Goal: Task Accomplishment & Management: Manage account settings

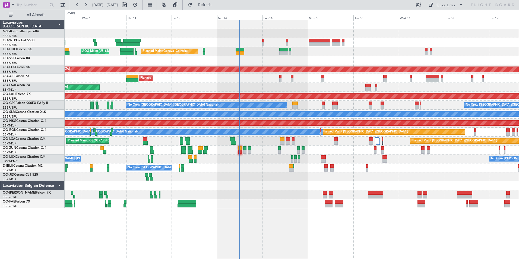
click at [246, 160] on div "No Crew [PERSON_NAME] ([PERSON_NAME]) No Crew [PERSON_NAME] ([PERSON_NAME])" at bounding box center [292, 158] width 454 height 9
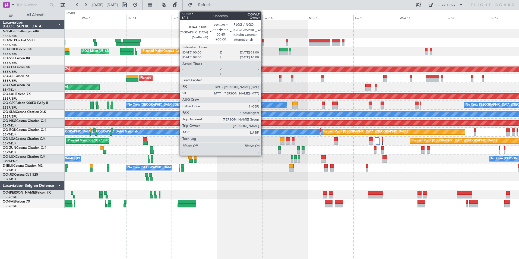
click at [264, 45] on div at bounding box center [263, 44] width 2 height 4
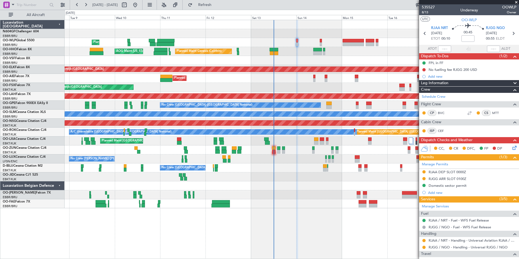
click at [283, 166] on div "Planned Maint Liege AOG Maint [US_STATE] ([GEOGRAPHIC_DATA]) Planned Maint Gene…" at bounding box center [292, 114] width 454 height 188
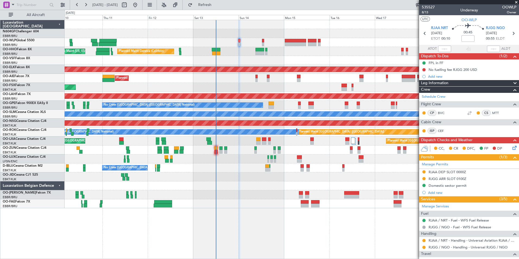
click at [179, 202] on div "Planned Maint Liege AOG Maint [US_STATE] ([GEOGRAPHIC_DATA]) Planned Maint Gene…" at bounding box center [292, 114] width 454 height 188
click at [241, 43] on div at bounding box center [240, 44] width 2 height 4
click at [216, 6] on span "Refreshing..." at bounding box center [205, 5] width 23 height 4
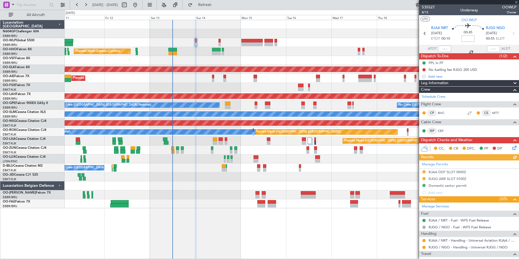
click at [198, 60] on div "Planned Maint Liege Planned Maint Geneva ([GEOGRAPHIC_DATA]) AOG Maint [US_STAT…" at bounding box center [292, 114] width 454 height 188
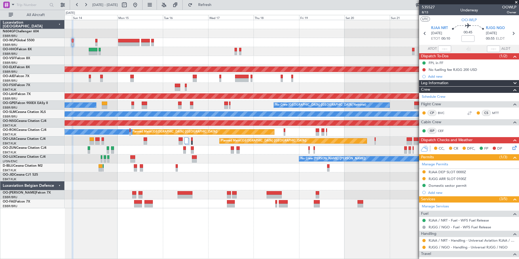
click at [75, 59] on div at bounding box center [292, 60] width 454 height 9
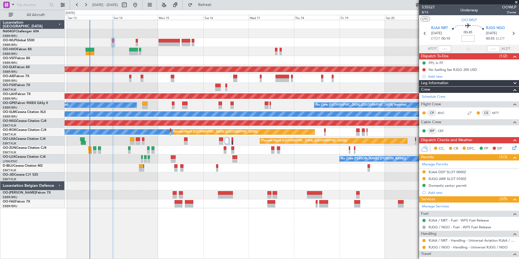
click at [137, 65] on div "Planned Maint Geneva (Cointrin) AOG Maint [US_STATE] ([GEOGRAPHIC_DATA]) Planne…" at bounding box center [292, 114] width 454 height 188
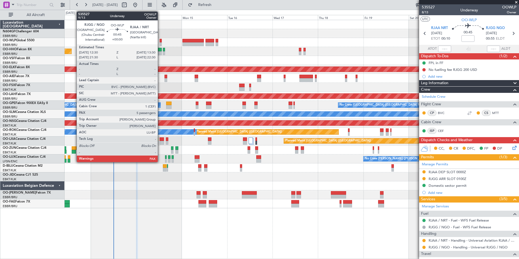
click at [160, 43] on div at bounding box center [161, 44] width 2 height 4
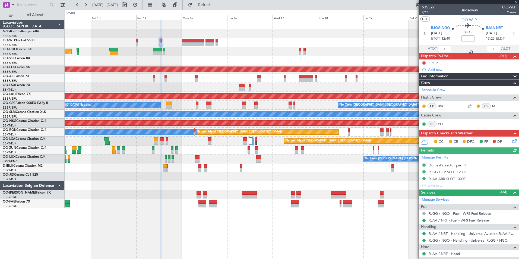
scroll to position [95, 0]
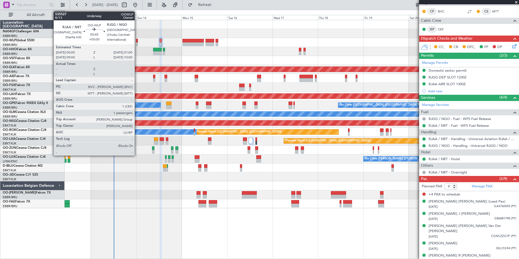
click at [137, 42] on div at bounding box center [137, 41] width 2 height 4
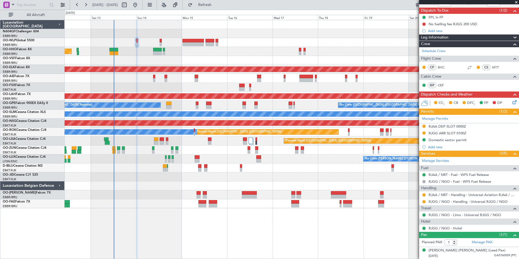
scroll to position [0, 0]
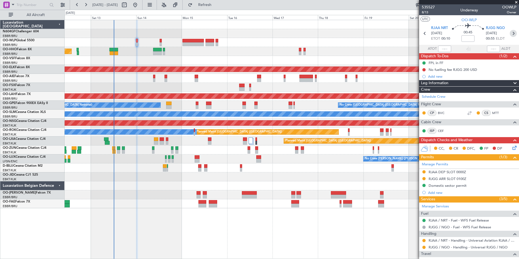
click at [510, 32] on icon at bounding box center [513, 33] width 7 height 7
type input "9"
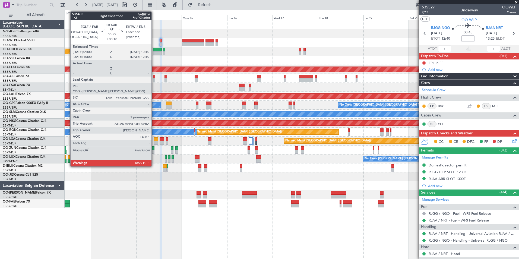
click at [154, 77] on div at bounding box center [154, 77] width 2 height 4
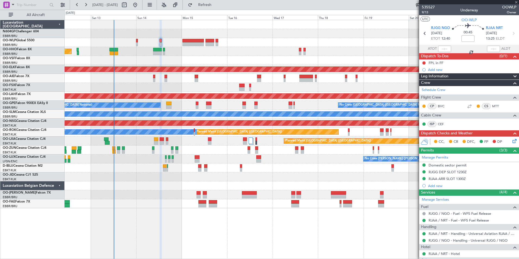
type input "+00:10"
type input "1"
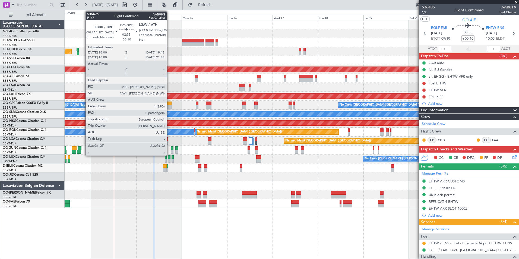
click at [169, 107] on div at bounding box center [168, 107] width 5 height 4
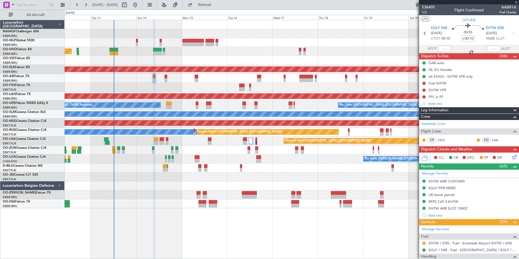
type input "-00:10"
type input "0"
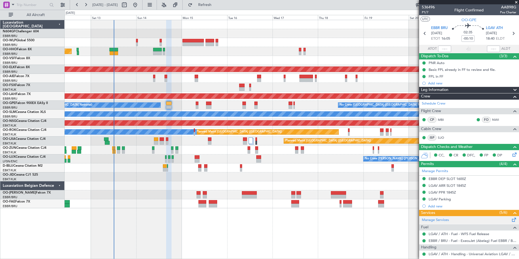
scroll to position [61, 0]
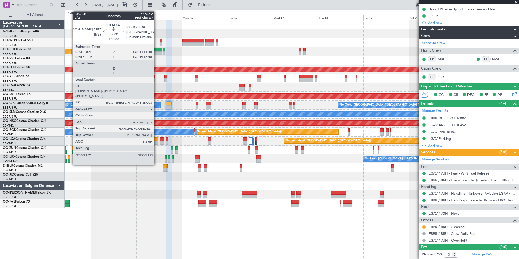
click at [157, 139] on div at bounding box center [156, 139] width 4 height 4
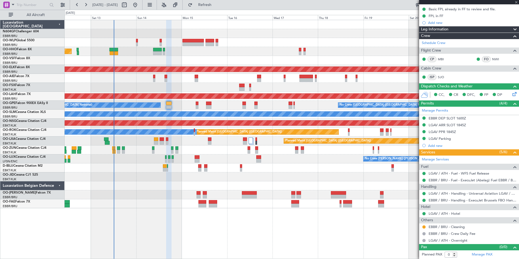
type input "6"
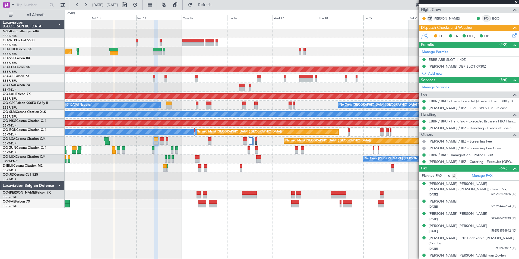
scroll to position [0, 0]
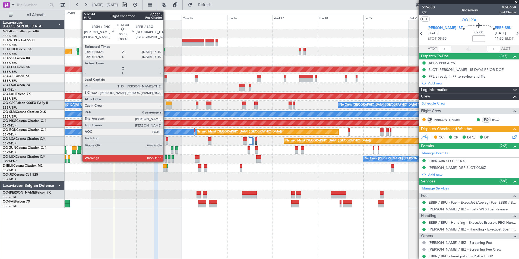
click at [166, 160] on div at bounding box center [166, 161] width 2 height 4
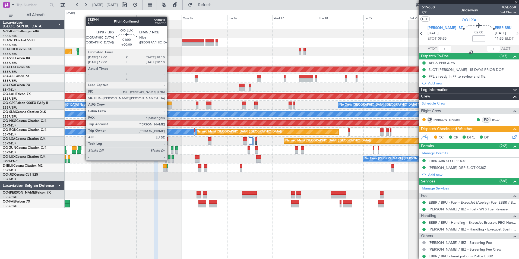
type input "+00:10"
type input "0"
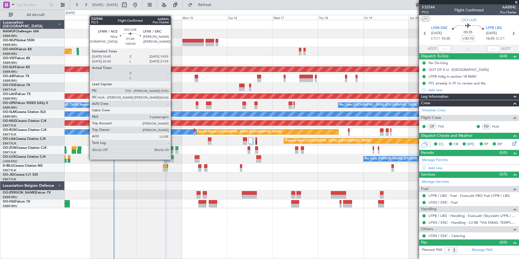
click at [173, 159] on div at bounding box center [173, 161] width 2 height 4
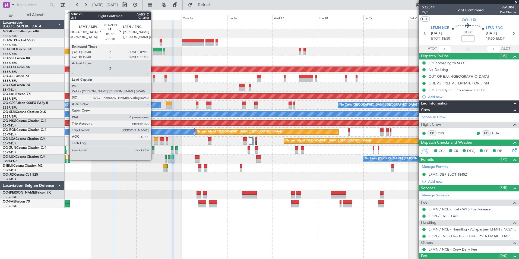
click at [153, 150] on div at bounding box center [153, 148] width 2 height 4
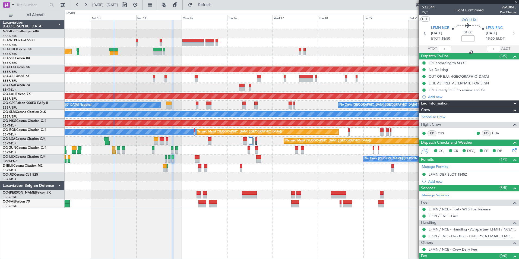
type input "-00:10"
type input "6"
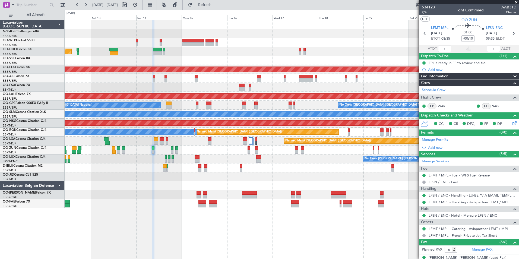
scroll to position [68, 0]
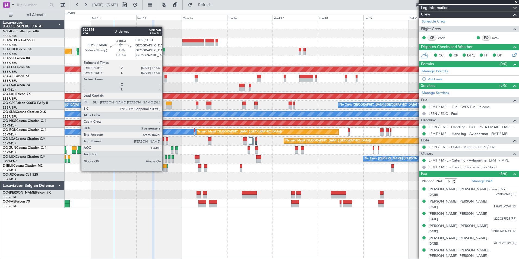
click at [165, 170] on div at bounding box center [165, 170] width 4 height 4
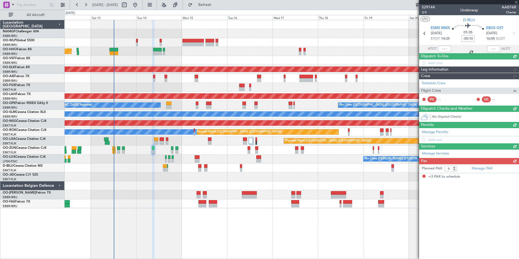
type input "+00:05"
type input "3"
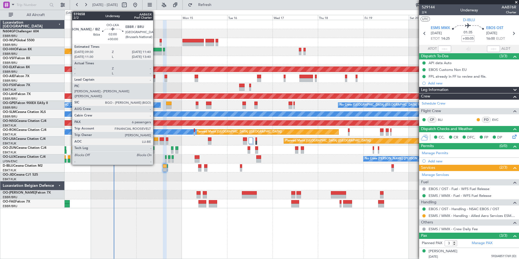
click at [156, 140] on div at bounding box center [156, 139] width 4 height 4
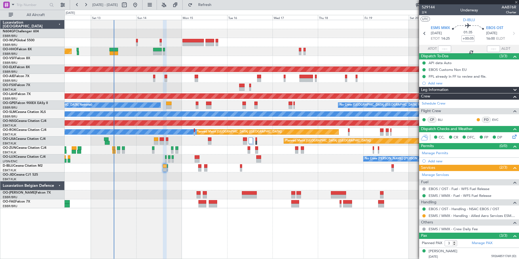
type input "6"
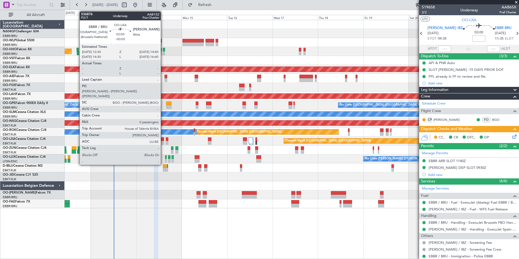
click at [163, 144] on div at bounding box center [162, 143] width 4 height 4
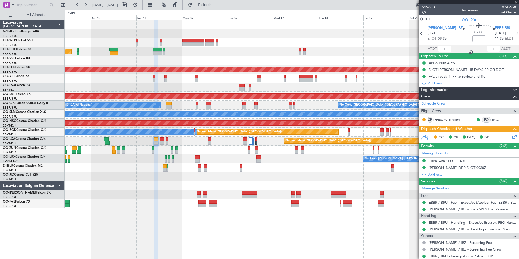
type input "-00:05"
type input "0"
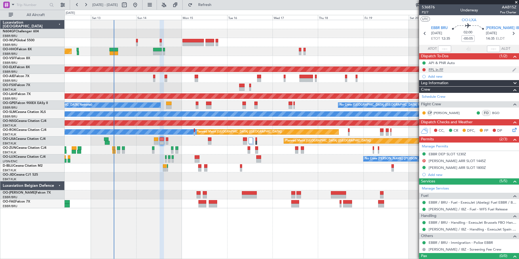
scroll to position [9, 0]
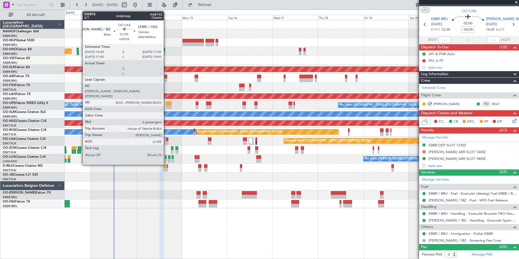
click at [166, 141] on div at bounding box center [167, 139] width 2 height 4
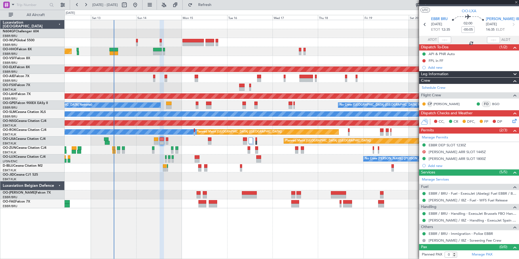
type input "+00:05"
type input "6"
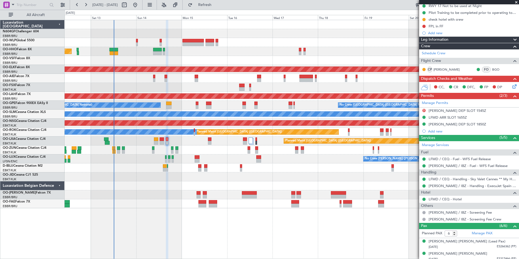
scroll to position [0, 0]
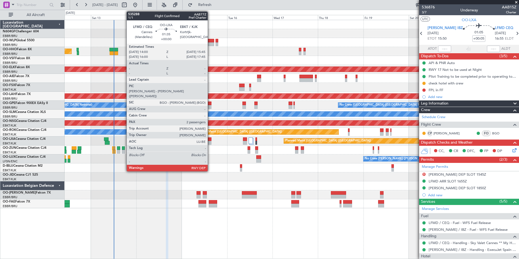
click at [210, 143] on div at bounding box center [210, 143] width 4 height 4
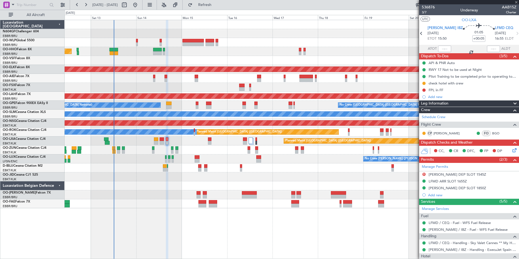
type input "2"
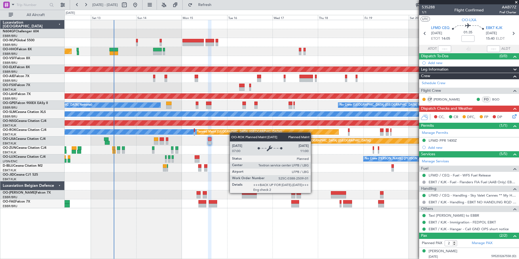
click at [233, 130] on div "Planned Maint Geneva (Cointrin) AOG Maint New York (Teterboro) Planned Maint Ko…" at bounding box center [292, 114] width 454 height 188
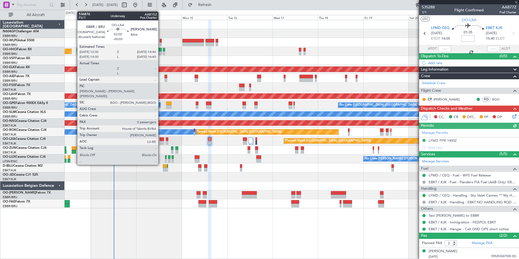
click at [161, 142] on div at bounding box center [162, 143] width 4 height 4
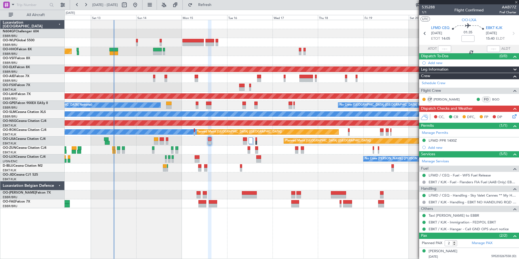
type input "-00:05"
type input "0"
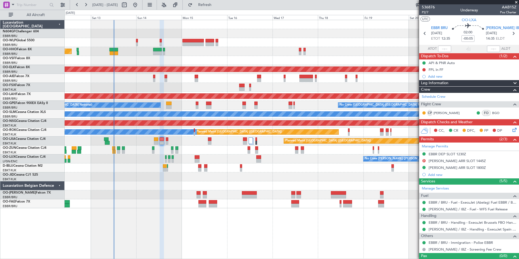
click at [277, 170] on div "No Crew [GEOGRAPHIC_DATA] ([GEOGRAPHIC_DATA] National)" at bounding box center [292, 167] width 454 height 9
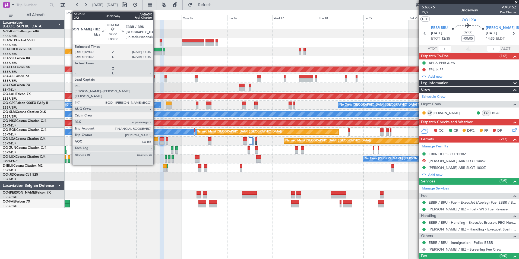
click at [156, 142] on div at bounding box center [156, 143] width 4 height 4
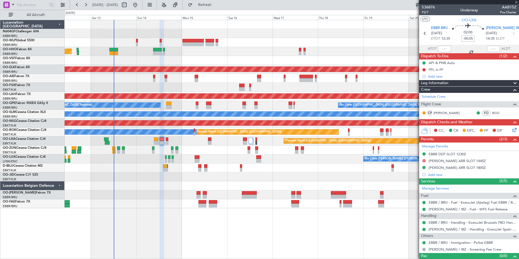
type input "6"
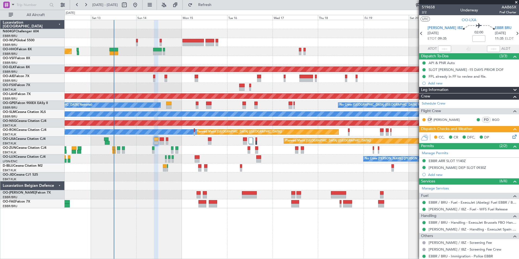
click at [181, 145] on div "Planned Maint Paris (Le Bourget) Planned Maint Brussels (Brussels National)" at bounding box center [292, 141] width 454 height 9
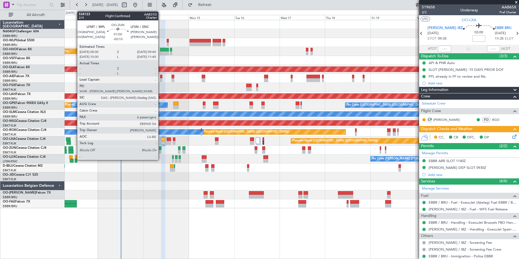
click at [161, 151] on div at bounding box center [160, 152] width 2 height 4
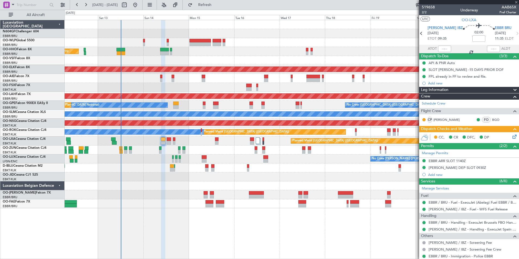
type input "-00:10"
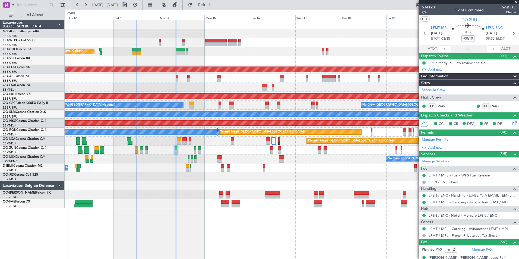
click at [194, 170] on div "No Crew [GEOGRAPHIC_DATA] ([GEOGRAPHIC_DATA] National)" at bounding box center [292, 167] width 454 height 9
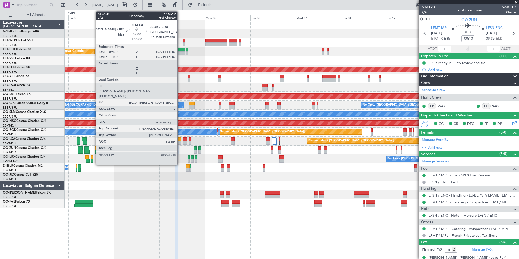
click at [180, 140] on div at bounding box center [179, 139] width 4 height 4
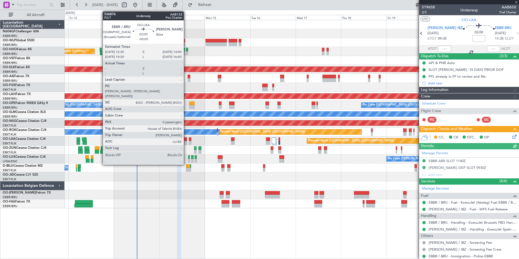
click at [186, 141] on div at bounding box center [185, 143] width 4 height 4
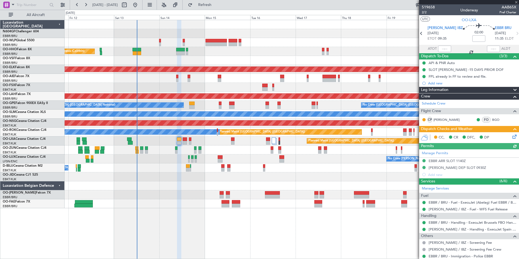
type input "-00:05"
type input "0"
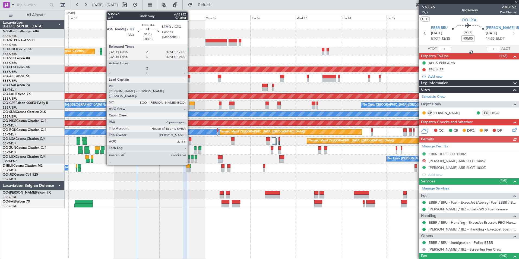
click at [190, 141] on div at bounding box center [190, 143] width 2 height 4
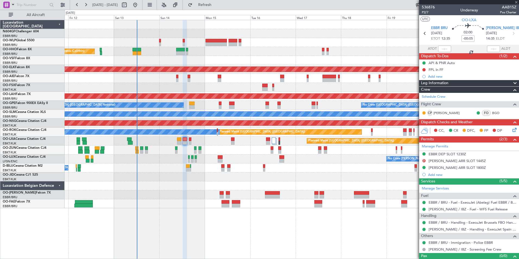
type input "+00:05"
type input "6"
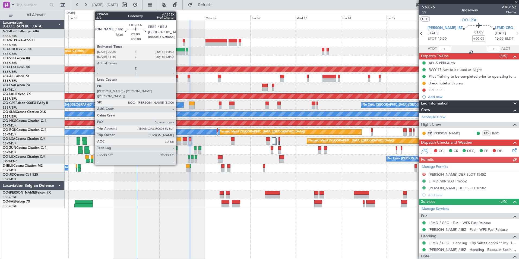
click at [178, 143] on div at bounding box center [179, 143] width 4 height 4
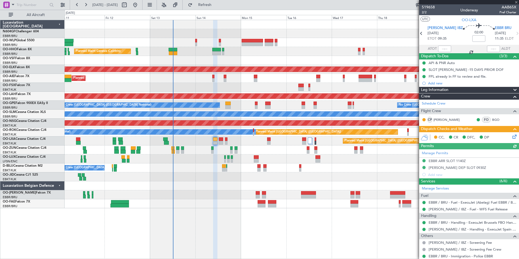
click at [278, 198] on div at bounding box center [292, 194] width 454 height 9
click at [211, 185] on div at bounding box center [292, 185] width 454 height 9
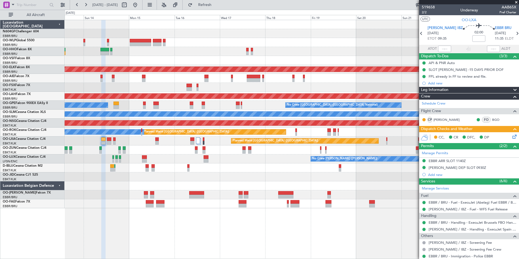
click at [91, 54] on div "Planned Maint Geneva (Cointrin) Planned Maint Kortrijk-Wevelgem Planned Maint L…" at bounding box center [292, 114] width 454 height 188
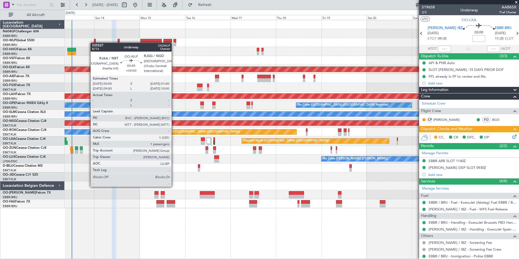
click at [94, 44] on div at bounding box center [292, 42] width 454 height 9
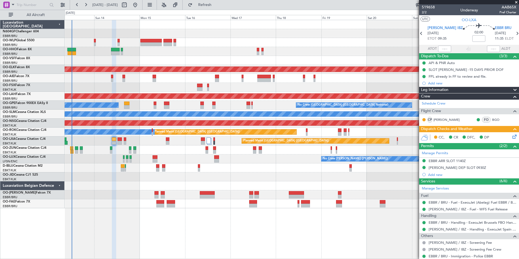
drag, startPoint x: 96, startPoint y: 44, endPoint x: 119, endPoint y: 48, distance: 23.1
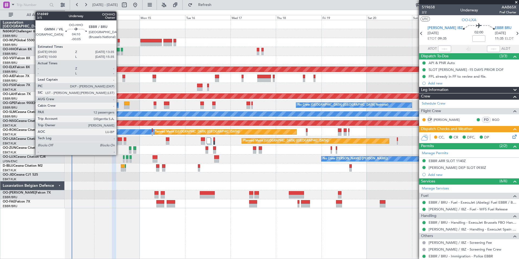
click at [159, 30] on div at bounding box center [292, 33] width 454 height 9
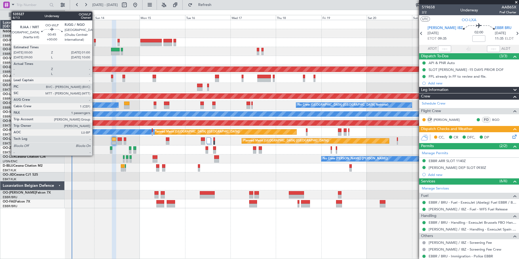
click at [95, 43] on div at bounding box center [95, 44] width 2 height 4
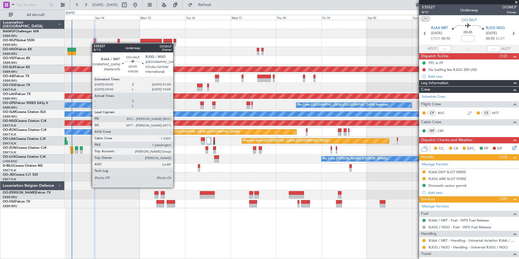
click at [117, 25] on div at bounding box center [292, 24] width 454 height 9
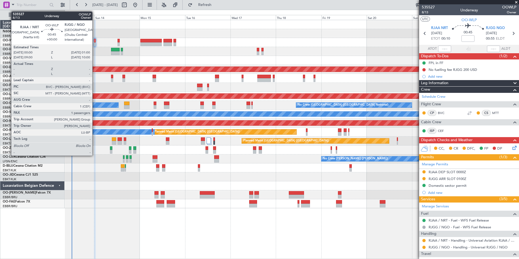
click at [95, 39] on div at bounding box center [95, 41] width 2 height 4
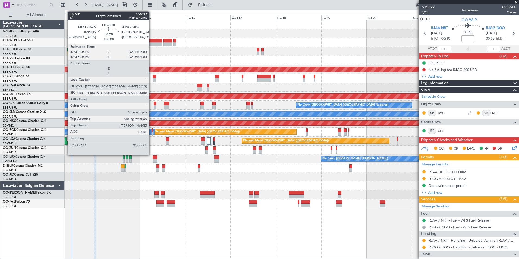
click at [152, 133] on div at bounding box center [152, 134] width 1 height 4
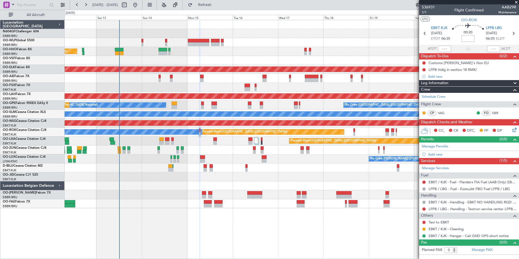
click at [216, 143] on div "Planned Maint Geneva (Cointrin) AOG Maint New York (Teterboro) Planned Maint Ko…" at bounding box center [292, 114] width 454 height 188
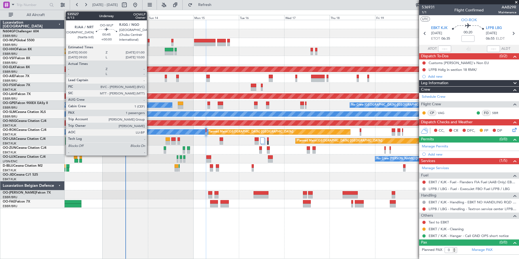
click at [149, 43] on div at bounding box center [149, 44] width 2 height 4
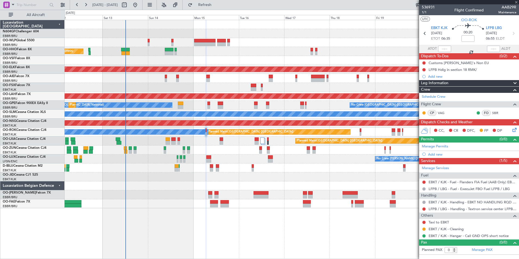
type input "1"
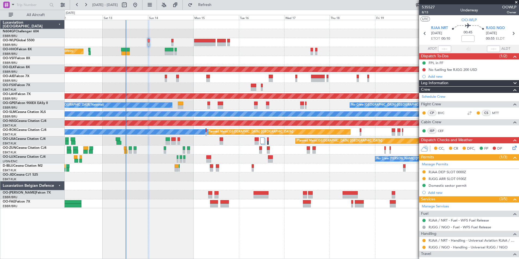
click at [336, 162] on div "No Crew Nancy (Essey) No Crew Nancy (Essey)" at bounding box center [292, 158] width 454 height 9
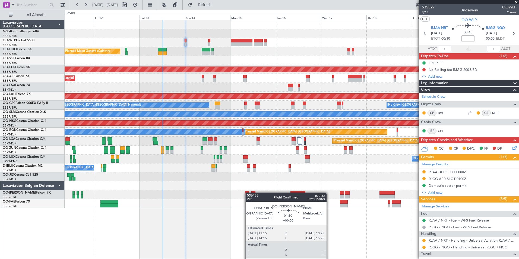
click at [254, 193] on div "Planned Maint Liege Planned Maint Geneva (Cointrin) AOG Maint New York (Teterbo…" at bounding box center [292, 114] width 454 height 188
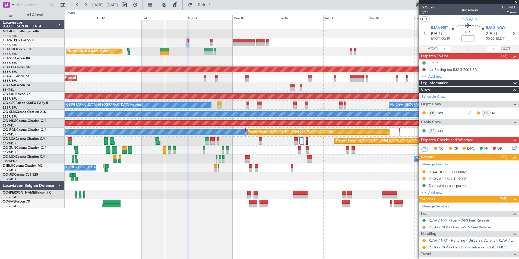
click at [218, 210] on div "Planned Maint Liege Planned Maint Geneva (Cointrin) AOG Maint New York (Teterbo…" at bounding box center [292, 139] width 454 height 239
click at [230, 182] on div "Planned Maint Liege Planned Maint Geneva (Cointrin) AOG Maint New York (Teterbo…" at bounding box center [292, 114] width 454 height 188
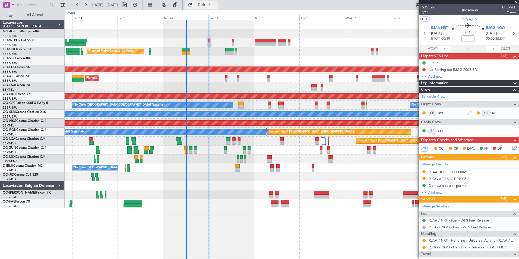
click at [218, 8] on button "Refresh" at bounding box center [201, 5] width 33 height 9
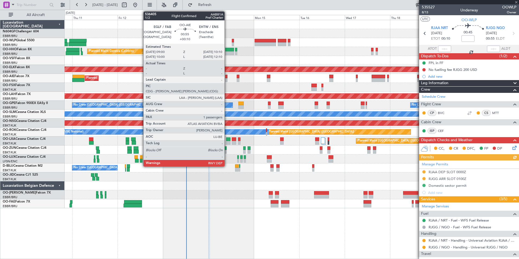
click at [227, 80] on div at bounding box center [226, 80] width 2 height 4
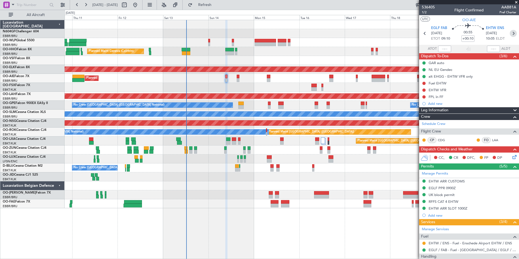
click at [510, 36] on icon at bounding box center [513, 33] width 7 height 7
type input "+00:20"
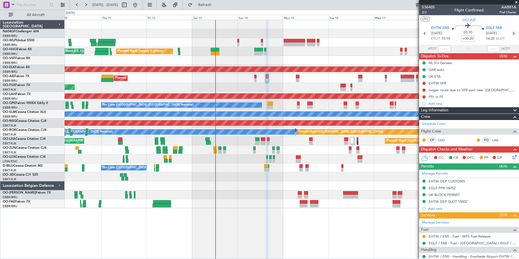
click at [316, 100] on div "Planned Maint [PERSON_NAME]-[GEOGRAPHIC_DATA][PERSON_NAME] ([GEOGRAPHIC_DATA][P…" at bounding box center [292, 96] width 454 height 9
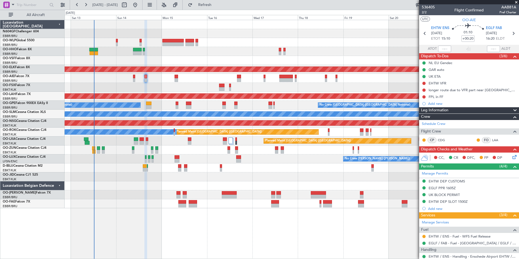
click at [148, 178] on div "Planned Maint Geneva (Cointrin) AOG Maint New York (Teterboro) Planned Maint Ko…" at bounding box center [292, 114] width 454 height 188
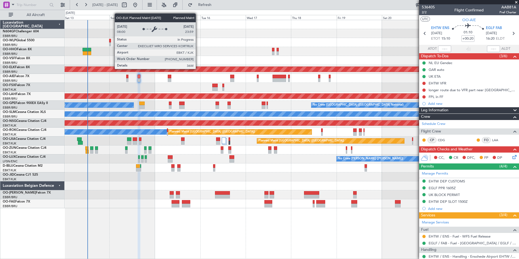
click at [277, 87] on div "Planned Maint Geneva (Cointrin) AOG Maint New York (Teterboro) Planned Maint Ko…" at bounding box center [292, 114] width 454 height 188
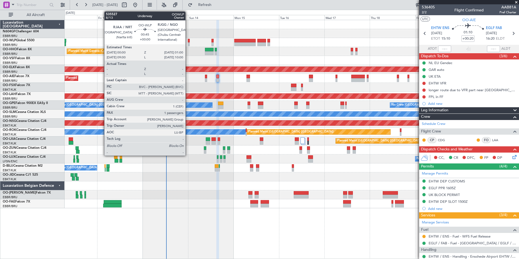
click at [188, 43] on div at bounding box center [189, 44] width 2 height 4
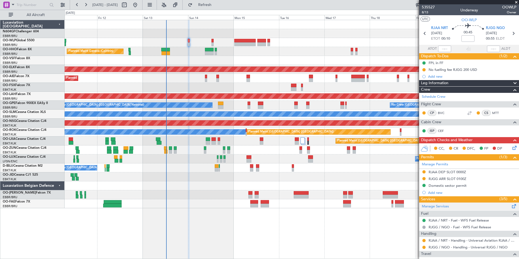
scroll to position [46, 0]
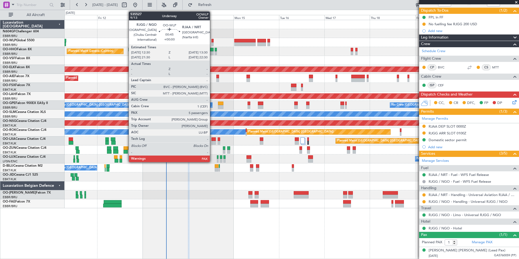
click at [213, 44] on div at bounding box center [212, 44] width 2 height 4
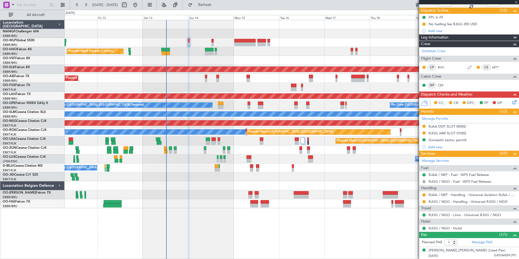
click at [207, 78] on div at bounding box center [206, 77] width 2 height 4
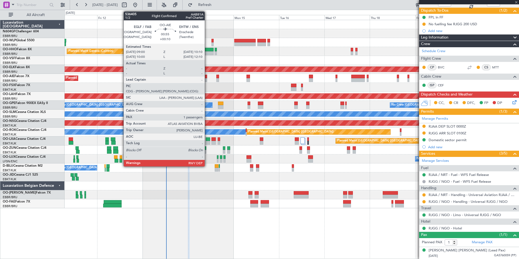
type input "9"
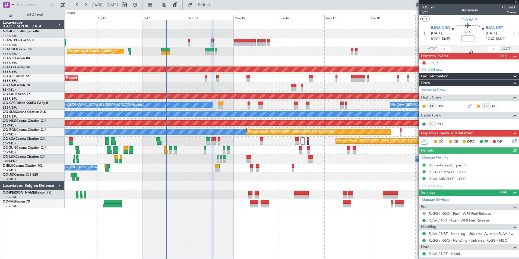
type input "+00:10"
type input "1"
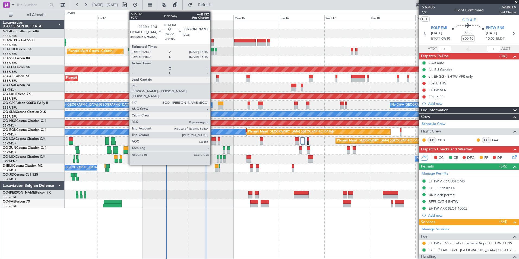
click at [213, 144] on div at bounding box center [213, 143] width 4 height 4
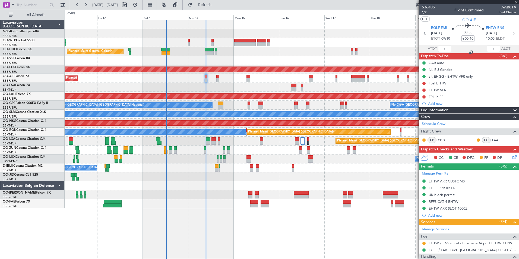
type input "-00:05"
type input "0"
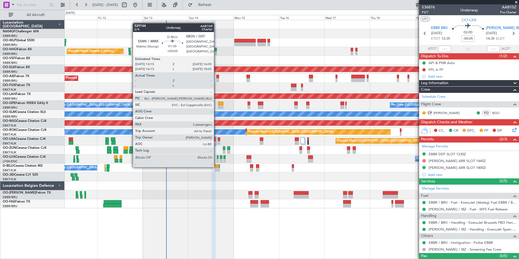
click at [216, 166] on div at bounding box center [217, 166] width 4 height 4
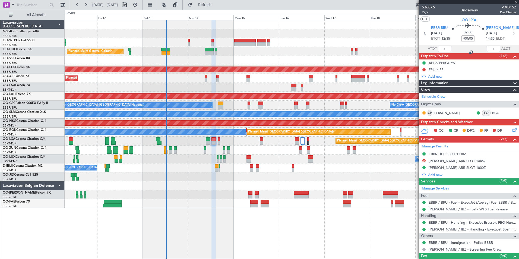
type input "+00:05"
type input "3"
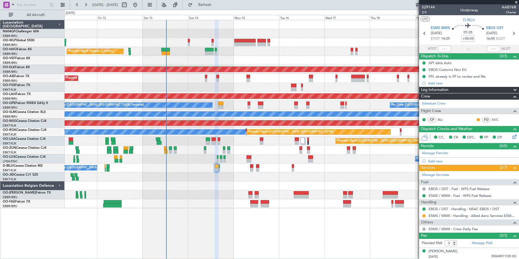
click at [147, 31] on div "Planned Maint Liege Planned Maint Geneva (Cointrin) AOG Maint New York (Teterbo…" at bounding box center [292, 114] width 454 height 188
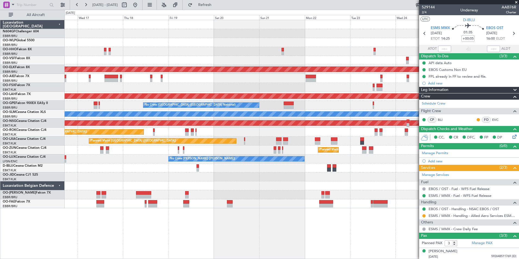
click at [196, 63] on div at bounding box center [292, 60] width 454 height 9
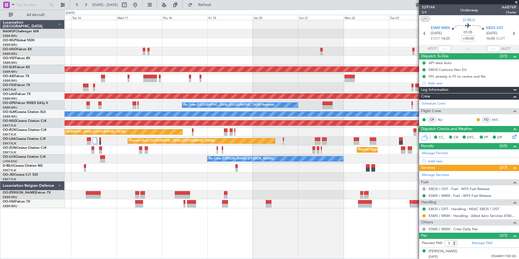
click at [347, 172] on div "A/C Unavailable Brussels (Brussels National) A/C Unavailable Kortrijk-Wevelgem" at bounding box center [292, 167] width 454 height 9
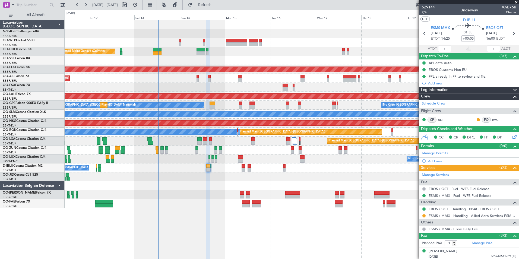
click at [312, 153] on div "Planned Maint Liege Planned Maint Geneva (Cointrin) AOG Maint New York (Teterbo…" at bounding box center [292, 114] width 454 height 188
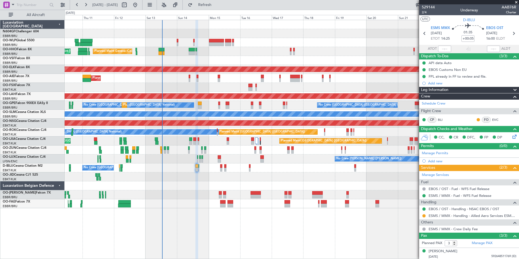
click at [221, 9] on fb-refresh-button "Refresh" at bounding box center [202, 5] width 38 height 10
click at [218, 7] on button "Refresh" at bounding box center [201, 5] width 33 height 9
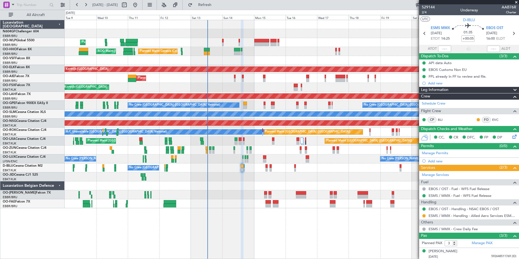
click at [263, 62] on div "Planned Maint Liege AOG Maint New York (Teterboro) Planned Maint Geneva (Cointr…" at bounding box center [292, 114] width 454 height 188
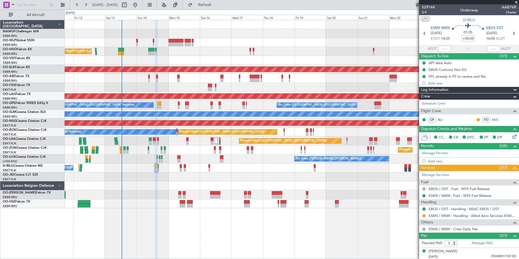
click at [221, 73] on div "Planned Maint Liege Planned Maint Geneva (Cointrin) AOG Maint New York (Teterbo…" at bounding box center [292, 114] width 454 height 188
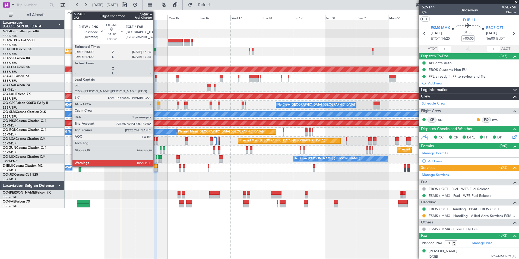
click at [156, 79] on div at bounding box center [156, 80] width 2 height 4
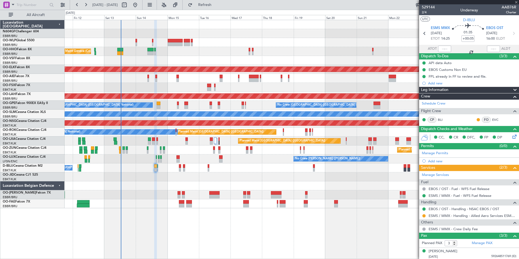
type input "+00:20"
type input "1"
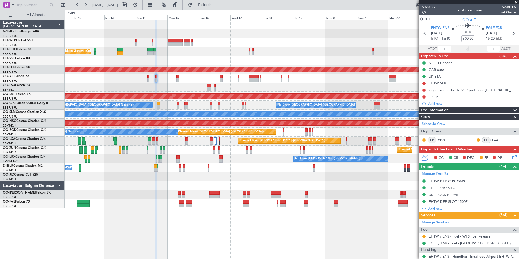
click at [166, 156] on div "Planned Maint Liege Planned Maint Geneva (Cointrin) AOG Maint New York (Teterbo…" at bounding box center [292, 114] width 454 height 188
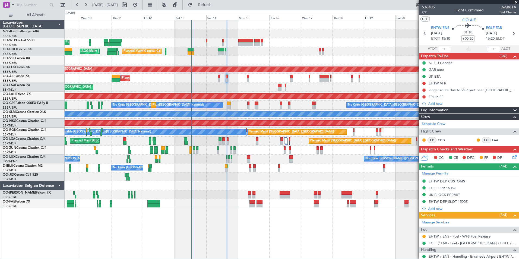
click at [217, 77] on div "Planned Maint London (Farnborough) Planned Maint London (Farnborough)" at bounding box center [292, 78] width 454 height 9
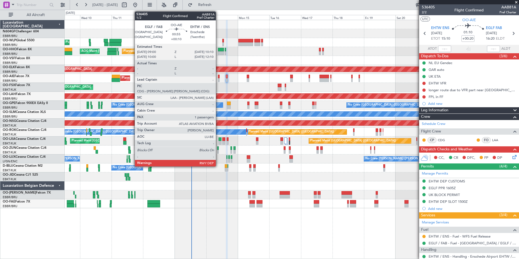
click at [218, 79] on div at bounding box center [219, 80] width 2 height 4
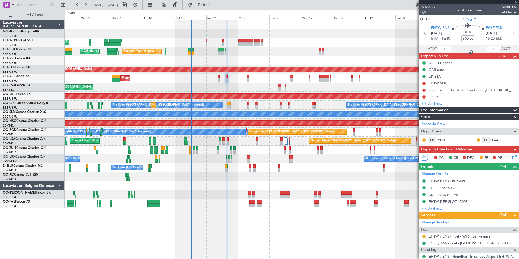
type input "+00:10"
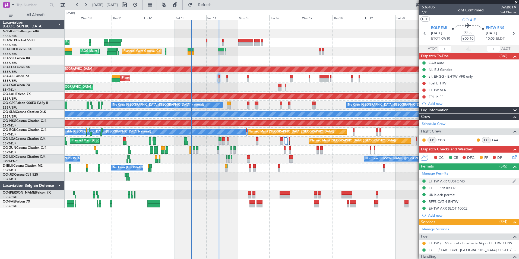
scroll to position [74, 0]
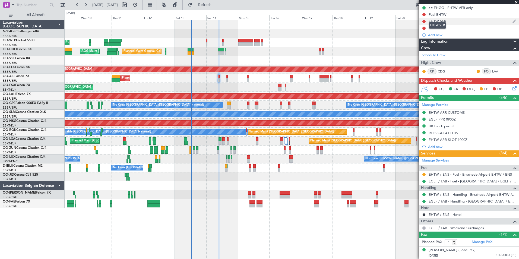
click at [445, 19] on div "EHTW VFR" at bounding box center [438, 21] width 18 height 5
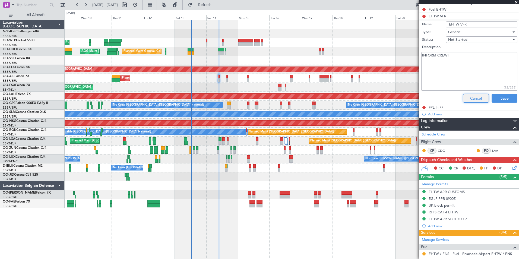
click at [472, 98] on button "Cancel" at bounding box center [476, 98] width 26 height 9
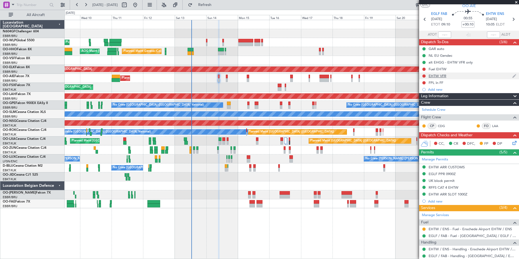
scroll to position [13, 0]
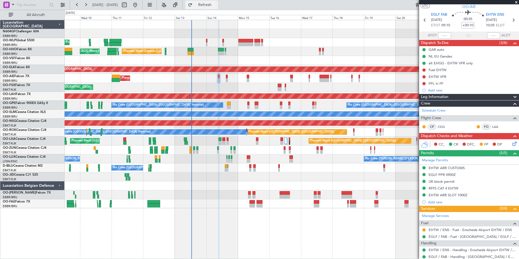
click at [216, 5] on span "Refresh" at bounding box center [205, 5] width 23 height 4
click at [218, 9] on button "Refresh" at bounding box center [201, 5] width 33 height 9
click at [268, 223] on div "Planned Maint Liege AOG Maint New York (Teterboro) Planned Maint Geneva (Cointr…" at bounding box center [292, 139] width 454 height 239
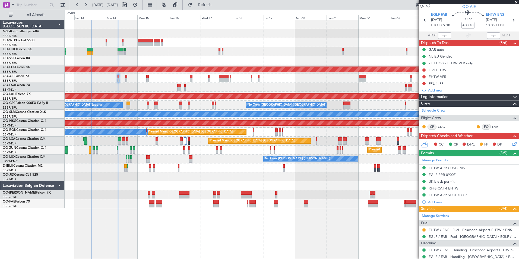
click at [319, 219] on div "Planned Maint Liege Planned Maint Geneva (Cointrin) AOG Maint New York (Teterbo…" at bounding box center [292, 139] width 454 height 239
click at [515, 2] on span at bounding box center [516, 2] width 5 height 5
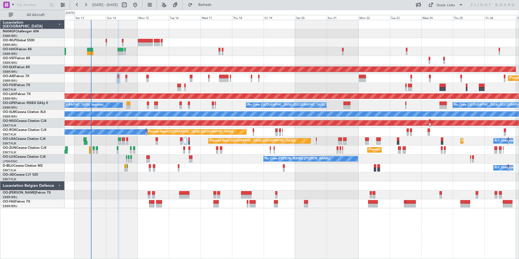
type input "0"
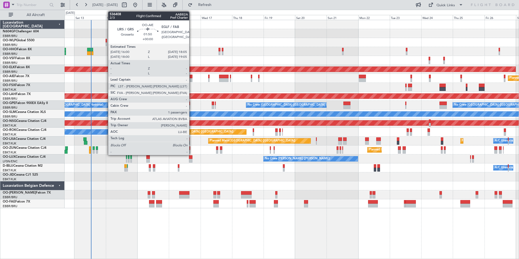
click at [192, 78] on div at bounding box center [191, 80] width 3 height 4
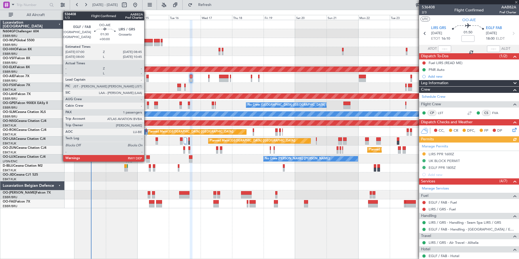
click at [147, 78] on div at bounding box center [147, 77] width 2 height 4
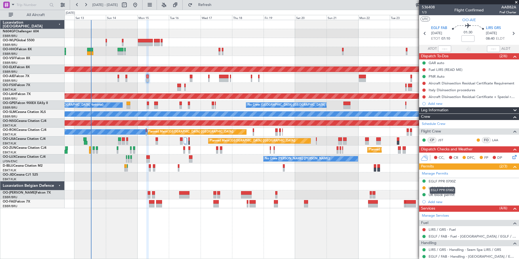
click at [443, 187] on div "EGLF PPR 0700Z" at bounding box center [443, 190] width 26 height 7
click at [430, 189] on div "LIRS PPR 0845Z" at bounding box center [442, 188] width 26 height 5
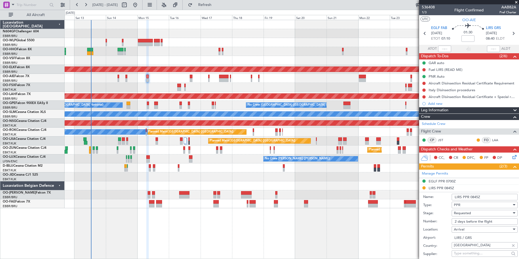
scroll to position [68, 0]
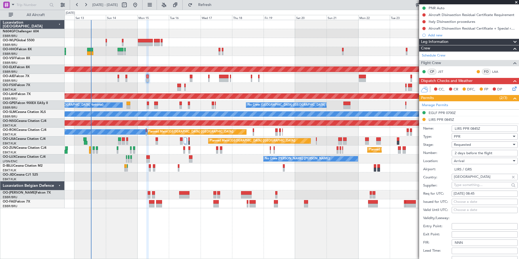
click at [461, 152] on input "2 days before the flight" at bounding box center [485, 153] width 66 height 7
paste input "SEAM25ST15/01"
type input "SEAM25ST15/01"
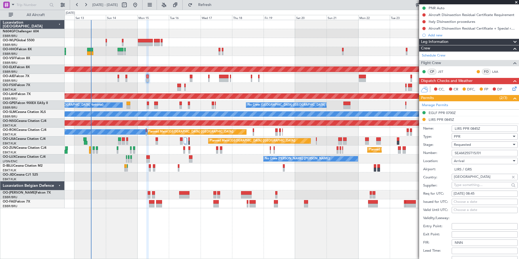
click at [464, 147] on div "Requested" at bounding box center [483, 145] width 58 height 8
click at [467, 182] on span "Received OK" at bounding box center [482, 186] width 57 height 8
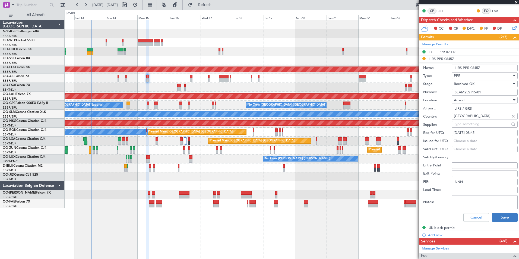
scroll to position [130, 0]
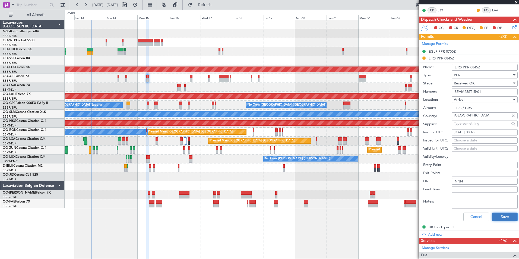
click at [506, 217] on button "Save" at bounding box center [505, 217] width 26 height 9
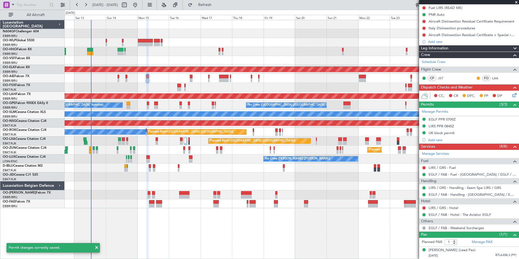
scroll to position [0, 0]
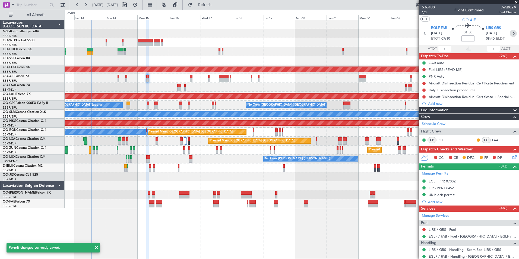
click at [510, 33] on icon at bounding box center [513, 33] width 7 height 7
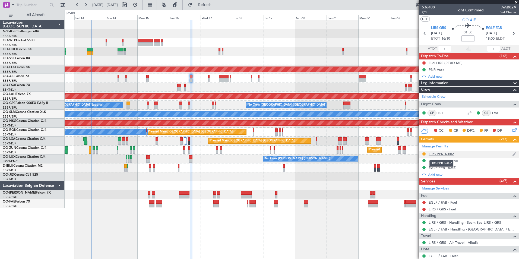
click at [439, 154] on div "LIRS PPR 1600Z" at bounding box center [442, 154] width 26 height 5
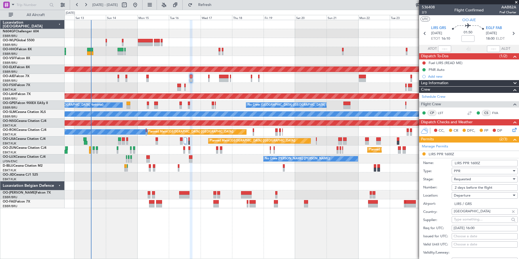
click at [484, 187] on input "2 days before the flight" at bounding box center [485, 187] width 66 height 7
paste input "SEAM25ST15/01"
type input "SEAM25ST15/01"
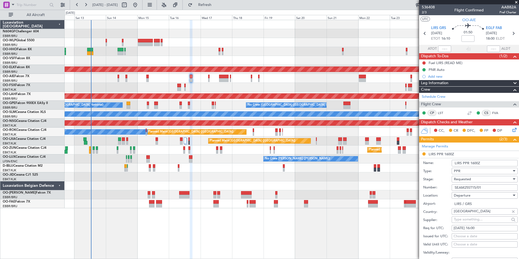
click at [468, 181] on span "Requested" at bounding box center [462, 179] width 17 height 5
click at [464, 221] on span "Received OK" at bounding box center [482, 220] width 57 height 8
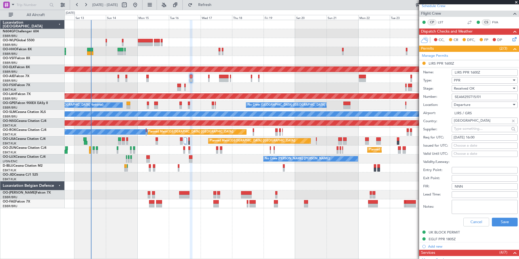
scroll to position [91, 0]
click at [497, 219] on button "Save" at bounding box center [505, 221] width 26 height 9
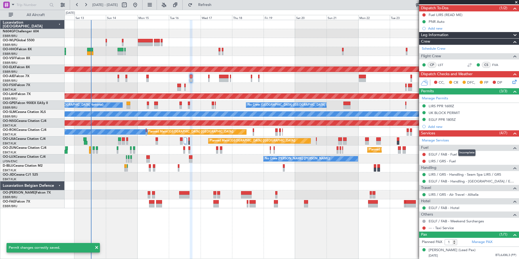
scroll to position [0, 0]
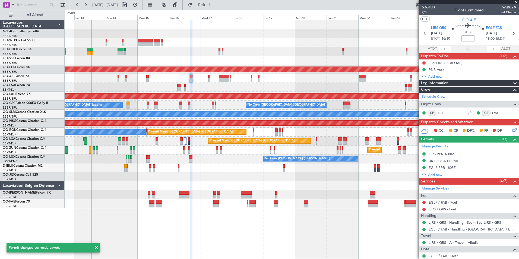
click at [376, 30] on div at bounding box center [292, 33] width 454 height 9
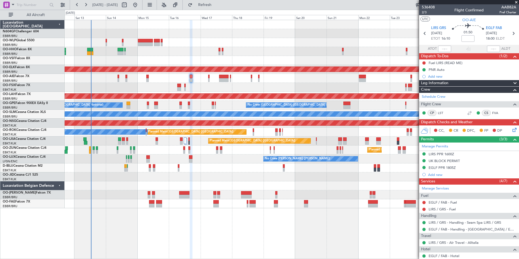
click at [119, 81] on div "Planned Maint London (Farnborough) Planned Maint London (Farnborough)" at bounding box center [292, 78] width 454 height 9
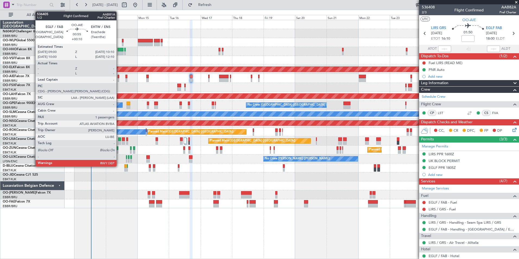
click at [119, 81] on div at bounding box center [119, 80] width 2 height 4
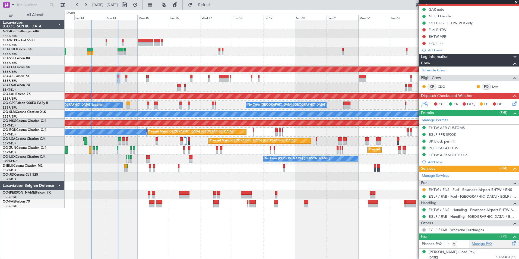
scroll to position [52, 0]
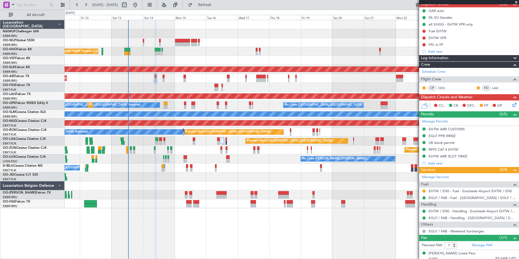
click at [182, 183] on div "Planned Maint Liege Planned Maint Geneva (Cointrin) AOG Maint New York (Teterbo…" at bounding box center [292, 114] width 454 height 188
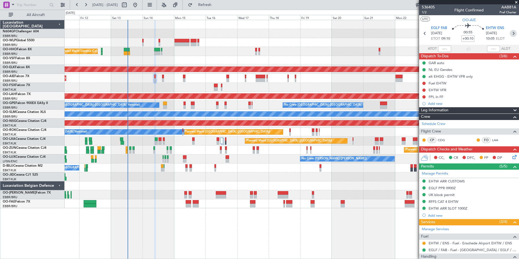
click at [511, 33] on icon at bounding box center [513, 33] width 7 height 7
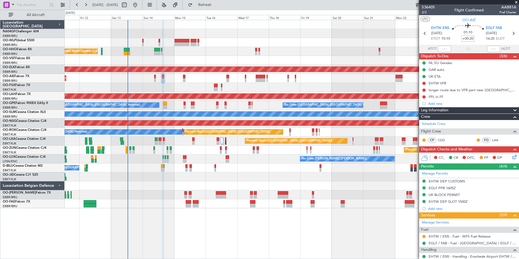
click at [420, 31] on section "EHTW ENS 14/09/2025 ETOT 15:10 01:10 +00:20 EGLF FAB 14/09/2025 16:20 ELDT" at bounding box center [469, 33] width 100 height 21
click at [424, 33] on icon at bounding box center [424, 33] width 7 height 7
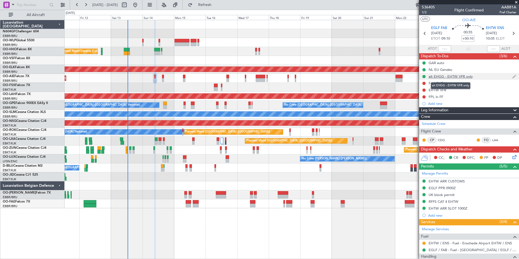
click at [464, 77] on div "alt EHGG - EHTW VFR only" at bounding box center [451, 76] width 44 height 5
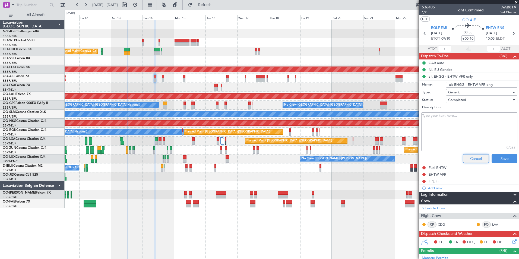
click at [469, 160] on button "Cancel" at bounding box center [476, 158] width 26 height 9
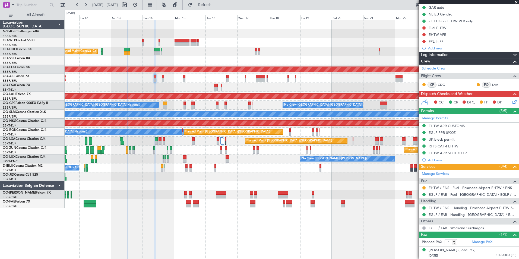
scroll to position [58, 0]
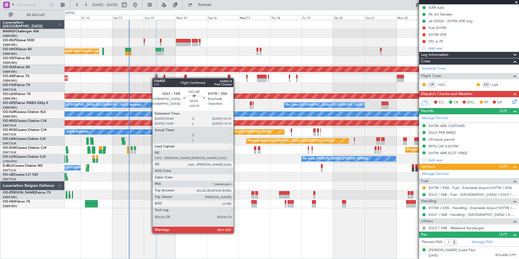
click at [155, 80] on div "Planned Maint London (Farnborough) Planned Maint London (Farnborough)" at bounding box center [292, 78] width 454 height 9
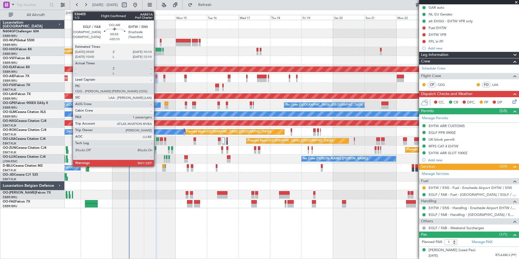
click at [156, 78] on div at bounding box center [157, 80] width 2 height 4
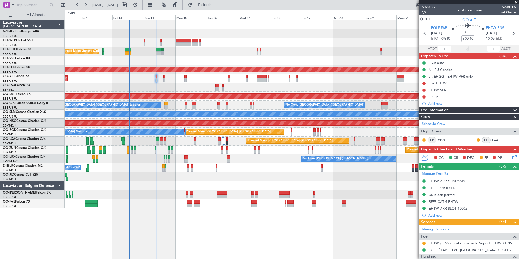
scroll to position [61, 0]
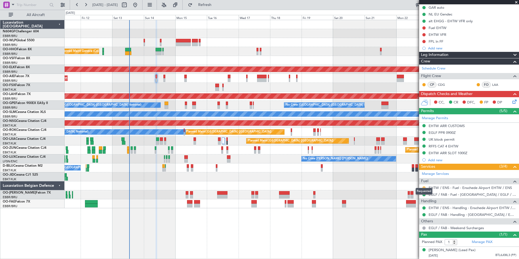
click at [423, 186] on button at bounding box center [423, 187] width 3 height 3
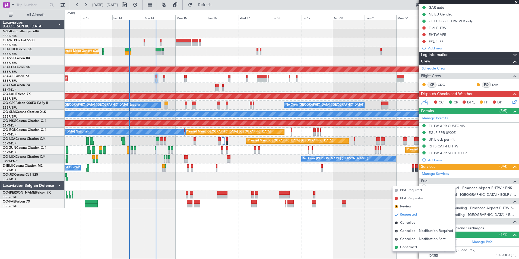
click at [386, 178] on div "Planned Maint Kortrijk-[GEOGRAPHIC_DATA]" at bounding box center [292, 176] width 454 height 9
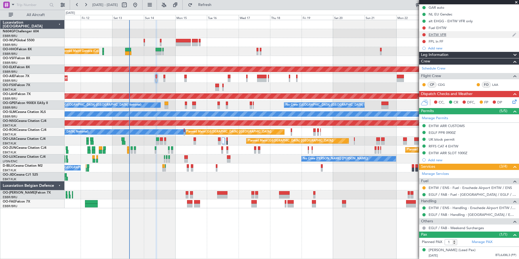
click at [422, 33] on div at bounding box center [424, 35] width 4 height 4
click at [423, 33] on button at bounding box center [423, 34] width 3 height 3
click at [427, 52] on span "Completed" at bounding box center [427, 53] width 18 height 5
click at [440, 21] on mat-tooltip-component "alt EHGG - EHTW VFR only" at bounding box center [450, 25] width 47 height 14
click at [429, 26] on div "Fuel EHTW" at bounding box center [438, 28] width 18 height 5
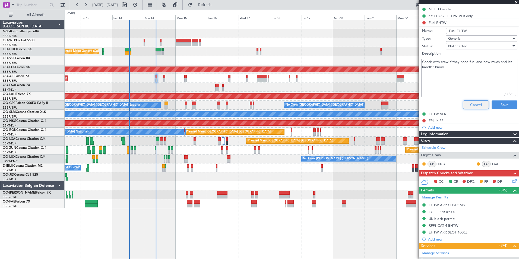
click at [467, 103] on button "Cancel" at bounding box center [476, 104] width 26 height 9
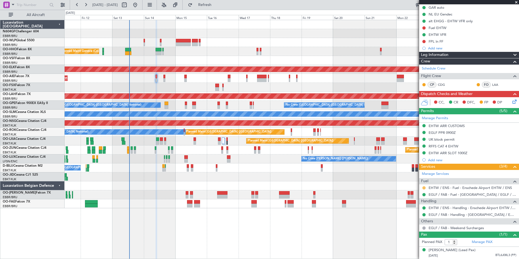
click at [425, 186] on button at bounding box center [423, 187] width 3 height 3
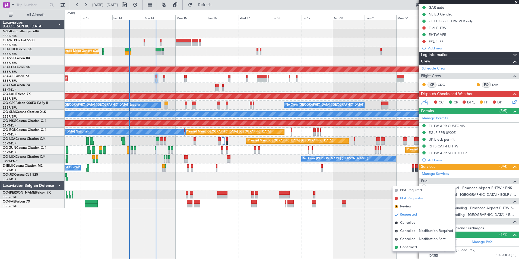
click at [415, 199] on span "Not Requested" at bounding box center [412, 198] width 24 height 5
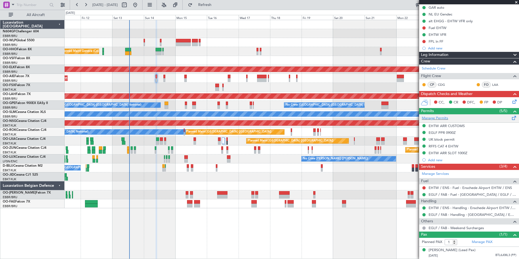
scroll to position [0, 0]
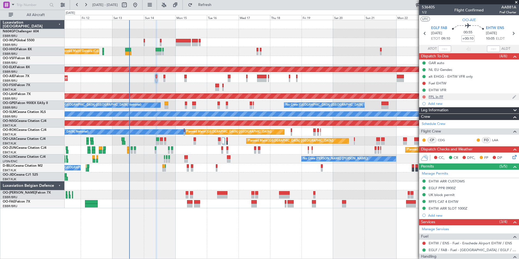
click at [425, 97] on button at bounding box center [423, 96] width 3 height 3
click at [420, 122] on span "Completed" at bounding box center [427, 120] width 18 height 5
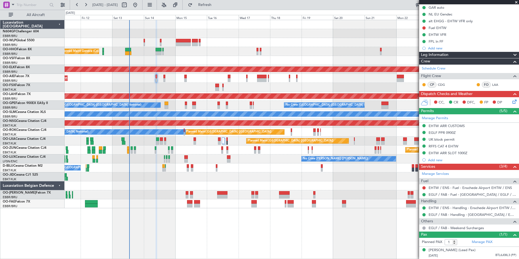
click at [511, 99] on icon at bounding box center [513, 101] width 4 height 4
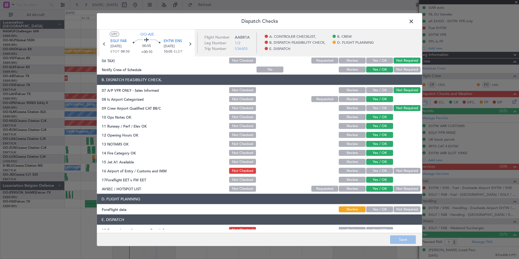
scroll to position [68, 0]
click at [376, 173] on button "Yes / OK" at bounding box center [379, 170] width 27 height 6
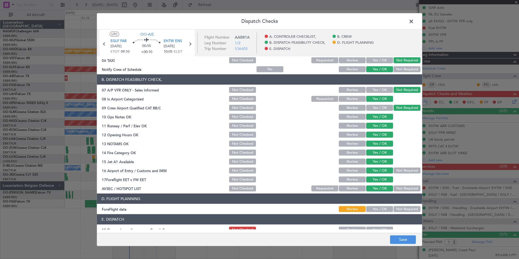
scroll to position [100, 0]
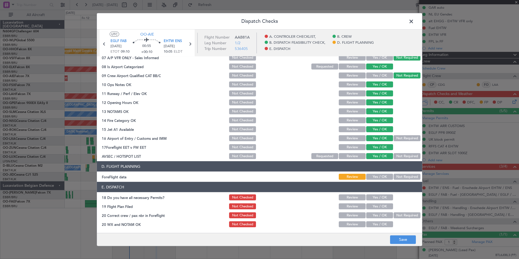
click at [399, 178] on button "Not Required" at bounding box center [407, 177] width 27 height 6
click at [384, 175] on button "Yes / OK" at bounding box center [379, 177] width 27 height 6
click at [383, 197] on button "Yes / OK" at bounding box center [379, 197] width 27 height 6
click at [383, 204] on button "Yes / OK" at bounding box center [379, 206] width 27 height 6
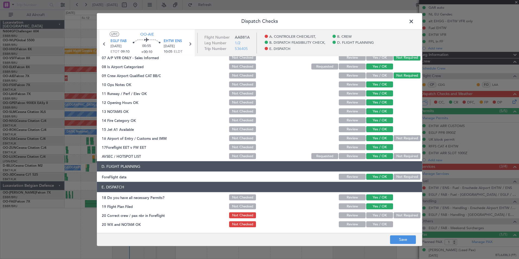
click at [382, 212] on button "Yes / OK" at bounding box center [379, 215] width 27 height 6
click at [382, 226] on button "Yes / OK" at bounding box center [379, 224] width 27 height 6
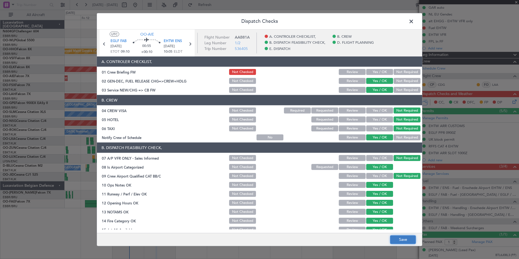
click at [409, 243] on button "Save" at bounding box center [403, 239] width 26 height 9
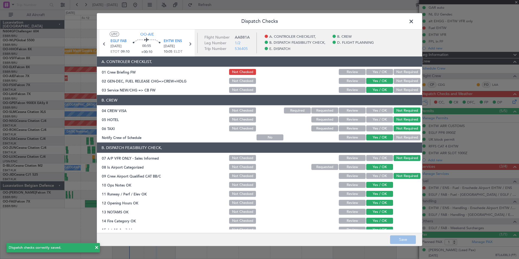
click at [414, 20] on span at bounding box center [414, 22] width 0 height 11
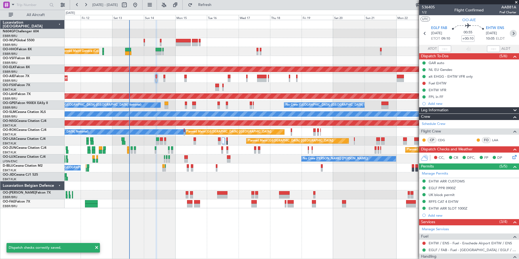
click at [510, 33] on icon at bounding box center [513, 33] width 7 height 7
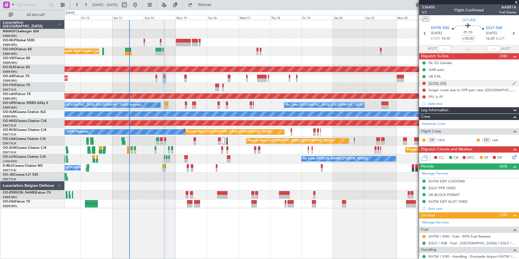
click at [450, 81] on div "EHTW VFR" at bounding box center [469, 83] width 100 height 7
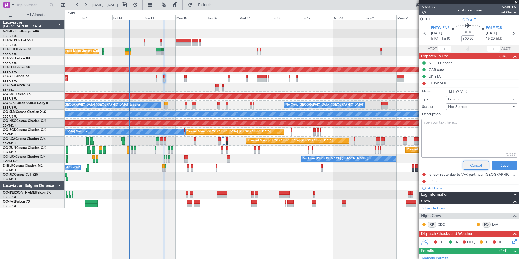
click at [470, 165] on button "Cancel" at bounding box center [476, 165] width 26 height 9
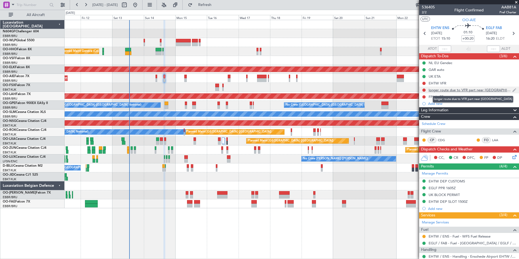
click at [432, 91] on div "longer route due to VFR part near [GEOGRAPHIC_DATA]" at bounding box center [471, 90] width 84 height 5
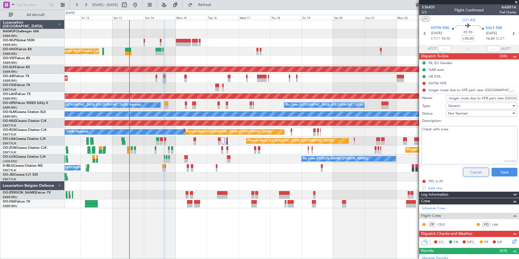
click at [470, 168] on button "Cancel" at bounding box center [476, 172] width 26 height 9
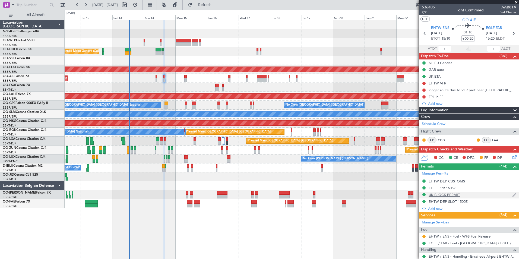
scroll to position [54, 0]
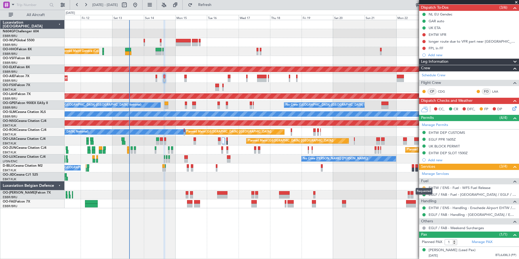
click at [422, 186] on button at bounding box center [423, 187] width 3 height 3
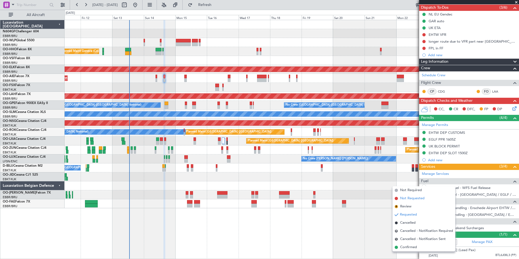
click at [432, 198] on li "Not Requested" at bounding box center [424, 198] width 63 height 8
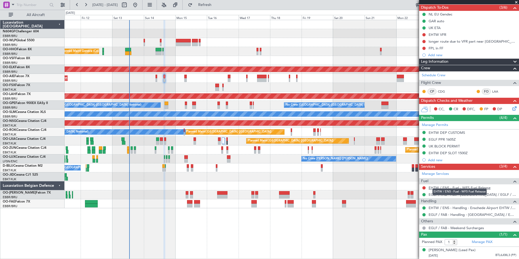
click at [459, 185] on link "EHTW / ENS - Fuel - WFS Fuel Release" at bounding box center [460, 187] width 62 height 5
click at [218, 1] on button "Refresh" at bounding box center [201, 5] width 33 height 9
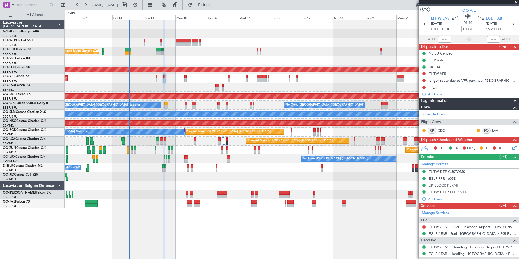
click at [511, 147] on icon at bounding box center [513, 146] width 4 height 4
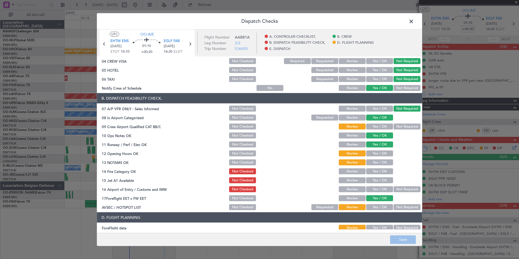
scroll to position [50, 0]
click at [386, 126] on button "Yes / OK" at bounding box center [379, 126] width 27 height 6
click at [386, 152] on button "Yes / OK" at bounding box center [379, 153] width 27 height 6
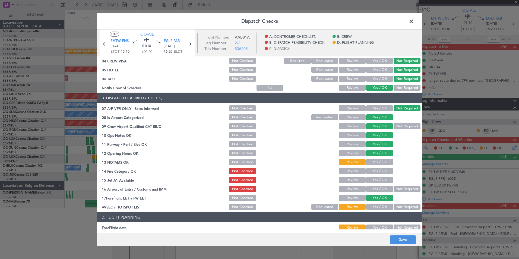
click at [386, 159] on button "Yes / OK" at bounding box center [379, 162] width 27 height 6
click at [385, 172] on button "Yes / OK" at bounding box center [379, 171] width 27 height 6
click at [385, 183] on div "Yes / OK" at bounding box center [378, 180] width 27 height 8
click at [385, 180] on button "Yes / OK" at bounding box center [379, 180] width 27 height 6
click at [400, 189] on button "Not Required" at bounding box center [407, 189] width 27 height 6
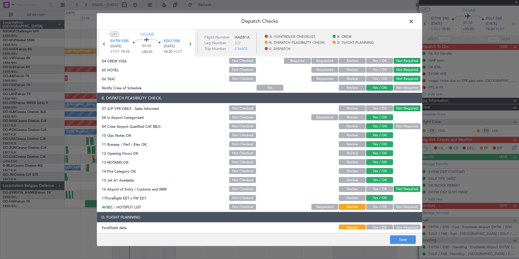
click at [393, 189] on div "Not Required" at bounding box center [406, 189] width 27 height 8
click at [385, 189] on button "Yes / OK" at bounding box center [379, 189] width 27 height 6
click at [382, 206] on button "Yes / OK" at bounding box center [379, 207] width 27 height 6
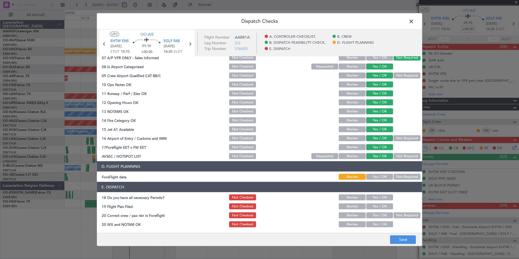
click at [384, 176] on button "Yes / OK" at bounding box center [379, 177] width 27 height 6
click at [380, 191] on header "E. DISPATCH" at bounding box center [259, 187] width 325 height 10
click at [382, 197] on button "Yes / OK" at bounding box center [379, 197] width 27 height 6
click at [382, 201] on div "Yes / OK" at bounding box center [378, 198] width 27 height 8
click at [383, 205] on button "Yes / OK" at bounding box center [379, 206] width 27 height 6
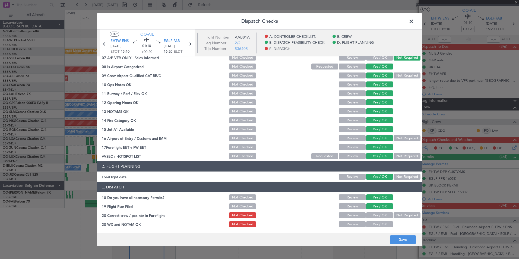
click at [384, 213] on button "Yes / OK" at bounding box center [379, 215] width 27 height 6
click at [383, 222] on button "Yes / OK" at bounding box center [379, 224] width 27 height 6
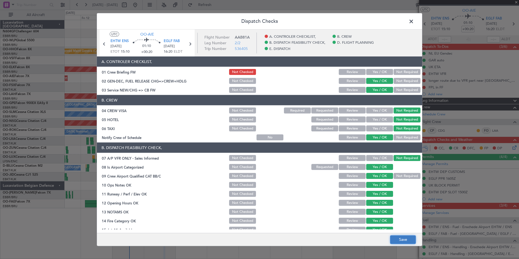
click at [409, 241] on button "Save" at bounding box center [403, 239] width 26 height 9
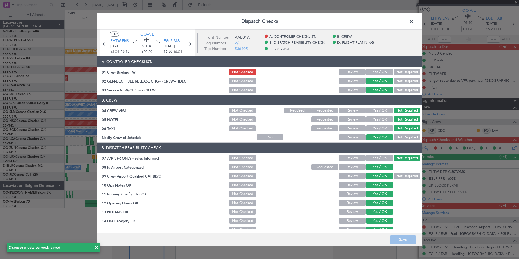
click at [414, 21] on span at bounding box center [414, 22] width 0 height 11
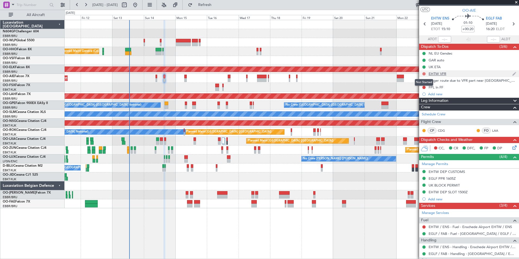
click at [423, 73] on button at bounding box center [423, 73] width 3 height 3
click at [424, 96] on span "Completed" at bounding box center [427, 97] width 18 height 5
click at [425, 82] on mat-tooltip-component "Not Started" at bounding box center [424, 89] width 26 height 14
click at [424, 81] on button at bounding box center [423, 80] width 3 height 3
click at [425, 102] on li "Completed" at bounding box center [424, 104] width 29 height 8
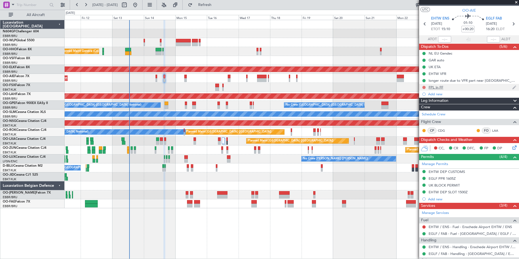
click at [424, 88] on button at bounding box center [423, 87] width 3 height 3
click at [425, 113] on span "Completed" at bounding box center [427, 111] width 18 height 5
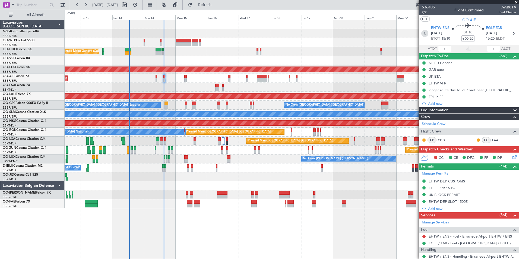
click at [423, 33] on icon at bounding box center [424, 33] width 7 height 7
type input "+00:10"
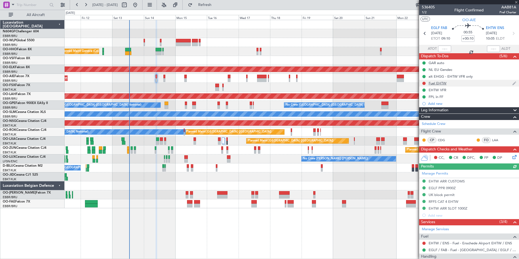
click at [422, 83] on div at bounding box center [424, 83] width 4 height 4
click at [423, 83] on button at bounding box center [423, 83] width 3 height 3
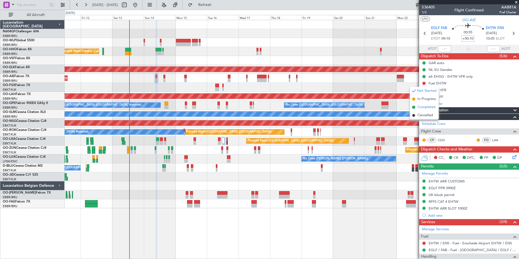
click at [426, 107] on span "Completed" at bounding box center [427, 107] width 18 height 5
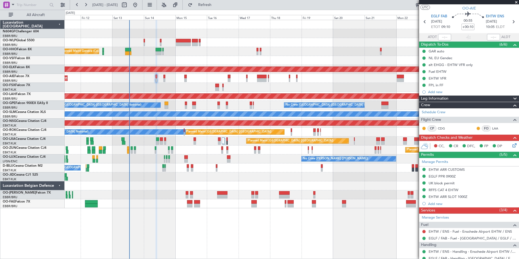
scroll to position [12, 0]
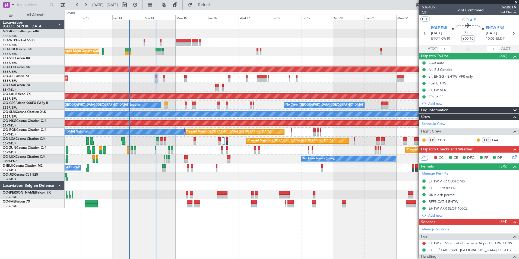
click at [424, 13] on span "1/2" at bounding box center [428, 12] width 13 height 5
click at [209, 8] on button "Refresh" at bounding box center [201, 5] width 33 height 9
click at [484, 75] on div "alt EHGG - EHTW VFR only" at bounding box center [469, 76] width 100 height 7
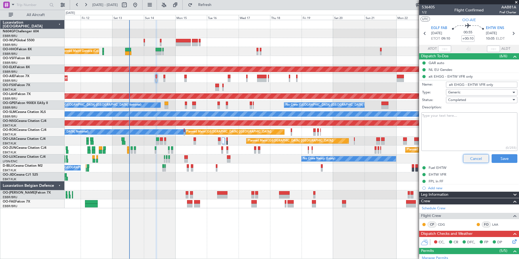
click at [469, 158] on button "Cancel" at bounding box center [476, 158] width 26 height 9
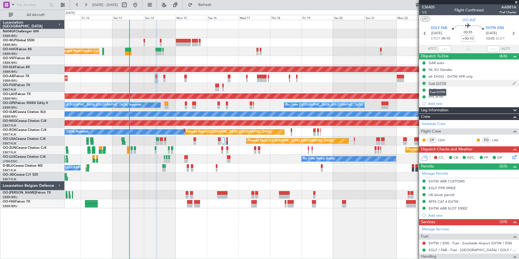
click at [440, 85] on div "Fuel EHTW" at bounding box center [438, 83] width 18 height 5
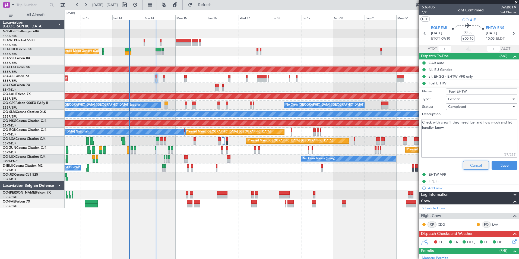
click at [467, 163] on button "Cancel" at bounding box center [476, 165] width 26 height 9
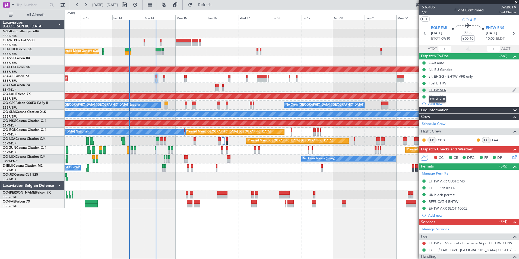
click at [440, 91] on div "EHTW VFR" at bounding box center [438, 90] width 18 height 5
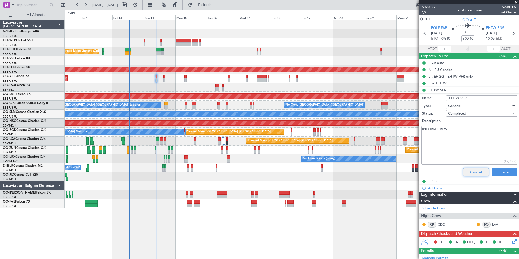
click at [470, 174] on button "Cancel" at bounding box center [476, 172] width 26 height 9
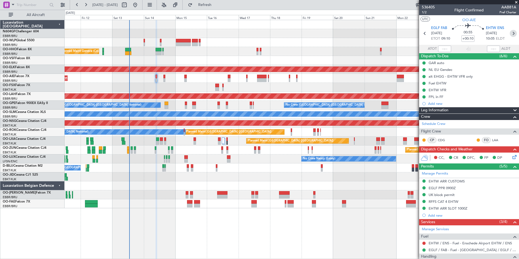
click at [510, 30] on icon at bounding box center [513, 33] width 7 height 7
type input "+00:20"
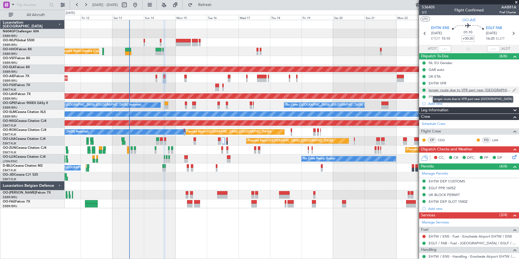
click at [482, 89] on div "longer route due to VFR part near [GEOGRAPHIC_DATA]" at bounding box center [471, 90] width 84 height 5
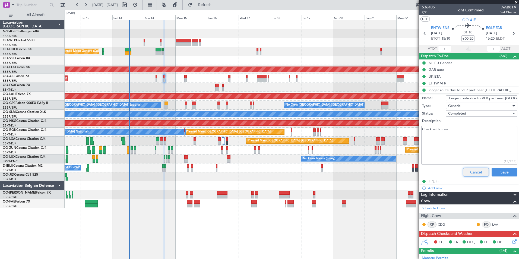
click at [467, 173] on button "Cancel" at bounding box center [476, 172] width 26 height 9
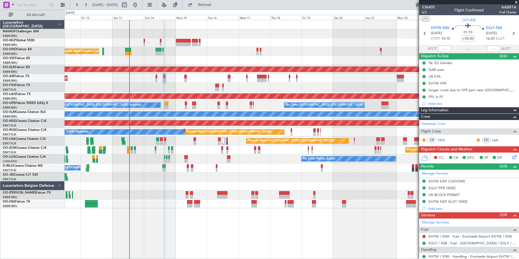
click at [512, 156] on icon at bounding box center [513, 156] width 4 height 4
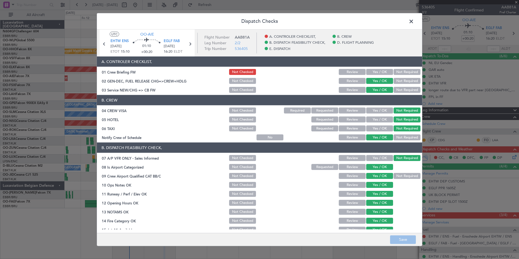
click at [370, 75] on div "Yes / OK" at bounding box center [378, 72] width 27 height 8
click at [370, 73] on button "Yes / OK" at bounding box center [379, 72] width 27 height 6
click at [403, 242] on button "Save" at bounding box center [403, 239] width 26 height 9
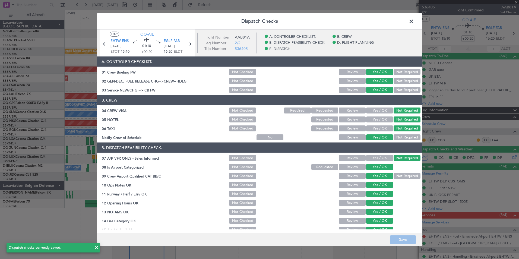
click at [414, 21] on span at bounding box center [414, 22] width 0 height 11
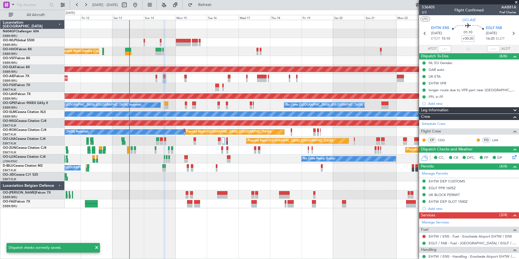
scroll to position [0, 0]
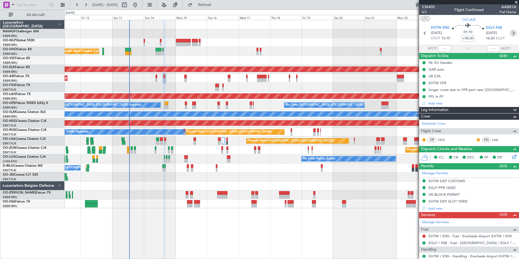
click at [510, 34] on icon at bounding box center [513, 33] width 7 height 7
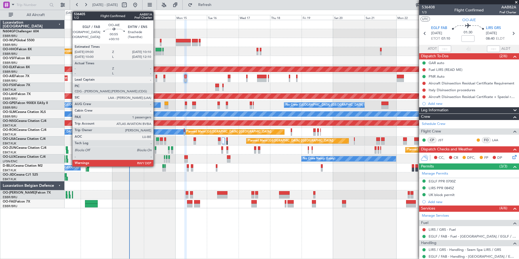
click at [156, 78] on div at bounding box center [157, 80] width 2 height 4
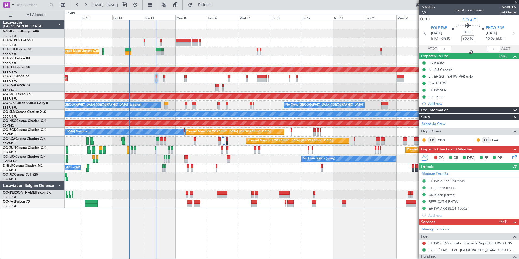
click at [511, 157] on icon at bounding box center [513, 156] width 4 height 4
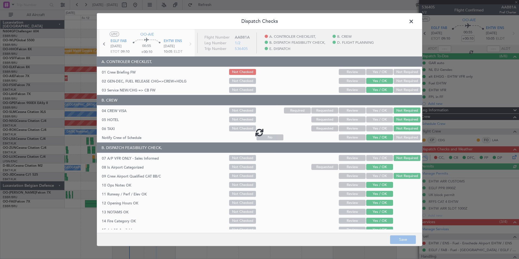
click at [382, 68] on section "A. CONTROLER CHECKLIST, 01 Crew Briefing FW Not Checked Review Yes / OK Not Req…" at bounding box center [259, 74] width 325 height 37
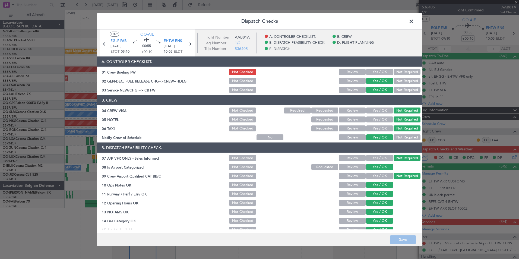
click at [382, 69] on button "Yes / OK" at bounding box center [379, 72] width 27 height 6
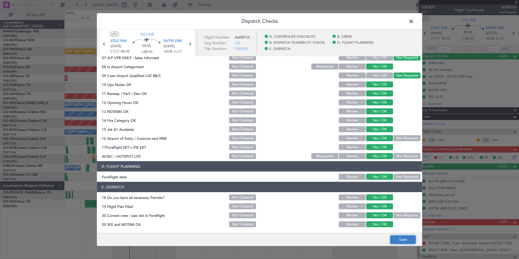
click at [401, 239] on button "Save" at bounding box center [403, 239] width 26 height 9
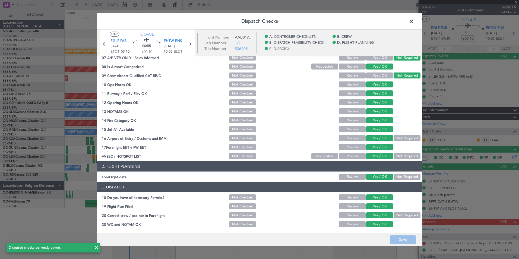
click at [414, 22] on span at bounding box center [414, 22] width 0 height 11
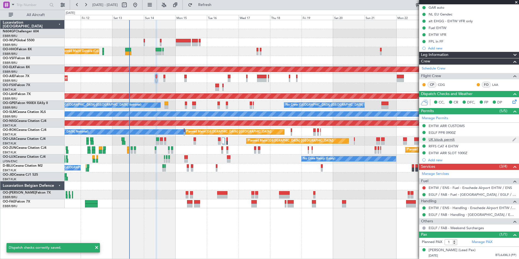
scroll to position [0, 0]
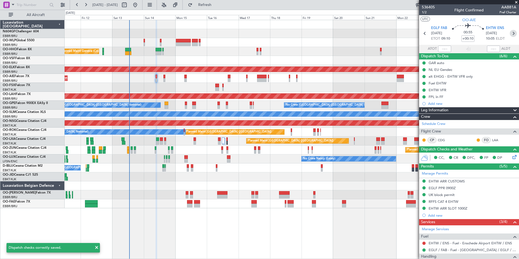
click at [513, 31] on icon at bounding box center [513, 33] width 7 height 7
type input "+00:20"
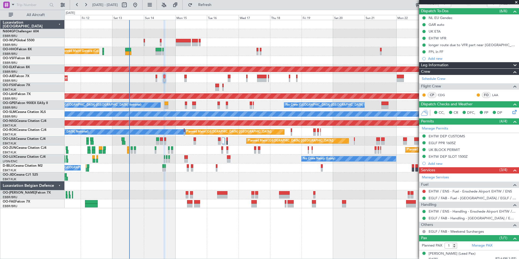
scroll to position [54, 0]
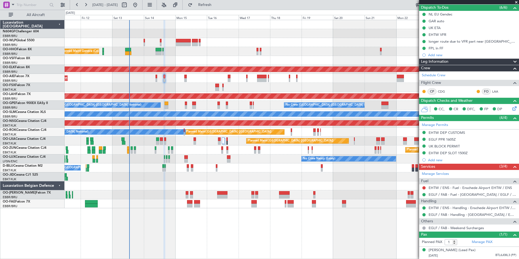
click at [143, 44] on div "Planned Maint Liege" at bounding box center [292, 42] width 454 height 9
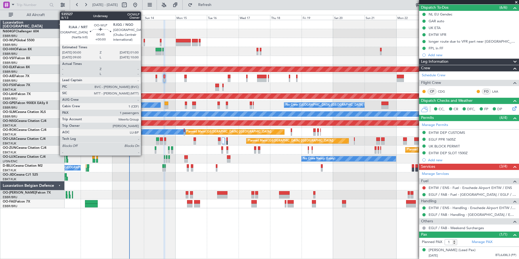
click at [144, 44] on div at bounding box center [144, 44] width 1 height 4
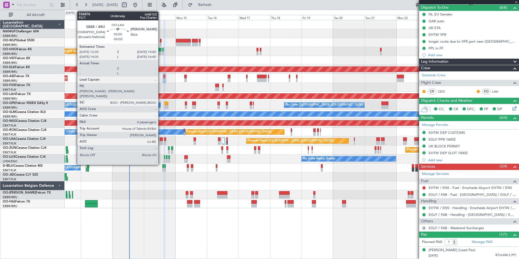
click at [161, 140] on div at bounding box center [161, 139] width 3 height 4
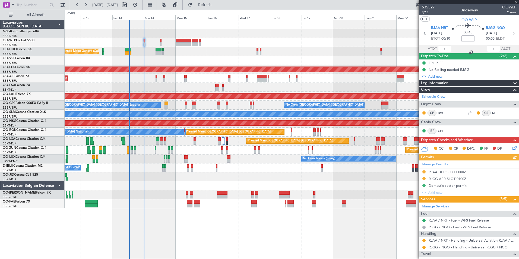
type input "-00:05"
type input "0"
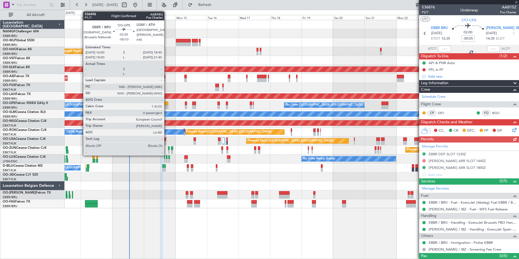
click at [167, 107] on div at bounding box center [167, 107] width 4 height 4
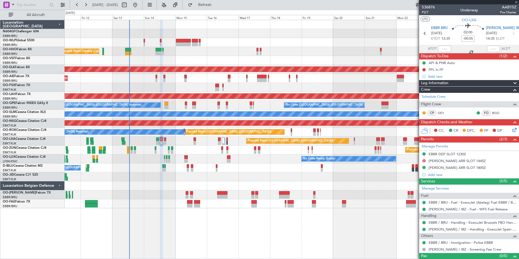
type input "-00:10"
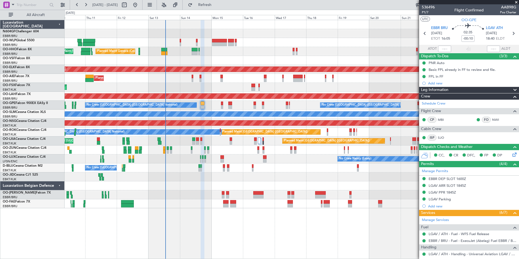
click at [195, 100] on div "Planned Maint Liege Planned Maint Geneva (Cointrin) AOG Maint New York (Teterbo…" at bounding box center [292, 114] width 454 height 188
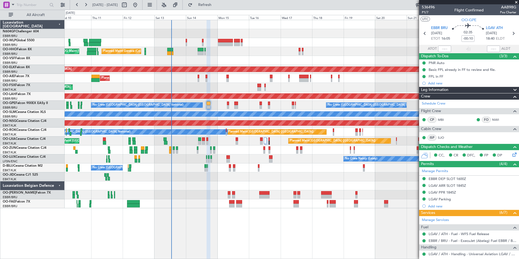
click at [188, 40] on div "Planned Maint Liege" at bounding box center [292, 42] width 454 height 9
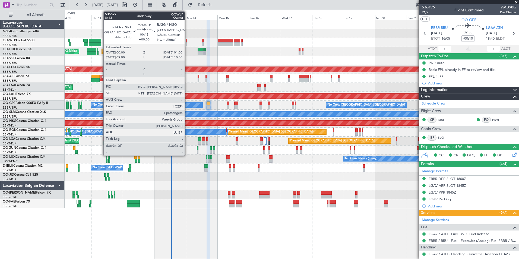
click at [187, 42] on div at bounding box center [186, 41] width 1 height 4
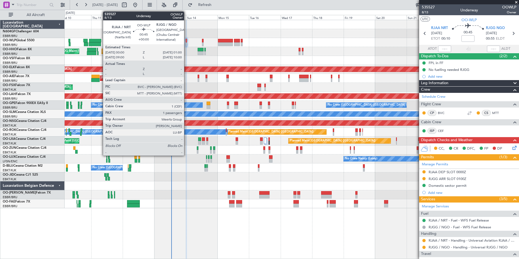
click at [186, 41] on div at bounding box center [186, 41] width 1 height 4
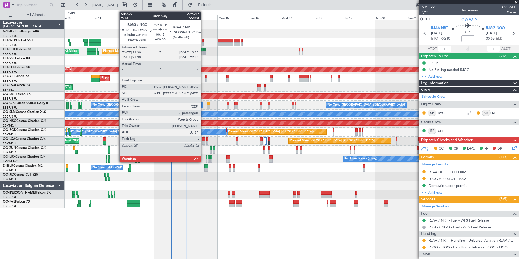
click at [203, 43] on div at bounding box center [202, 44] width 1 height 4
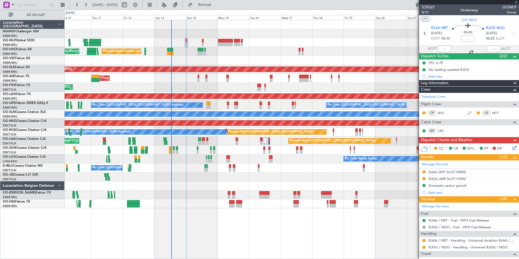
type input "9"
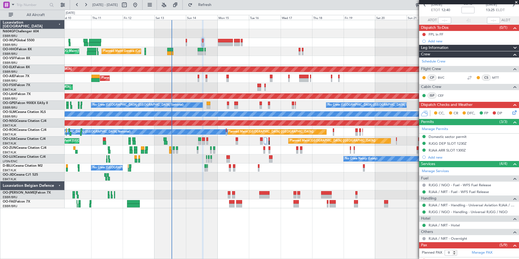
scroll to position [29, 0]
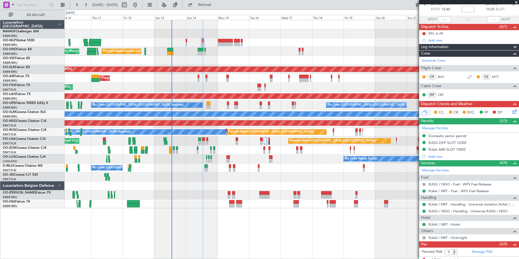
click at [185, 174] on div at bounding box center [292, 176] width 454 height 9
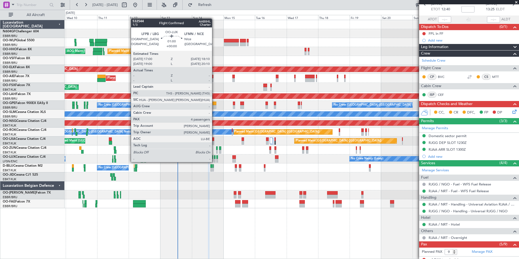
click at [167, 154] on div "Planned Maint Liege AOG Maint New York (Teterboro) Planned Maint Geneva (Cointr…" at bounding box center [292, 114] width 454 height 188
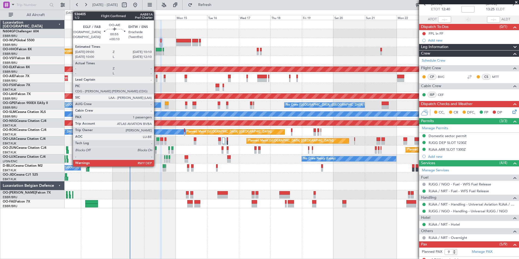
click at [156, 77] on div at bounding box center [157, 77] width 2 height 4
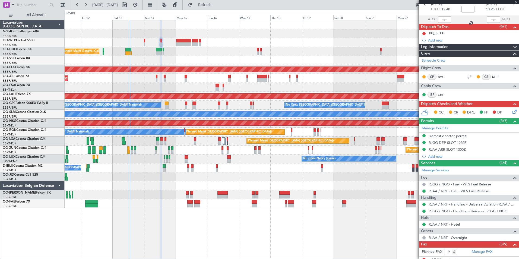
type input "+00:10"
type input "1"
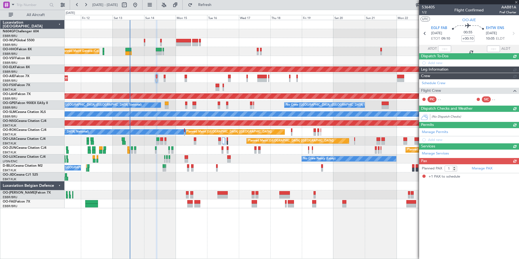
scroll to position [0, 0]
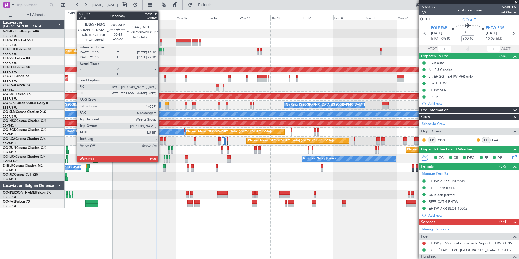
click at [161, 43] on div at bounding box center [160, 44] width 1 height 4
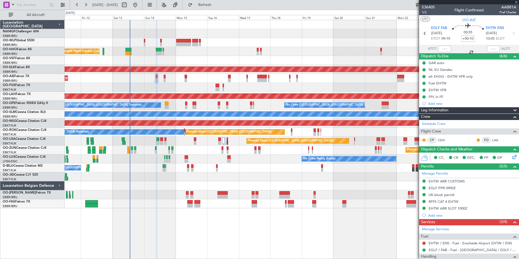
type input "9"
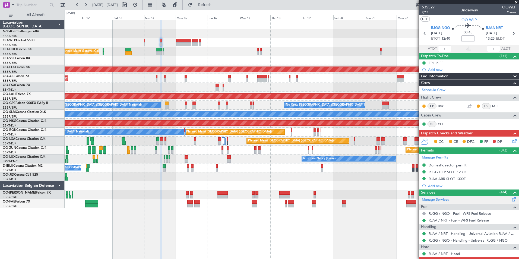
scroll to position [81, 0]
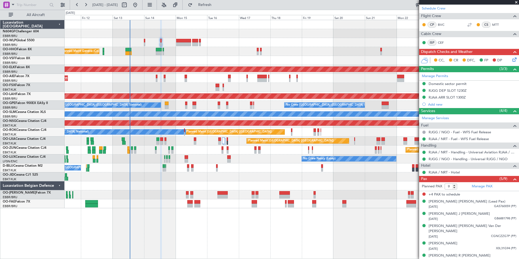
click at [164, 107] on div "No Crew Brussels (Brussels National) No Crew Brussels (Brussels National) Plann…" at bounding box center [292, 105] width 454 height 9
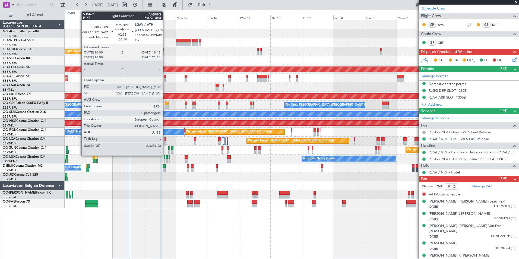
click at [165, 107] on div at bounding box center [167, 107] width 4 height 4
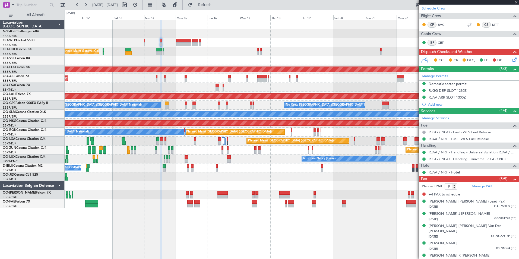
type input "-00:10"
type input "0"
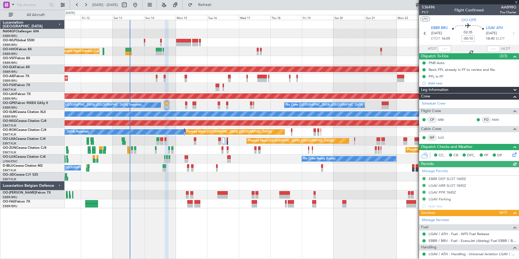
scroll to position [74, 0]
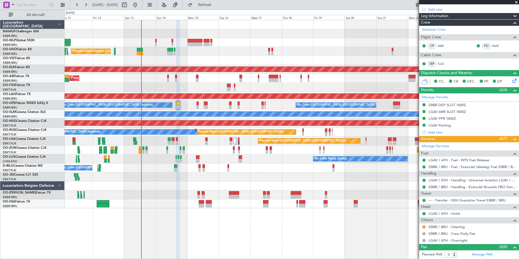
click at [230, 165] on div "No Crew Brussels (Brussels National) A/C Unavailable Brussels (Brussels Nationa…" at bounding box center [292, 167] width 454 height 9
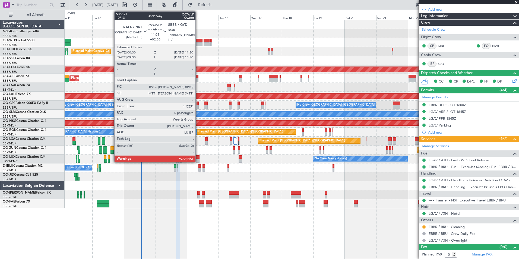
click at [198, 42] on div at bounding box center [195, 41] width 15 height 4
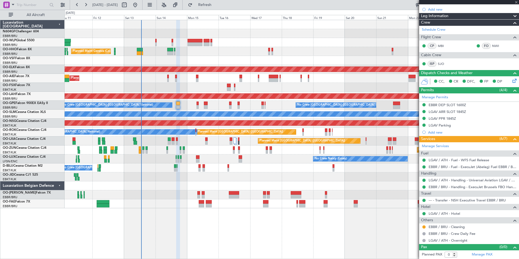
type input "+02:30"
type input "5"
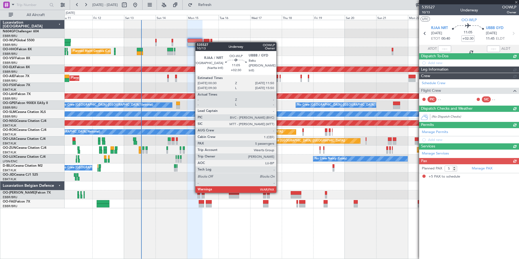
scroll to position [0, 0]
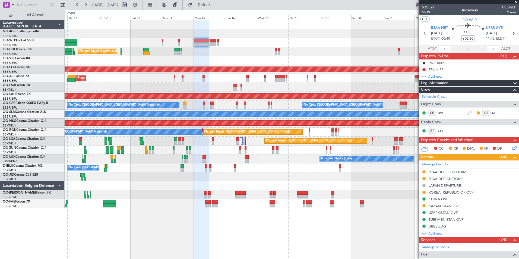
click at [209, 177] on div at bounding box center [292, 176] width 454 height 9
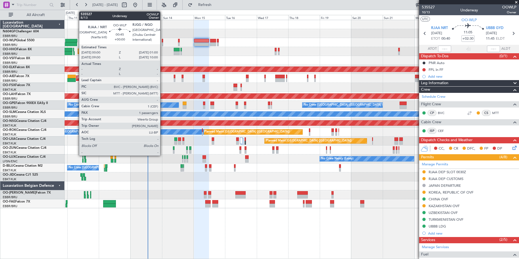
click at [163, 45] on div at bounding box center [162, 44] width 1 height 4
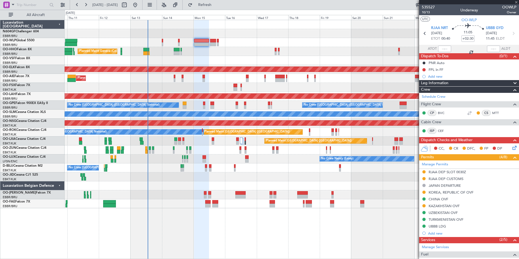
type input "1"
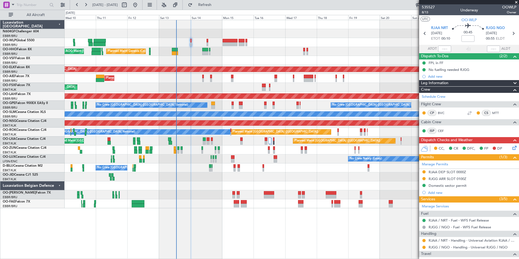
click at [220, 200] on div "Planned Maint Liege Planned Maint Geneva (Cointrin) AOG Maint New York (Teterbo…" at bounding box center [292, 114] width 454 height 188
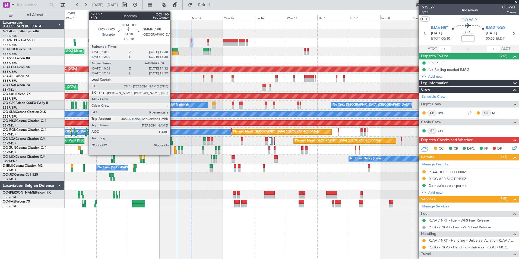
click at [173, 50] on div at bounding box center [175, 50] width 6 height 4
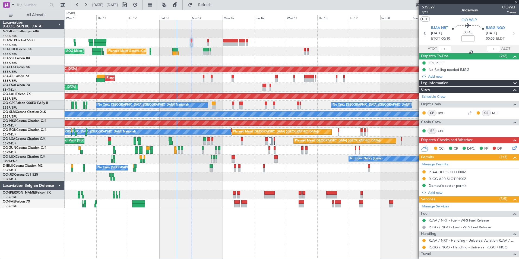
type input "+00:10"
type input "10:12"
type input "0"
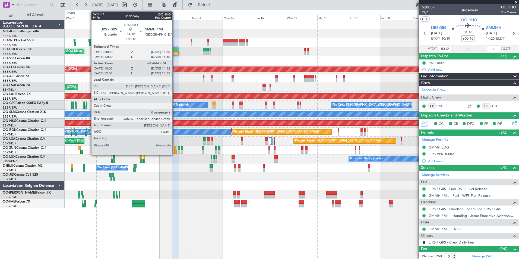
click at [175, 52] on div at bounding box center [175, 53] width 6 height 4
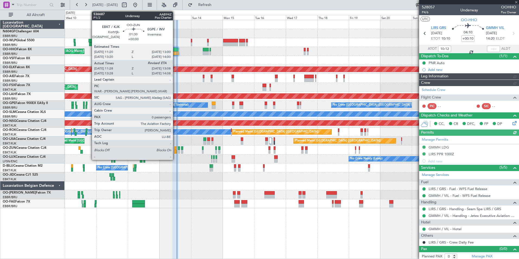
click at [175, 150] on div at bounding box center [175, 152] width 2 height 4
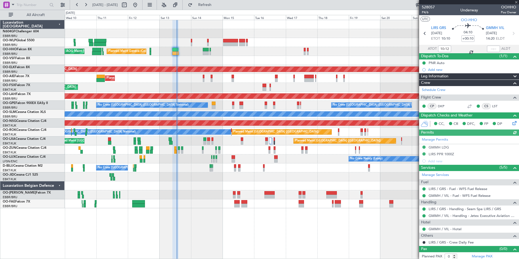
type input "11:33"
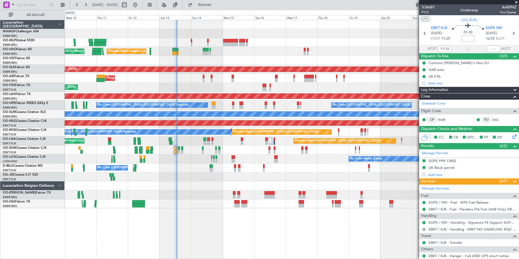
click at [177, 152] on div "Planned Maint Kortrijk-[GEOGRAPHIC_DATA]" at bounding box center [292, 150] width 454 height 9
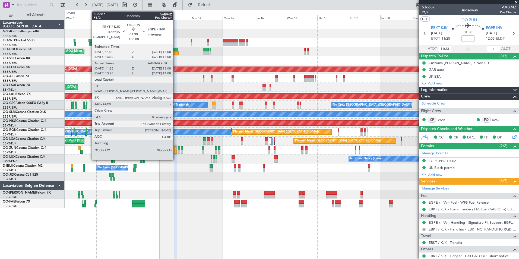
click at [176, 151] on div at bounding box center [175, 152] width 2 height 4
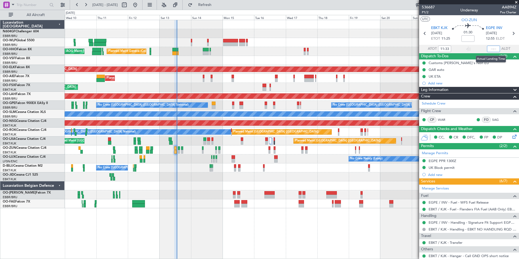
click at [489, 49] on input "text" at bounding box center [493, 49] width 13 height 7
click at [383, 55] on div "AOG Maint New York (Teterboro) Planned Maint Geneva (Cointrin)" at bounding box center [292, 51] width 454 height 9
type input "13:08"
drag, startPoint x: 195, startPoint y: 188, endPoint x: 217, endPoint y: 189, distance: 22.3
click at [196, 208] on div at bounding box center [292, 203] width 454 height 9
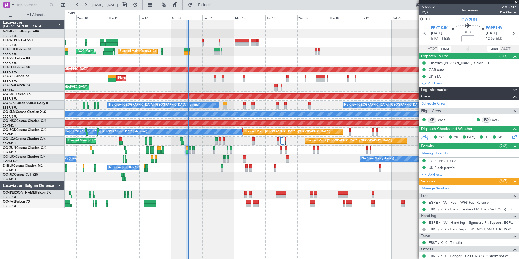
click at [208, 157] on div "Planned Maint Liege AOG Maint New York (Teterboro) Planned Maint Geneva (Cointr…" at bounding box center [292, 114] width 454 height 188
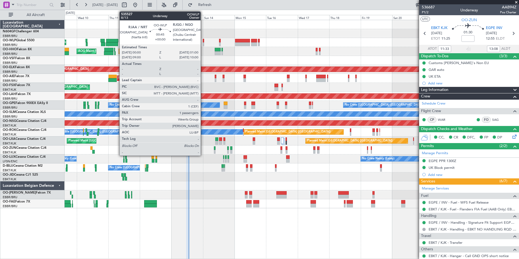
click at [203, 41] on div at bounding box center [203, 41] width 1 height 4
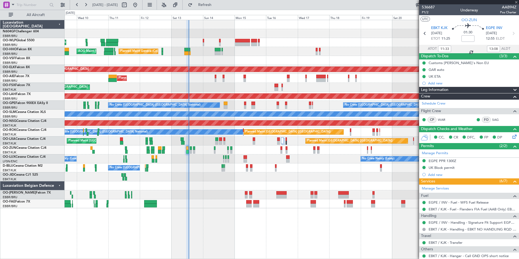
type input "1"
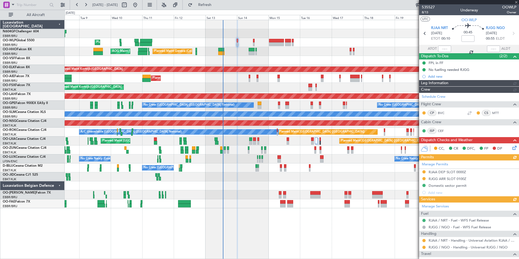
click at [338, 235] on div "Planned Maint Liege Planned Maint Geneva (Cointrin) AOG Maint New York (Teterbo…" at bounding box center [292, 139] width 454 height 239
click at [427, 226] on fb-app "09 Sep 2025 - 24 Sep 2025 Refresh Quick Links All Aircraft Planned Maint Liege …" at bounding box center [259, 131] width 519 height 255
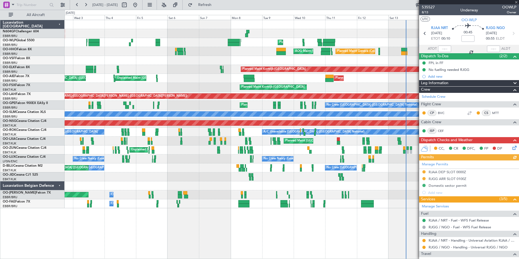
click at [392, 230] on div "Planned Maint Liege Planned Maint Geneva (Cointrin) AOG Maint New York (Teterbo…" at bounding box center [292, 139] width 454 height 239
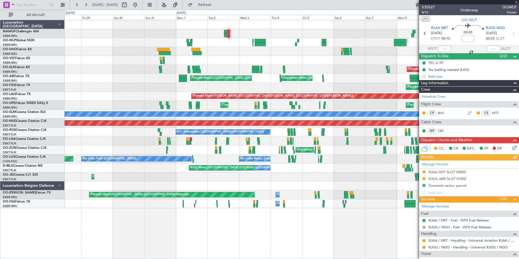
click at [334, 222] on div "Planned Maint Liege Planned Maint Geneva (Cointrin) AOG Maint New York (Teterbo…" at bounding box center [292, 139] width 454 height 239
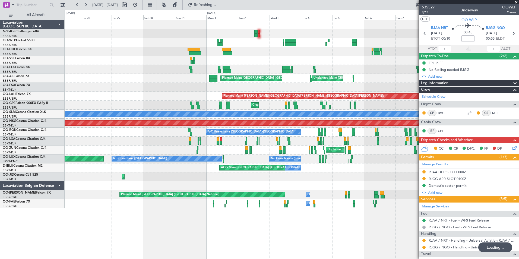
click at [344, 223] on div "Planned Maint Liege AOG Maint New York (Teterboro) Planned Maint Geneva (Cointr…" at bounding box center [292, 139] width 454 height 239
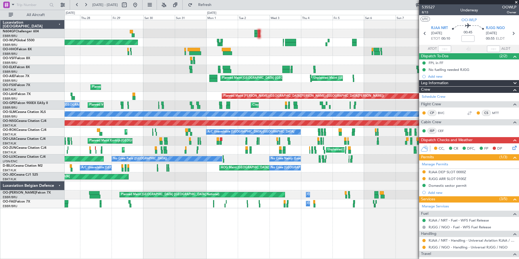
click at [388, 232] on div "Planned Maint Liege Planned Maint Berlin (Brandenburg) AOG Maint New York (Tete…" at bounding box center [292, 139] width 454 height 239
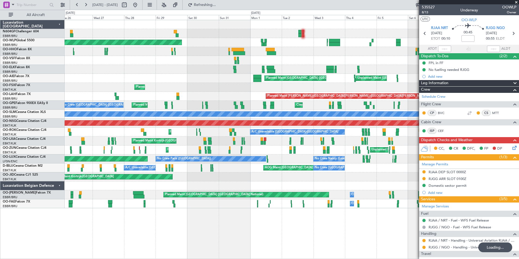
click at [225, 219] on div "Planned Maint Liege Planned Maint Berlin (Brandenburg) AOG Maint New York (Tete…" at bounding box center [292, 139] width 454 height 239
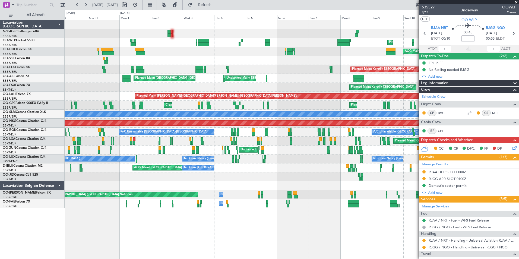
click at [198, 236] on div "Planned Maint Liege Planned Maint Berlin (Brandenburg) Planned Maint Geneva (Co…" at bounding box center [292, 139] width 454 height 239
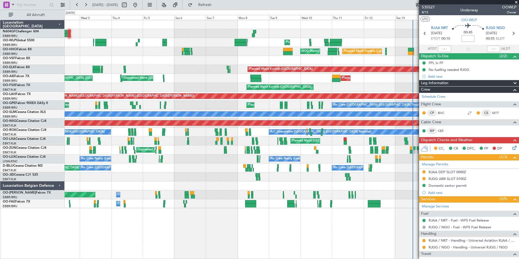
click at [175, 230] on div "Planned Maint Liege Planned Maint Geneva (Cointrin) AOG Maint New York (Teterbo…" at bounding box center [292, 139] width 454 height 239
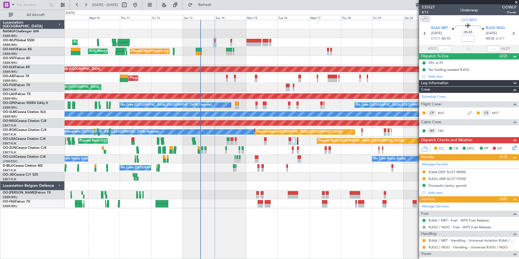
click at [154, 222] on div "Planned Maint Liege Planned Maint Geneva (Cointrin) AOG Maint New York (Teterbo…" at bounding box center [292, 139] width 454 height 239
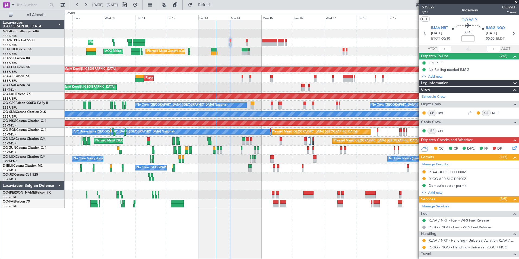
click at [260, 243] on div "Planned Maint Liege Planned Maint Geneva (Cointrin) AOG Maint New York (Teterbo…" at bounding box center [292, 139] width 454 height 239
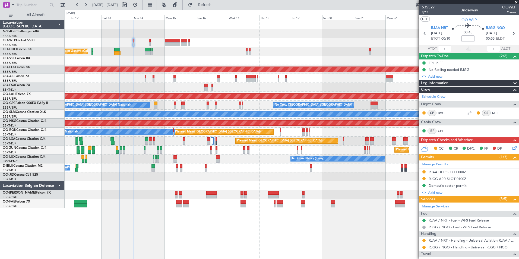
click at [224, 152] on div "Planned Maint Liege Planned Maint Geneva (Cointrin) AOG Maint New York (Teterbo…" at bounding box center [292, 114] width 454 height 188
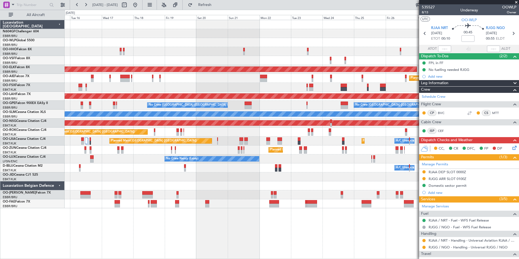
click at [187, 134] on div "Planned Maint Geneva (Cointrin) Planned Maint Kortrijk-Wevelgem Planned Maint L…" at bounding box center [292, 114] width 454 height 188
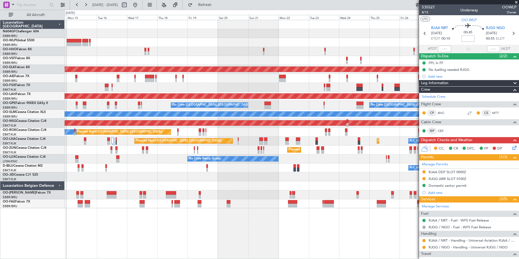
click at [323, 186] on div "Planned Maint Geneva (Cointrin) Planned Maint Kortrijk-Wevelgem Planned Maint L…" at bounding box center [292, 114] width 454 height 188
click at [320, 183] on div "Planned Maint Geneva (Cointrin) Planned Maint Kortrijk-Wevelgem Planned Maint L…" at bounding box center [292, 114] width 454 height 188
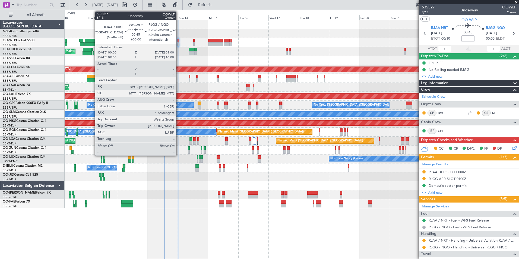
click at [179, 41] on div at bounding box center [178, 41] width 1 height 4
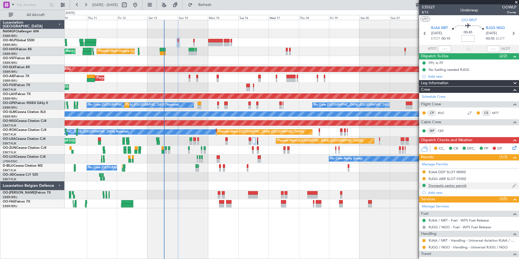
click at [469, 186] on div "Domestic sector permit" at bounding box center [469, 185] width 100 height 7
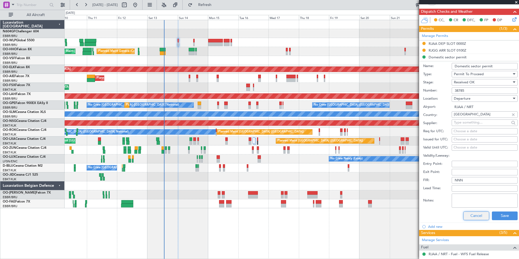
click at [475, 213] on button "Cancel" at bounding box center [476, 215] width 26 height 9
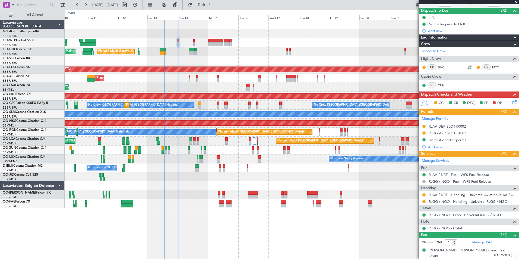
click at [175, 76] on div "Planned Maint London (Farnborough) Planned Maint London (Farnborough)" at bounding box center [292, 78] width 454 height 9
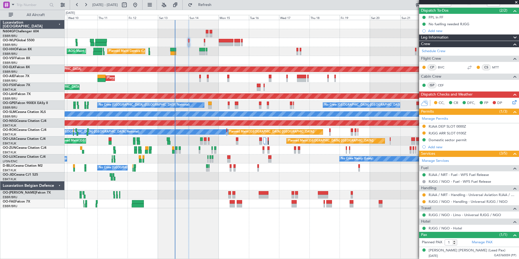
drag, startPoint x: 446, startPoint y: 172, endPoint x: 444, endPoint y: 169, distance: 3.1
click at [444, 169] on div "Fuel RJAA / NRT - Fuel - WFS Fuel Release RJGG / NGO - Fuel - WFS Fuel Release" at bounding box center [469, 175] width 100 height 20
click at [216, 3] on span "Refresh" at bounding box center [205, 5] width 23 height 4
click at [216, 7] on span "Refresh" at bounding box center [205, 5] width 23 height 4
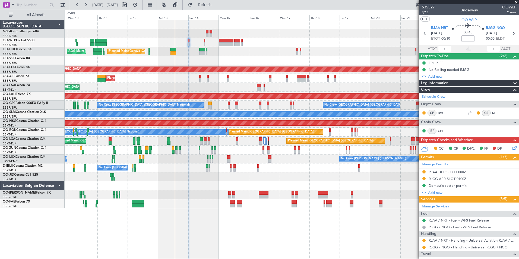
scroll to position [46, 0]
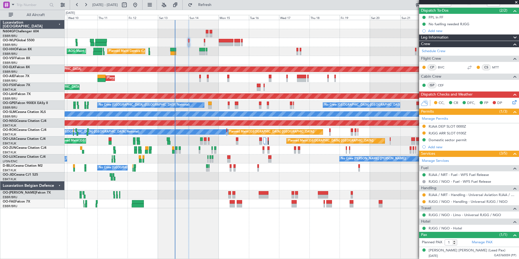
click at [295, 62] on div at bounding box center [292, 60] width 454 height 9
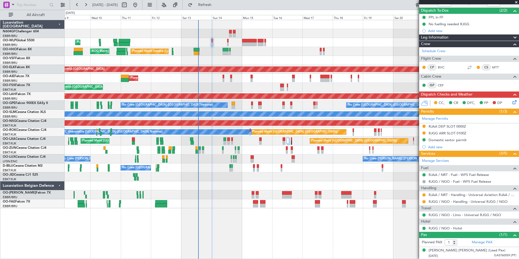
click at [267, 58] on div at bounding box center [292, 60] width 454 height 9
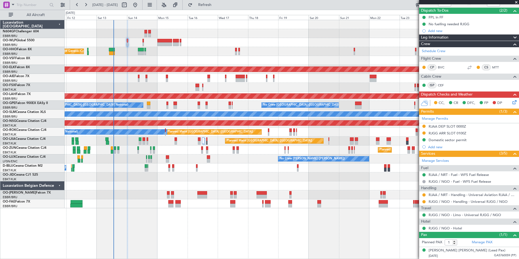
click at [247, 58] on div at bounding box center [292, 60] width 454 height 9
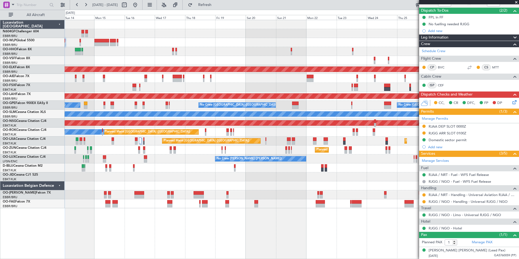
click at [247, 58] on div at bounding box center [292, 60] width 454 height 9
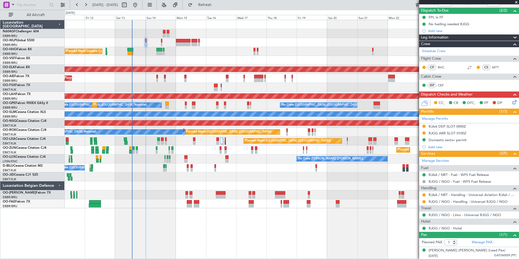
click at [261, 38] on div at bounding box center [292, 33] width 454 height 9
click at [203, 8] on button "Refresh" at bounding box center [201, 5] width 33 height 9
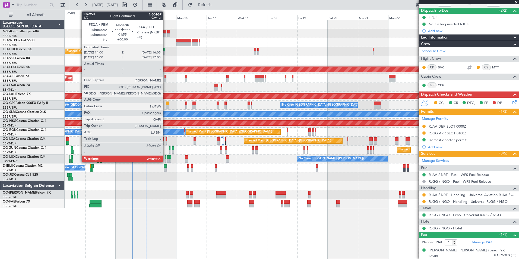
click at [165, 34] on div at bounding box center [164, 35] width 3 height 4
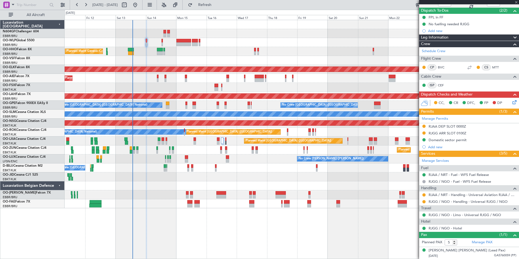
scroll to position [0, 0]
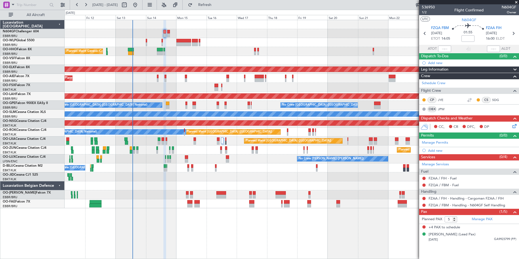
click at [322, 35] on div "Planned Maint Liege Planned Maint Geneva (Cointrin) AOG Maint New York (Teterbo…" at bounding box center [292, 114] width 454 height 188
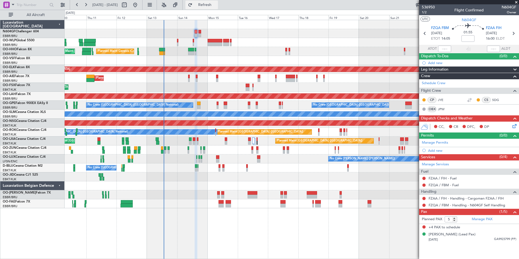
click at [217, 8] on button "Refresh" at bounding box center [201, 5] width 33 height 9
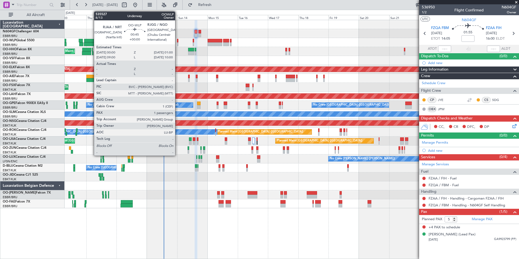
click at [178, 41] on div at bounding box center [177, 41] width 1 height 4
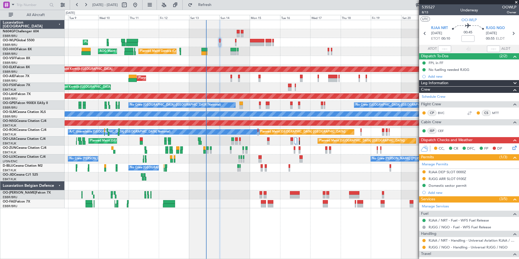
click at [255, 61] on div at bounding box center [292, 60] width 454 height 9
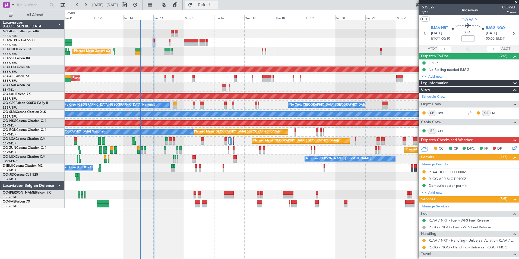
click at [216, 6] on span "Refresh" at bounding box center [205, 5] width 23 height 4
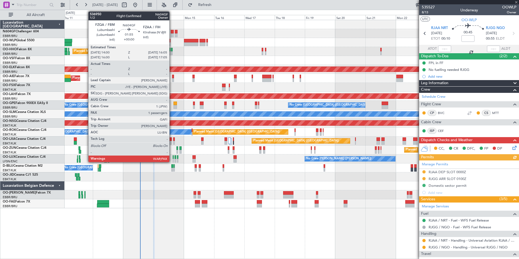
click at [172, 31] on div at bounding box center [172, 32] width 3 height 4
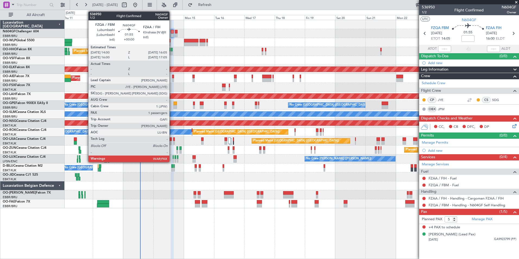
click at [172, 33] on div at bounding box center [172, 32] width 3 height 4
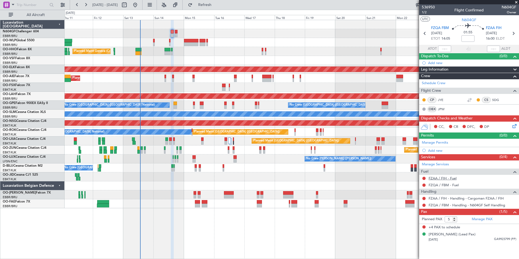
click at [447, 176] on link "FZAA / FIH - Fuel" at bounding box center [443, 178] width 28 height 5
click at [513, 31] on icon at bounding box center [513, 33] width 7 height 7
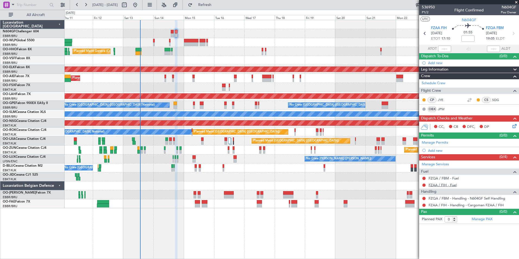
click at [442, 186] on link "FZAA / FIH - Fuel" at bounding box center [443, 185] width 28 height 5
click at [216, 3] on span "Refresh" at bounding box center [205, 5] width 23 height 4
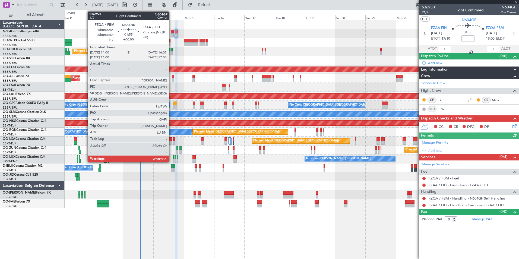
click at [171, 31] on div at bounding box center [172, 32] width 3 height 4
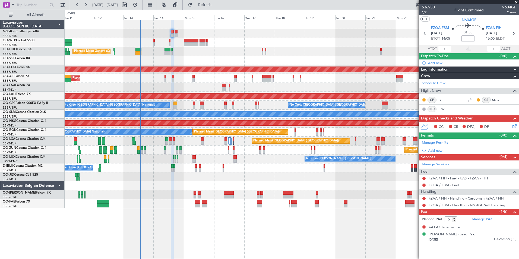
click at [450, 179] on link "FZAA / FIH - Fuel - UAS - FZAA / FIH" at bounding box center [458, 178] width 59 height 5
click at [216, 6] on span "Refresh" at bounding box center [205, 5] width 23 height 4
click at [424, 204] on button at bounding box center [423, 205] width 3 height 3
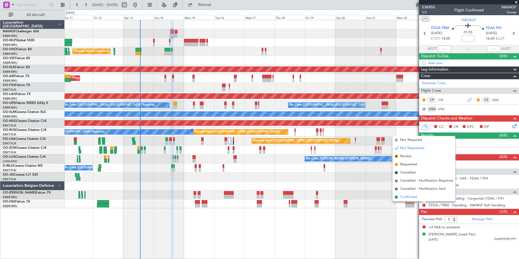
click at [420, 197] on li "Confirmed" at bounding box center [424, 197] width 63 height 8
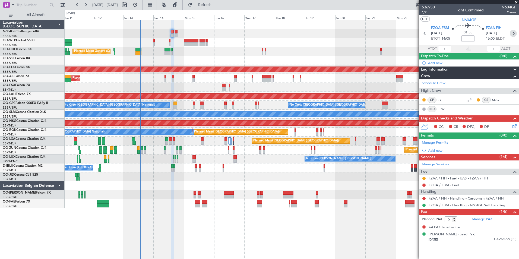
click at [512, 31] on icon at bounding box center [513, 33] width 7 height 7
type input "0"
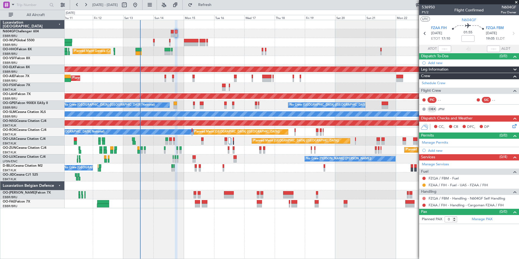
click at [424, 198] on button at bounding box center [423, 198] width 3 height 3
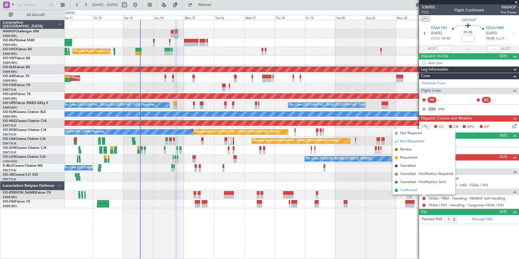
click at [426, 188] on li "Confirmed" at bounding box center [424, 190] width 63 height 8
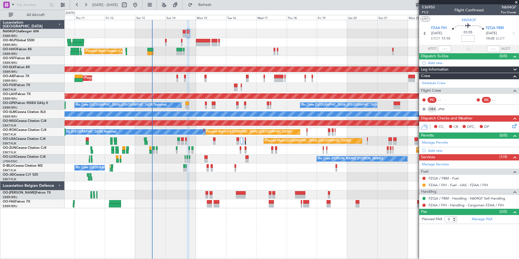
click at [185, 80] on div "Planned Maint London (Farnborough) Planned Maint London (Farnborough)" at bounding box center [292, 78] width 454 height 9
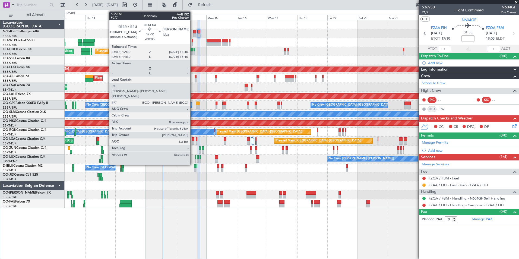
click at [193, 140] on div at bounding box center [193, 139] width 3 height 4
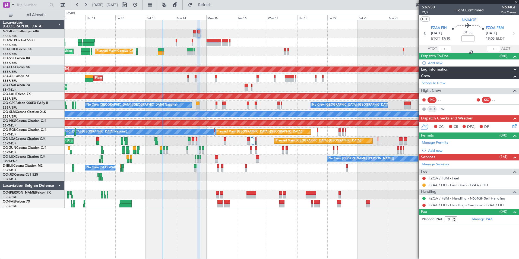
type input "-00:05"
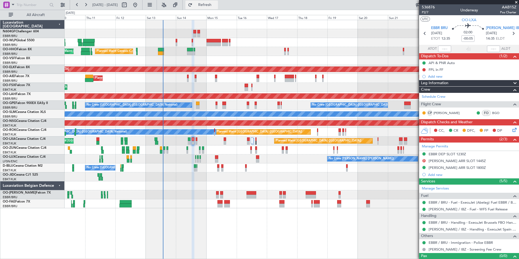
click at [218, 1] on button "Refresh" at bounding box center [201, 5] width 33 height 9
click at [216, 5] on span "Refresh" at bounding box center [205, 5] width 23 height 4
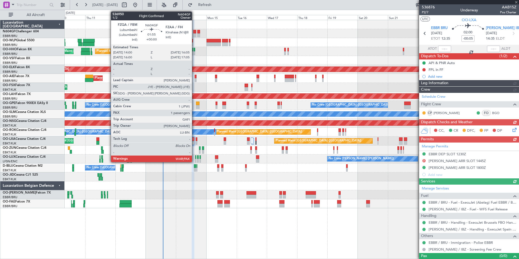
click at [194, 34] on div at bounding box center [194, 35] width 3 height 4
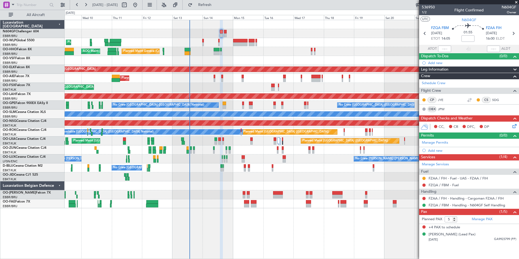
click at [234, 105] on div "Planned Maint Liege Planned Maint Geneva (Cointrin) AOG Maint New York (Teterbo…" at bounding box center [292, 114] width 454 height 188
click at [216, 5] on span "Refresh" at bounding box center [205, 5] width 23 height 4
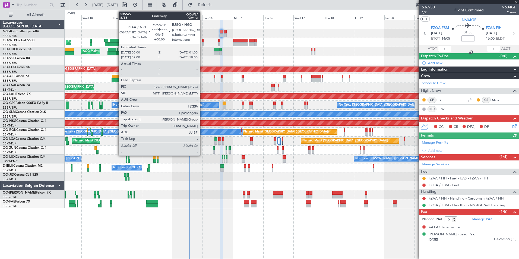
click at [202, 42] on div at bounding box center [202, 41] width 1 height 4
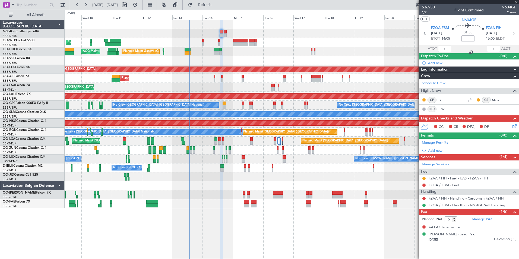
type input "1"
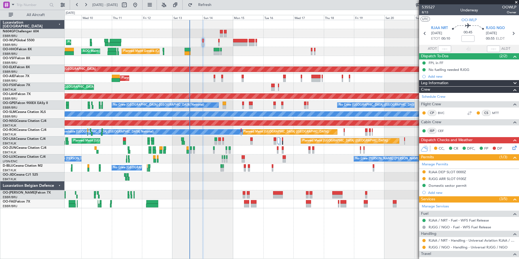
click at [231, 82] on div "Planned Maint London (Farnborough) Planned Maint London (Farnborough)" at bounding box center [292, 78] width 454 height 9
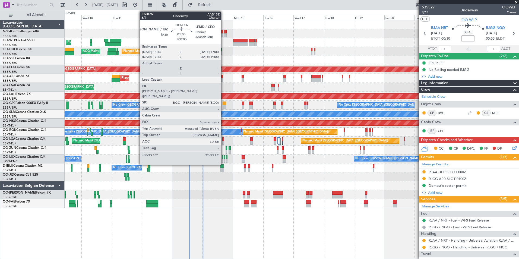
click at [223, 141] on div at bounding box center [223, 143] width 2 height 4
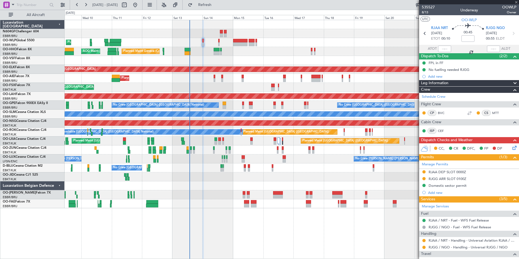
type input "+00:05"
type input "6"
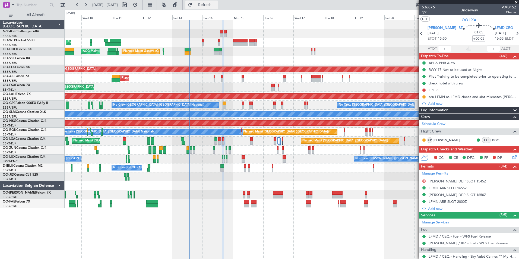
click at [203, 3] on button "Refresh" at bounding box center [201, 5] width 33 height 9
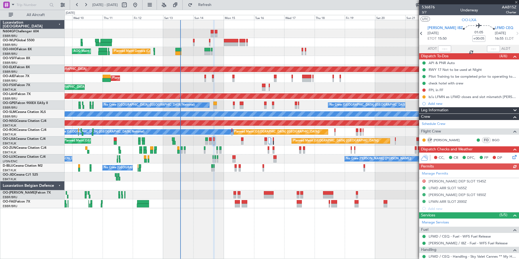
click at [256, 36] on div at bounding box center [292, 33] width 454 height 9
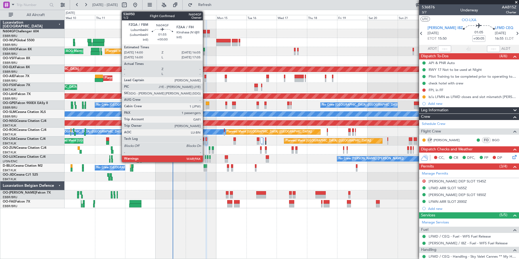
click at [205, 31] on div at bounding box center [204, 32] width 3 height 4
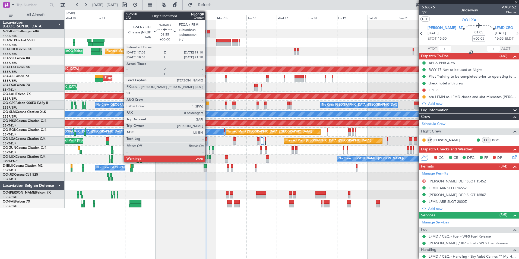
type input "5"
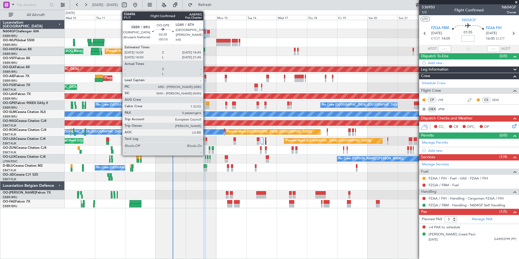
click at [238, 78] on div "Planned Maint London (Farnborough) Planned Maint London (Farnborough)" at bounding box center [292, 78] width 454 height 9
click at [207, 105] on div at bounding box center [208, 107] width 4 height 4
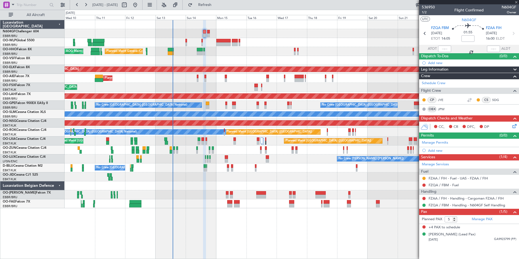
type input "-00:10"
type input "0"
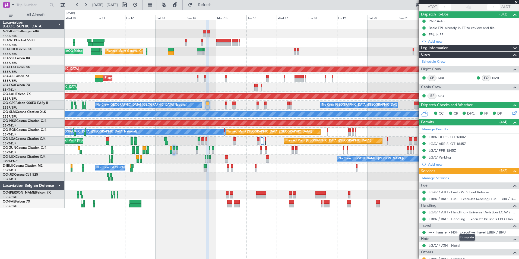
scroll to position [74, 0]
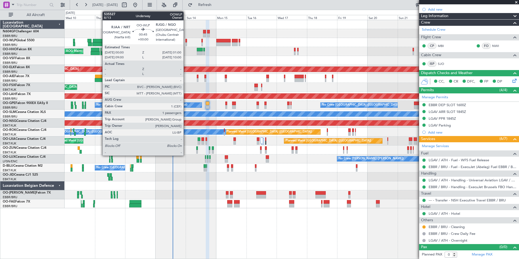
click at [186, 40] on div at bounding box center [185, 41] width 1 height 4
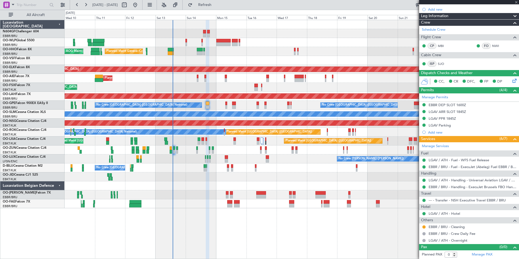
type input "1"
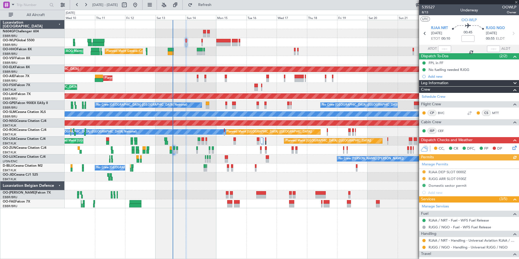
scroll to position [46, 0]
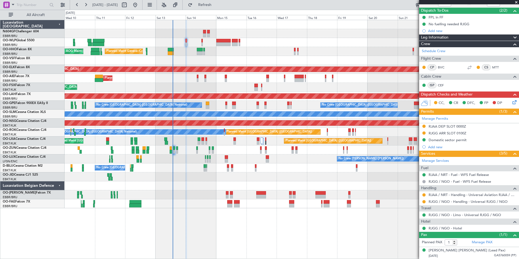
click at [336, 176] on div at bounding box center [292, 176] width 454 height 9
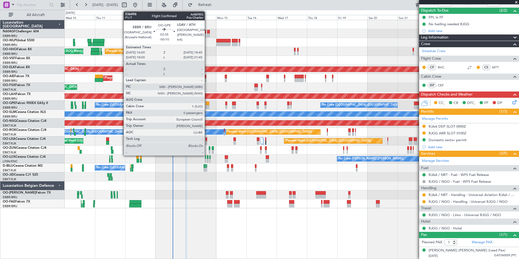
click at [207, 107] on div at bounding box center [208, 107] width 4 height 4
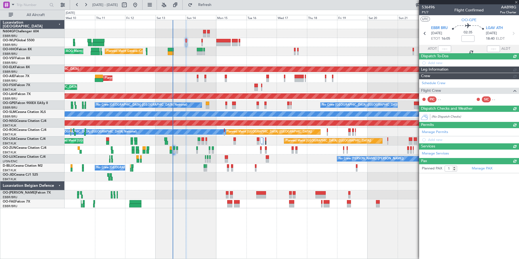
type input "-00:10"
type input "0"
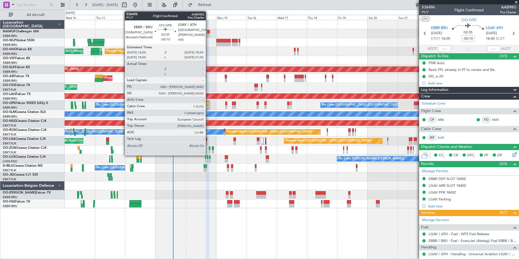
click at [208, 106] on div at bounding box center [208, 107] width 4 height 4
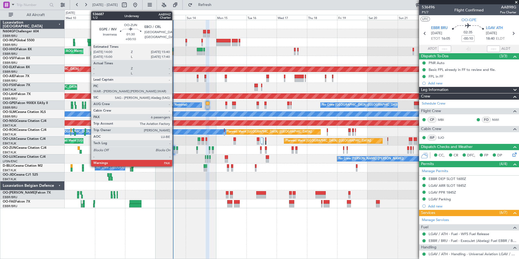
click at [175, 150] on div at bounding box center [174, 152] width 2 height 4
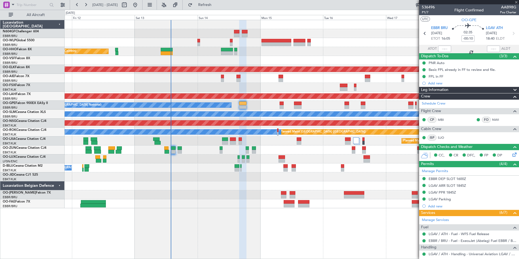
type input "+00:10"
type input "6"
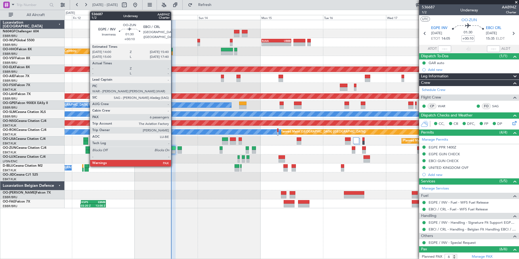
click at [173, 151] on div at bounding box center [173, 152] width 5 height 4
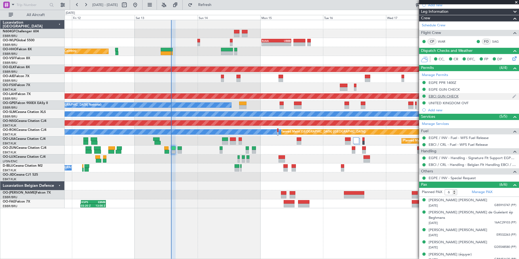
scroll to position [65, 0]
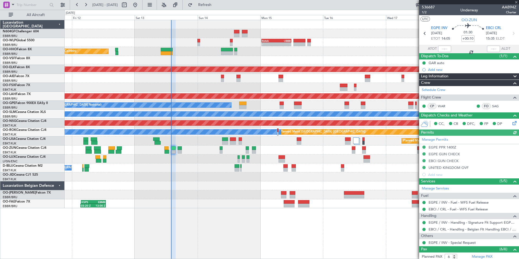
scroll to position [65, 0]
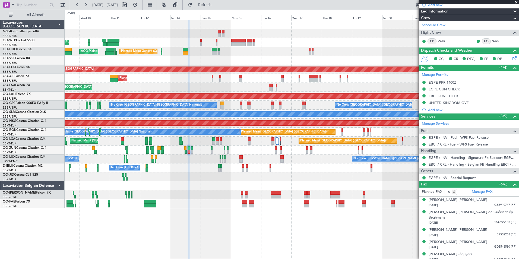
click at [268, 103] on div "Planned Maint Liege AOG Maint [US_STATE] ([GEOGRAPHIC_DATA]) Planned Maint Gene…" at bounding box center [292, 114] width 454 height 188
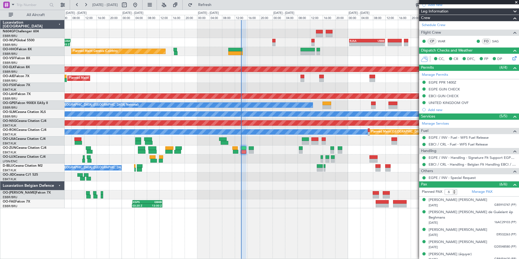
click at [304, 158] on div "No Crew Nancy (Essey)" at bounding box center [292, 158] width 454 height 9
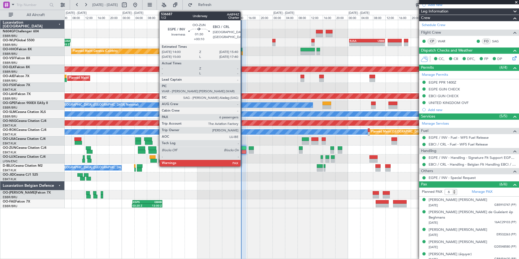
click at [242, 151] on div at bounding box center [243, 152] width 5 height 4
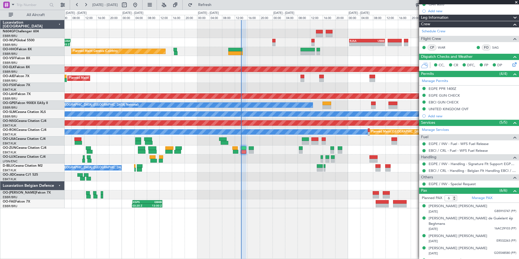
scroll to position [0, 0]
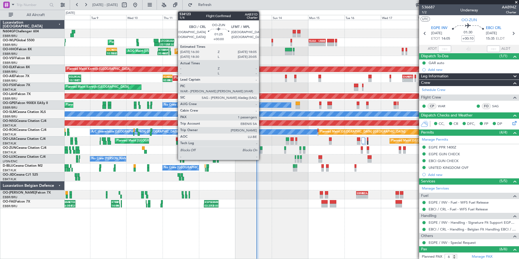
click at [261, 150] on div at bounding box center [261, 152] width 2 height 4
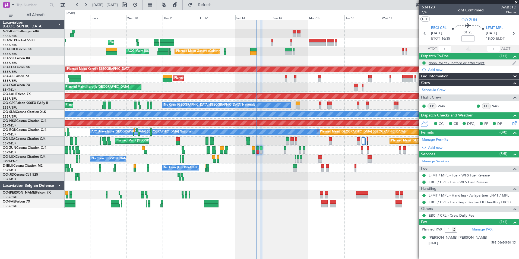
click at [477, 64] on div "check for taxi before or after flight" at bounding box center [457, 63] width 56 height 5
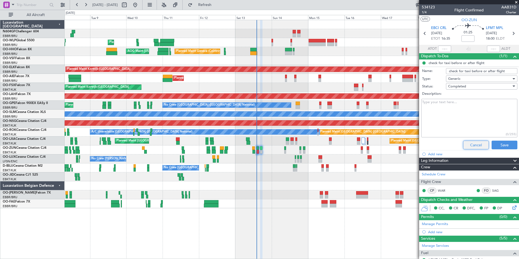
click at [465, 148] on button "Cancel" at bounding box center [476, 145] width 26 height 9
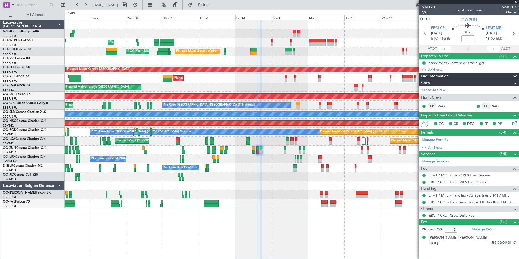
click at [325, 228] on div "Planned Maint Liege AOG Maint [US_STATE] ([GEOGRAPHIC_DATA]) Planned Maint Gene…" at bounding box center [292, 139] width 454 height 239
click at [517, 3] on span at bounding box center [516, 2] width 5 height 5
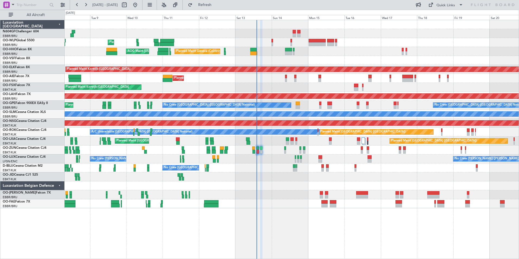
type input "0"
click at [218, 1] on button "Refresh" at bounding box center [201, 5] width 33 height 9
click at [269, 50] on div "AOG Maint [US_STATE] ([GEOGRAPHIC_DATA]) Planned Maint Geneva ([GEOGRAPHIC_DATA…" at bounding box center [292, 51] width 454 height 9
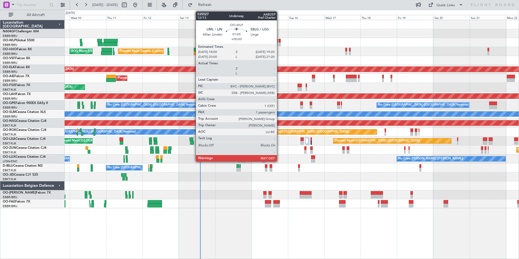
click at [279, 42] on div at bounding box center [280, 41] width 2 height 4
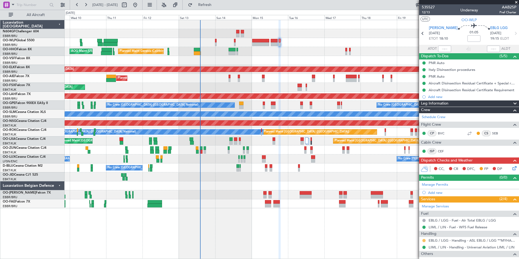
click at [424, 241] on button at bounding box center [423, 240] width 3 height 3
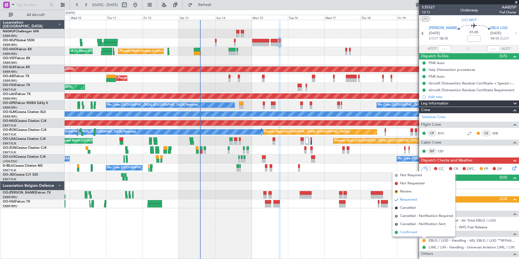
click at [410, 231] on span "Confirmed" at bounding box center [408, 232] width 17 height 5
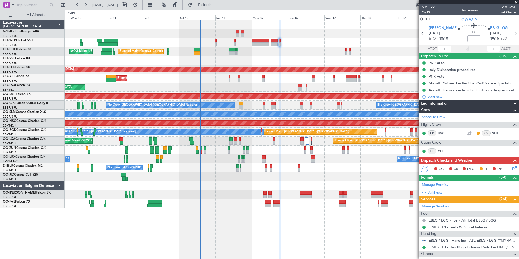
scroll to position [32, 0]
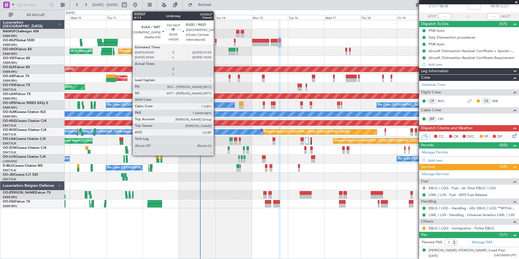
click at [216, 44] on div at bounding box center [216, 44] width 2 height 4
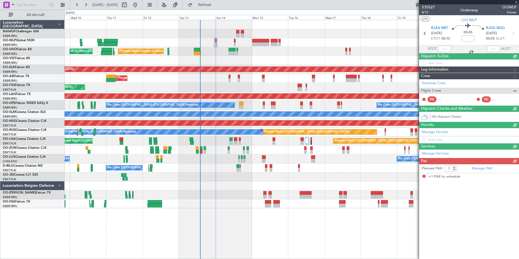
scroll to position [0, 0]
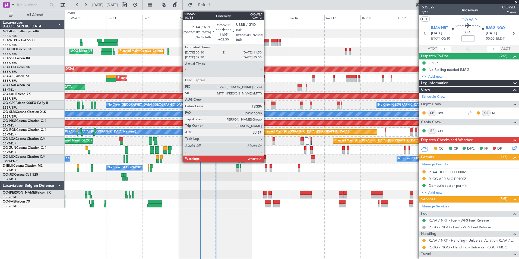
click at [266, 40] on div at bounding box center [260, 41] width 17 height 4
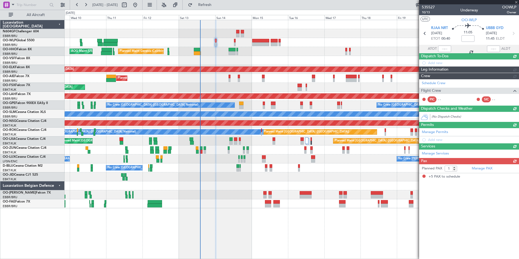
type input "+02:30"
type input "5"
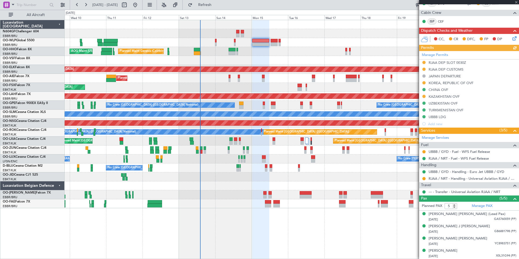
scroll to position [122, 0]
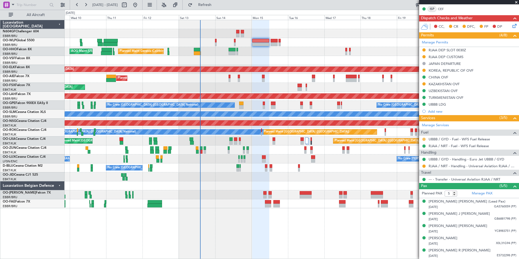
click at [424, 140] on button at bounding box center [423, 139] width 3 height 3
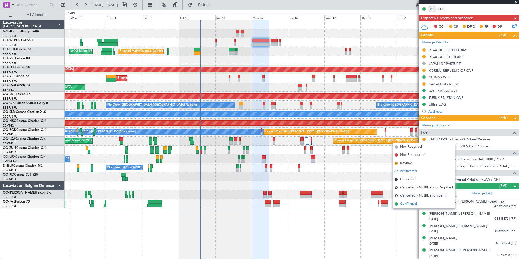
click at [406, 205] on span "Confirmed" at bounding box center [408, 203] width 17 height 5
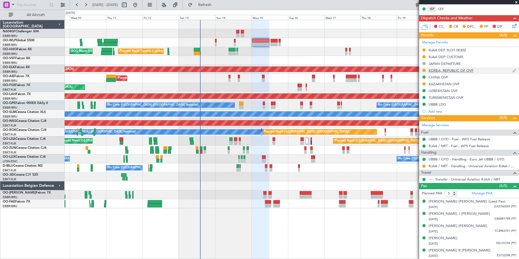
scroll to position [0, 0]
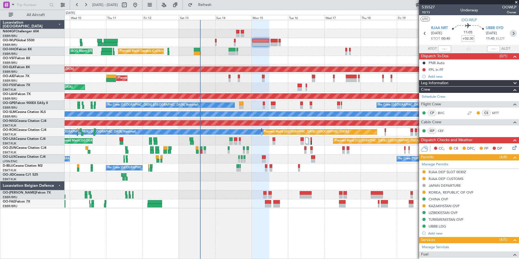
click at [510, 33] on icon at bounding box center [513, 33] width 7 height 7
type input "+00:15"
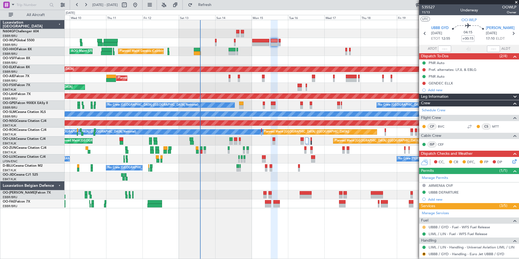
click at [423, 227] on button at bounding box center [423, 227] width 3 height 3
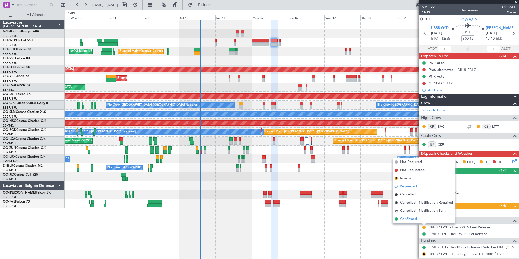
click at [420, 220] on li "Confirmed" at bounding box center [424, 219] width 63 height 8
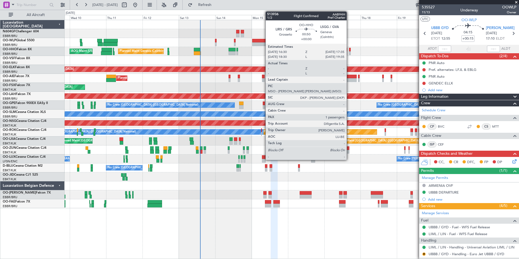
click at [349, 53] on div at bounding box center [350, 53] width 2 height 4
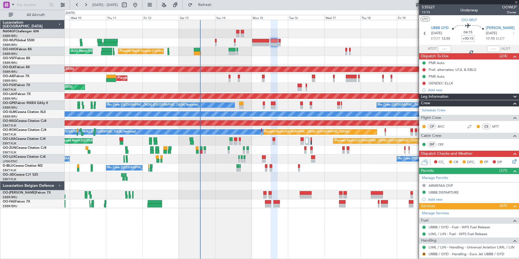
click at [251, 36] on div at bounding box center [292, 33] width 454 height 9
type input "1"
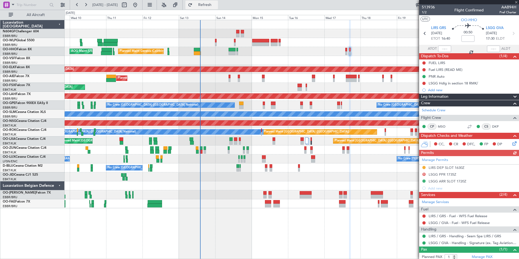
click at [207, 8] on button "Refresh" at bounding box center [201, 5] width 33 height 9
click at [211, 5] on span "Refresh" at bounding box center [205, 5] width 23 height 4
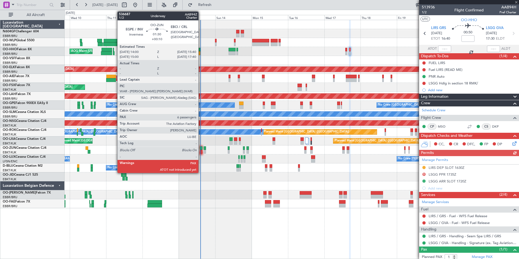
click at [201, 150] on div at bounding box center [201, 152] width 3 height 4
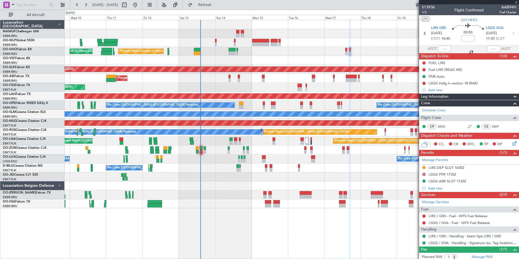
type input "+00:10"
type input "6"
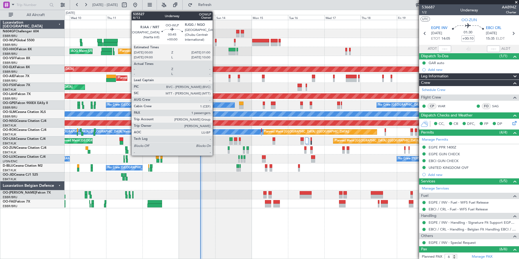
click at [215, 42] on div at bounding box center [216, 41] width 2 height 4
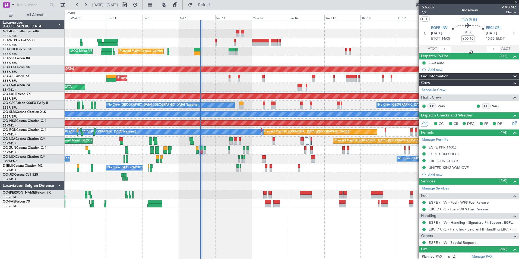
type input "1"
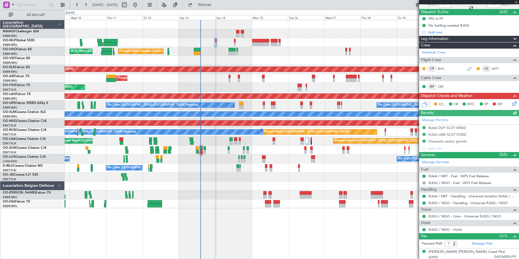
scroll to position [46, 0]
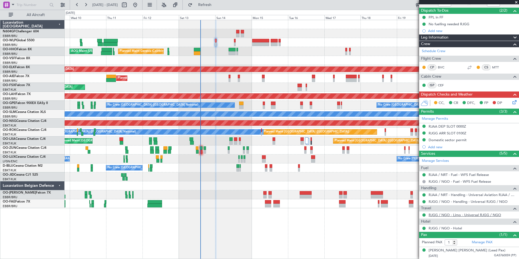
click at [450, 213] on link "RJGG / NGO - Limo - Universal RJGG / NGO" at bounding box center [465, 215] width 72 height 5
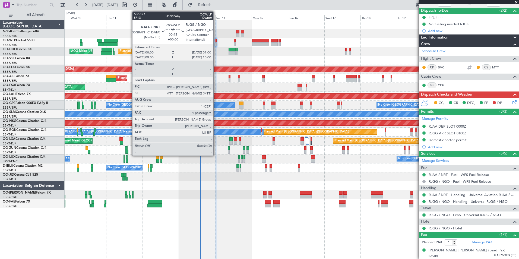
click at [216, 40] on div at bounding box center [216, 41] width 2 height 4
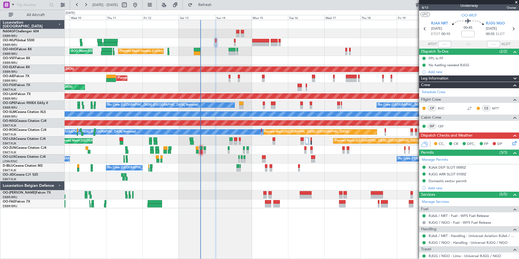
scroll to position [4, 0]
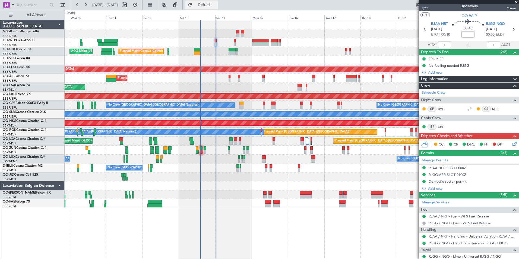
click at [218, 2] on button "Refresh" at bounding box center [201, 5] width 33 height 9
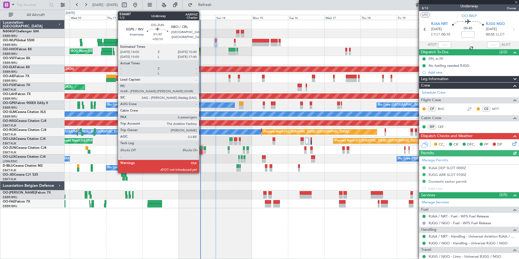
click at [201, 149] on div at bounding box center [201, 148] width 3 height 4
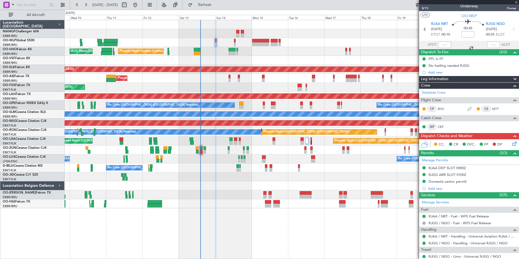
type input "+00:10"
type input "6"
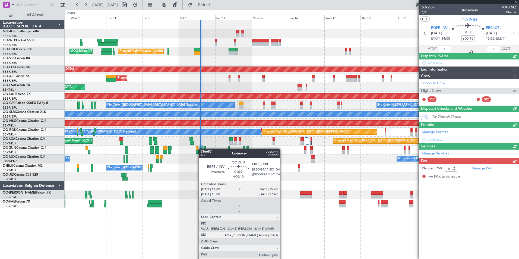
scroll to position [0, 0]
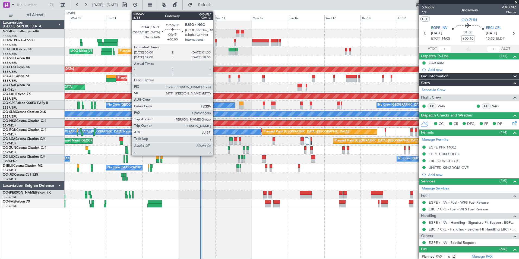
click at [215, 42] on div at bounding box center [216, 41] width 2 height 4
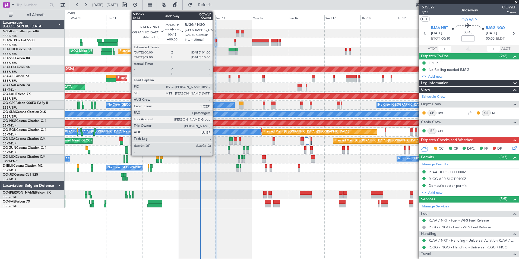
click at [215, 42] on div at bounding box center [216, 41] width 2 height 4
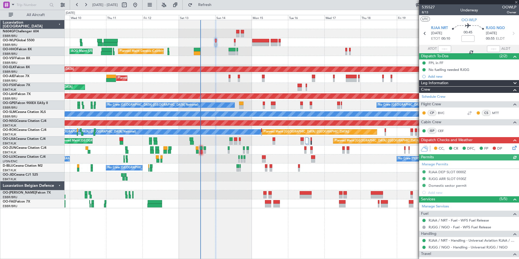
scroll to position [46, 0]
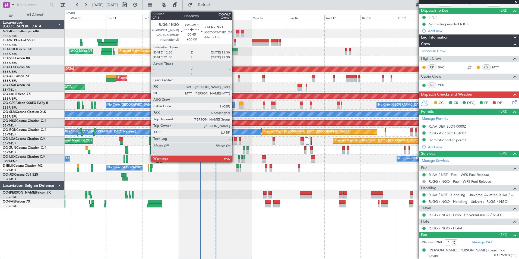
click at [235, 41] on div at bounding box center [235, 41] width 2 height 4
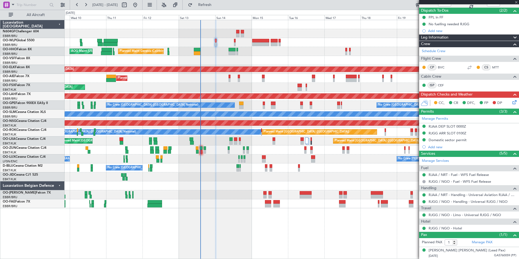
type input "9"
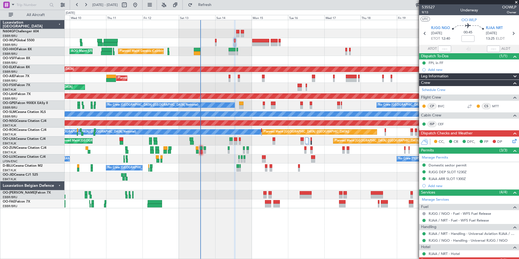
scroll to position [81, 0]
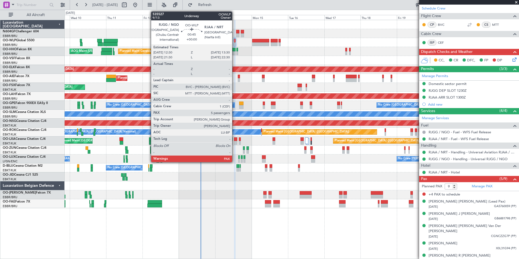
click at [235, 42] on div at bounding box center [235, 41] width 2 height 4
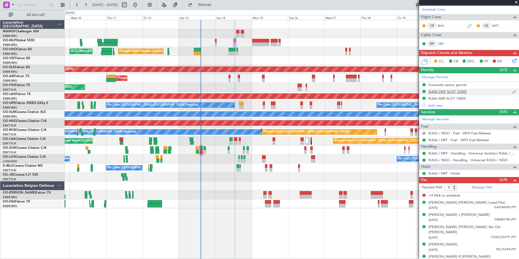
scroll to position [81, 0]
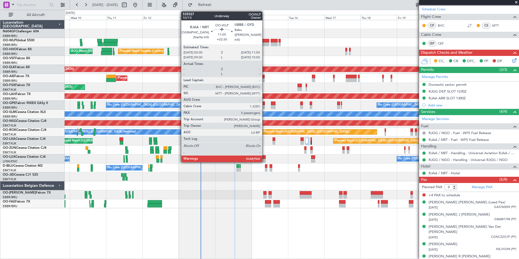
click at [265, 42] on div at bounding box center [260, 41] width 17 height 4
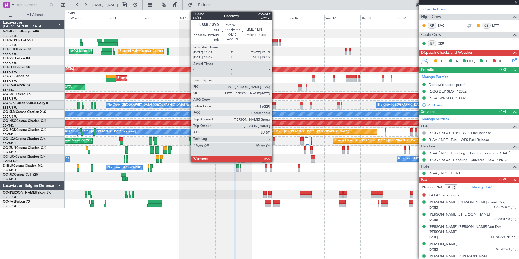
click at [274, 44] on div at bounding box center [274, 44] width 7 height 4
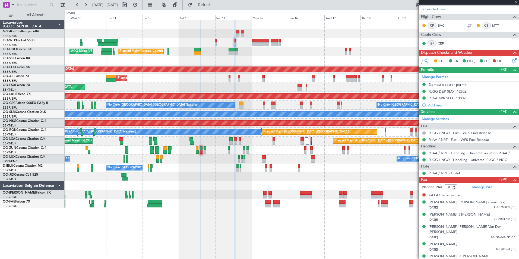
type input "+00:15"
type input "5"
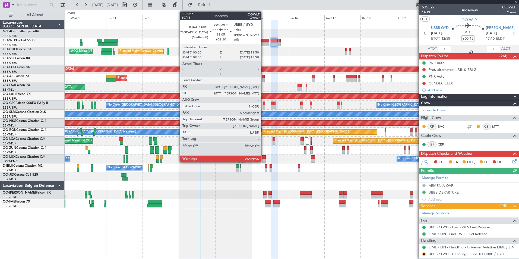
click at [264, 45] on div at bounding box center [260, 44] width 17 height 4
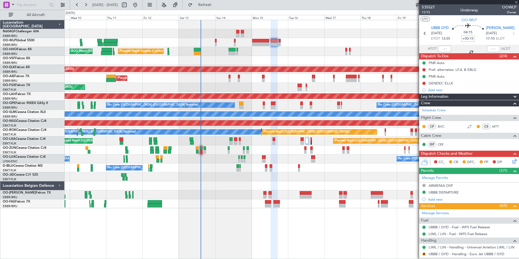
type input "+02:30"
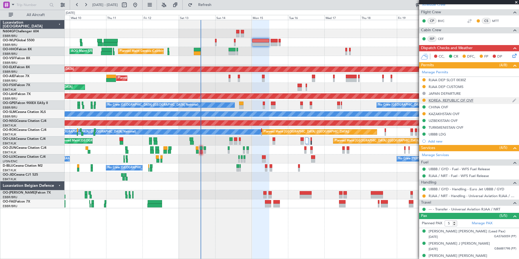
scroll to position [86, 0]
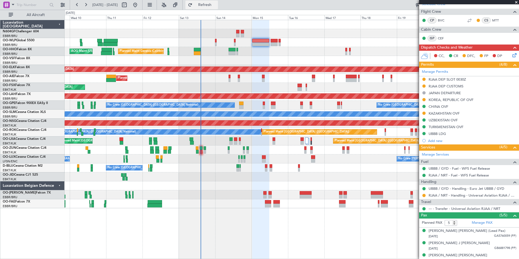
click at [216, 6] on span "Refresh" at bounding box center [205, 5] width 23 height 4
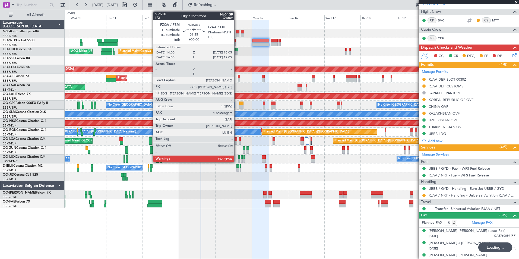
click at [237, 35] on div at bounding box center [237, 35] width 3 height 4
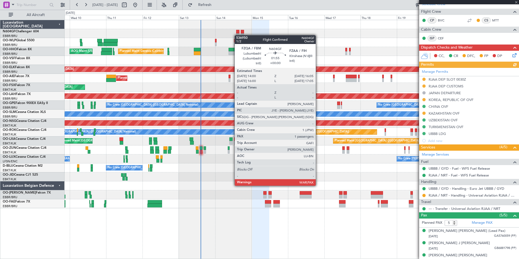
scroll to position [0, 0]
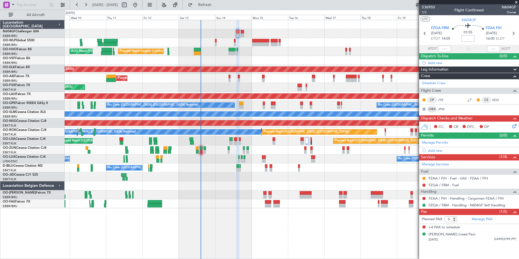
click at [514, 126] on icon at bounding box center [513, 125] width 4 height 4
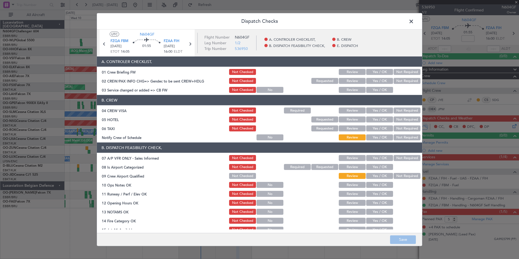
click at [326, 124] on section "B. CREW 04 CREW VISA Not Checked Required Review Yes / OK Not Required 05 HOTEL…" at bounding box center [259, 118] width 325 height 46
click at [382, 93] on button "Yes / OK" at bounding box center [379, 90] width 27 height 6
click at [382, 86] on section "A. CONTROLER CHECKLIST, 01 Crew Briefing FW Not Checked Review Yes / OK Not Req…" at bounding box center [259, 74] width 325 height 37
click at [382, 84] on div "Yes / OK" at bounding box center [378, 81] width 27 height 8
click at [383, 80] on button "Yes / OK" at bounding box center [379, 81] width 27 height 6
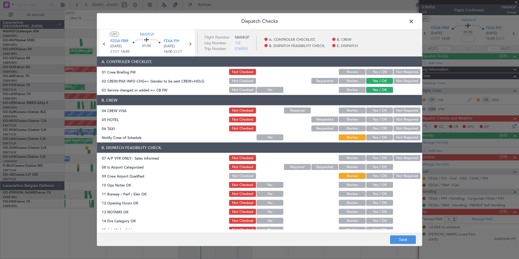
click at [381, 71] on button "Yes / OK" at bounding box center [379, 72] width 27 height 6
click at [375, 136] on button "Yes / OK" at bounding box center [379, 137] width 27 height 6
click at [375, 132] on div "Yes / OK" at bounding box center [378, 129] width 27 height 8
click at [377, 127] on button "Yes / OK" at bounding box center [379, 128] width 27 height 6
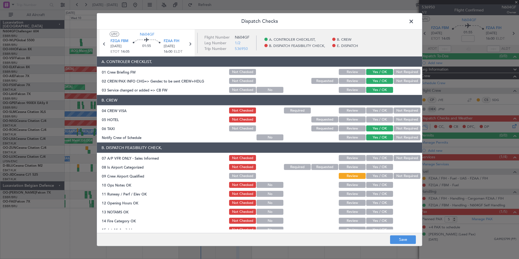
click at [379, 121] on button "Yes / OK" at bounding box center [379, 119] width 27 height 6
click at [382, 100] on header "B. CREW" at bounding box center [259, 100] width 325 height 10
click at [383, 115] on section "B. CREW 04 CREW VISA Not Checked Required Review Yes / OK Not Required 05 HOTEL…" at bounding box center [259, 118] width 325 height 46
click at [383, 113] on button "Yes / OK" at bounding box center [379, 110] width 27 height 6
click at [402, 158] on button "Not Required" at bounding box center [407, 158] width 27 height 6
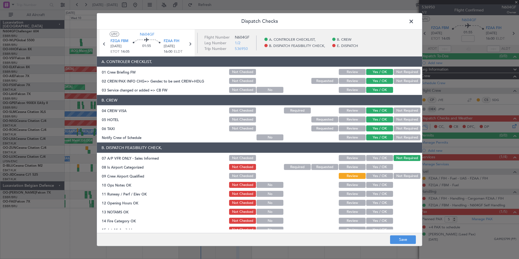
click at [393, 164] on div at bounding box center [406, 167] width 27 height 8
click at [385, 168] on button "Yes / OK" at bounding box center [379, 167] width 27 height 6
click at [384, 175] on button "Yes / OK" at bounding box center [379, 176] width 27 height 6
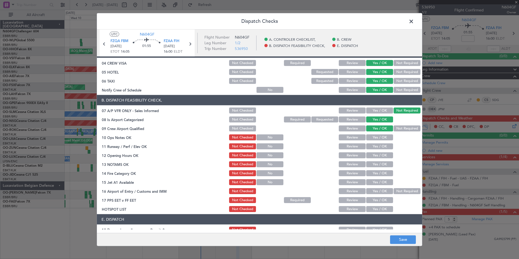
scroll to position [50, 0]
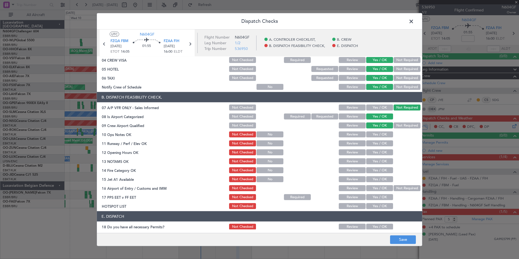
click at [398, 125] on button "Not Required" at bounding box center [407, 125] width 27 height 6
click at [380, 135] on button "Yes / OK" at bounding box center [379, 134] width 27 height 6
click at [380, 141] on button "Yes / OK" at bounding box center [379, 143] width 27 height 6
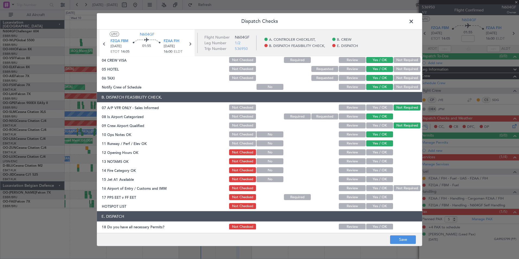
click at [382, 148] on section "B. DISPATCH FEASIBILITY CHECK, 07 A/P VFR ONLY - Sales Informed Not Checked Rev…" at bounding box center [259, 151] width 325 height 118
click at [382, 153] on button "Yes / OK" at bounding box center [379, 152] width 27 height 6
click at [380, 159] on button "Yes / OK" at bounding box center [379, 161] width 27 height 6
click at [379, 170] on button "Yes / OK" at bounding box center [379, 170] width 27 height 6
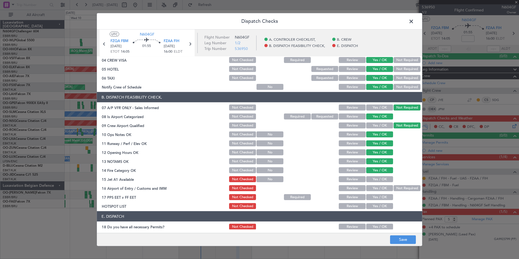
click at [379, 181] on button "Yes / OK" at bounding box center [379, 179] width 27 height 6
click at [400, 187] on button "Not Required" at bounding box center [407, 188] width 27 height 6
click at [374, 197] on button "Yes / OK" at bounding box center [379, 197] width 27 height 6
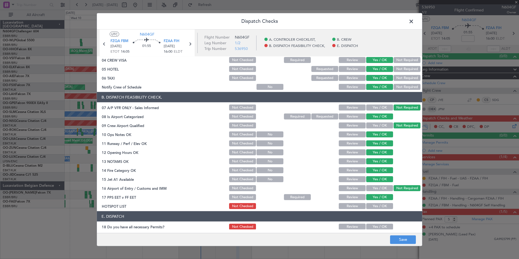
click at [375, 205] on button "Yes / OK" at bounding box center [379, 206] width 27 height 6
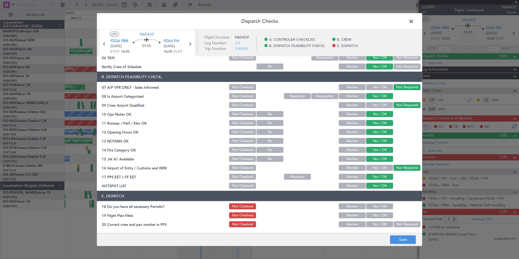
click at [375, 204] on button "Yes / OK" at bounding box center [379, 206] width 27 height 6
click at [374, 214] on button "Yes / OK" at bounding box center [379, 215] width 27 height 6
click at [373, 227] on div "Yes / OK" at bounding box center [378, 224] width 27 height 8
click at [374, 224] on button "Yes / OK" at bounding box center [379, 224] width 27 height 6
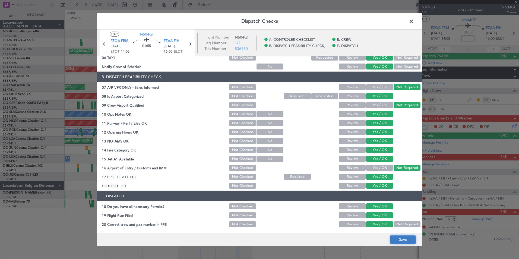
click at [397, 239] on button "Save" at bounding box center [403, 239] width 26 height 9
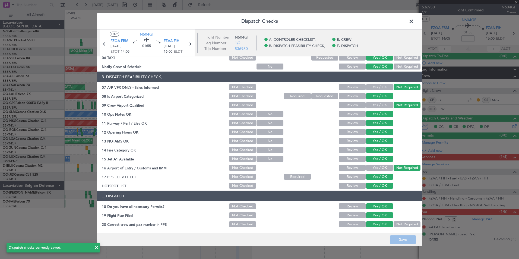
click at [414, 23] on span at bounding box center [414, 22] width 0 height 11
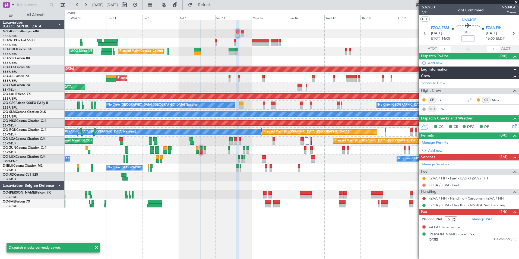
click at [424, 184] on button at bounding box center [423, 185] width 3 height 3
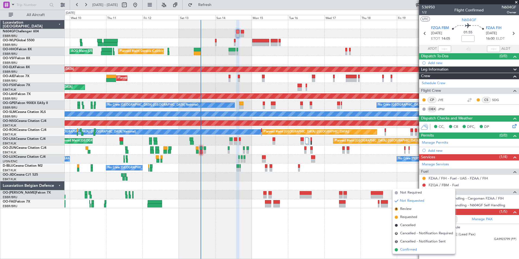
click at [407, 249] on span "Confirmed" at bounding box center [408, 249] width 17 height 5
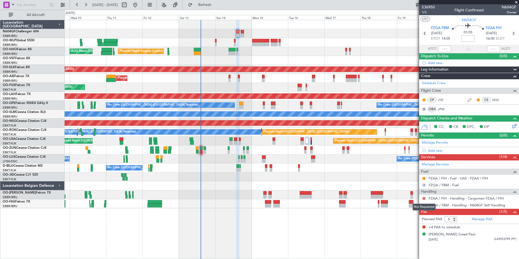
click at [423, 199] on button at bounding box center [423, 198] width 3 height 3
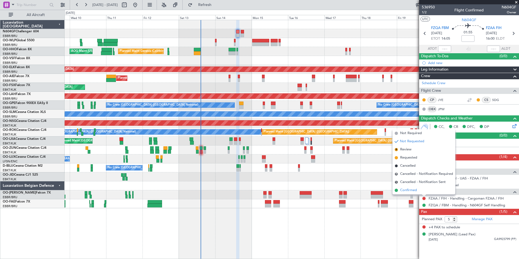
click at [424, 190] on li "Confirmed" at bounding box center [424, 190] width 63 height 8
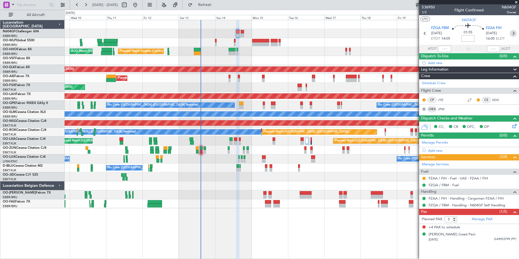
click at [511, 32] on icon at bounding box center [513, 33] width 7 height 7
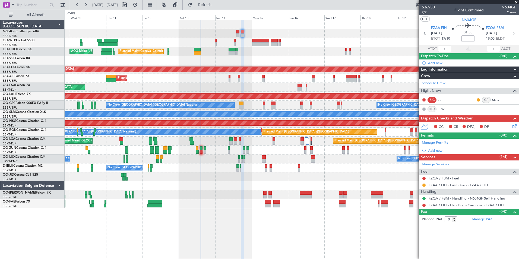
click at [513, 126] on icon at bounding box center [513, 125] width 4 height 4
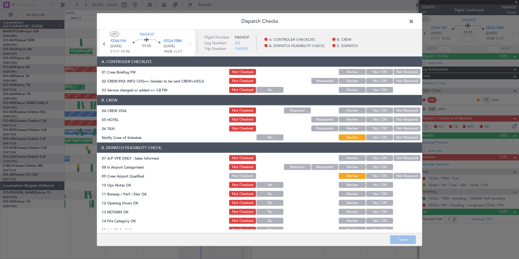
click at [384, 92] on button "Yes / OK" at bounding box center [379, 90] width 27 height 6
click at [382, 81] on button "Yes / OK" at bounding box center [379, 81] width 27 height 6
click at [381, 75] on div "Yes / OK" at bounding box center [378, 72] width 27 height 8
click at [381, 73] on button "Yes / OK" at bounding box center [379, 72] width 27 height 6
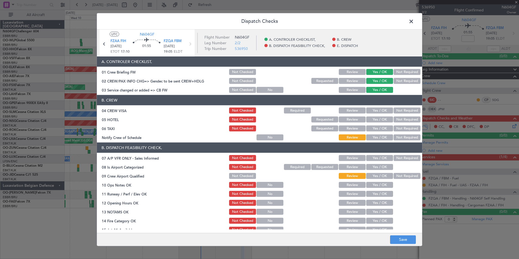
click at [398, 101] on header "B. CREW" at bounding box center [259, 100] width 325 height 10
click at [400, 105] on section "B. CREW 04 CREW VISA Not Checked Required Review Yes / OK Not Required 05 HOTEL…" at bounding box center [259, 118] width 325 height 46
click at [400, 113] on div "Not Required" at bounding box center [406, 111] width 27 height 8
click at [398, 114] on div "Not Required" at bounding box center [406, 111] width 27 height 8
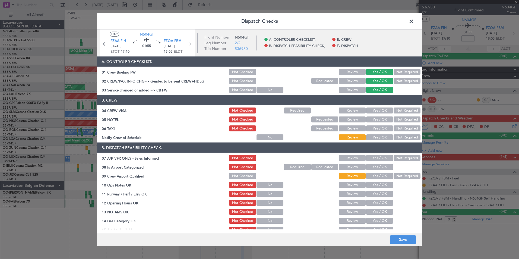
click at [398, 113] on button "Not Required" at bounding box center [407, 110] width 27 height 6
click at [394, 118] on button "Not Required" at bounding box center [407, 119] width 27 height 6
click at [385, 118] on button "Yes / OK" at bounding box center [379, 119] width 27 height 6
click at [385, 129] on button "Yes / OK" at bounding box center [379, 128] width 27 height 6
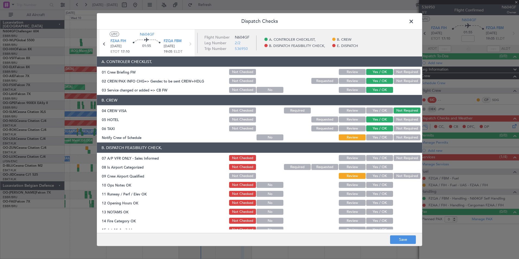
click at [384, 135] on button "Yes / OK" at bounding box center [379, 137] width 27 height 6
click at [404, 128] on button "Not Required" at bounding box center [407, 128] width 27 height 6
click at [406, 120] on button "Not Required" at bounding box center [407, 119] width 27 height 6
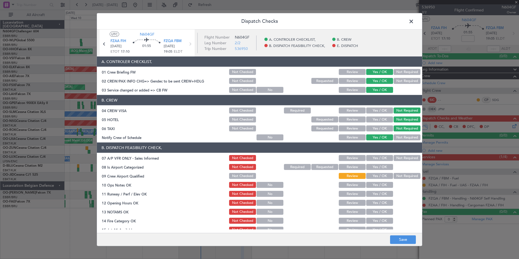
click at [380, 159] on button "Yes / OK" at bounding box center [379, 158] width 27 height 6
click at [393, 162] on div "Not Required" at bounding box center [406, 158] width 27 height 8
click at [397, 159] on button "Not Required" at bounding box center [407, 158] width 27 height 6
click at [380, 169] on button "Yes / OK" at bounding box center [379, 167] width 27 height 6
click at [394, 178] on button "Not Required" at bounding box center [407, 176] width 27 height 6
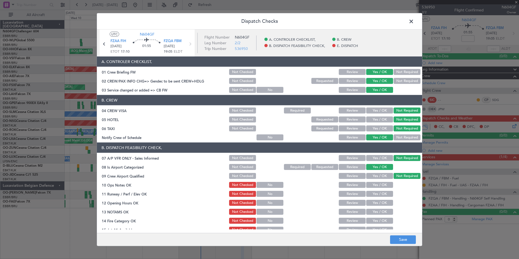
click at [393, 179] on div "Not Required" at bounding box center [406, 176] width 27 height 8
click at [385, 184] on button "Yes / OK" at bounding box center [379, 185] width 27 height 6
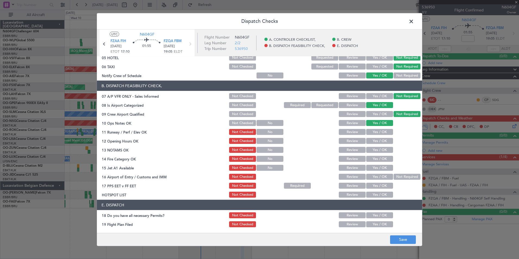
scroll to position [64, 0]
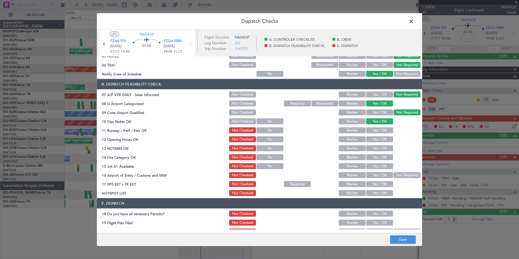
click at [385, 131] on button "Yes / OK" at bounding box center [379, 130] width 27 height 6
click at [383, 137] on button "Yes / OK" at bounding box center [379, 139] width 27 height 6
click at [381, 152] on div "Yes / OK" at bounding box center [378, 148] width 27 height 8
click at [382, 150] on button "Yes / OK" at bounding box center [379, 148] width 27 height 6
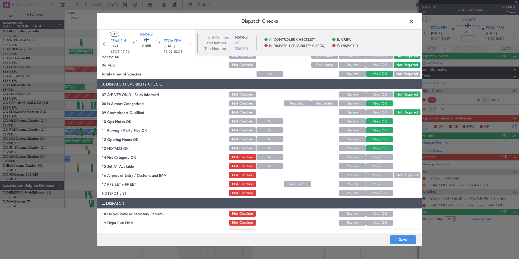
click at [380, 154] on button "Yes / OK" at bounding box center [379, 157] width 27 height 6
click at [380, 164] on button "Yes / OK" at bounding box center [379, 166] width 27 height 6
click at [396, 173] on button "Not Required" at bounding box center [407, 175] width 27 height 6
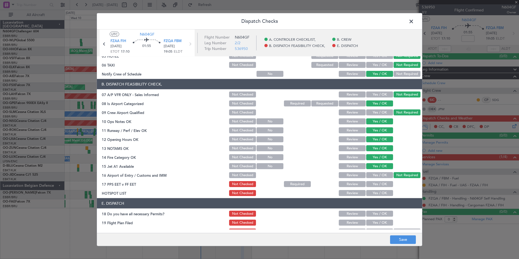
click at [380, 184] on button "Yes / OK" at bounding box center [379, 184] width 27 height 6
click at [380, 185] on button "Yes / OK" at bounding box center [379, 184] width 27 height 6
click at [380, 189] on section "B. DISPATCH FEASIBILITY CHECK, 07 A/P VFR ONLY - Sales Informed Not Checked Rev…" at bounding box center [259, 138] width 325 height 118
click at [381, 192] on button "Yes / OK" at bounding box center [379, 193] width 27 height 6
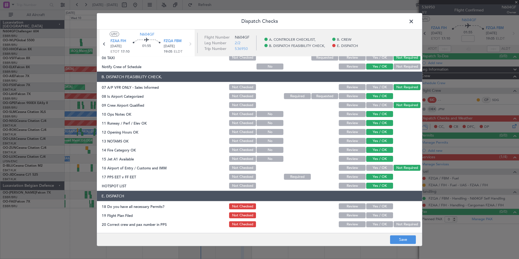
click at [376, 204] on button "Yes / OK" at bounding box center [379, 206] width 27 height 6
click at [375, 213] on button "Yes / OK" at bounding box center [379, 215] width 27 height 6
click at [375, 222] on button "Yes / OK" at bounding box center [379, 224] width 27 height 6
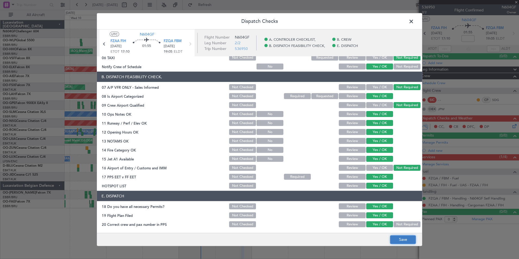
click at [403, 240] on button "Save" at bounding box center [403, 239] width 26 height 9
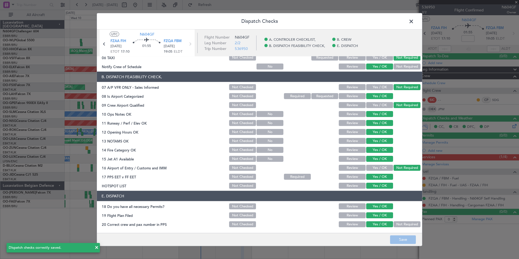
click at [409, 26] on header "Dispatch Checks" at bounding box center [259, 21] width 325 height 16
click at [414, 23] on span at bounding box center [414, 22] width 0 height 11
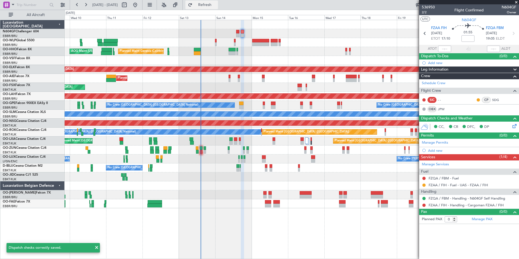
click at [216, 4] on span "Refresh" at bounding box center [205, 5] width 23 height 4
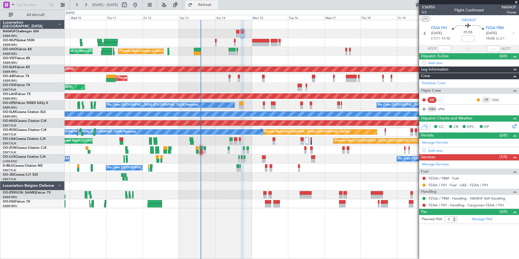
click at [216, 3] on span "Refresh" at bounding box center [205, 5] width 23 height 4
click at [424, 178] on button at bounding box center [423, 178] width 3 height 3
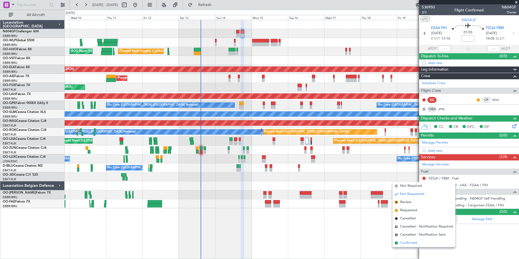
click at [407, 242] on span "Confirmed" at bounding box center [408, 242] width 17 height 5
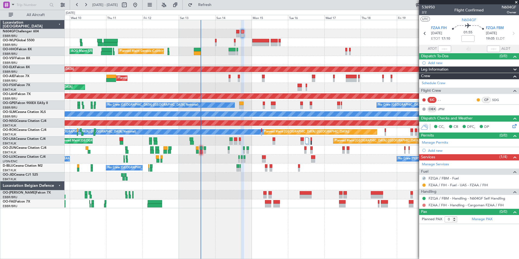
click at [424, 205] on button at bounding box center [423, 205] width 3 height 3
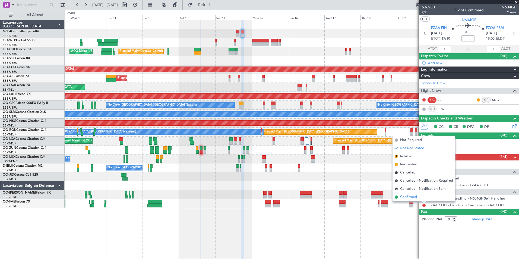
click at [416, 197] on span "Confirmed" at bounding box center [408, 196] width 17 height 5
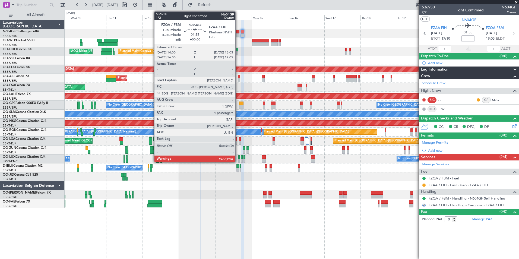
click at [238, 35] on div at bounding box center [237, 35] width 3 height 4
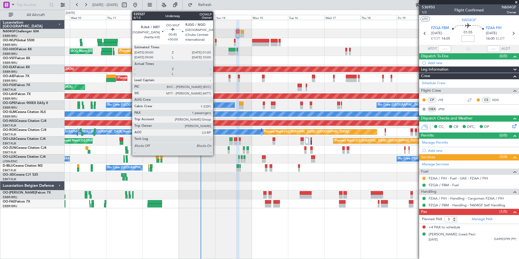
click at [216, 42] on div at bounding box center [216, 41] width 2 height 4
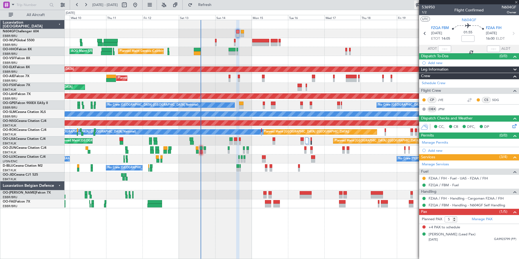
type input "1"
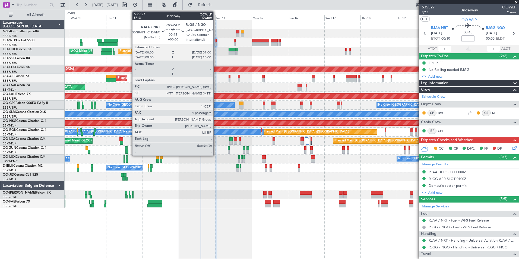
click at [216, 43] on div at bounding box center [216, 44] width 2 height 4
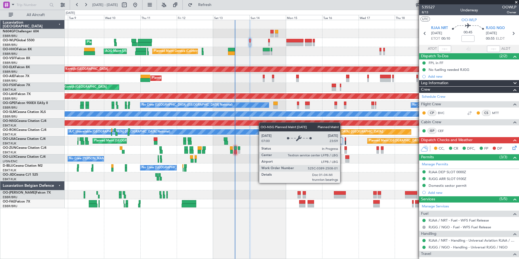
click at [272, 125] on div "Planned Maint Liege Planned Maint Geneva (Cointrin) AOG Maint New York (Teterbo…" at bounding box center [292, 114] width 454 height 188
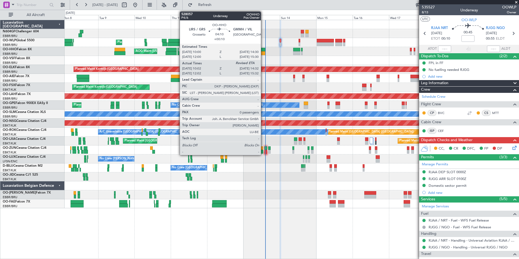
click at [263, 52] on div at bounding box center [261, 53] width 7 height 4
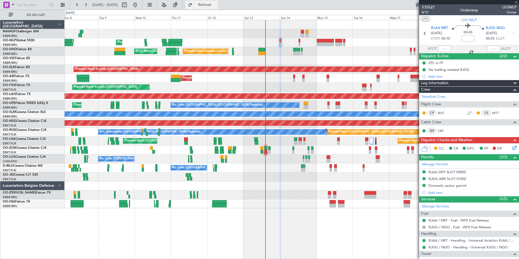
click at [216, 6] on span "Refresh" at bounding box center [205, 5] width 23 height 4
type input "+00:10"
type input "10:12"
type input "0"
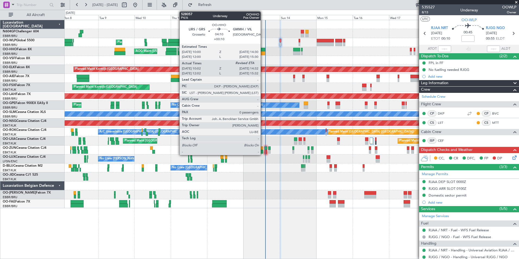
click at [263, 50] on div at bounding box center [261, 50] width 7 height 4
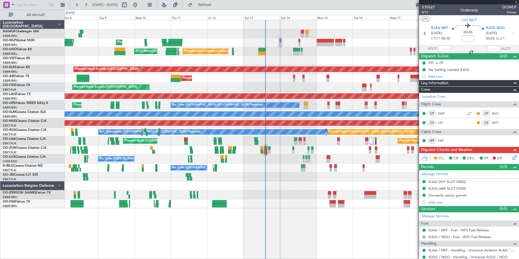
type input "+00:10"
type input "10:12"
type input "0"
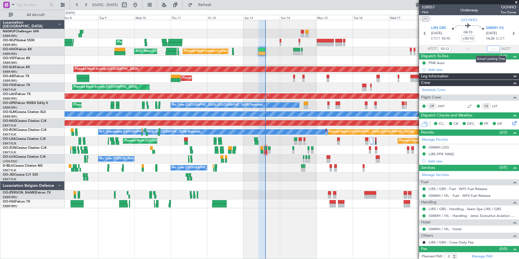
click at [491, 48] on input "text" at bounding box center [493, 49] width 13 height 7
click at [277, 191] on div at bounding box center [292, 194] width 454 height 9
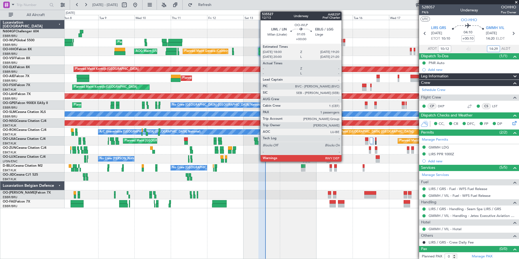
click at [347, 42] on div "Planned Maint Liege" at bounding box center [292, 42] width 454 height 9
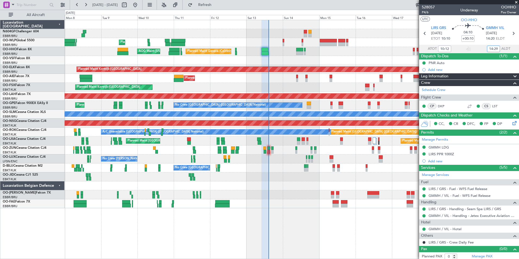
click at [359, 61] on div at bounding box center [292, 60] width 454 height 9
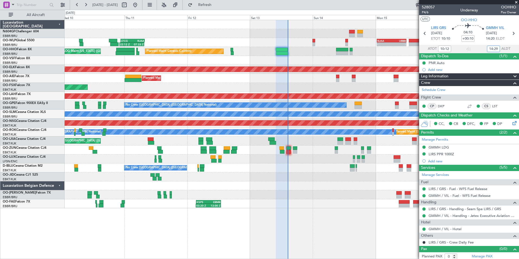
type input "14:29"
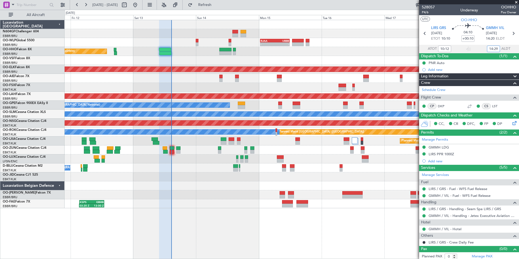
click at [97, 163] on div "- - RJAA 00:30 Z UBBB 11:50 Z LTCG 22:35 Z RJAA 07:45 Z 22:12 Z 07:33 Z Planned…" at bounding box center [292, 114] width 454 height 188
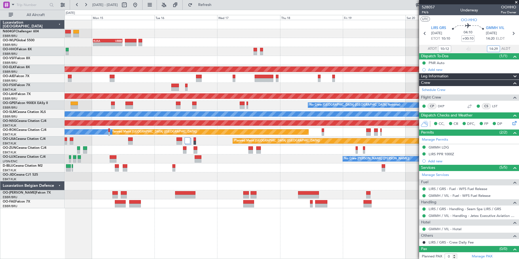
click at [183, 150] on div "- - RJAA 00:30 Z UBBB 11:50 Z Planned Maint [GEOGRAPHIC_DATA]-[GEOGRAPHIC_DATA]…" at bounding box center [292, 114] width 454 height 188
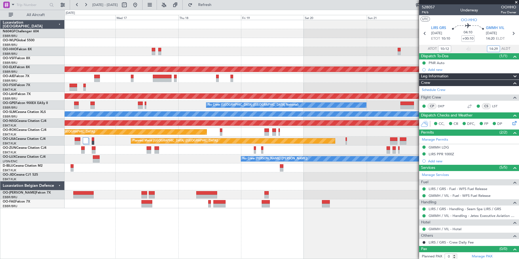
click at [189, 170] on div at bounding box center [292, 167] width 454 height 9
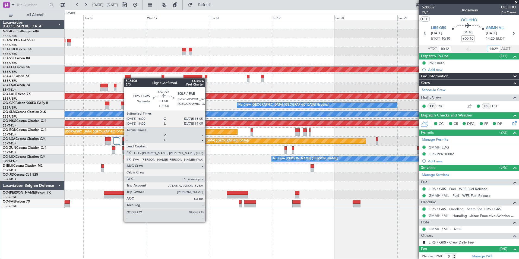
click at [128, 77] on div at bounding box center [128, 77] width 6 height 4
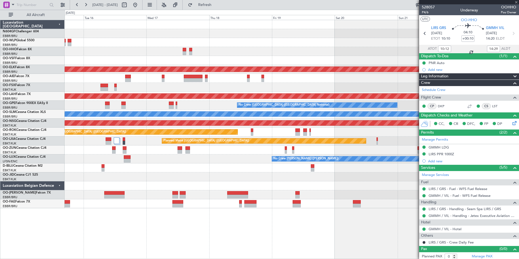
click at [128, 77] on div at bounding box center [128, 77] width 6 height 4
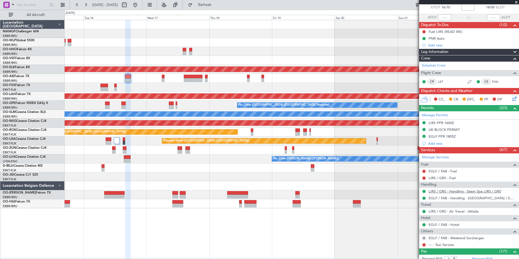
scroll to position [18, 0]
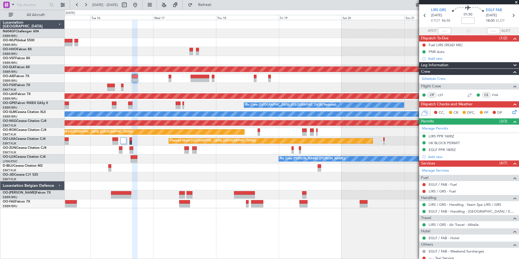
click at [143, 80] on div at bounding box center [292, 78] width 454 height 9
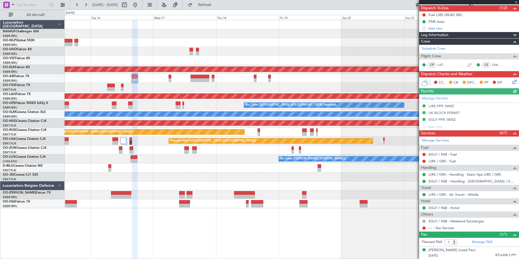
click at [393, 58] on div at bounding box center [292, 60] width 454 height 9
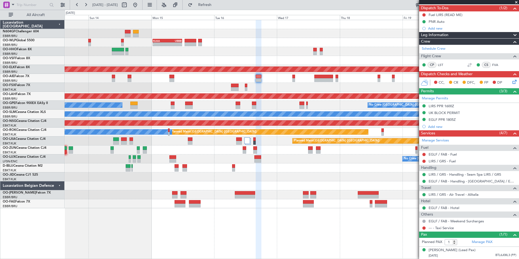
click at [339, 43] on div "- - RJAA 00:30 Z UBBB 11:50 Z" at bounding box center [292, 42] width 454 height 9
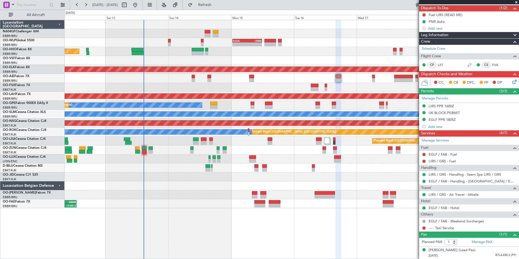
click at [240, 22] on div "- - RJAA 00:30 Z UBBB 11:50 Z LTCG 22:35 Z RJAA 07:45 Z 22:12 Z 07:33 Z Planned…" at bounding box center [292, 114] width 454 height 188
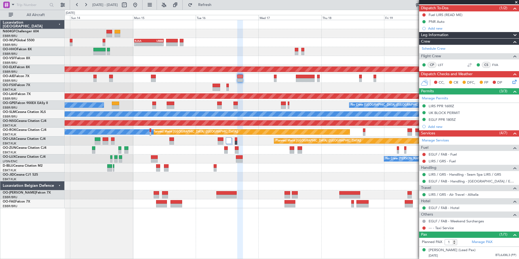
click at [237, 20] on div at bounding box center [292, 24] width 454 height 9
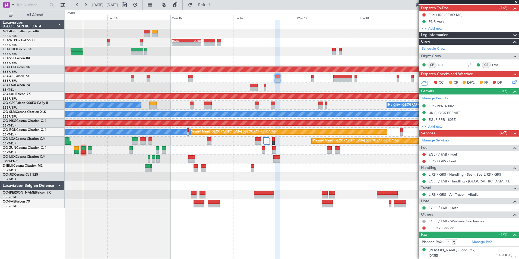
click at [274, 26] on div at bounding box center [292, 24] width 454 height 9
click at [209, 5] on button "Refresh" at bounding box center [201, 5] width 33 height 9
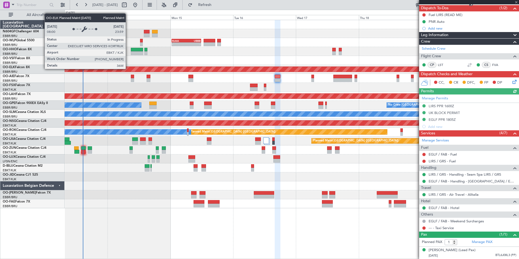
click at [201, 84] on div "- - RJAA 00:30 Z UBBB 11:50 Z Planned Maint Geneva ([GEOGRAPHIC_DATA]) Planned …" at bounding box center [292, 114] width 454 height 188
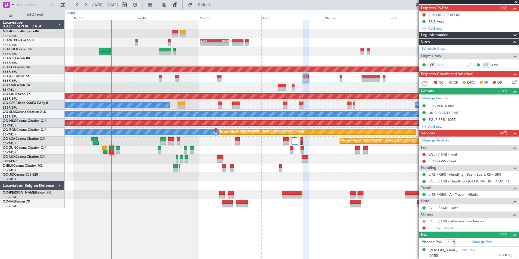
click at [304, 104] on div "No Crew [GEOGRAPHIC_DATA] ([GEOGRAPHIC_DATA] National) No Crew [GEOGRAPHIC_DATA…" at bounding box center [292, 105] width 454 height 9
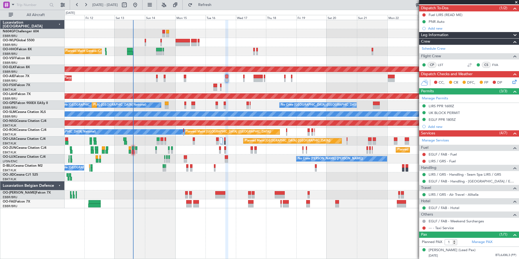
click at [191, 61] on div "Planned Maint Liege Planned Maint Geneva ([GEOGRAPHIC_DATA]) AOG Maint [US_STAT…" at bounding box center [292, 114] width 454 height 188
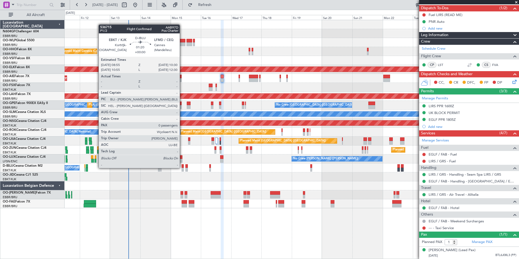
click at [182, 167] on div at bounding box center [183, 166] width 2 height 4
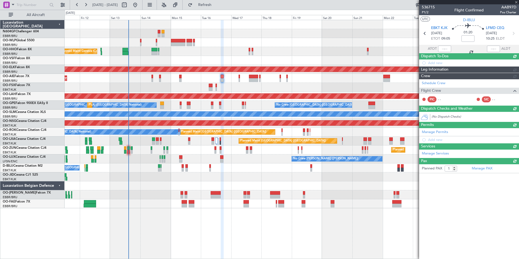
type input "0"
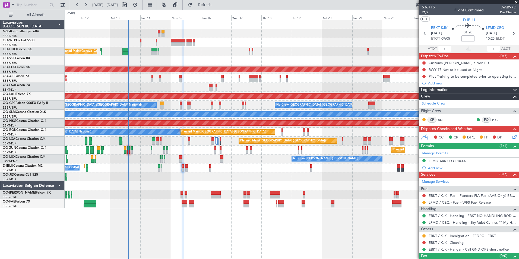
click at [283, 50] on div "Planned Maint Geneva (Cointrin) AOG Maint [US_STATE] ([GEOGRAPHIC_DATA])" at bounding box center [292, 51] width 454 height 9
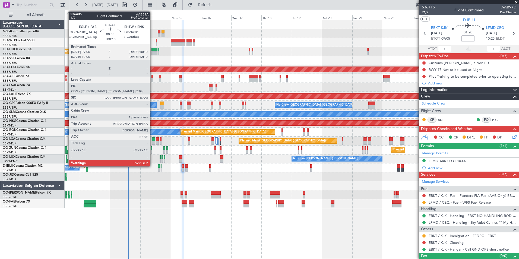
click at [152, 77] on div at bounding box center [152, 77] width 2 height 4
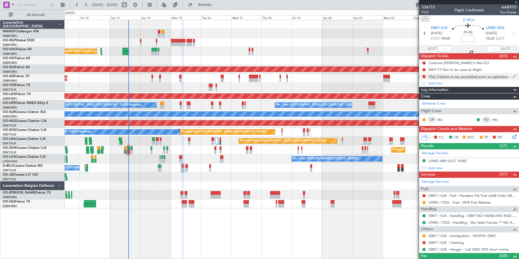
type input "+00:10"
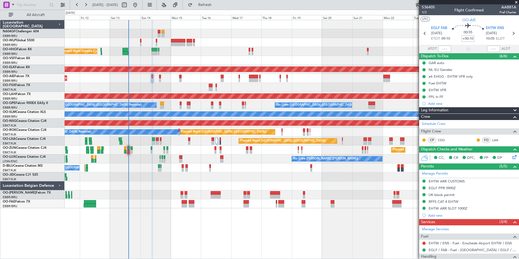
click at [127, 150] on div at bounding box center [128, 148] width 2 height 4
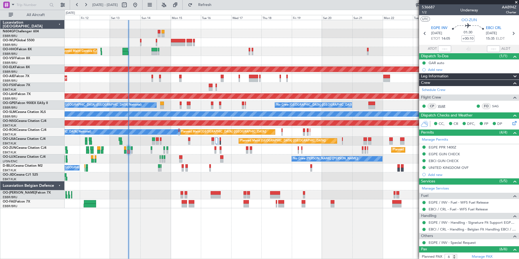
click at [440, 105] on link "WAR" at bounding box center [444, 106] width 12 height 5
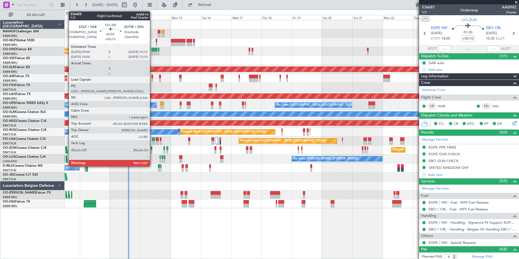
click at [152, 79] on div at bounding box center [152, 80] width 2 height 4
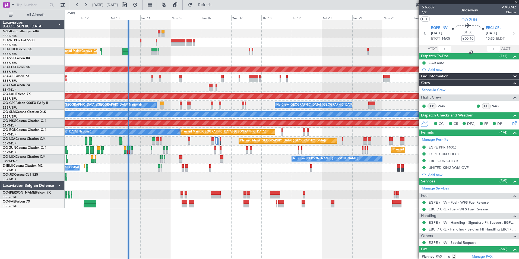
type input "1"
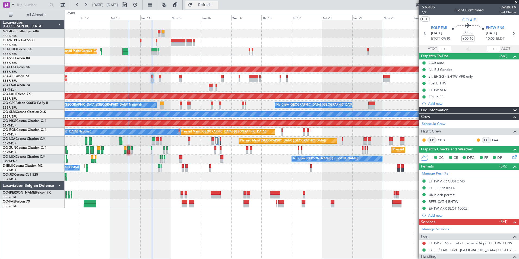
click at [218, 1] on button "Refresh" at bounding box center [201, 5] width 33 height 9
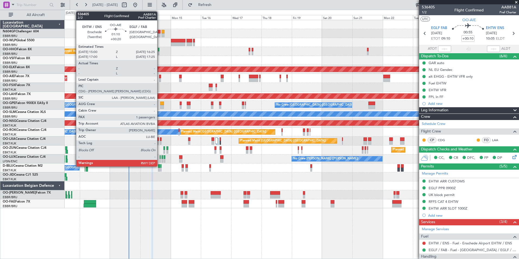
click at [160, 76] on div at bounding box center [160, 77] width 2 height 4
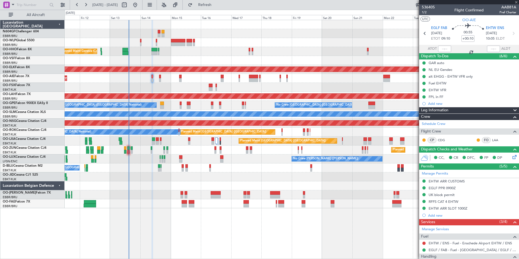
type input "+00:20"
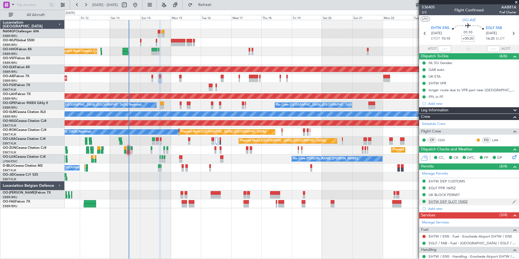
scroll to position [54, 0]
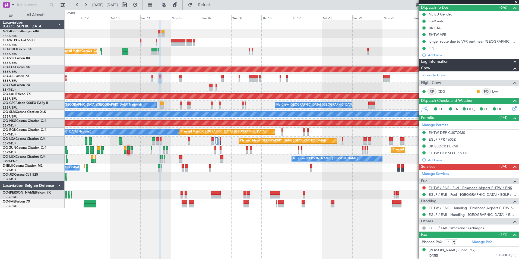
click at [447, 185] on link "EHTW / ENS - Fuel - Enschede Airport EHTW / ENS" at bounding box center [470, 187] width 83 height 5
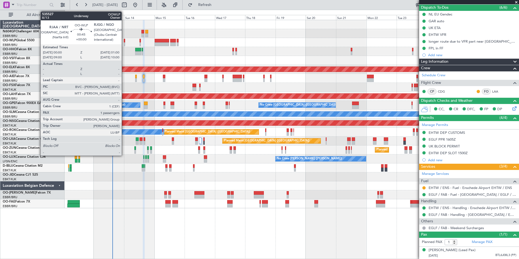
click at [124, 42] on div at bounding box center [124, 41] width 1 height 4
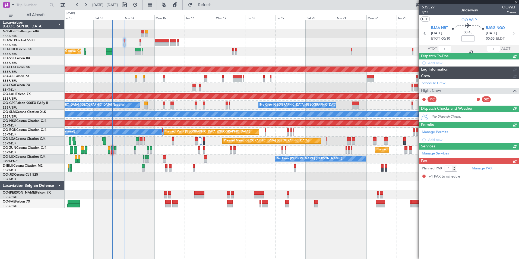
scroll to position [0, 0]
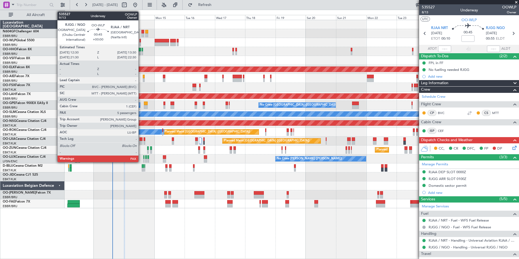
click at [141, 44] on div at bounding box center [140, 44] width 1 height 4
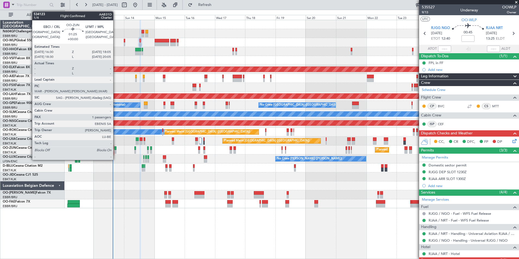
click at [116, 152] on div at bounding box center [115, 152] width 2 height 4
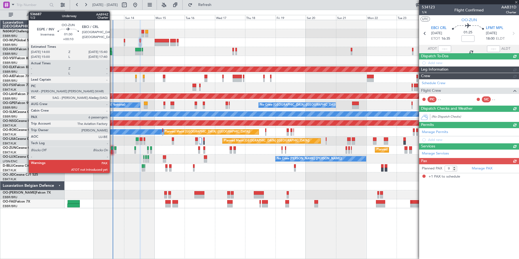
type input "1"
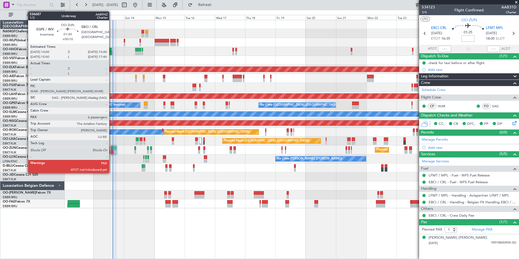
click at [112, 151] on div at bounding box center [112, 152] width 2 height 4
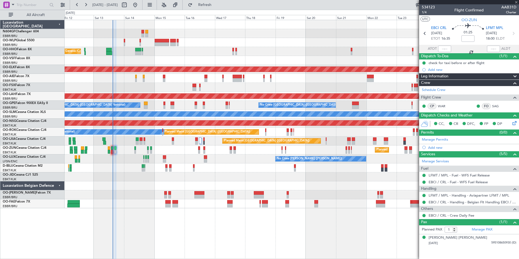
type input "+00:10"
type input "6"
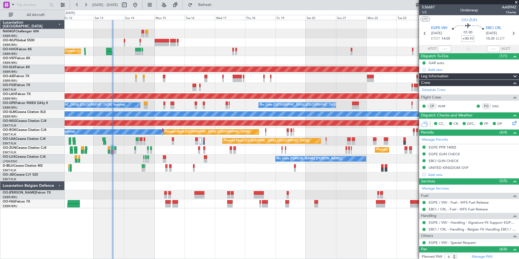
scroll to position [81, 0]
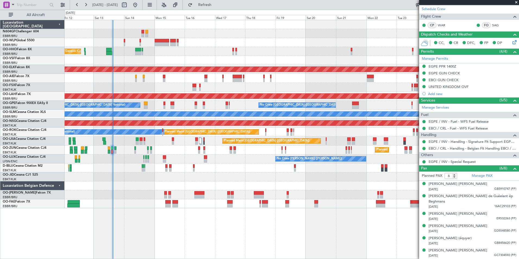
click at [339, 167] on div "A/C Unavailable [GEOGRAPHIC_DATA] ([GEOGRAPHIC_DATA] National) No Crew [GEOGRAP…" at bounding box center [292, 167] width 454 height 9
click at [216, 3] on span "Refresh" at bounding box center [205, 5] width 23 height 4
click at [216, 5] on span "Refresh" at bounding box center [205, 5] width 23 height 4
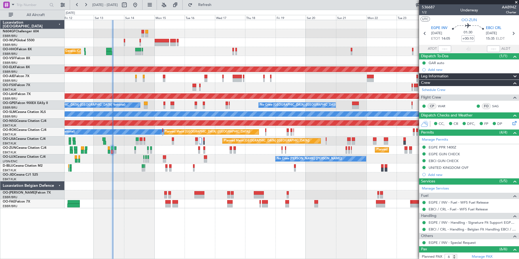
click at [196, 187] on div "Planned Maint Liege Planned Maint Geneva ([GEOGRAPHIC_DATA]) AOG Maint [US_STAT…" at bounding box center [292, 114] width 454 height 188
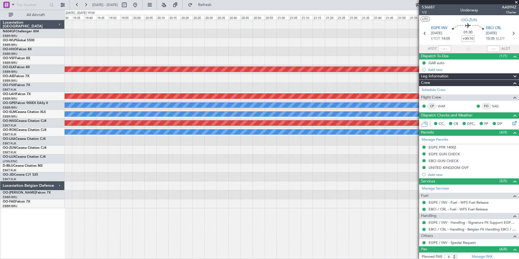
click at [235, 165] on div "Planned Maint Kortrijk-[GEOGRAPHIC_DATA] Planned [GEOGRAPHIC_DATA][PERSON_NAME]…" at bounding box center [292, 114] width 454 height 188
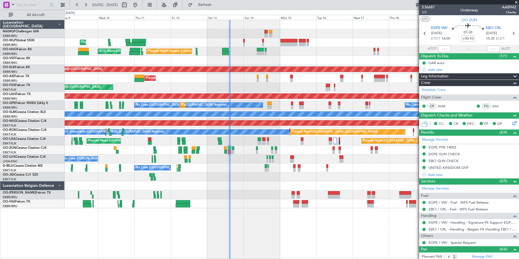
click at [269, 59] on div at bounding box center [292, 60] width 454 height 9
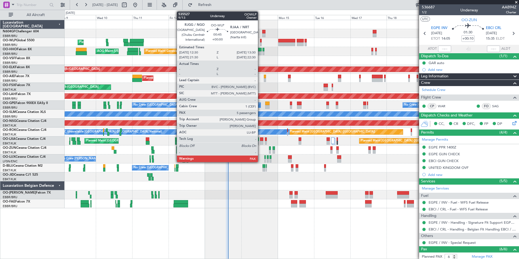
click at [260, 42] on div at bounding box center [261, 44] width 2 height 4
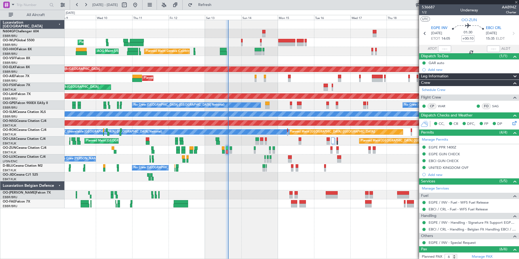
type input "9"
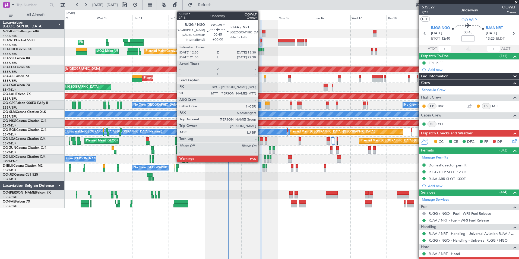
click at [261, 44] on div at bounding box center [261, 44] width 2 height 4
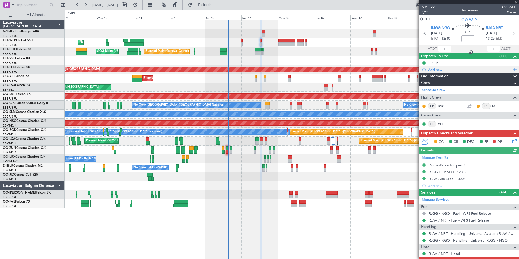
click at [435, 69] on div "Add new" at bounding box center [469, 69] width 83 height 5
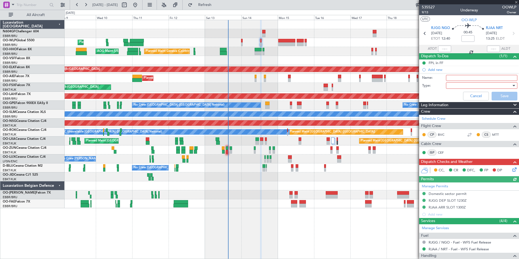
click at [454, 76] on input "Name:" at bounding box center [481, 78] width 71 height 6
type input "RJAA CURFEW"
click at [471, 83] on div at bounding box center [479, 85] width 63 height 8
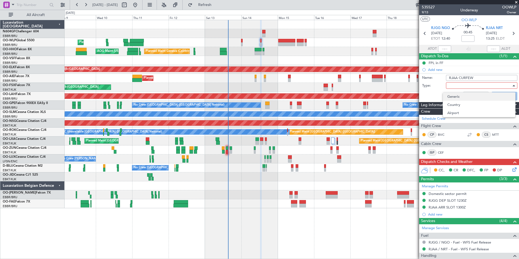
click at [456, 97] on span "Generic" at bounding box center [479, 97] width 64 height 8
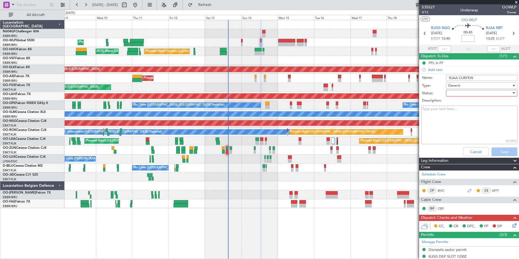
click at [456, 94] on div at bounding box center [479, 93] width 63 height 8
click at [465, 110] on span "In Progress" at bounding box center [479, 112] width 64 height 8
click at [466, 117] on textarea "Description:" at bounding box center [469, 125] width 96 height 39
click at [460, 119] on textarea "Description:" at bounding box center [469, 125] width 96 height 39
click at [467, 120] on textarea "Description:" at bounding box center [469, 125] width 96 height 39
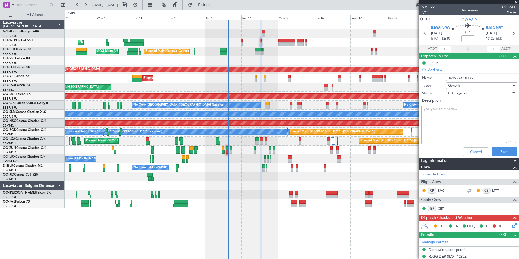
paste textarea "No take-off/ landing is permitted 1500-2100 UTC (0000-0600 LCL) without spontan…"
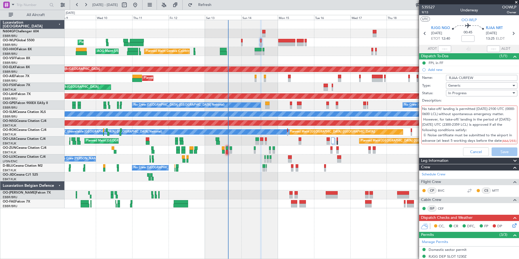
drag, startPoint x: 464, startPoint y: 138, endPoint x: 422, endPoint y: 126, distance: 43.7
click at [422, 126] on textarea "No take-off/ landing is permitted 1500-2100 UTC (0000-0600 LCL) without spontan…" at bounding box center [469, 125] width 96 height 39
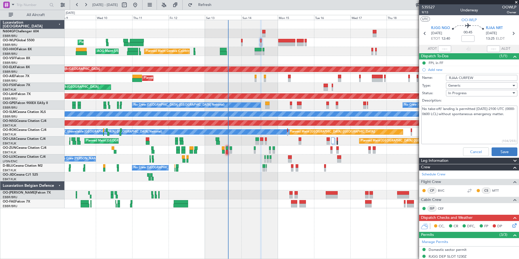
type textarea "No take-off/ landing is permitted 1500-2100 UTC (0000-0600 LCL) without spontan…"
click at [495, 153] on button "Save" at bounding box center [505, 151] width 26 height 9
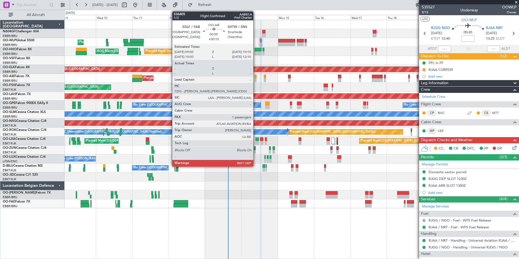
click at [256, 77] on div at bounding box center [256, 77] width 2 height 4
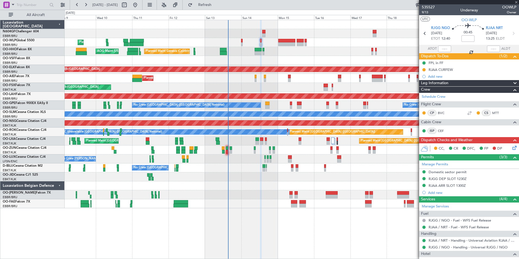
type input "+00:10"
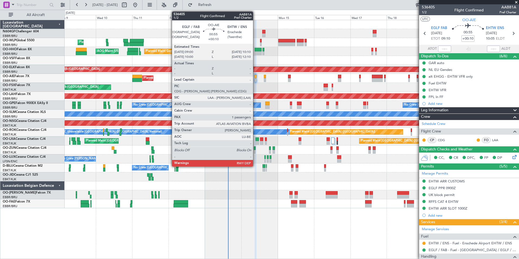
click at [255, 76] on div at bounding box center [256, 77] width 2 height 4
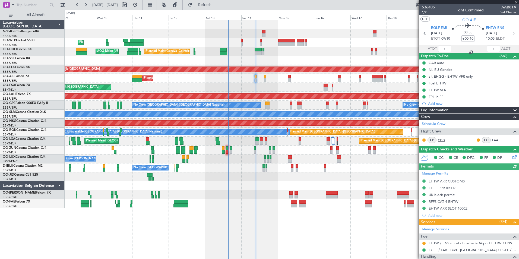
click at [440, 140] on link "CDG" at bounding box center [444, 140] width 12 height 5
click at [216, 4] on span "Refresh" at bounding box center [205, 5] width 23 height 4
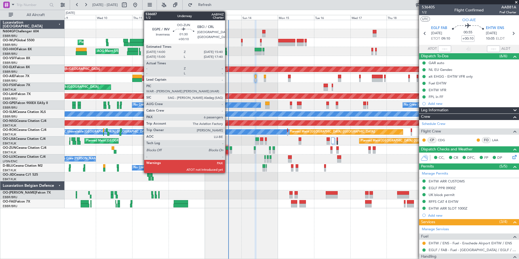
click at [227, 149] on div at bounding box center [227, 148] width 3 height 4
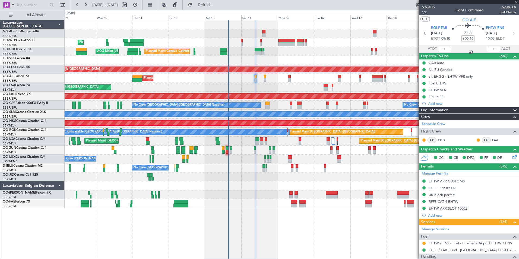
type input "6"
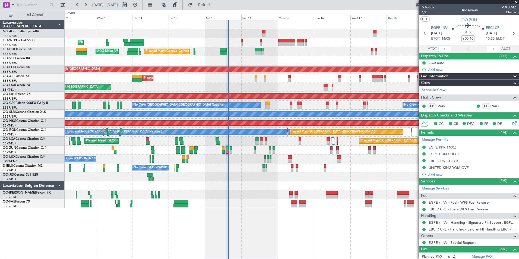
click at [442, 49] on input "text" at bounding box center [444, 49] width 13 height 7
click at [401, 44] on div "Planned Maint Liege" at bounding box center [292, 42] width 454 height 9
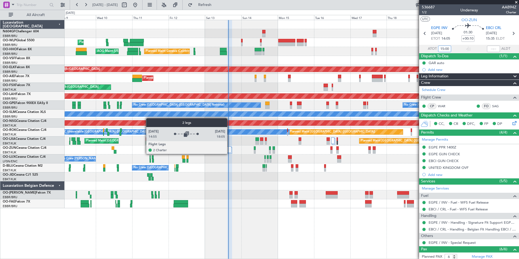
click at [230, 153] on div at bounding box center [230, 150] width 4 height 7
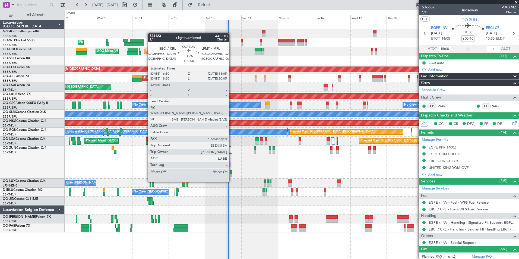
click at [232, 176] on div at bounding box center [231, 176] width 2 height 4
type input "15:00"
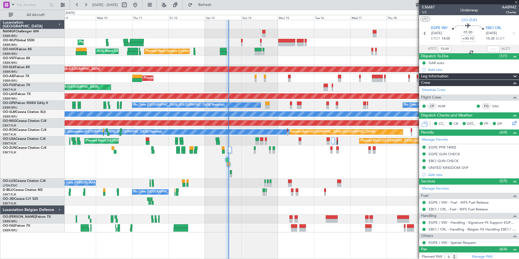
type input "1"
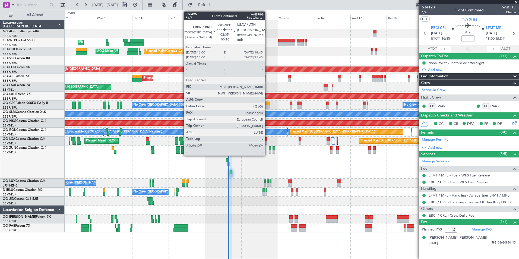
click at [267, 105] on div at bounding box center [267, 104] width 4 height 4
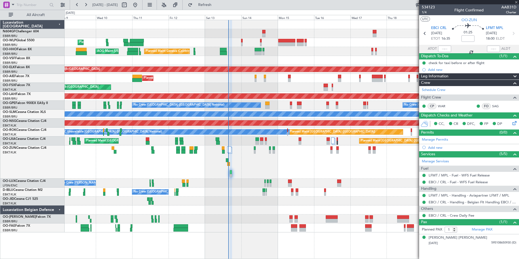
type input "-00:10"
type input "0"
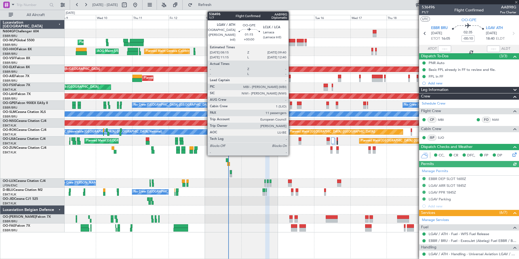
click at [291, 105] on div at bounding box center [291, 104] width 2 height 4
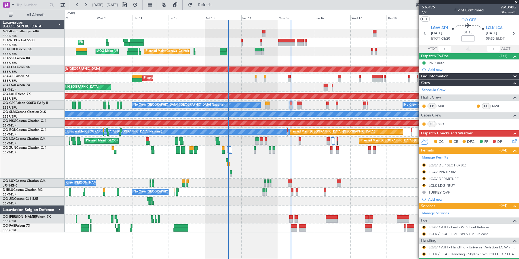
click at [373, 181] on div "No Crew Nancy (Essey) No Crew Nancy (Essey)" at bounding box center [292, 183] width 454 height 9
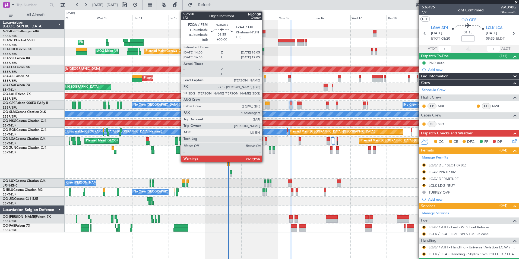
click at [265, 36] on div at bounding box center [263, 35] width 3 height 4
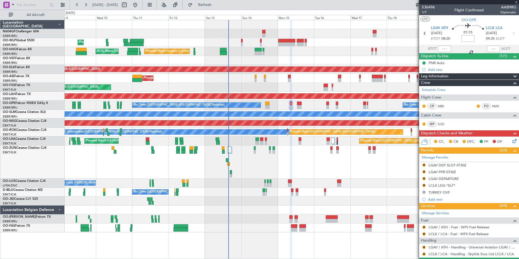
type input "5"
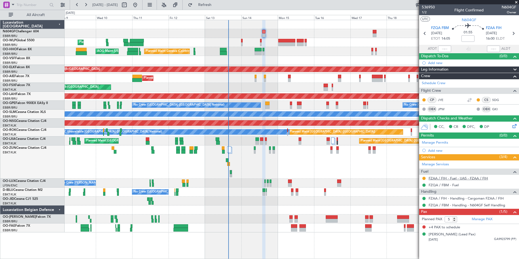
click at [464, 179] on link "FZAA / FIH - Fuel - UAS - FZAA / FIH" at bounding box center [458, 178] width 59 height 5
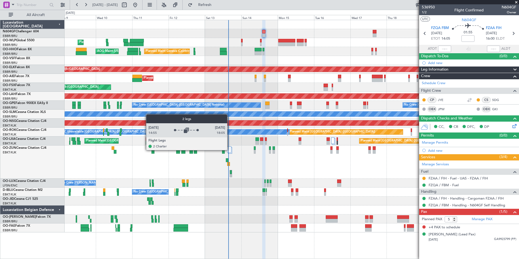
click at [230, 150] on div at bounding box center [229, 149] width 4 height 7
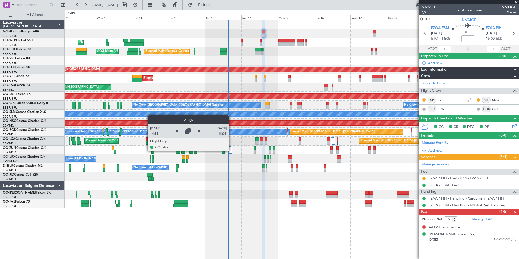
click at [231, 151] on div at bounding box center [229, 149] width 4 height 7
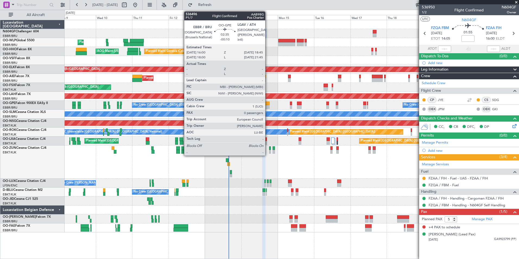
click at [268, 105] on div at bounding box center [267, 104] width 4 height 4
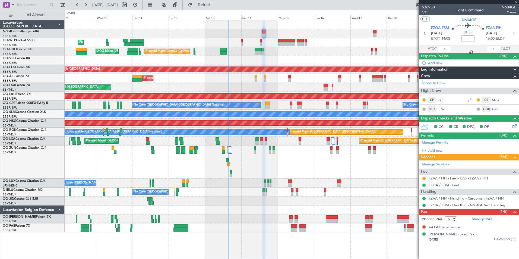
type input "-00:10"
type input "0"
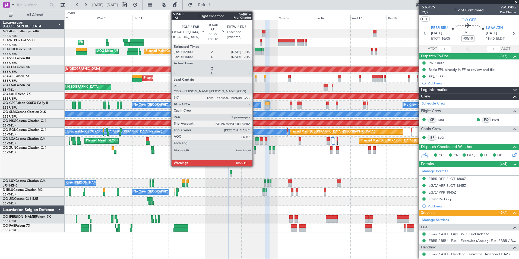
click at [255, 77] on div at bounding box center [256, 77] width 2 height 4
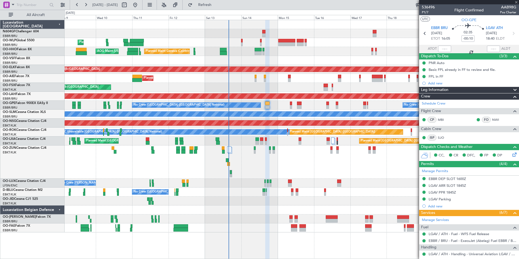
type input "+00:10"
type input "1"
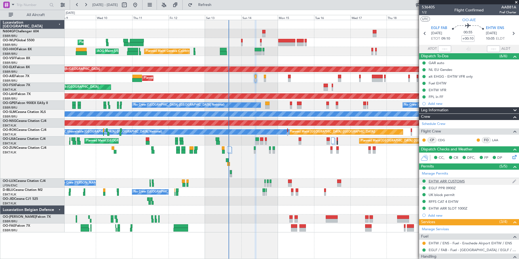
scroll to position [61, 0]
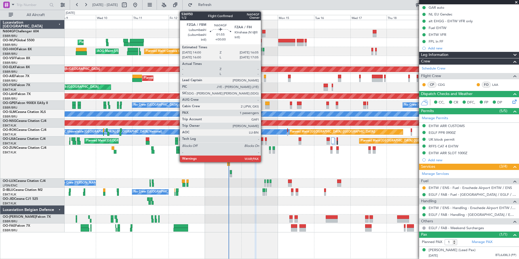
click at [264, 34] on div at bounding box center [263, 35] width 3 height 4
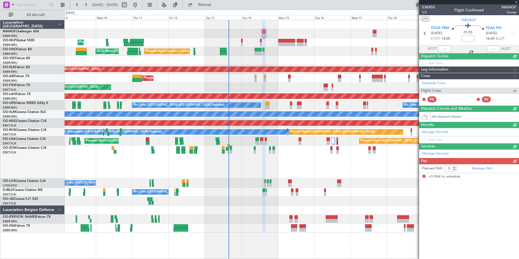
scroll to position [0, 0]
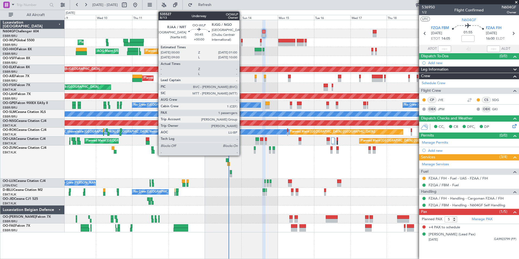
click at [242, 41] on div at bounding box center [242, 41] width 2 height 4
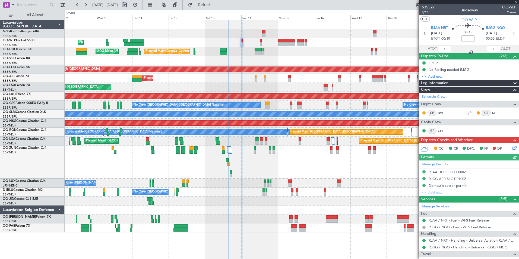
scroll to position [46, 0]
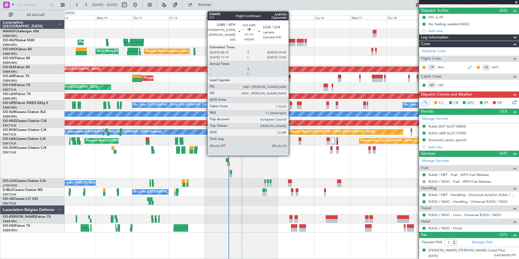
click at [291, 105] on div at bounding box center [291, 107] width 2 height 4
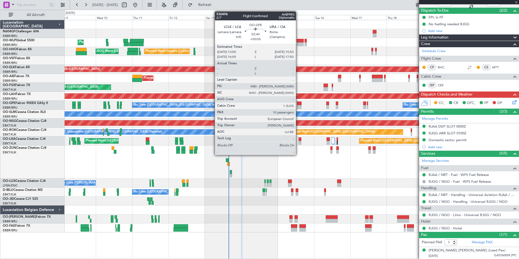
type input "11"
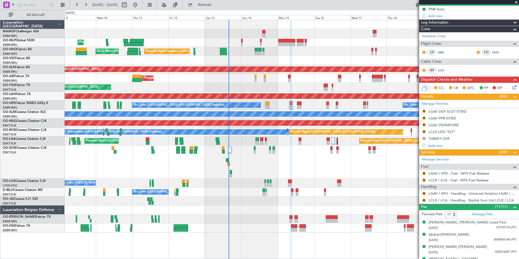
scroll to position [0, 0]
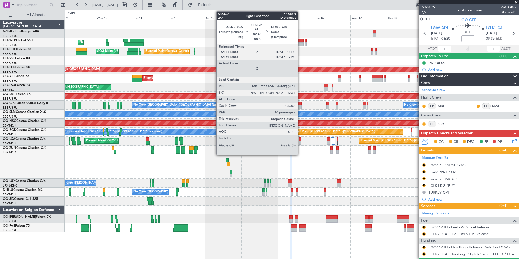
click at [300, 104] on div at bounding box center [299, 104] width 4 height 4
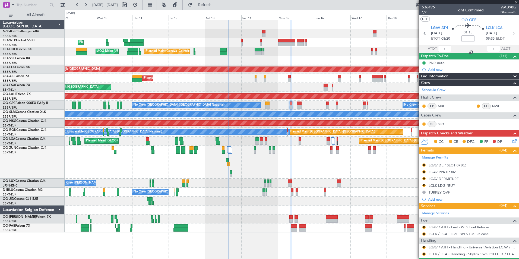
type input "+00:05"
type input "10"
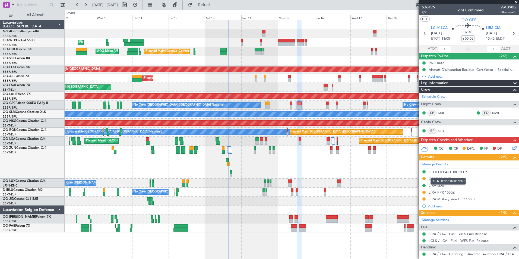
click at [438, 179] on div "LCLK DEPARTURE *EU*" at bounding box center [448, 181] width 35 height 7
click at [433, 179] on div "GREECE OVF" at bounding box center [440, 178] width 22 height 5
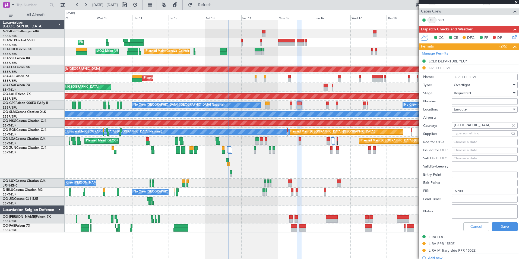
scroll to position [111, 0]
click at [471, 224] on button "Cancel" at bounding box center [476, 226] width 26 height 9
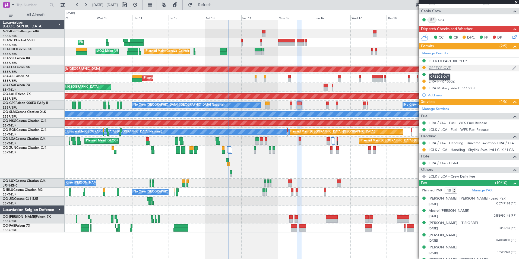
click at [444, 66] on div "GREECE OVF" at bounding box center [440, 67] width 22 height 5
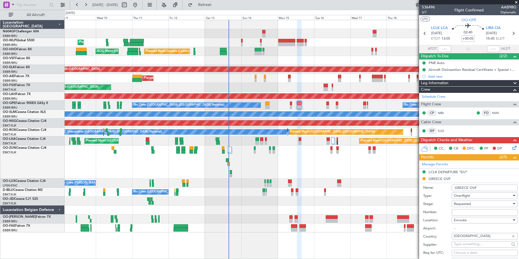
scroll to position [0, 0]
click at [478, 212] on input "Number:" at bounding box center [485, 212] width 66 height 7
paste input "EUAT (BE) 20/25"
type input "EUAT (BE) 20/25"
click at [476, 195] on div "Overflight" at bounding box center [483, 195] width 58 height 8
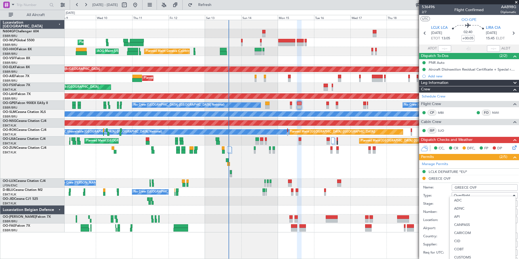
scroll to position [155, 0]
click at [438, 199] on div at bounding box center [259, 129] width 519 height 259
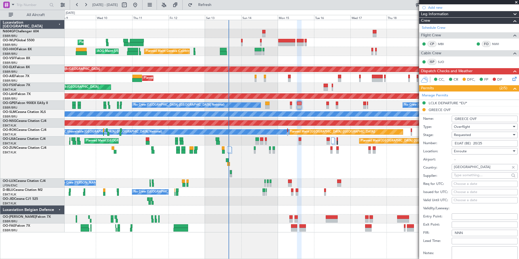
scroll to position [70, 0]
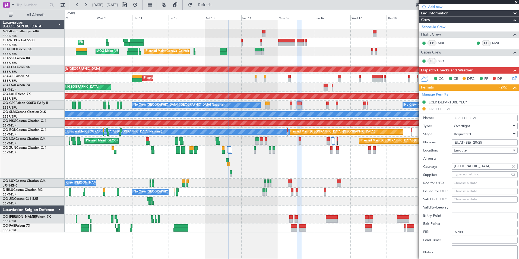
click at [478, 136] on div "Requested" at bounding box center [483, 134] width 58 height 8
click at [473, 174] on span "Received OK" at bounding box center [482, 175] width 57 height 8
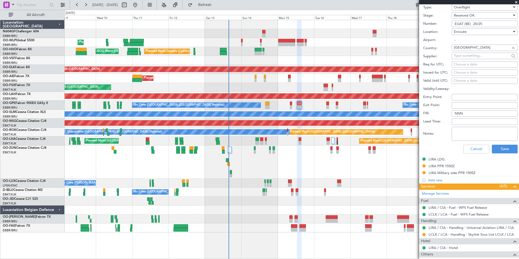
scroll to position [193, 0]
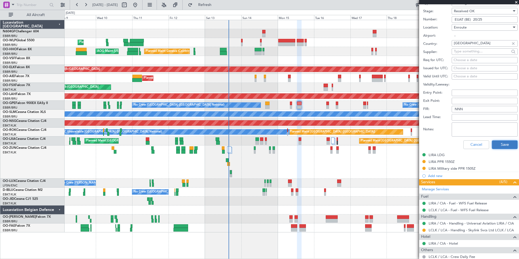
click at [495, 141] on button "Save" at bounding box center [505, 144] width 26 height 9
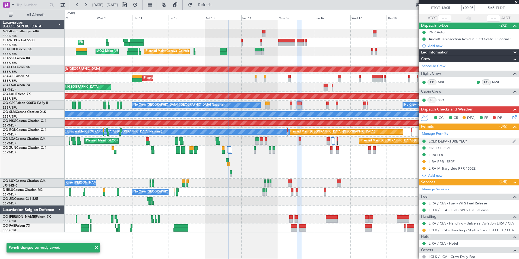
scroll to position [0, 0]
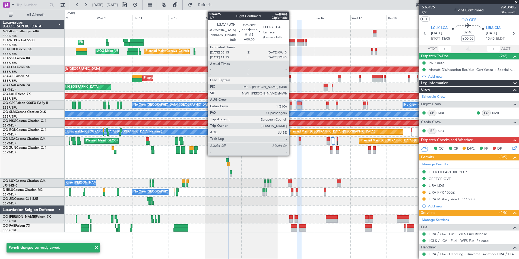
click at [291, 106] on div at bounding box center [291, 107] width 2 height 4
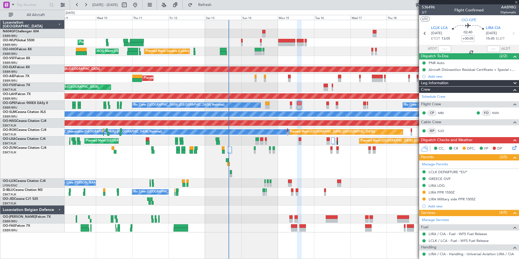
type input "11"
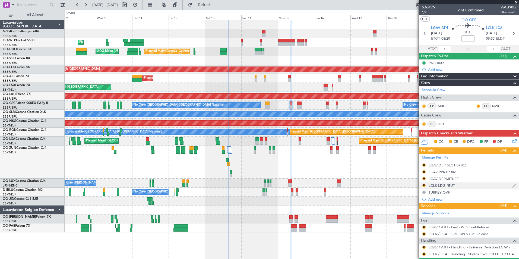
click at [468, 186] on div "R LCLK LDG *EU¨*" at bounding box center [469, 185] width 100 height 7
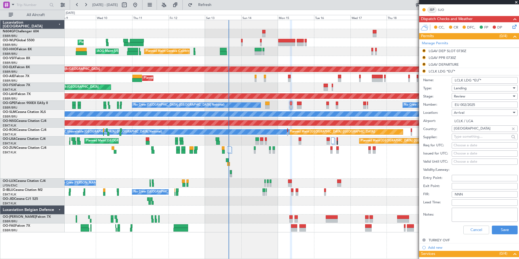
scroll to position [115, 0]
click at [475, 227] on button "Cancel" at bounding box center [476, 229] width 26 height 9
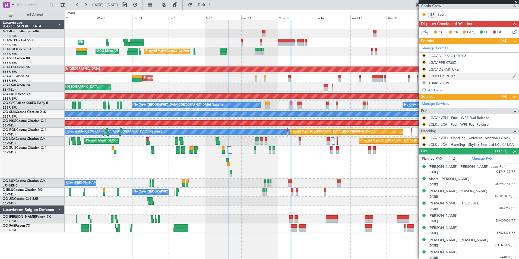
scroll to position [109, 0]
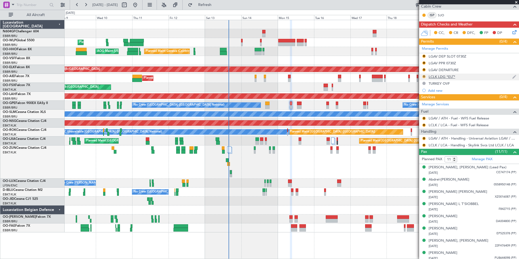
click at [423, 76] on button "R" at bounding box center [423, 76] width 3 height 3
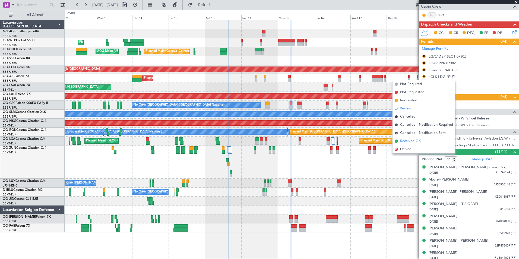
click at [417, 142] on span "Received OK" at bounding box center [410, 140] width 21 height 5
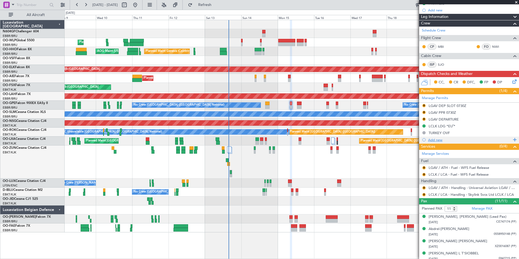
scroll to position [58, 0]
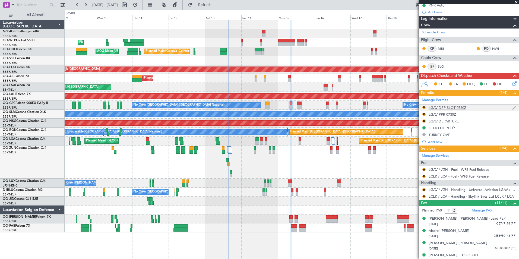
click at [454, 107] on div "LGAV DEP SLOT 0730Z" at bounding box center [448, 107] width 38 height 5
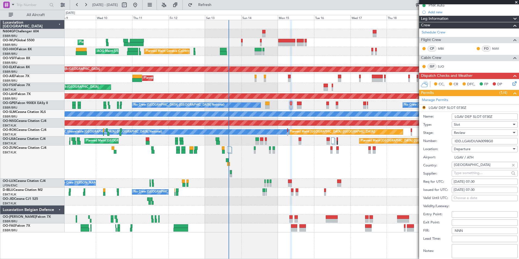
click at [490, 182] on div "15/09/2025 07:30" at bounding box center [485, 181] width 62 height 5
select select "9"
select select "2025"
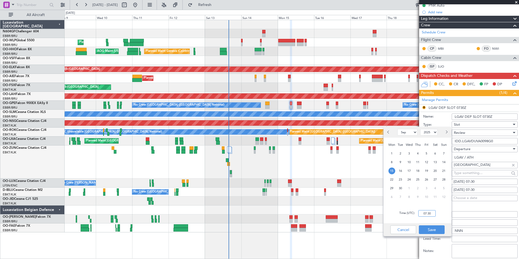
click at [432, 211] on input "07:30" at bounding box center [426, 213] width 17 height 7
type input "08:15"
click at [435, 230] on button "Save" at bounding box center [432, 229] width 26 height 9
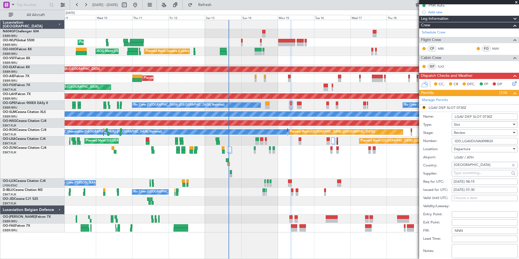
click at [491, 190] on div "15/09/2025 07:30" at bounding box center [485, 189] width 62 height 5
select select "9"
select select "2025"
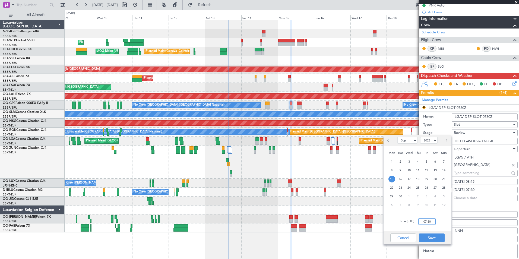
click at [427, 220] on input "07:30" at bounding box center [426, 221] width 17 height 7
type input "08:15"
click at [437, 236] on button "Save" at bounding box center [432, 237] width 26 height 9
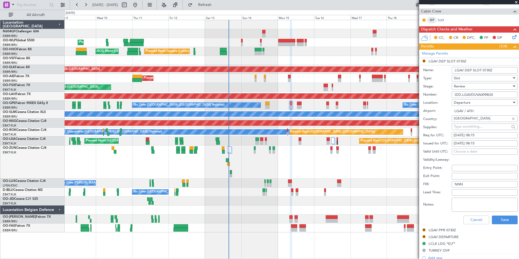
scroll to position [105, 0]
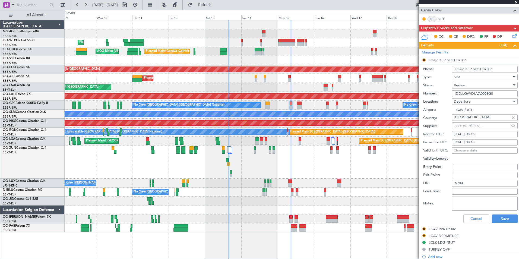
click at [470, 88] on div "Review" at bounding box center [483, 85] width 58 height 8
click at [466, 116] on span "Review" at bounding box center [482, 112] width 57 height 8
click at [473, 84] on div "Review" at bounding box center [483, 85] width 58 height 8
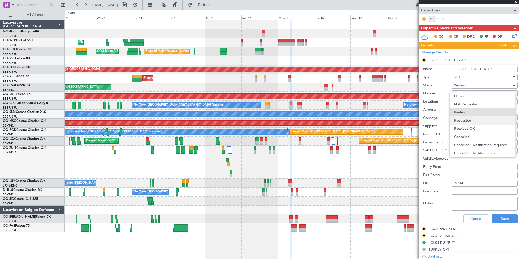
click at [469, 121] on span "Requested" at bounding box center [482, 120] width 57 height 8
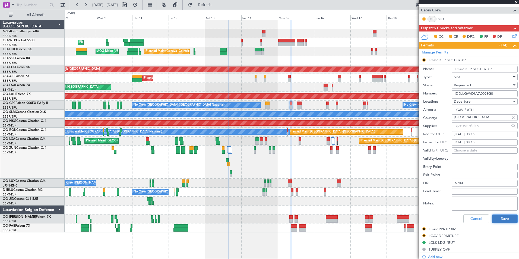
click at [507, 217] on button "Save" at bounding box center [505, 218] width 26 height 9
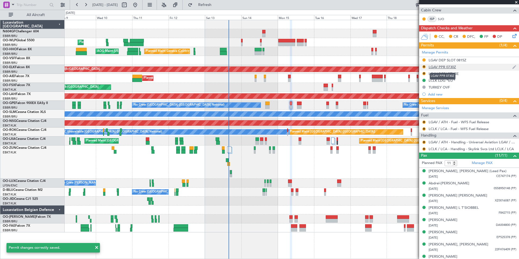
click at [441, 67] on div "LGAV PPR 0730Z" at bounding box center [442, 67] width 27 height 5
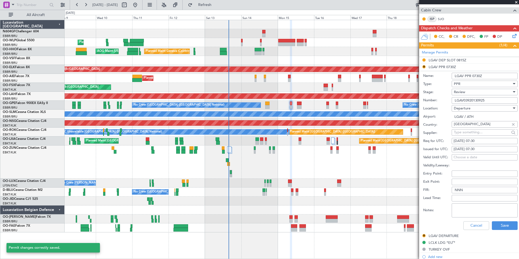
click at [486, 140] on div "15/09/2025 07:30" at bounding box center [485, 140] width 62 height 5
select select "9"
select select "2025"
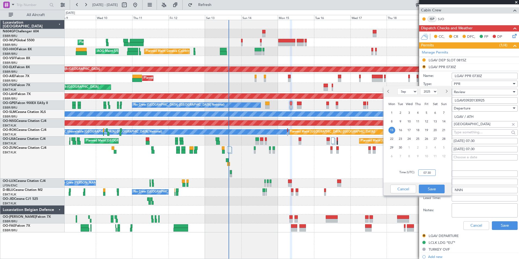
click at [431, 172] on input "07:30" at bounding box center [426, 172] width 17 height 7
type input "08:15"
click at [442, 187] on button "Save" at bounding box center [432, 189] width 26 height 9
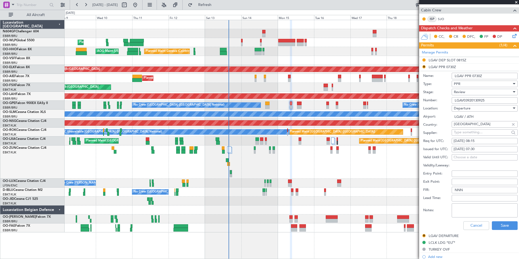
click at [489, 149] on div "15/09/2025 07:30" at bounding box center [485, 149] width 62 height 5
select select "9"
select select "2025"
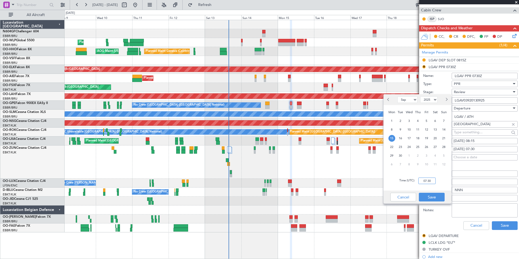
click at [423, 179] on input "07:30" at bounding box center [426, 181] width 17 height 7
type input "08:15"
click at [434, 198] on button "Save" at bounding box center [432, 197] width 26 height 9
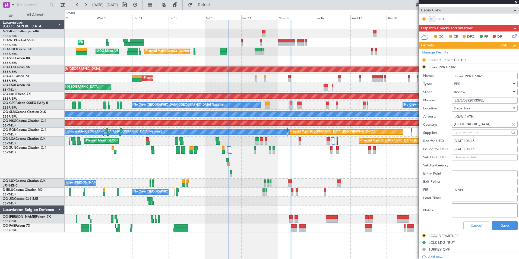
click at [489, 92] on div "Review" at bounding box center [483, 92] width 58 height 8
click at [472, 125] on span "Requested" at bounding box center [482, 127] width 57 height 8
click at [494, 223] on button "Save" at bounding box center [505, 225] width 26 height 9
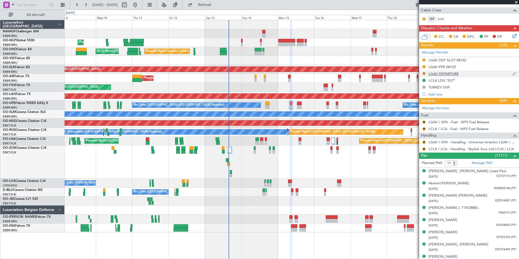
click at [424, 73] on button "R" at bounding box center [423, 73] width 3 height 3
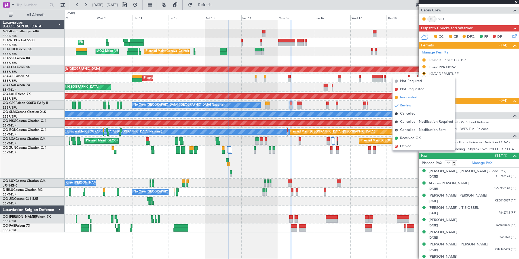
click at [425, 95] on li "Requested" at bounding box center [424, 97] width 63 height 8
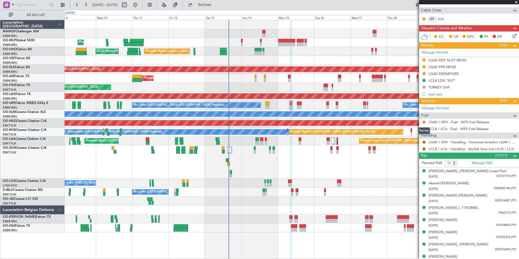
click at [424, 122] on button "R" at bounding box center [423, 122] width 3 height 3
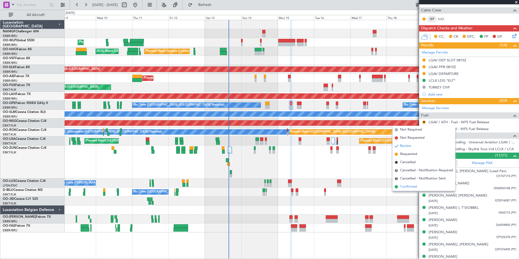
click at [413, 186] on span "Confirmed" at bounding box center [408, 186] width 17 height 5
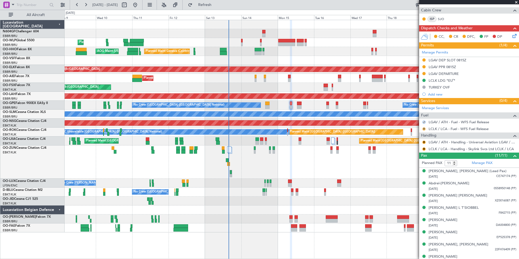
click at [424, 129] on button "R" at bounding box center [423, 128] width 3 height 3
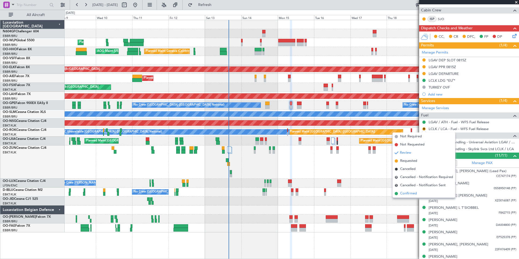
click at [413, 191] on span "Confirmed" at bounding box center [408, 193] width 17 height 5
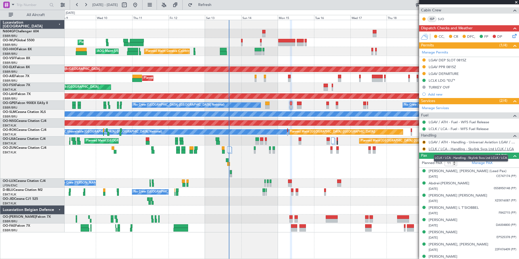
click at [456, 150] on link "LCLK / LCA - Handling - Skylink Svcs Ltd LCLK / LCA" at bounding box center [471, 149] width 85 height 5
click at [424, 148] on button "R" at bounding box center [423, 148] width 3 height 3
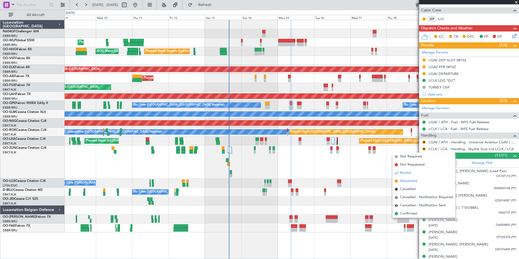
click at [421, 183] on li "Requested" at bounding box center [424, 181] width 63 height 8
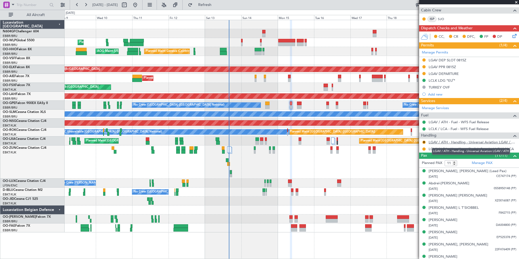
click at [458, 141] on link "LGAV / ATH - Handling - Universal Aviation LGAV / ATH" at bounding box center [473, 142] width 88 height 5
click at [423, 142] on button "R" at bounding box center [423, 142] width 3 height 3
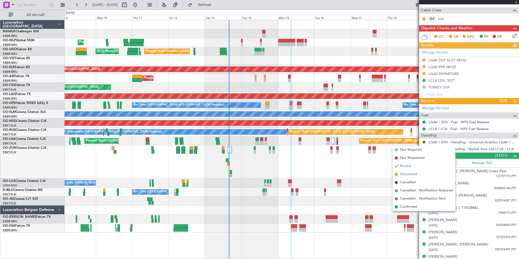
click at [407, 174] on span "Requested" at bounding box center [408, 174] width 17 height 5
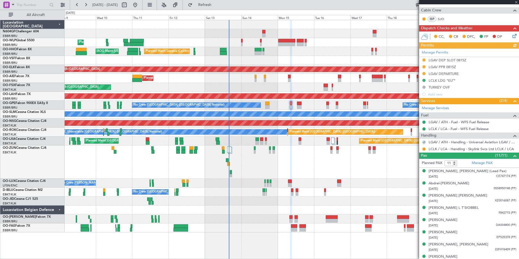
scroll to position [0, 0]
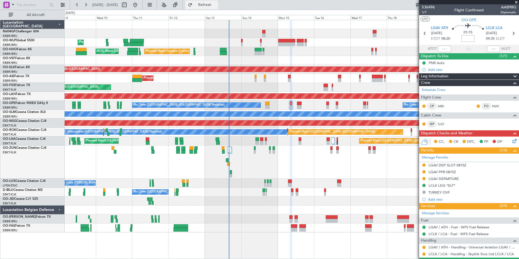
click at [218, 8] on button "Refresh" at bounding box center [201, 5] width 33 height 9
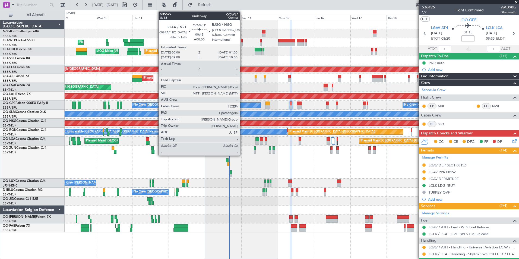
click at [243, 40] on div at bounding box center [242, 41] width 2 height 4
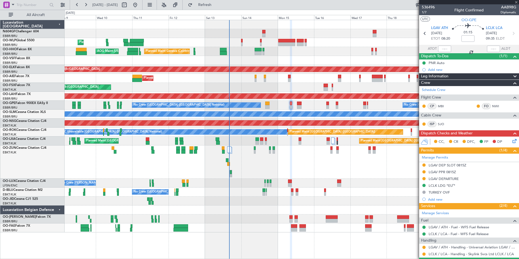
type input "1"
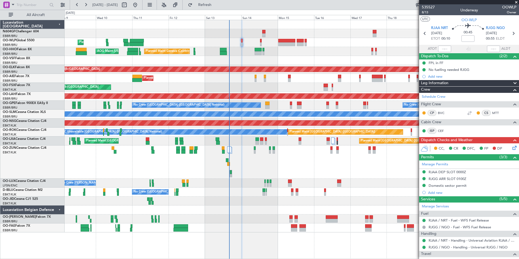
click at [512, 146] on icon at bounding box center [513, 147] width 4 height 4
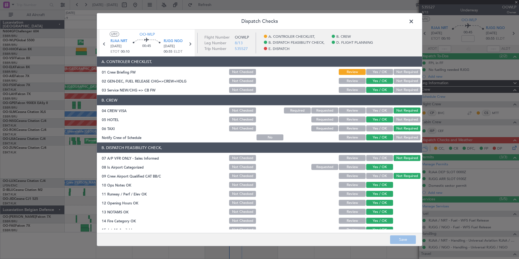
click at [414, 19] on span at bounding box center [414, 22] width 0 height 11
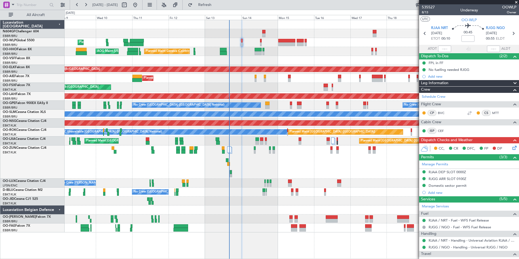
scroll to position [46, 0]
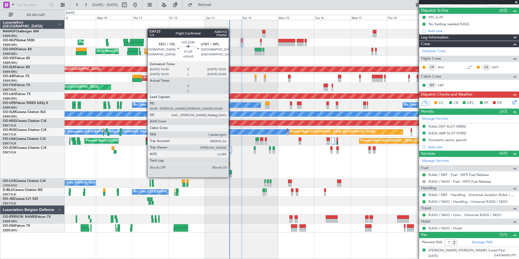
click at [231, 172] on div at bounding box center [231, 172] width 2 height 4
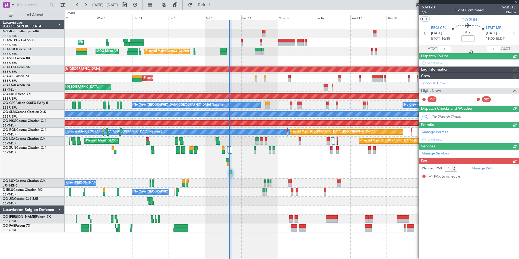
scroll to position [0, 0]
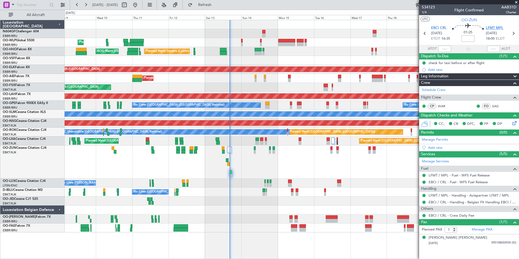
click at [496, 27] on span "LFMT MPL" at bounding box center [494, 28] width 17 height 5
click at [442, 195] on link "LFMT / MPL - Handling - Aviapartner LFMT / MPL" at bounding box center [469, 195] width 81 height 5
click at [216, 5] on span "Refresh" at bounding box center [205, 5] width 23 height 4
click at [216, 4] on span "Refresh" at bounding box center [205, 5] width 23 height 4
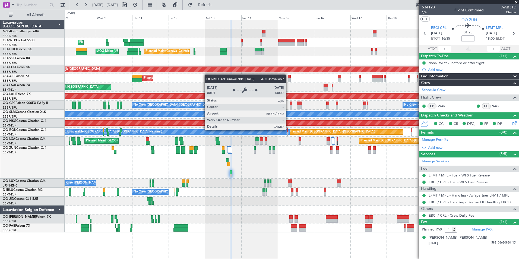
click at [288, 130] on div "A/C Unavailable [GEOGRAPHIC_DATA] ([GEOGRAPHIC_DATA] National)" at bounding box center [175, 131] width 230 height 5
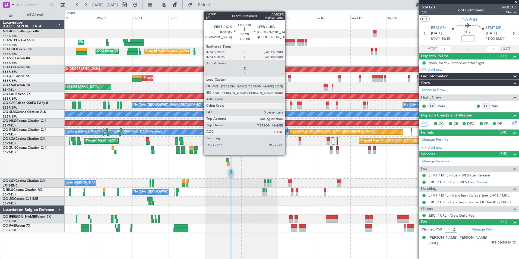
click at [287, 130] on div at bounding box center [287, 130] width 1 height 4
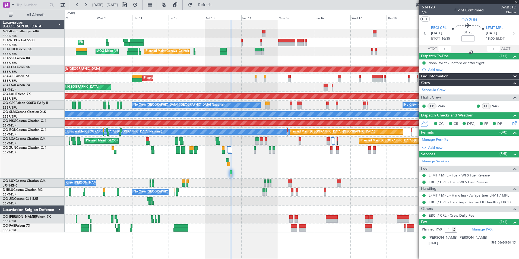
type input "0"
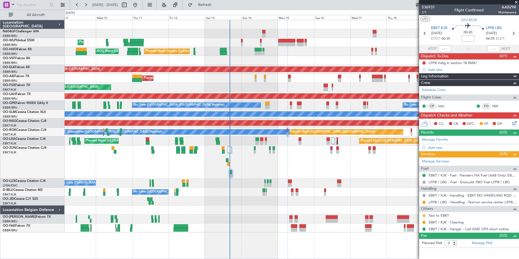
click at [424, 215] on button at bounding box center [423, 215] width 3 height 3
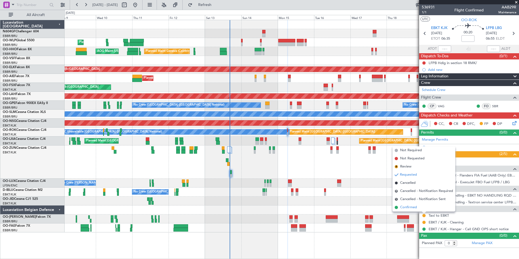
click at [418, 206] on li "Confirmed" at bounding box center [424, 207] width 63 height 8
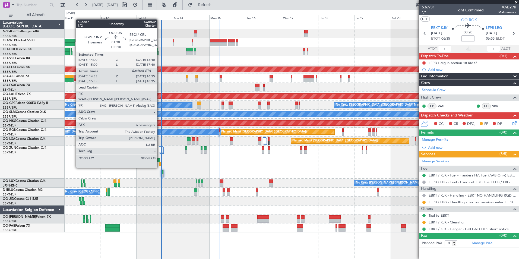
click at [160, 162] on div at bounding box center [160, 164] width 3 height 4
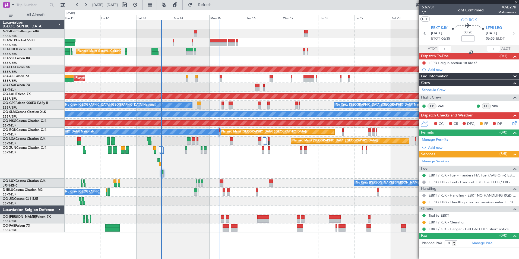
type input "+00:10"
type input "15:00"
type input "6"
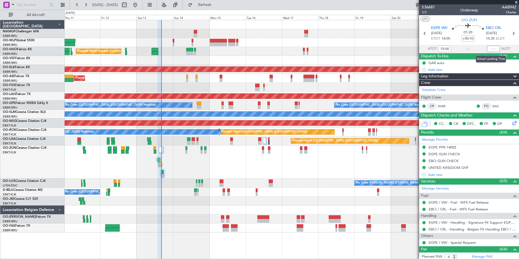
click at [489, 50] on input "text" at bounding box center [493, 49] width 13 height 7
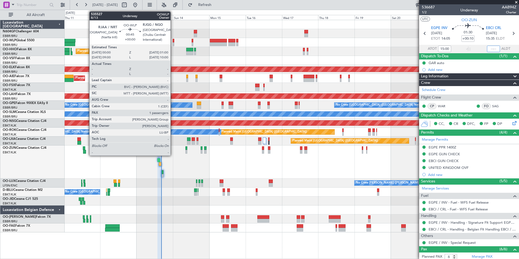
click at [173, 40] on div at bounding box center [174, 41] width 2 height 4
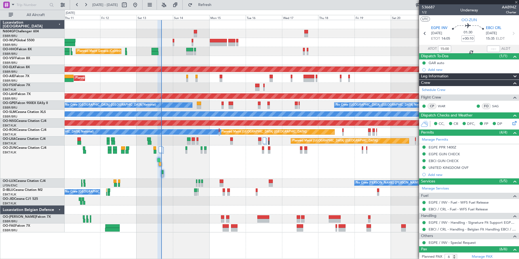
type input "1"
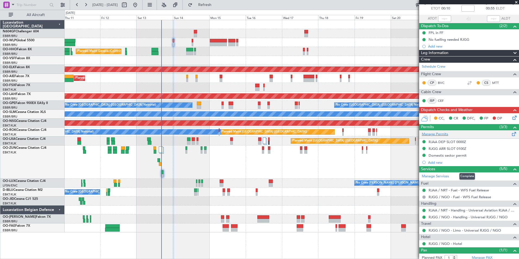
scroll to position [30, 0]
click at [511, 119] on icon at bounding box center [513, 117] width 4 height 4
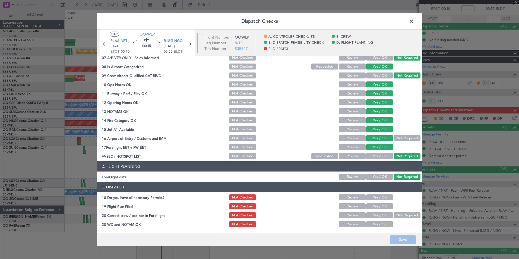
scroll to position [0, 0]
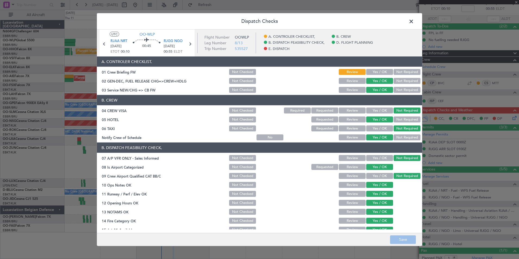
click at [406, 22] on header "Dispatch Checks" at bounding box center [259, 21] width 325 height 16
click at [414, 23] on span at bounding box center [414, 22] width 0 height 11
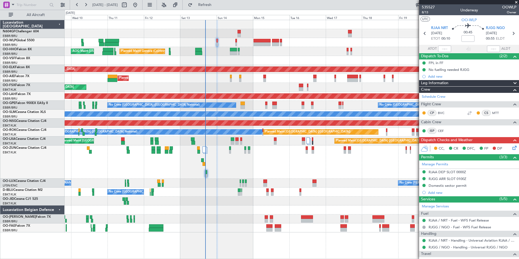
click at [248, 193] on div "Planned Maint Liege Planned Maint Geneva ([GEOGRAPHIC_DATA]) AOG Maint [US_STAT…" at bounding box center [292, 126] width 454 height 212
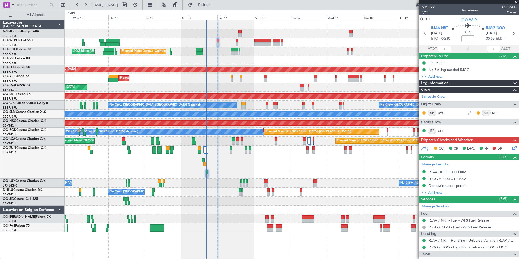
click at [203, 163] on div "Planned Maint Kortrijk-[GEOGRAPHIC_DATA]" at bounding box center [292, 162] width 454 height 33
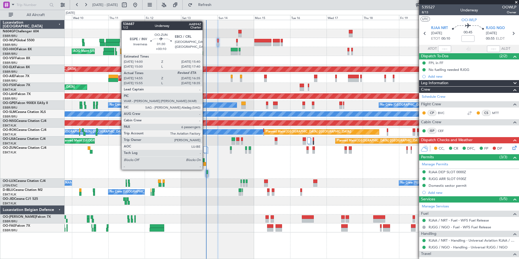
click at [205, 164] on div at bounding box center [204, 164] width 3 height 4
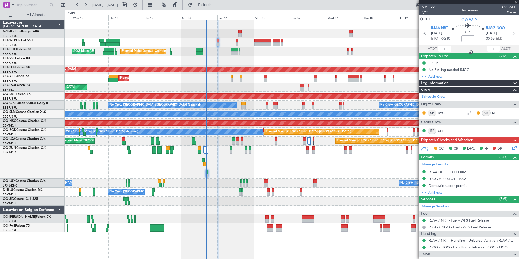
type input "+00:10"
type input "15:00"
type input "6"
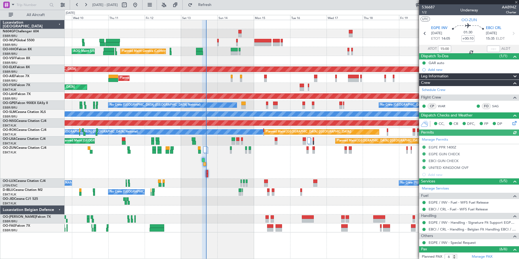
click at [487, 49] on div at bounding box center [493, 49] width 13 height 7
click at [488, 49] on input "text" at bounding box center [493, 49] width 13 height 7
click at [338, 169] on div "Planned Maint Kortrijk-[GEOGRAPHIC_DATA]" at bounding box center [292, 162] width 454 height 33
type input "16:31"
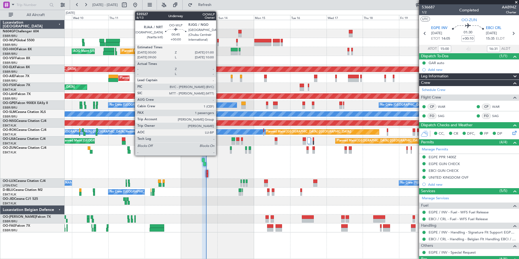
click at [219, 41] on div at bounding box center [218, 41] width 2 height 4
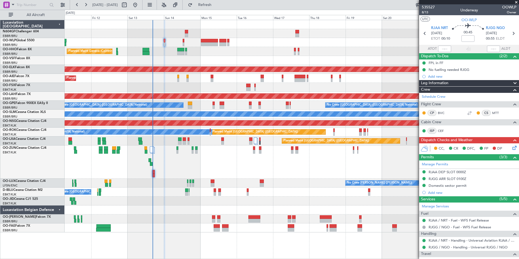
click at [246, 175] on div "Planned Maint Kortrijk-[GEOGRAPHIC_DATA]" at bounding box center [292, 162] width 454 height 33
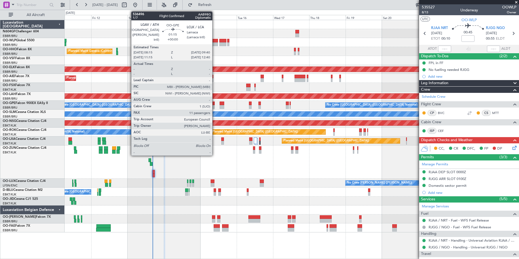
click at [215, 103] on div at bounding box center [214, 104] width 2 height 4
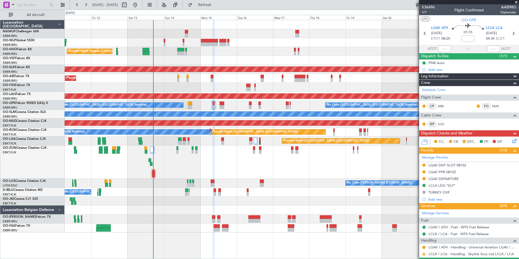
click at [424, 254] on button at bounding box center [423, 253] width 3 height 3
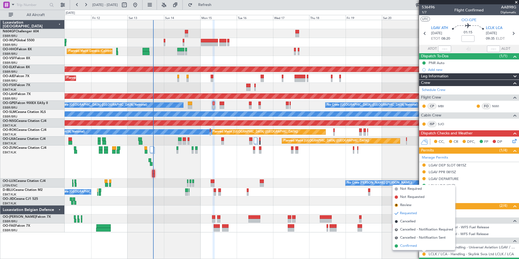
click at [410, 244] on span "Confirmed" at bounding box center [408, 245] width 17 height 5
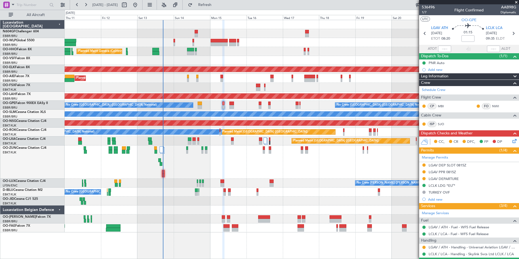
click at [222, 151] on div "Planned Maint Kortrijk-[GEOGRAPHIC_DATA]" at bounding box center [292, 162] width 454 height 33
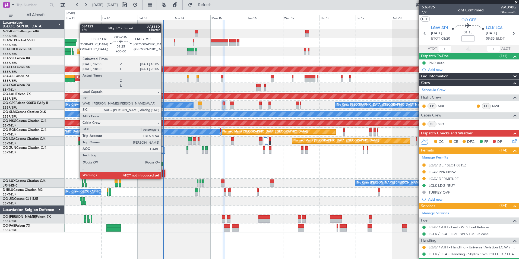
click at [164, 173] on div at bounding box center [163, 172] width 2 height 4
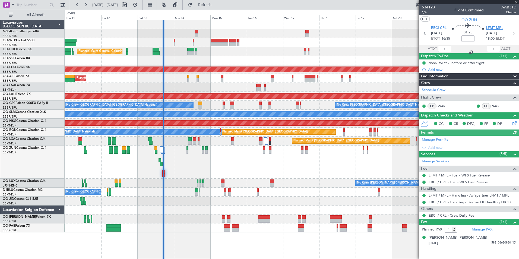
click at [501, 29] on span "LFMT MPL" at bounding box center [494, 28] width 17 height 5
click at [500, 26] on span "LFMT MPL" at bounding box center [494, 28] width 17 height 5
click at [463, 195] on link "LFMT / MPL - Handling - Aviapartner LFMT / MPL" at bounding box center [469, 195] width 81 height 5
click at [215, 7] on span "Refresh" at bounding box center [205, 5] width 23 height 4
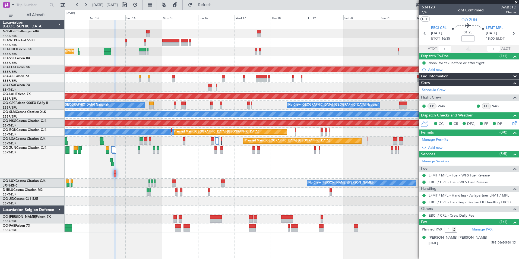
click at [201, 163] on div "Planned Maint Kortrijk-[GEOGRAPHIC_DATA]" at bounding box center [292, 162] width 454 height 33
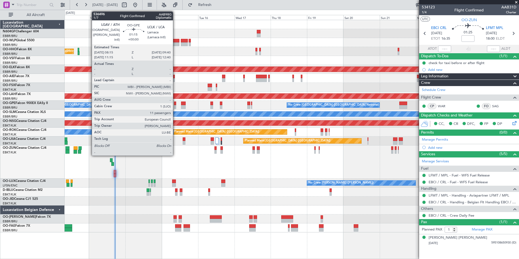
click at [175, 107] on div at bounding box center [175, 107] width 2 height 4
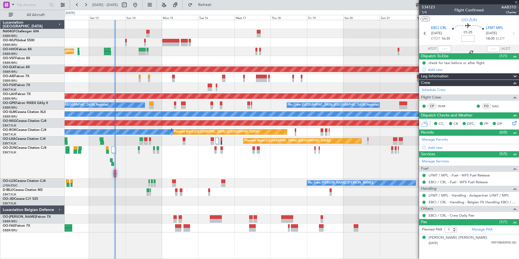
type input "11"
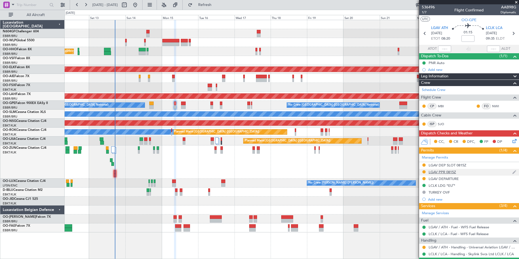
click at [456, 170] on div "LGAV PPR 0815Z" at bounding box center [442, 172] width 27 height 5
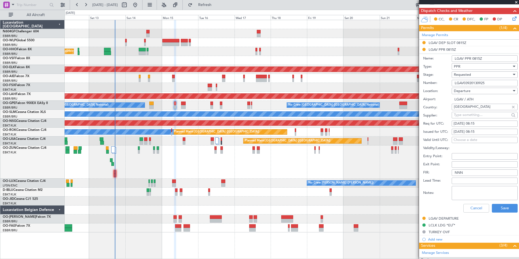
scroll to position [129, 0]
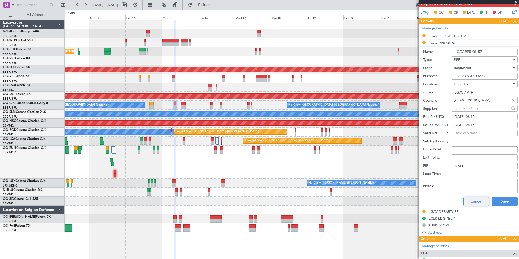
click at [463, 201] on button "Cancel" at bounding box center [476, 201] width 26 height 9
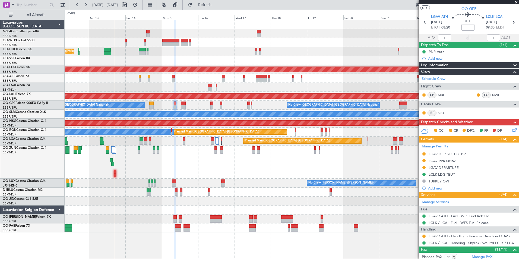
scroll to position [11, 0]
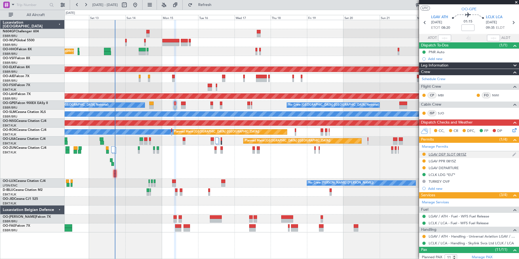
click at [477, 153] on div "LGAV DEP SLOT 0815Z" at bounding box center [469, 154] width 100 height 7
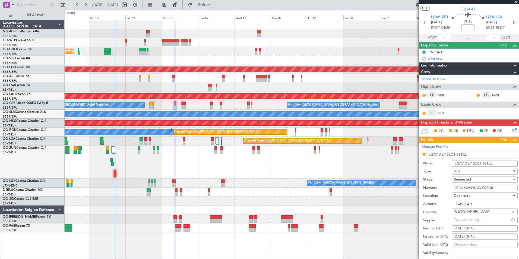
click at [498, 189] on input "IDD.LGAVDUVA0098G0" at bounding box center [485, 188] width 66 height 7
paste input "text"
type input "LGAVDUVA0098G0"
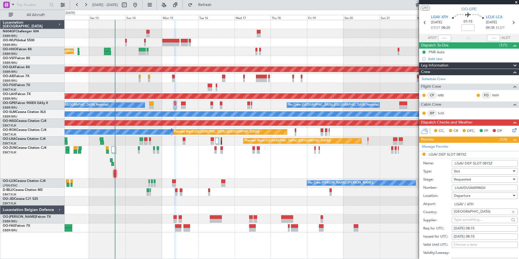
click at [440, 192] on div "Location: Departure" at bounding box center [470, 196] width 94 height 8
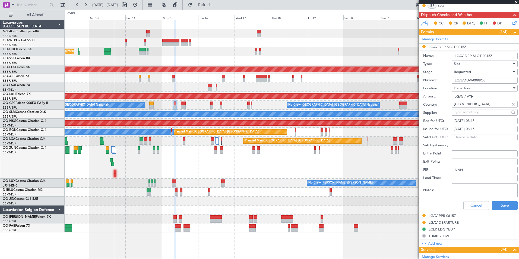
scroll to position [119, 0]
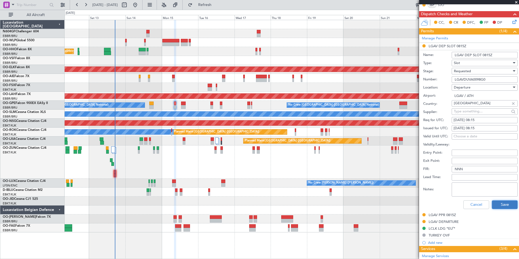
click at [495, 204] on button "Save" at bounding box center [505, 204] width 26 height 9
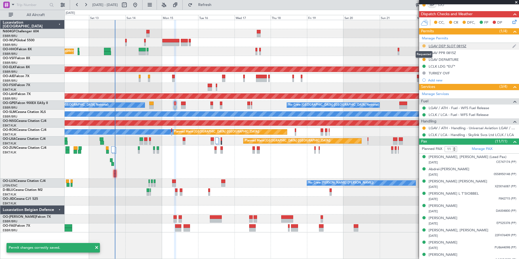
click at [424, 45] on button at bounding box center [423, 45] width 3 height 3
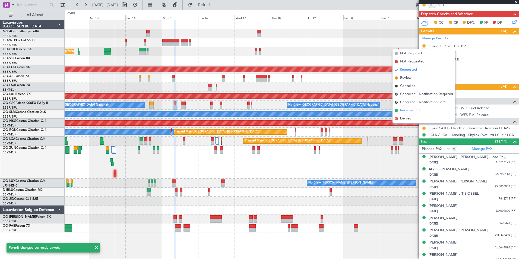
click at [420, 110] on span "Received OK" at bounding box center [410, 110] width 21 height 5
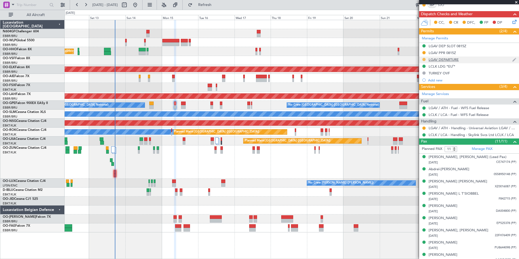
click at [424, 58] on button at bounding box center [423, 59] width 3 height 3
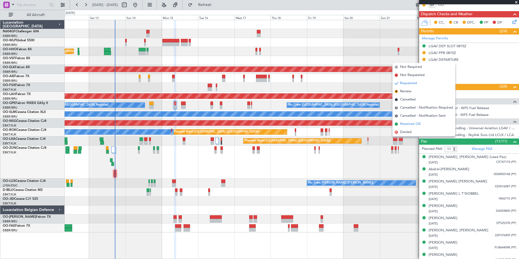
click at [422, 122] on li "Received OK" at bounding box center [424, 124] width 63 height 8
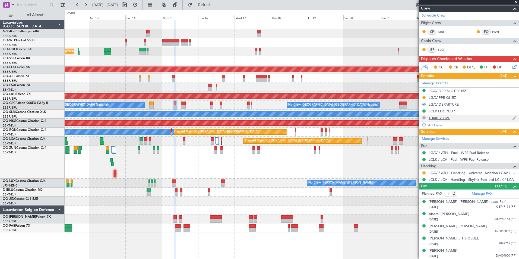
scroll to position [74, 0]
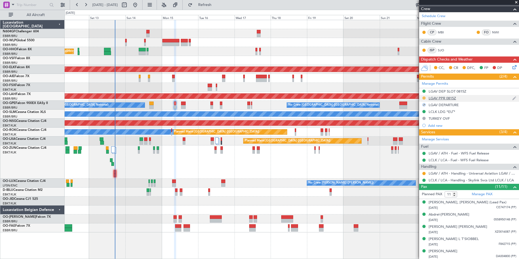
click at [423, 97] on button at bounding box center [423, 97] width 3 height 3
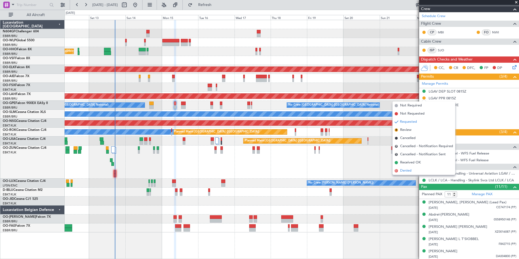
click at [419, 167] on li "D Denied" at bounding box center [424, 171] width 63 height 8
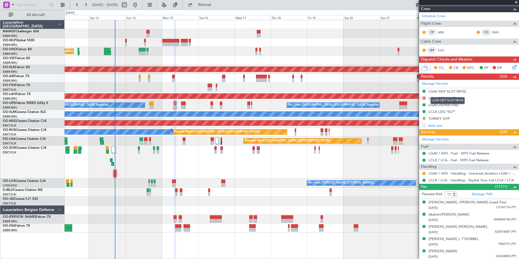
click at [427, 99] on mat-tooltip-component "LGAV DEP SLOT 0815Z" at bounding box center [448, 100] width 42 height 14
click at [425, 99] on button "D" at bounding box center [423, 97] width 3 height 3
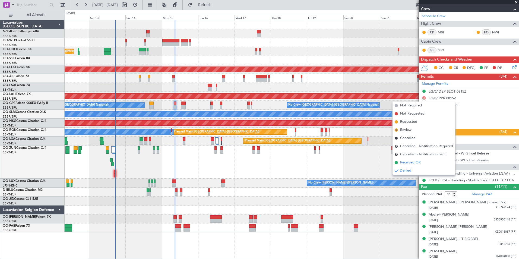
click at [410, 160] on span "Received OK" at bounding box center [410, 162] width 21 height 5
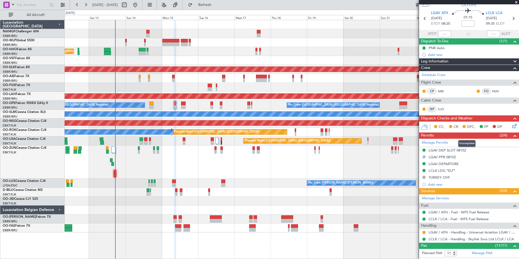
scroll to position [21, 0]
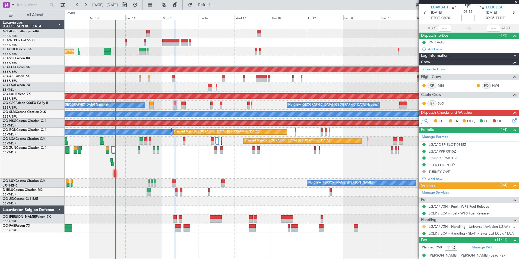
click at [425, 226] on button at bounding box center [423, 226] width 3 height 3
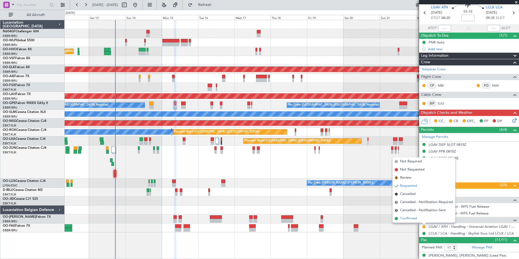
click at [422, 220] on li "Confirmed" at bounding box center [424, 218] width 63 height 8
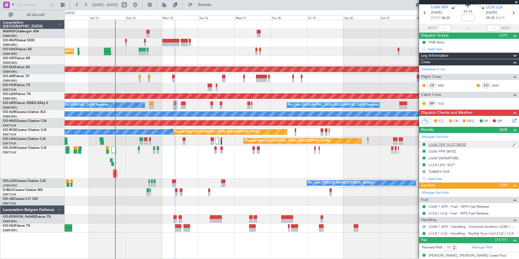
scroll to position [0, 0]
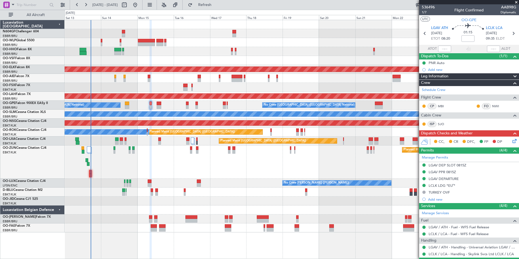
click at [316, 180] on div "Planned Maint Geneva (Cointrin) AOG Maint New York (Teterboro) Planned Maint Ko…" at bounding box center [292, 126] width 454 height 212
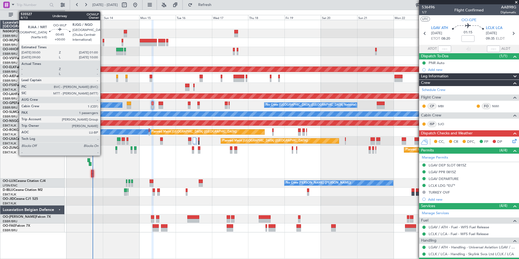
click at [103, 42] on div at bounding box center [104, 41] width 2 height 4
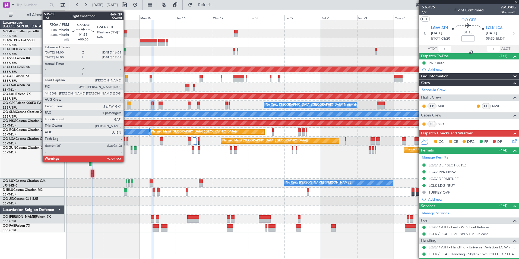
click at [127, 35] on div at bounding box center [125, 35] width 3 height 4
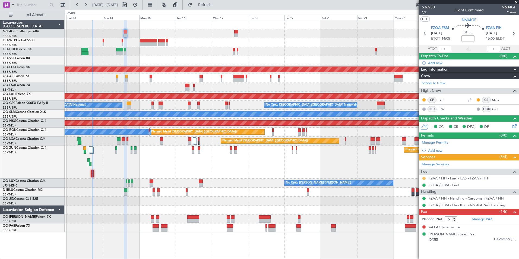
click at [423, 178] on button at bounding box center [423, 178] width 3 height 3
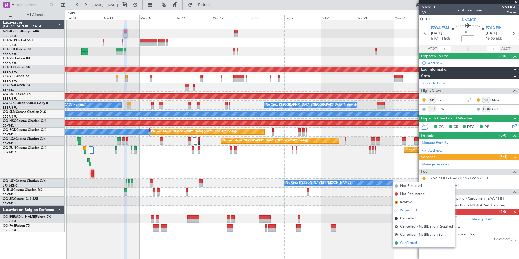
click at [415, 243] on span "Confirmed" at bounding box center [408, 242] width 17 height 5
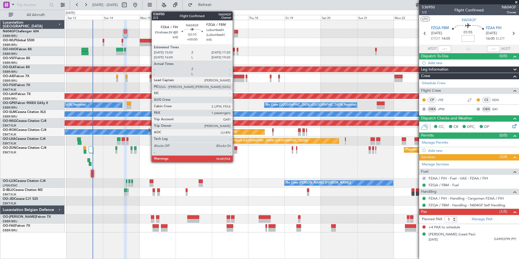
click at [235, 35] on div at bounding box center [236, 35] width 4 height 4
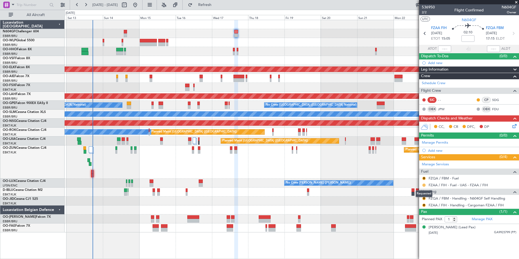
click at [424, 184] on button at bounding box center [423, 185] width 3 height 3
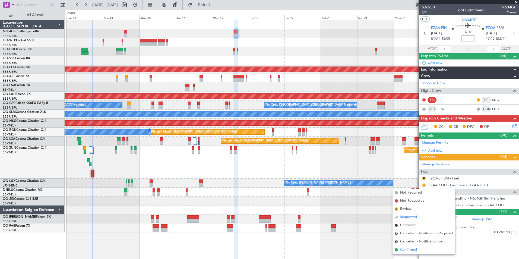
click at [411, 249] on span "Confirmed" at bounding box center [408, 249] width 17 height 5
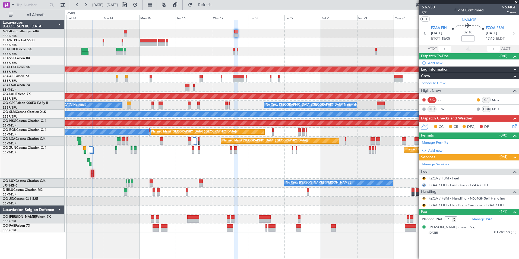
click at [425, 198] on button "R" at bounding box center [423, 198] width 3 height 3
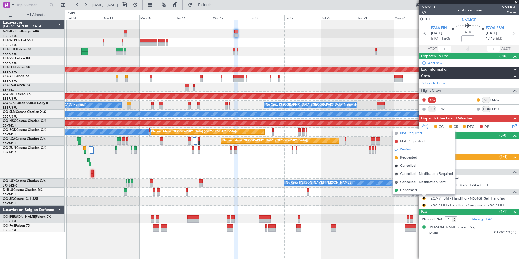
click at [426, 135] on li "Not Required" at bounding box center [424, 133] width 63 height 8
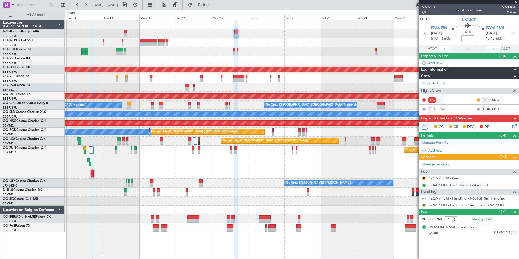
click at [424, 205] on button "R" at bounding box center [423, 205] width 3 height 3
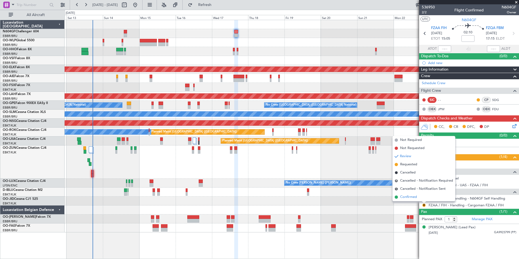
click at [418, 196] on li "Confirmed" at bounding box center [424, 197] width 63 height 8
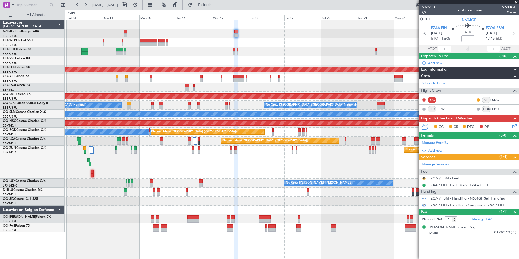
click at [425, 178] on button "R" at bounding box center [423, 178] width 3 height 3
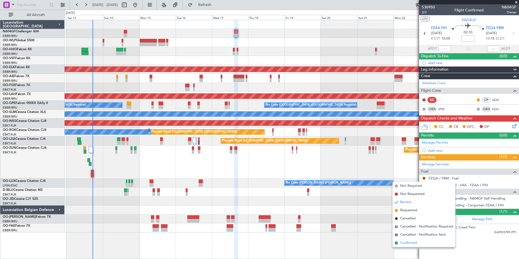
click at [416, 241] on span "Confirmed" at bounding box center [408, 242] width 17 height 5
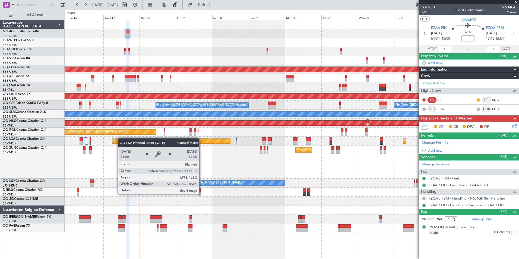
click at [118, 140] on div "Planned Maint [GEOGRAPHIC_DATA] ([GEOGRAPHIC_DATA])" at bounding box center [157, 141] width 86 height 8
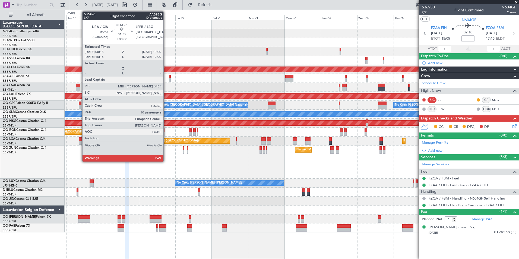
click at [80, 104] on div at bounding box center [80, 104] width 3 height 4
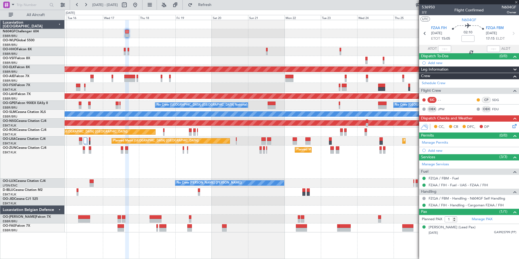
type input "10"
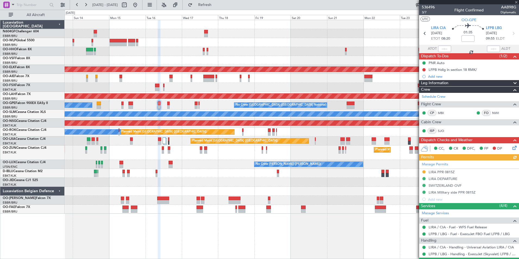
click at [174, 118] on div "Planned Maint Geneva (Cointrin) Planned Maint Kortrijk-Wevelgem Planned Maint L…" at bounding box center [292, 117] width 454 height 194
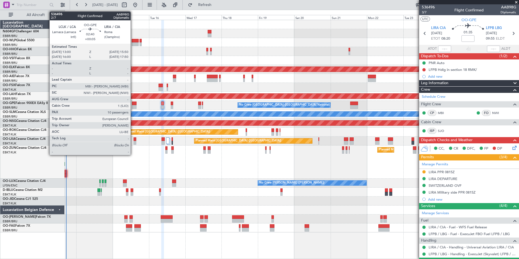
click at [133, 106] on div at bounding box center [134, 107] width 4 height 4
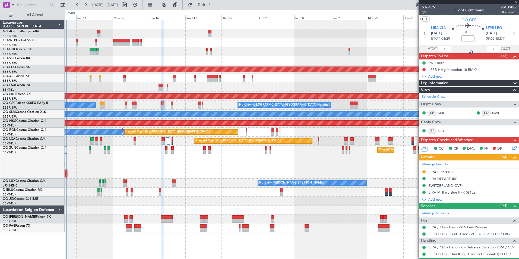
type input "+00:05"
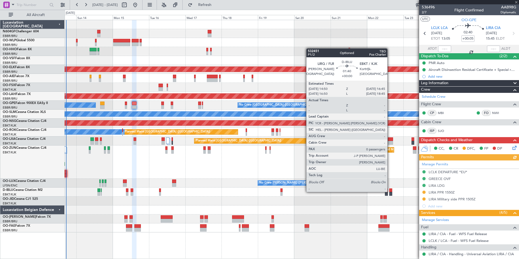
click at [390, 191] on div at bounding box center [390, 190] width 3 height 4
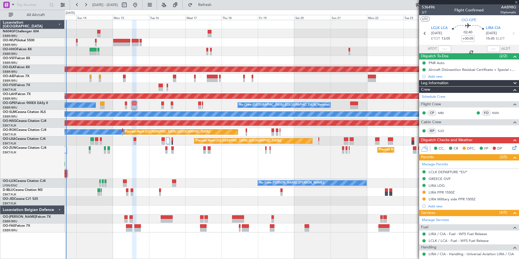
click at [403, 192] on div "No Crew Brussels (Brussels National) A/C Unavailable Brussels (Brussels Nationa…" at bounding box center [292, 192] width 454 height 9
type input "0"
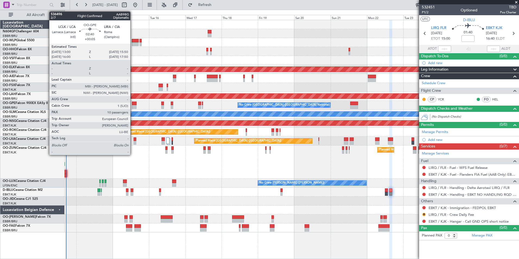
click at [133, 105] on div at bounding box center [134, 104] width 4 height 4
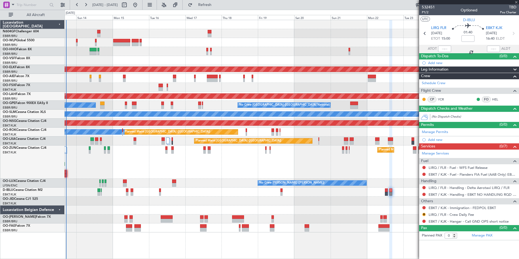
type input "+00:05"
type input "10"
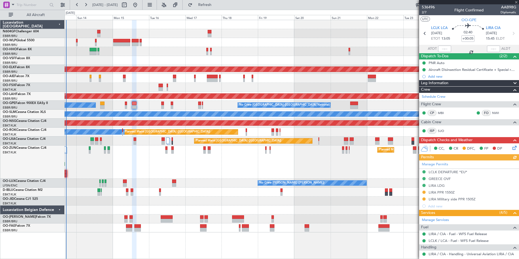
click at [450, 191] on div "Manage Permits LCLK DEPARTURE *EU* GREECE OVF LIRA LDG LIRA PPR 1550Z LIRA Mili…" at bounding box center [469, 184] width 100 height 49
click at [450, 191] on div "LIRA PPR 1550Z" at bounding box center [442, 192] width 26 height 5
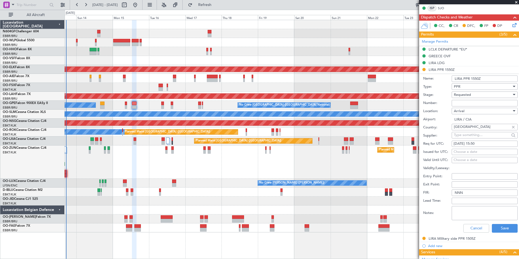
scroll to position [123, 0]
click at [490, 101] on input "Number:" at bounding box center [485, 103] width 66 height 7
paste input "302/15SEP"
type input "302/15SEP"
click at [485, 95] on div "Requested" at bounding box center [483, 94] width 58 height 8
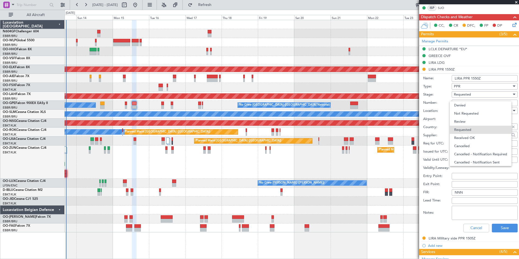
scroll to position [2, 0]
click at [471, 136] on span "Received OK" at bounding box center [482, 135] width 57 height 8
click at [498, 226] on button "Save" at bounding box center [505, 228] width 26 height 9
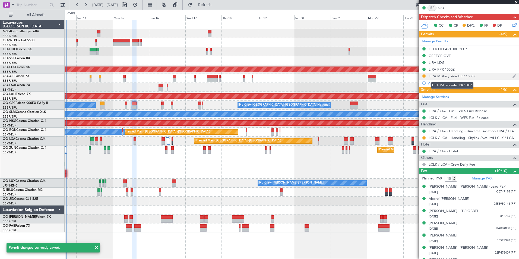
click at [453, 75] on div "LIRA Military side PPR 1505Z" at bounding box center [452, 76] width 47 height 5
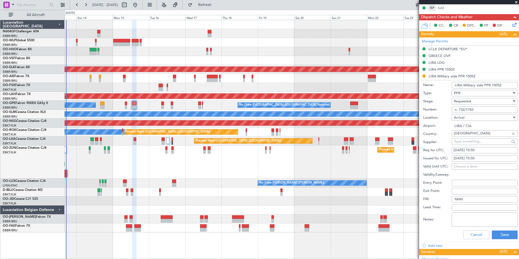
click at [476, 110] on input "n. 732/1742" at bounding box center [485, 109] width 66 height 7
paste input "24746"
type input "24746"
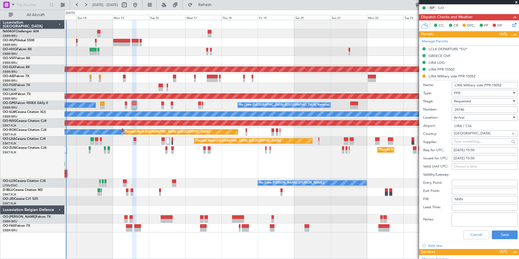
click at [479, 100] on div "Requested" at bounding box center [483, 101] width 58 height 8
click at [474, 140] on span "Received OK" at bounding box center [482, 142] width 57 height 8
click at [504, 232] on button "Save" at bounding box center [505, 234] width 26 height 9
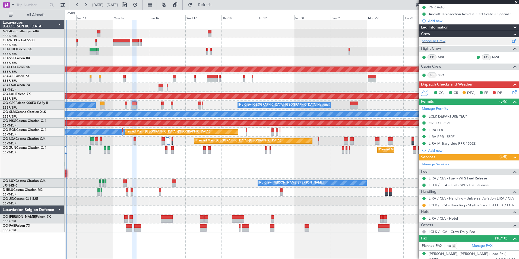
scroll to position [0, 0]
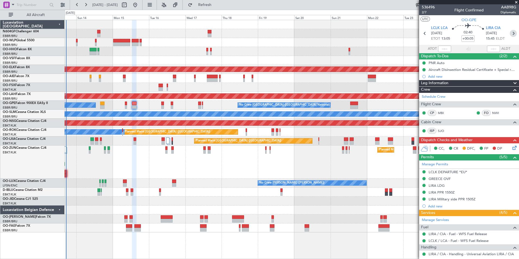
click at [510, 33] on icon at bounding box center [513, 33] width 7 height 7
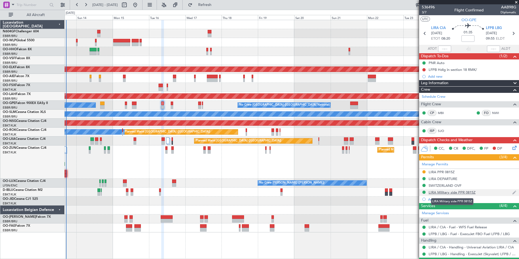
click at [438, 193] on div "LIRA Military side PPR 0815Z" at bounding box center [452, 192] width 47 height 5
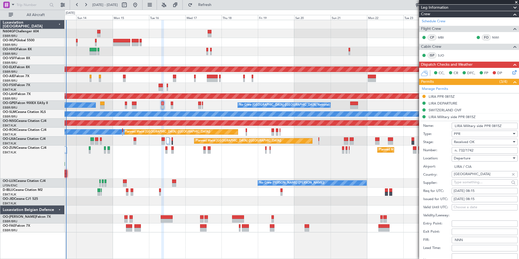
scroll to position [76, 0]
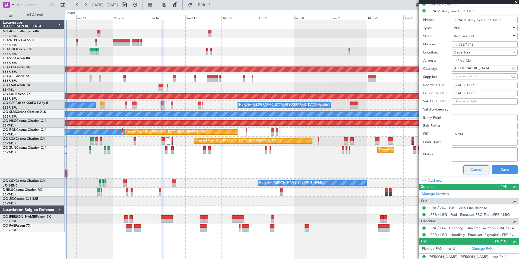
click at [475, 167] on button "Cancel" at bounding box center [476, 169] width 26 height 9
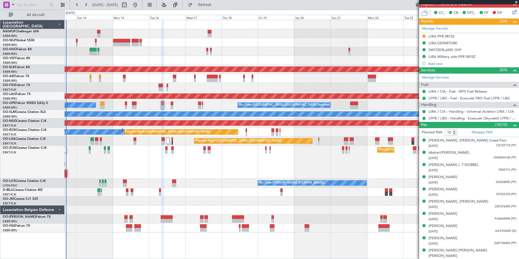
scroll to position [0, 0]
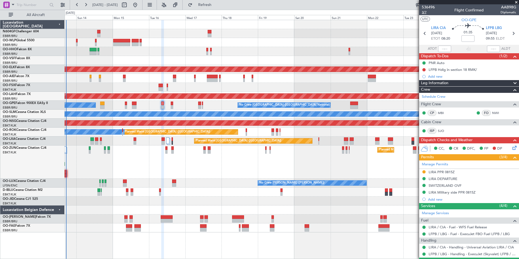
click at [425, 12] on span "3/7" at bounding box center [428, 12] width 13 height 5
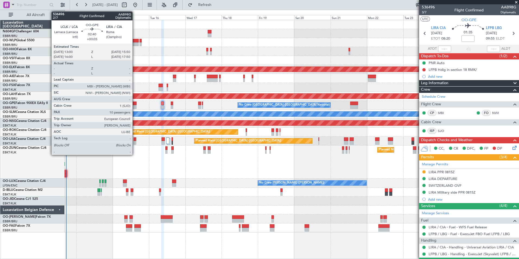
click at [135, 107] on div at bounding box center [134, 107] width 4 height 4
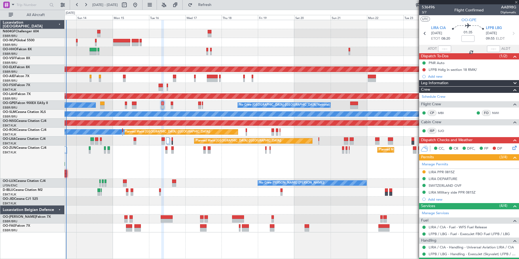
type input "+00:05"
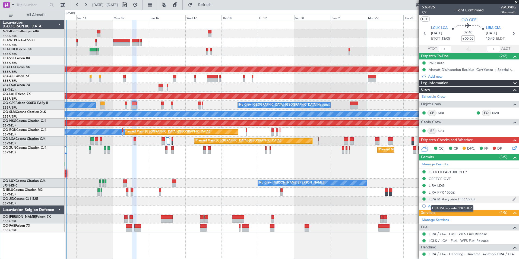
click at [463, 199] on div "LIRA Military side PPR 1505Z" at bounding box center [452, 199] width 47 height 5
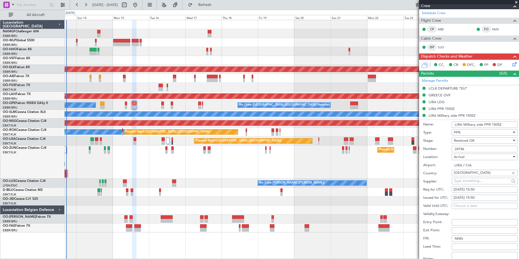
scroll to position [84, 0]
click at [455, 109] on div "LIRA PPR 1550Z" at bounding box center [469, 108] width 100 height 7
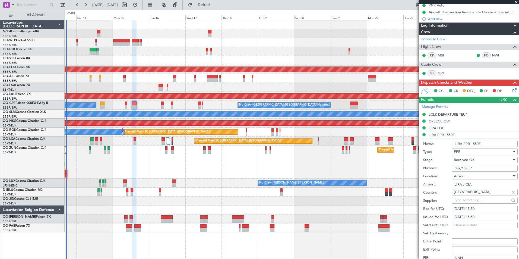
scroll to position [57, 0]
click at [475, 169] on input "302/15SEP" at bounding box center [485, 168] width 66 height 7
click at [378, 169] on div "Planned Maint Kortrijk-[GEOGRAPHIC_DATA]" at bounding box center [292, 162] width 454 height 33
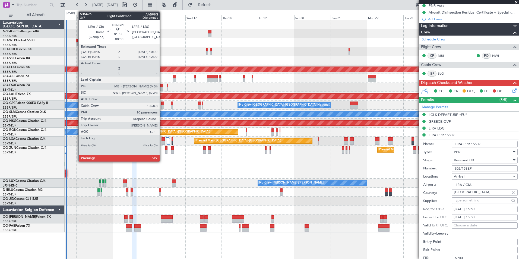
click at [162, 103] on div at bounding box center [162, 104] width 3 height 4
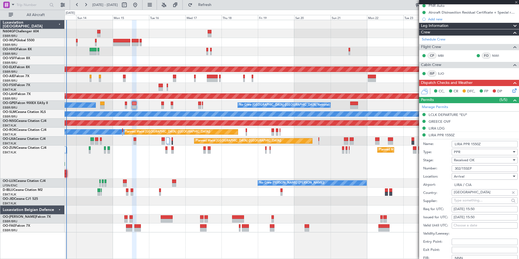
scroll to position [0, 0]
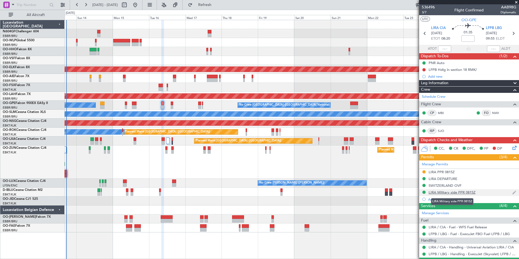
click at [469, 190] on div "LIRA Military side PPR 0815Z" at bounding box center [452, 192] width 47 height 5
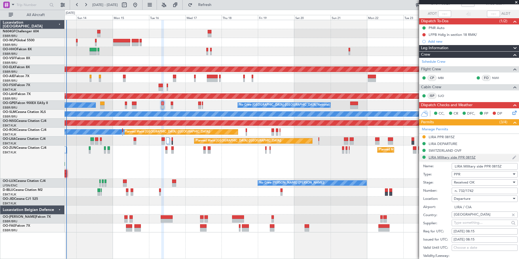
scroll to position [35, 0]
drag, startPoint x: 476, startPoint y: 192, endPoint x: 454, endPoint y: 189, distance: 22.1
click at [454, 189] on input "n. 732/1742" at bounding box center [485, 190] width 66 height 7
click at [401, 174] on div "Planned Maint Kortrijk-[GEOGRAPHIC_DATA]" at bounding box center [292, 162] width 454 height 33
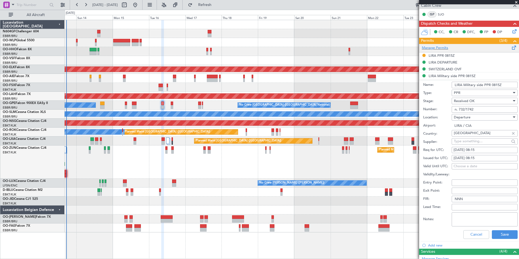
scroll to position [117, 0]
click at [485, 125] on input "LIRA / CIA" at bounding box center [485, 125] width 66 height 7
click at [449, 62] on div "LIRA DEPARTURE" at bounding box center [443, 62] width 29 height 5
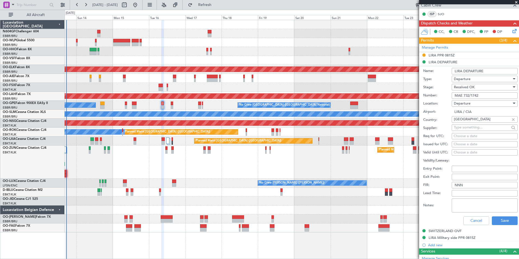
click at [450, 61] on li "LIRA DEPARTURE Name: LIRA DEPARTURE Type: Departure Stage: Received OK Number: …" at bounding box center [469, 143] width 100 height 169
click at [442, 54] on div "LIRA PPR 0815Z" at bounding box center [442, 55] width 26 height 5
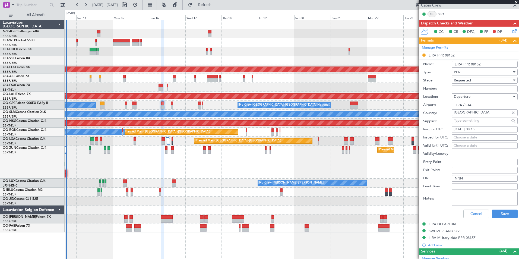
click at [485, 89] on input "Number:" at bounding box center [485, 89] width 66 height 7
paste input "302/15SEP"
type input "302/15SEP"
click at [485, 80] on div "Requested" at bounding box center [483, 80] width 58 height 8
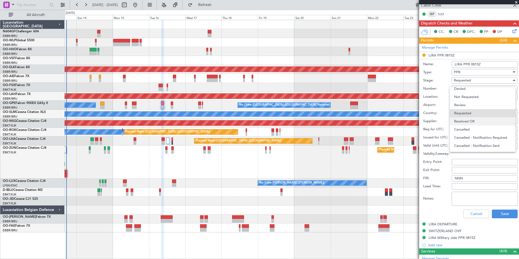
click at [475, 118] on span "Received OK" at bounding box center [482, 121] width 57 height 8
click at [505, 212] on button "Save" at bounding box center [505, 214] width 26 height 9
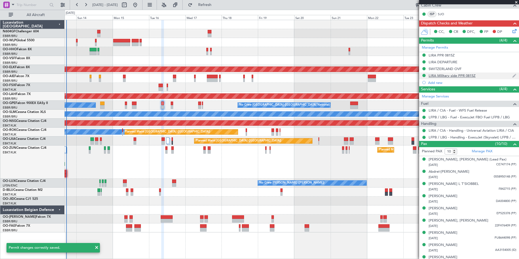
click at [440, 74] on div "LIRA Military side PPR 0815Z" at bounding box center [452, 75] width 47 height 5
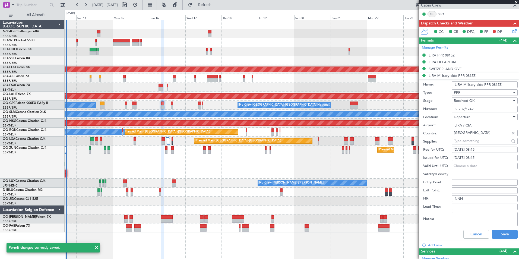
click at [481, 111] on input "n. 732/1742" at bounding box center [485, 109] width 66 height 7
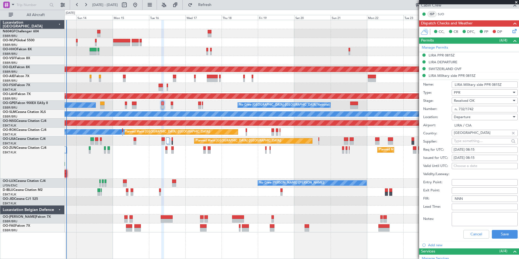
paste input "24746"
type input "24746"
click at [504, 232] on button "Save" at bounding box center [505, 234] width 26 height 9
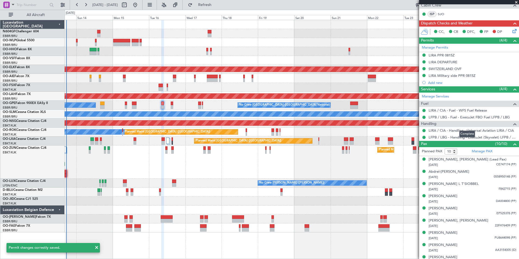
scroll to position [136, 0]
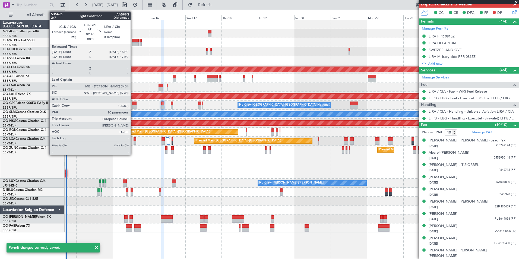
click at [133, 104] on div at bounding box center [134, 104] width 4 height 4
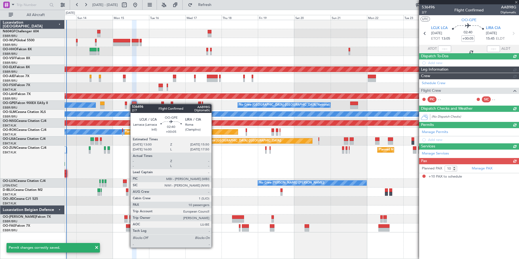
scroll to position [0, 0]
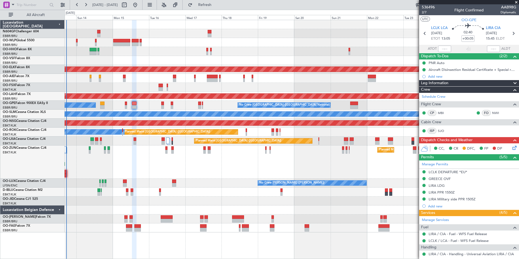
click at [234, 163] on div "Planned Maint Kortrijk-[GEOGRAPHIC_DATA]" at bounding box center [292, 162] width 454 height 33
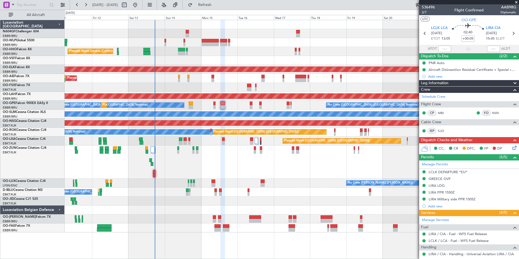
click at [198, 152] on div "Planned Maint Kortrijk-[GEOGRAPHIC_DATA]" at bounding box center [292, 162] width 454 height 33
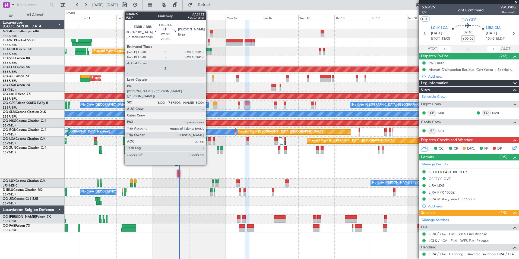
click at [208, 143] on div at bounding box center [210, 143] width 4 height 4
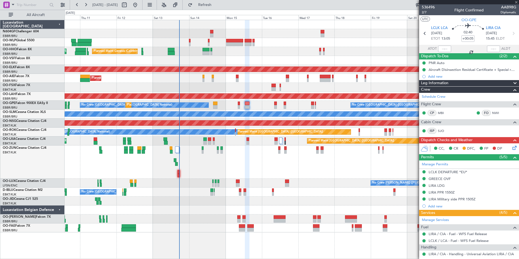
type input "-00:05"
type input "0"
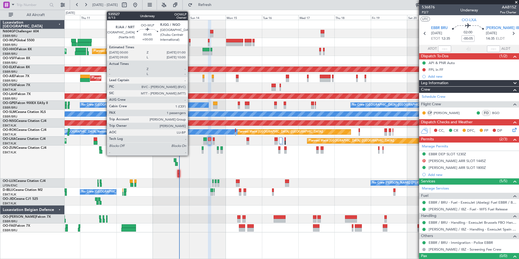
click at [190, 41] on div at bounding box center [190, 41] width 2 height 4
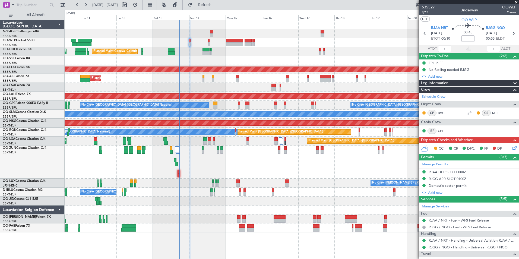
click at [229, 156] on div "Planned Maint Kortrijk-[GEOGRAPHIC_DATA]" at bounding box center [292, 162] width 454 height 33
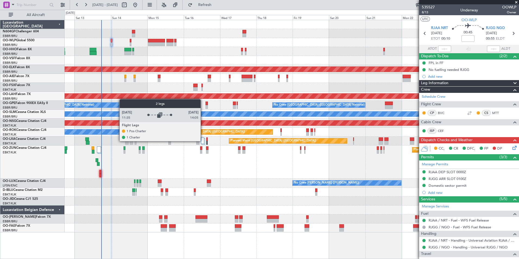
click at [203, 141] on div at bounding box center [202, 140] width 3 height 7
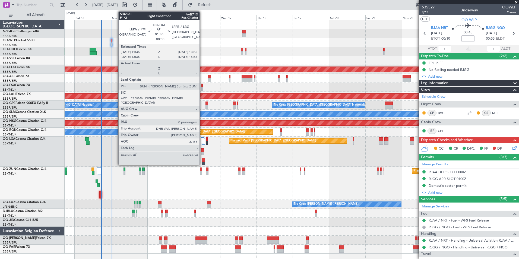
click at [202, 152] on div at bounding box center [202, 154] width 3 height 4
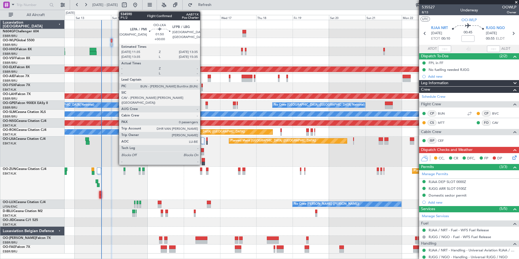
click at [203, 151] on div at bounding box center [202, 150] width 3 height 4
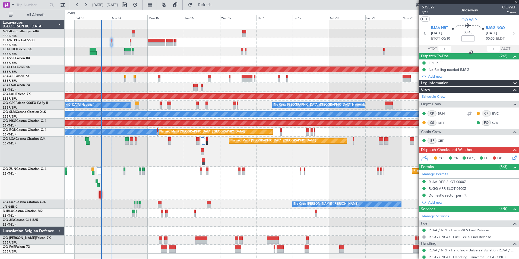
type input "0"
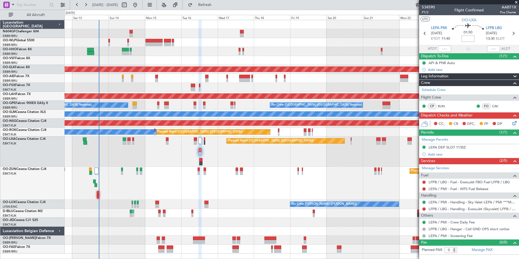
click at [207, 151] on div "Planned Maint Paris (Le Bourget) Planned Maint Kortrijk-Wevelgem Planned Maint …" at bounding box center [292, 152] width 454 height 30
click at [200, 152] on div "Planned Maint Paris (Le Bourget) Planned Maint Kortrijk-Wevelgem Planned Maint …" at bounding box center [292, 152] width 454 height 30
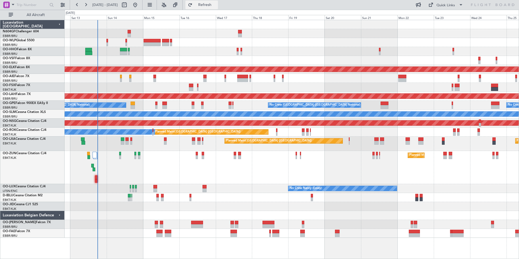
click span "Refresh"
click div "Planned Maint Kortrijk-[GEOGRAPHIC_DATA]"
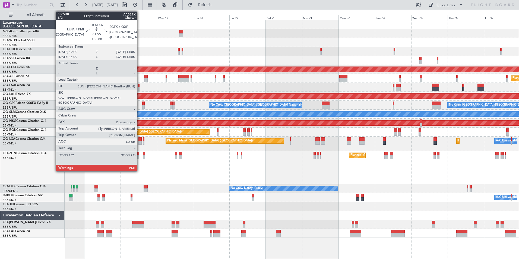
click div
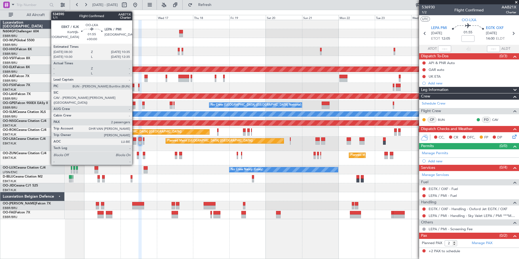
click div
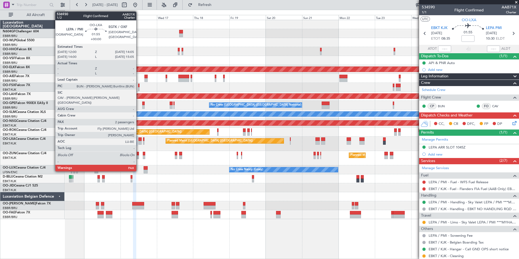
click div
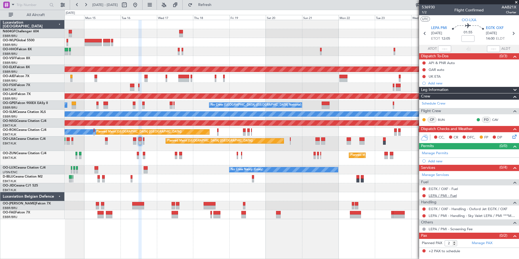
click link "LEPA / PMI - Fuel"
click span "Refresh"
click link "EGTK / OXF - Fuel"
click span "Refresh"
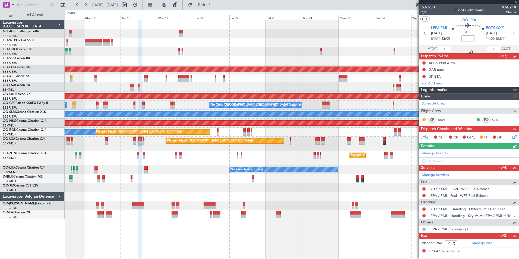
click button
click span "Completed"
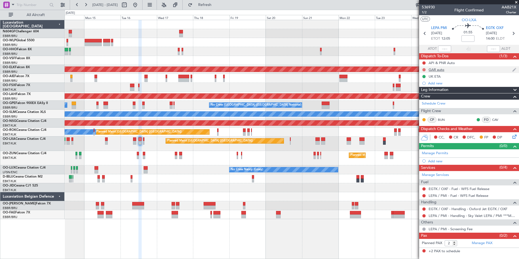
click button
click span "Completed"
click button
click span "Completed"
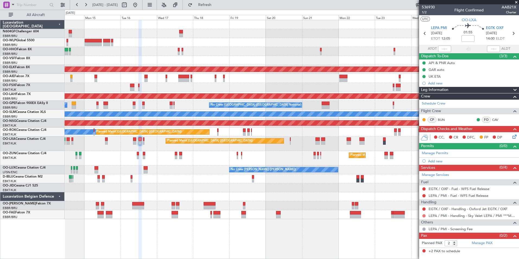
click at [423, 216] on button at bounding box center [423, 215] width 3 height 3
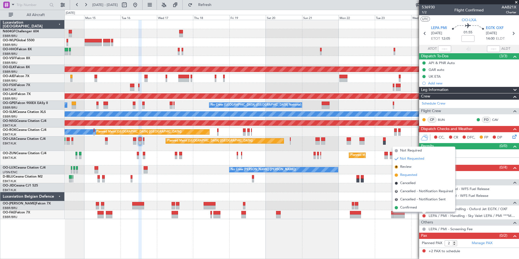
click at [413, 175] on span "Requested" at bounding box center [408, 174] width 17 height 5
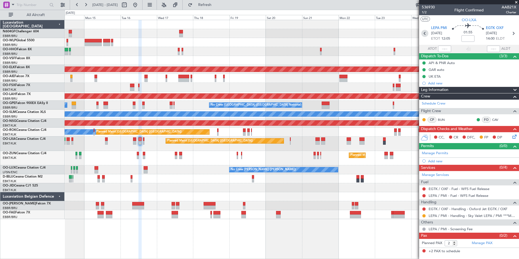
click at [425, 33] on icon at bounding box center [424, 33] width 7 height 7
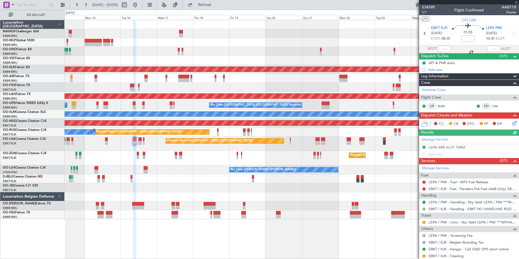
click at [511, 33] on icon at bounding box center [513, 33] width 7 height 7
click at [506, 34] on div "LEPA PMI [DATE] 10:30 ELDT" at bounding box center [498, 34] width 24 height 16
click at [511, 34] on icon at bounding box center [513, 33] width 7 height 7
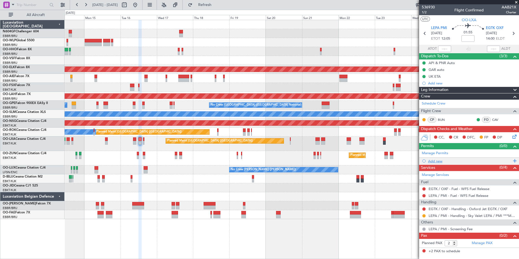
click at [427, 160] on div "Add new" at bounding box center [469, 161] width 100 height 7
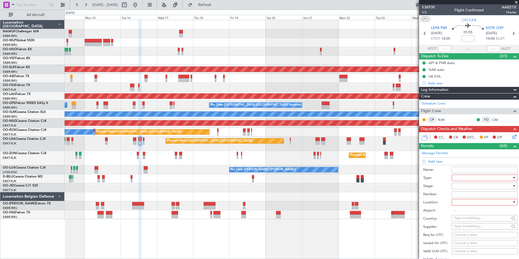
click at [454, 177] on div at bounding box center [483, 178] width 58 height 8
click at [470, 227] on span "Slot" at bounding box center [482, 229] width 57 height 8
click at [472, 202] on div at bounding box center [483, 202] width 58 height 8
click at [471, 213] on span "Departure" at bounding box center [482, 213] width 57 height 8
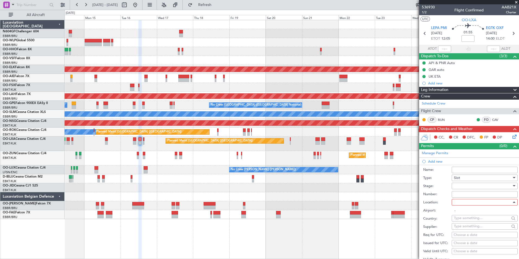
type input "LEPA / PMI"
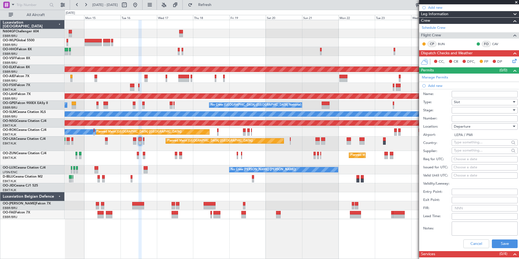
scroll to position [76, 0]
click at [464, 106] on div at bounding box center [483, 110] width 58 height 8
click at [469, 143] on span "Requested" at bounding box center [482, 145] width 57 height 8
click at [475, 159] on div "Choose a date" at bounding box center [485, 158] width 62 height 5
select select "9"
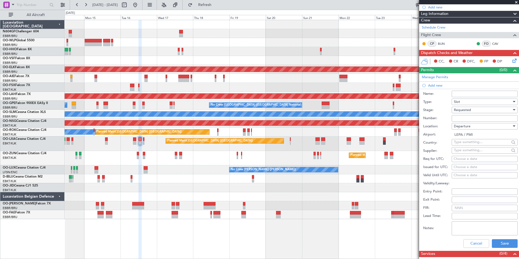
select select "2025"
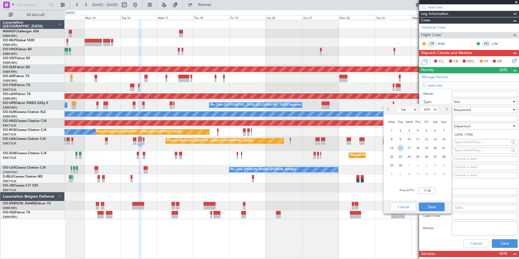
click at [401, 148] on span "16" at bounding box center [400, 148] width 7 height 7
click at [427, 189] on input "00:00" at bounding box center [426, 190] width 17 height 7
type input "12:00"
click at [438, 204] on button "Save" at bounding box center [432, 207] width 26 height 9
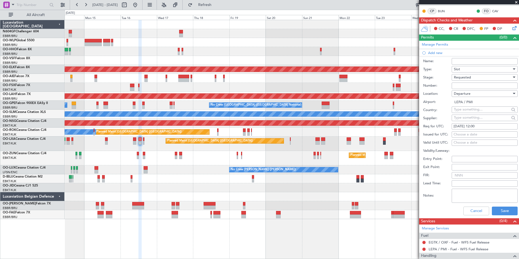
scroll to position [109, 0]
click at [493, 210] on button "Save" at bounding box center [505, 210] width 26 height 9
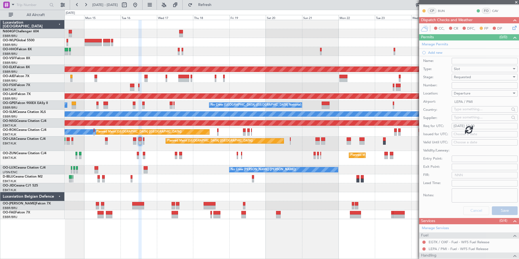
scroll to position [2, 0]
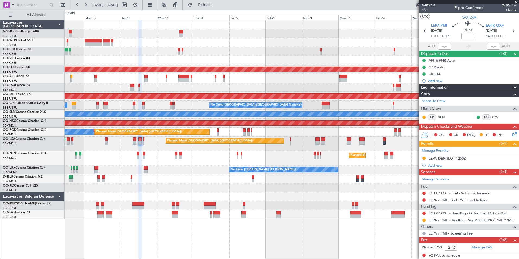
click at [489, 24] on span "EGTK OXF" at bounding box center [495, 25] width 18 height 5
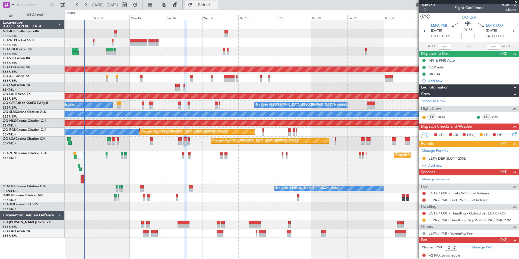
click at [216, 7] on span "Refresh" at bounding box center [205, 5] width 23 height 4
click at [207, 189] on div "Planned Maint Geneva (Cointrin) AOG Maint [US_STATE] ([GEOGRAPHIC_DATA]) Planne…" at bounding box center [292, 129] width 454 height 218
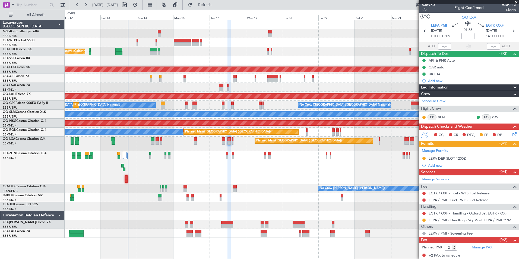
click at [235, 159] on div "Planned Maint Kortrijk-[GEOGRAPHIC_DATA]" at bounding box center [292, 167] width 454 height 33
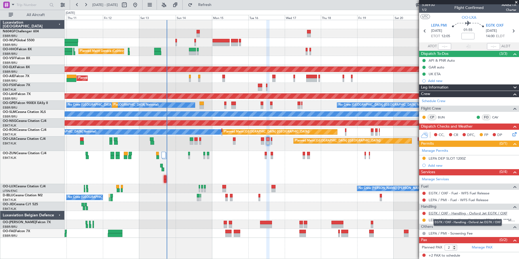
click at [463, 213] on link "EGTK / OXF - Handling - Oxford Jet EGTK / OXF" at bounding box center [468, 213] width 79 height 5
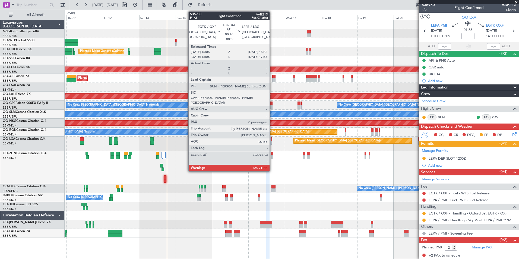
click at [272, 143] on div at bounding box center [271, 143] width 1 height 4
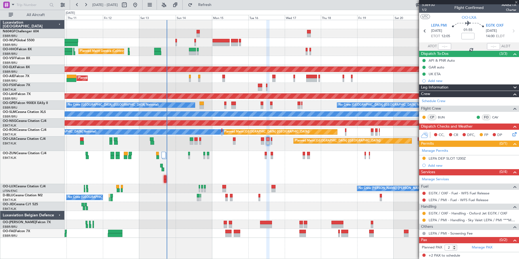
type input "0"
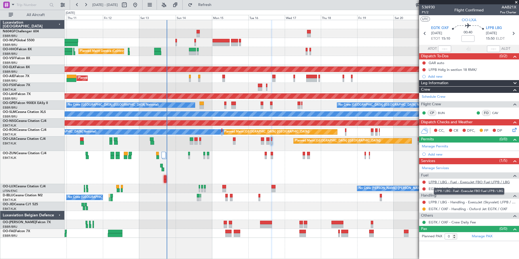
click at [458, 183] on link "LFPB / LBG - Fuel - ExecuJet FBO Fuel LFPB / LBG" at bounding box center [469, 182] width 81 height 5
click at [439, 191] on div "EGTK / OXF - Fuel" at bounding box center [469, 188] width 100 height 7
click at [439, 190] on link "EGTK / OXF - Fuel" at bounding box center [443, 188] width 29 height 5
click at [216, 5] on span "Refresh" at bounding box center [205, 5] width 23 height 4
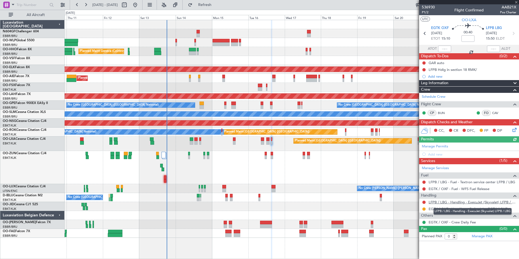
click at [457, 201] on link "LFPB / LBG - Handling - ExecuJet (Skyvalet) LFPB / LBG" at bounding box center [473, 202] width 88 height 5
click at [475, 181] on link "LFPB / LBG - Fuel - Textron service center LFPB / LBG" at bounding box center [472, 182] width 87 height 5
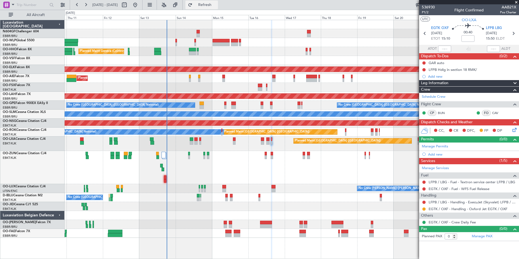
click at [216, 5] on span "Refresh" at bounding box center [205, 5] width 23 height 4
click at [437, 203] on link "LFPB / LBG - Handling - Textron service center LFPB / LBG" at bounding box center [473, 202] width 88 height 5
click at [218, 5] on button "Refresh" at bounding box center [201, 5] width 33 height 9
click at [423, 63] on button at bounding box center [423, 62] width 3 height 3
click at [423, 86] on span "Completed" at bounding box center [427, 86] width 18 height 5
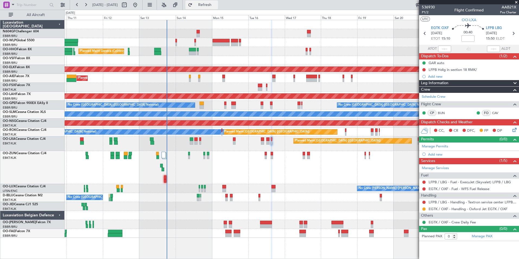
click at [218, 9] on button "Refresh" at bounding box center [201, 5] width 33 height 9
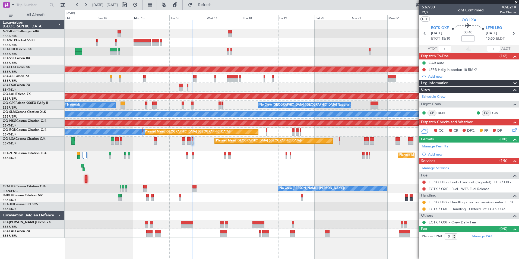
click at [207, 140] on div "Planned Maint [GEOGRAPHIC_DATA] ([GEOGRAPHIC_DATA]) Planned Maint [GEOGRAPHIC_D…" at bounding box center [292, 144] width 454 height 14
click at [437, 77] on div "Add new" at bounding box center [469, 76] width 83 height 5
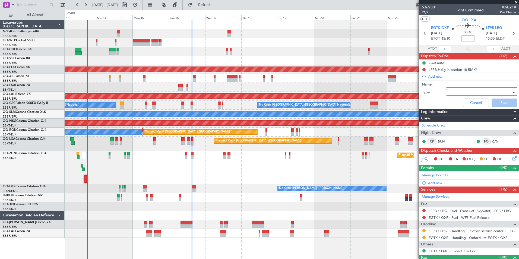
click at [453, 86] on input "Name:" at bounding box center [481, 85] width 71 height 6
type input "check for taxi"
click at [429, 85] on label "Name:" at bounding box center [434, 84] width 24 height 5
click at [446, 85] on input "check for taxi" at bounding box center [481, 85] width 71 height 6
click at [462, 90] on div at bounding box center [479, 92] width 63 height 8
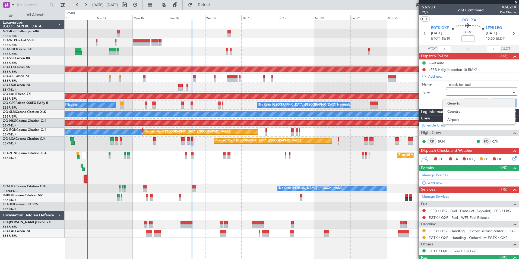
click at [463, 104] on span "Generic" at bounding box center [479, 103] width 64 height 8
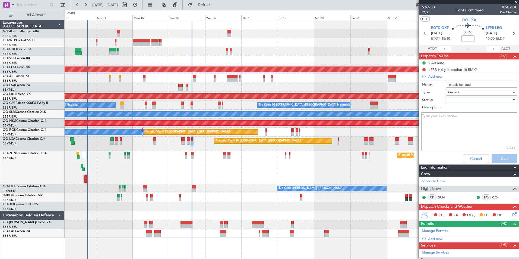
click at [465, 96] on div at bounding box center [479, 100] width 63 height 8
click at [466, 112] on span "Not Started" at bounding box center [479, 111] width 64 height 8
click at [512, 165] on span at bounding box center [515, 168] width 7 height 7
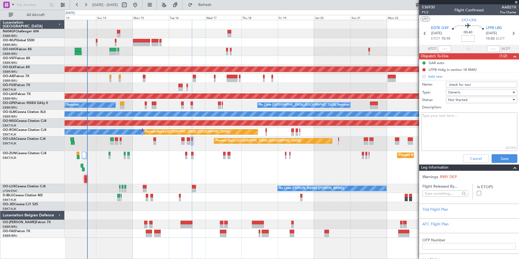
click at [512, 166] on span at bounding box center [515, 168] width 7 height 7
click at [507, 162] on button "Save" at bounding box center [505, 158] width 26 height 9
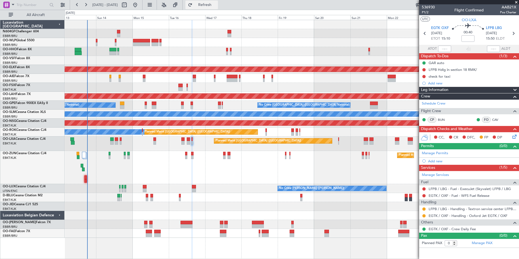
click at [215, 5] on span "Refresh" at bounding box center [205, 5] width 23 height 4
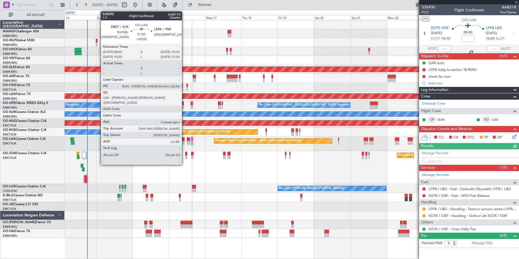
click at [184, 141] on div at bounding box center [182, 143] width 3 height 4
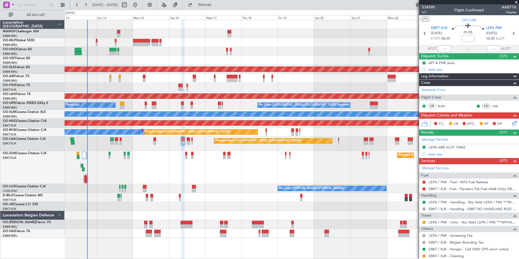
scroll to position [47, 0]
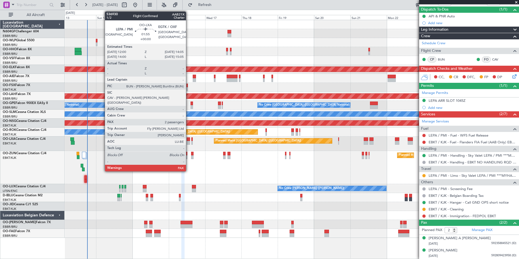
click at [188, 144] on div at bounding box center [188, 143] width 3 height 4
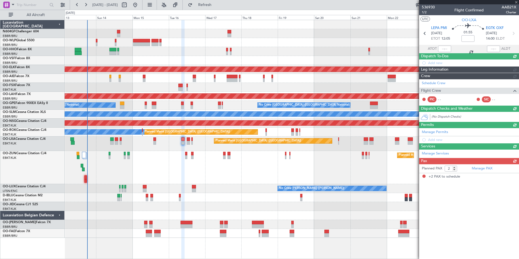
scroll to position [0, 0]
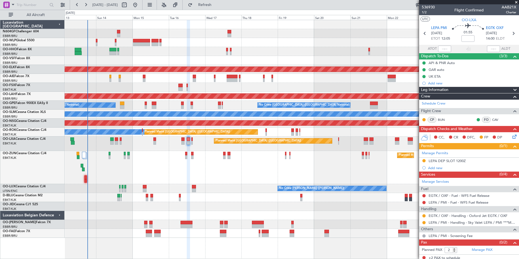
click at [511, 136] on icon at bounding box center [513, 136] width 4 height 4
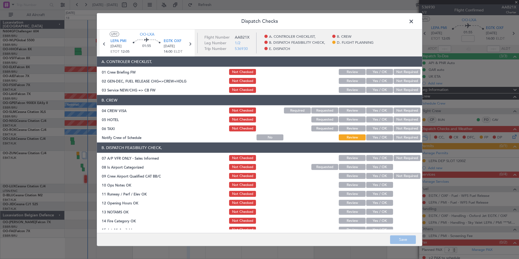
click at [381, 91] on button "Yes / OK" at bounding box center [379, 90] width 27 height 6
click at [403, 112] on button "Not Required" at bounding box center [407, 110] width 27 height 6
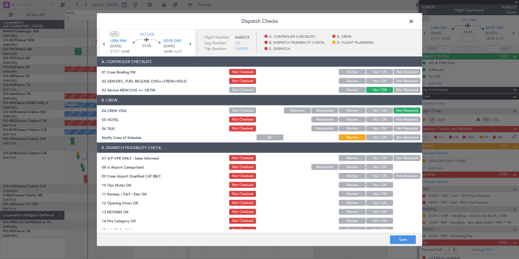
click at [382, 112] on button "Yes / OK" at bounding box center [379, 110] width 27 height 6
click at [397, 119] on button "Not Required" at bounding box center [407, 119] width 27 height 6
click at [401, 126] on button "Not Required" at bounding box center [407, 128] width 27 height 6
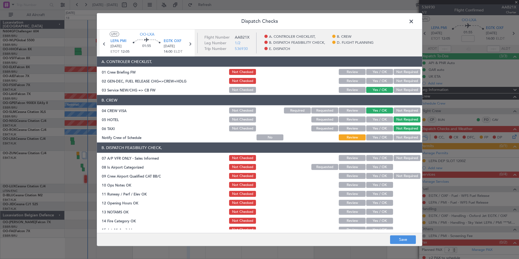
click at [383, 134] on button "Yes / OK" at bounding box center [379, 137] width 27 height 6
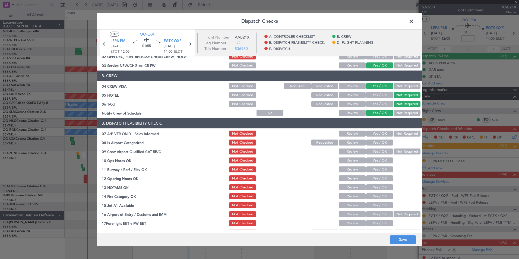
scroll to position [25, 0]
click at [399, 133] on button "Not Required" at bounding box center [407, 133] width 27 height 6
click at [385, 144] on button "Yes / OK" at bounding box center [379, 142] width 27 height 6
click at [402, 153] on button "Not Required" at bounding box center [407, 151] width 27 height 6
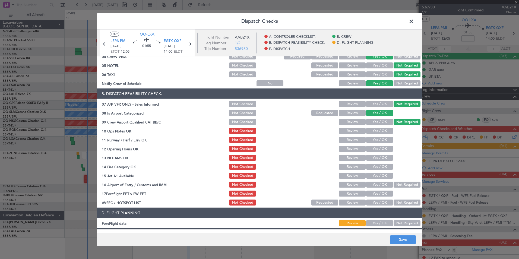
scroll to position [54, 0]
click at [383, 135] on section "B. DISPATCH FEASIBILITY CHECK, 07 A/P VFR ONLY - Sales Informed Not Checked Rev…" at bounding box center [259, 147] width 325 height 118
click at [383, 133] on button "Yes / OK" at bounding box center [379, 131] width 27 height 6
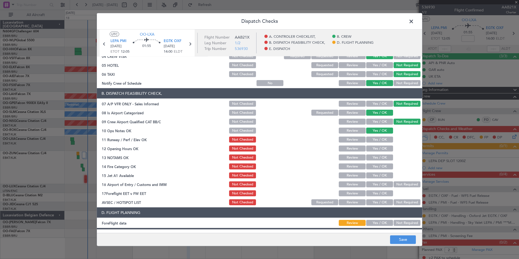
click at [383, 140] on button "Yes / OK" at bounding box center [379, 140] width 27 height 6
click at [384, 149] on button "Yes / OK" at bounding box center [379, 149] width 27 height 6
click at [384, 159] on button "Yes / OK" at bounding box center [379, 157] width 27 height 6
click at [385, 166] on button "Yes / OK" at bounding box center [379, 166] width 27 height 6
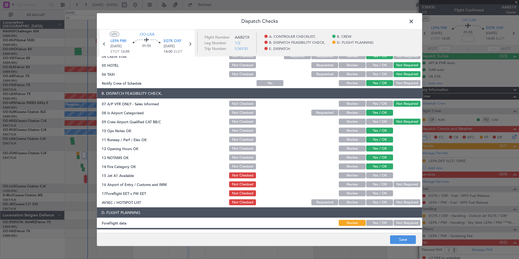
click at [384, 173] on button "Yes / OK" at bounding box center [379, 175] width 27 height 6
click at [401, 182] on button "Not Required" at bounding box center [407, 184] width 27 height 6
click at [378, 201] on button "Yes / OK" at bounding box center [379, 202] width 27 height 6
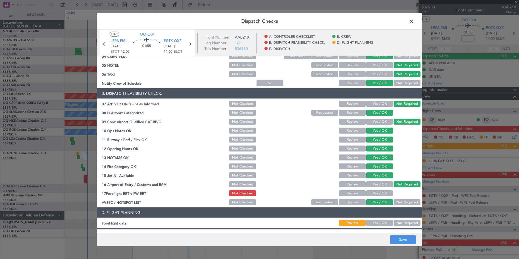
scroll to position [100, 0]
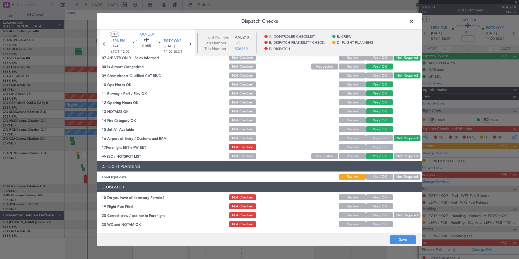
click at [401, 180] on div "Not Required" at bounding box center [406, 177] width 27 height 8
click at [401, 179] on button "Not Required" at bounding box center [407, 177] width 27 height 6
click at [409, 239] on button "Save" at bounding box center [403, 239] width 26 height 9
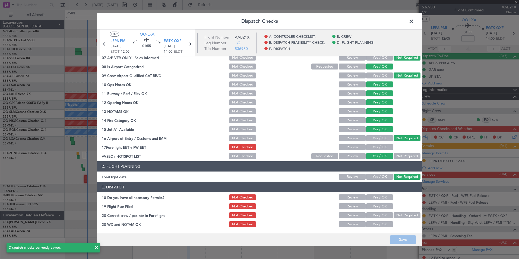
click at [414, 20] on span at bounding box center [414, 22] width 0 height 11
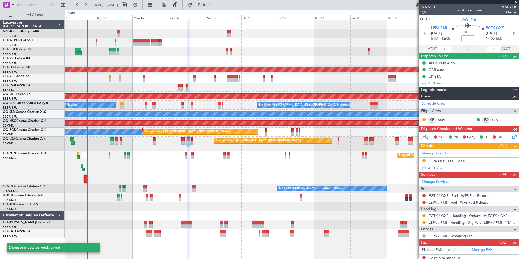
scroll to position [2, 0]
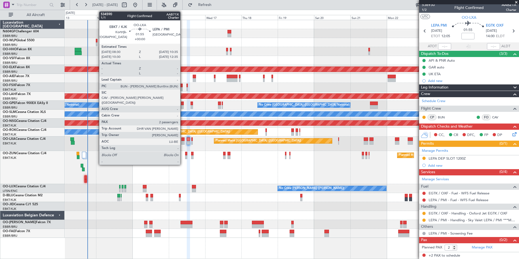
click at [183, 142] on div at bounding box center [182, 143] width 3 height 4
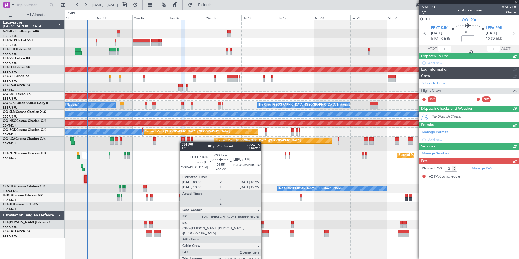
scroll to position [0, 0]
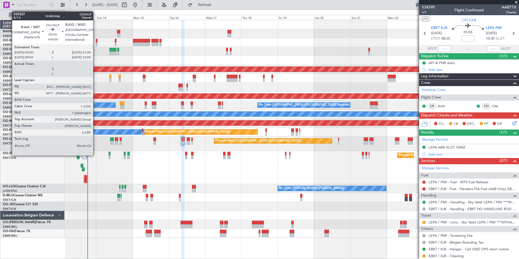
click at [96, 39] on div at bounding box center [97, 41] width 2 height 4
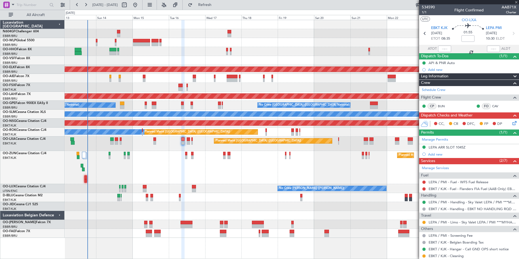
type input "1"
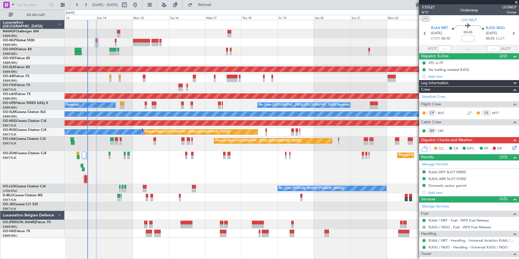
drag, startPoint x: 461, startPoint y: 24, endPoint x: 476, endPoint y: 26, distance: 14.8
click at [476, 26] on icon at bounding box center [468, 26] width 32 height 7
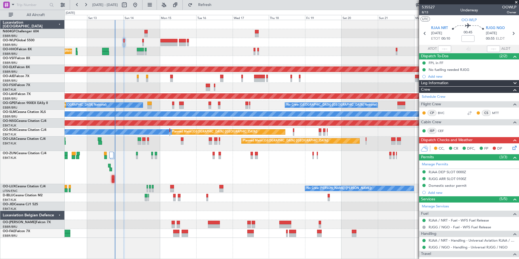
click at [186, 161] on div "Planned Maint Kortrijk-[GEOGRAPHIC_DATA]" at bounding box center [292, 167] width 454 height 33
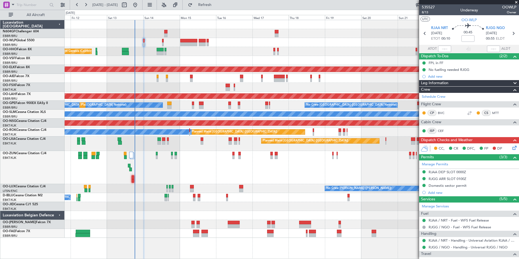
click at [271, 60] on div "Planned Maint Liege Planned Maint Geneva ([GEOGRAPHIC_DATA]) AOG Maint [US_STAT…" at bounding box center [292, 129] width 454 height 218
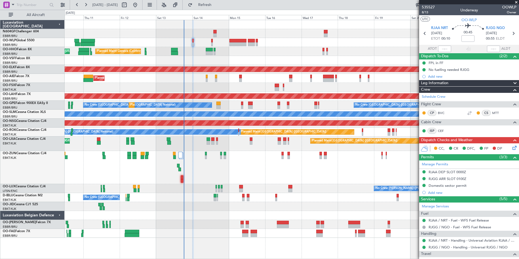
click at [203, 56] on div "Planned Maint Liege Planned Maint Geneva ([GEOGRAPHIC_DATA]) AOG Maint [US_STAT…" at bounding box center [292, 129] width 454 height 218
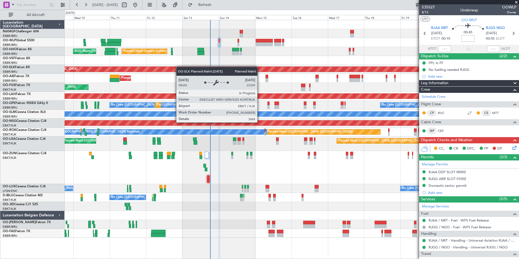
click at [181, 67] on div "Planned Maint Liege Planned Maint Geneva ([GEOGRAPHIC_DATA]) AOG Maint [US_STAT…" at bounding box center [292, 129] width 454 height 218
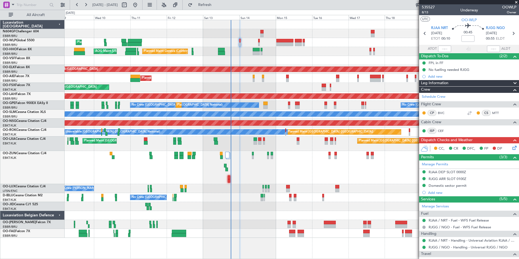
click at [158, 47] on div "Planned Maint Liege Planned Maint Geneva ([GEOGRAPHIC_DATA]) AOG Maint [US_STAT…" at bounding box center [292, 129] width 454 height 218
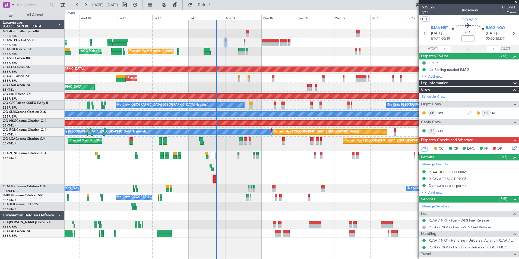
click at [283, 179] on div "Planned Maint Kortrijk-[GEOGRAPHIC_DATA]" at bounding box center [292, 167] width 454 height 33
click at [216, 6] on span "Refresh" at bounding box center [205, 5] width 23 height 4
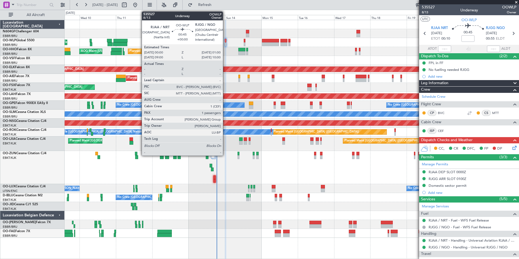
click at [225, 44] on div at bounding box center [226, 44] width 2 height 4
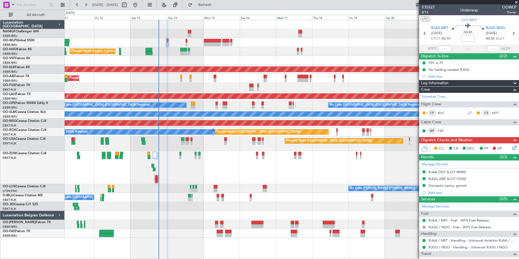
click at [226, 154] on div "Planned Maint Kortrijk-[GEOGRAPHIC_DATA]" at bounding box center [292, 167] width 454 height 33
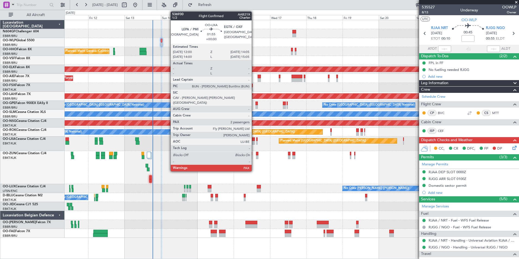
click at [254, 143] on div at bounding box center [253, 143] width 3 height 4
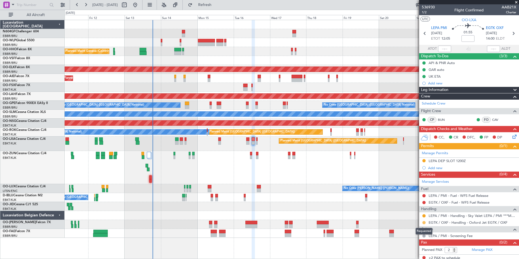
click at [423, 222] on button at bounding box center [423, 222] width 3 height 3
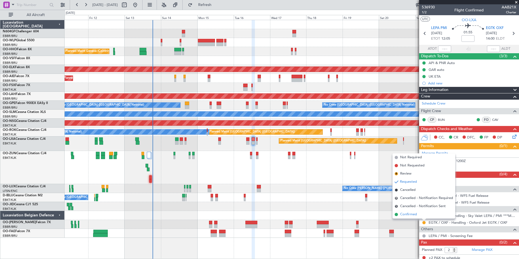
click at [416, 212] on span "Confirmed" at bounding box center [408, 214] width 17 height 5
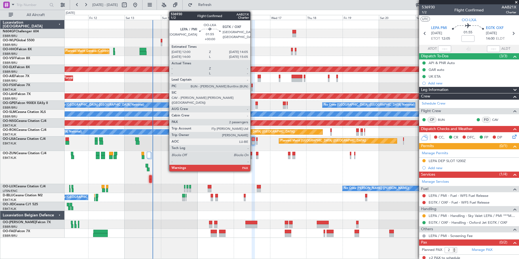
click at [253, 141] on div at bounding box center [253, 143] width 3 height 4
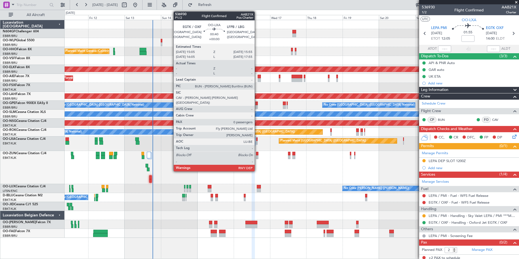
click at [256, 140] on div at bounding box center [256, 139] width 1 height 4
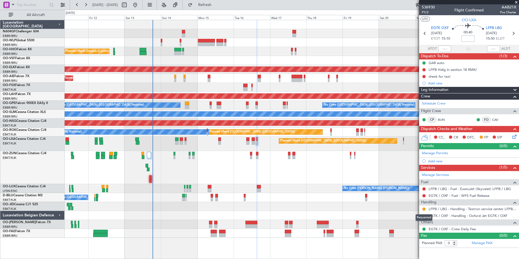
click at [424, 215] on div "Requested" at bounding box center [424, 217] width 17 height 7
click at [424, 216] on button at bounding box center [423, 215] width 3 height 3
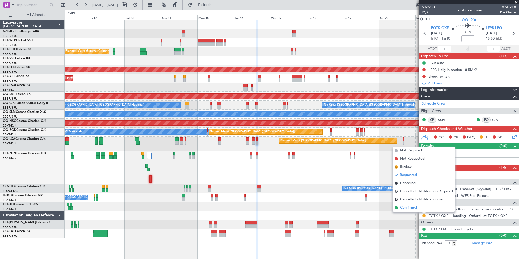
click at [422, 210] on li "Confirmed" at bounding box center [424, 208] width 63 height 8
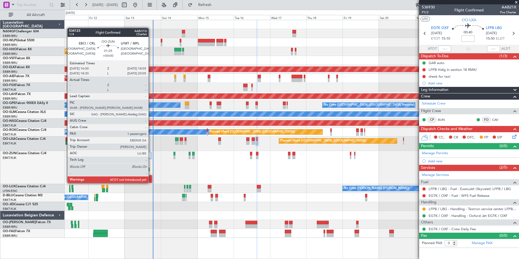
click at [151, 178] on div at bounding box center [150, 177] width 2 height 4
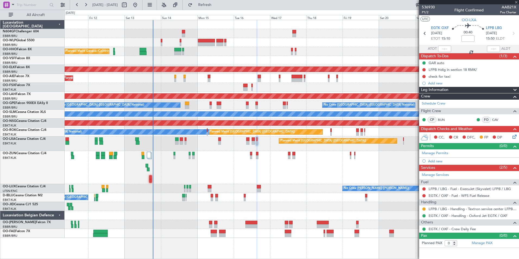
type input "1"
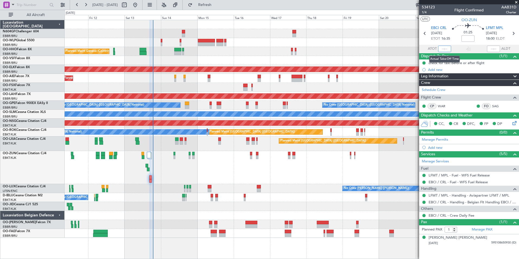
click at [442, 47] on input "text" at bounding box center [444, 49] width 13 height 7
click at [288, 170] on div "Planned Maint Kortrijk-[GEOGRAPHIC_DATA]" at bounding box center [292, 167] width 454 height 33
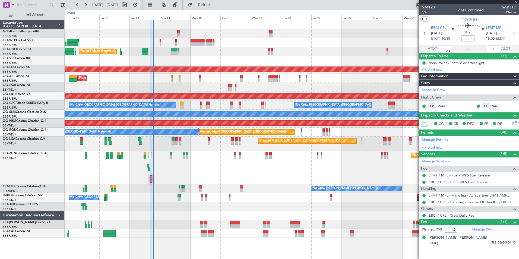
click at [183, 168] on div "Planned Maint Kortrijk-[GEOGRAPHIC_DATA]" at bounding box center [292, 167] width 454 height 33
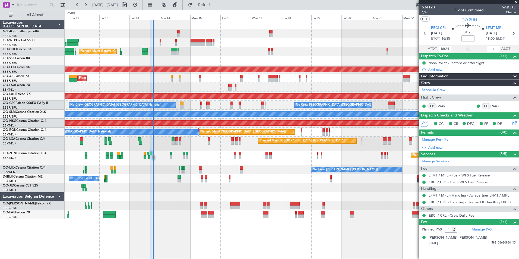
click at [165, 162] on div "Planned Maint Kortrijk-[GEOGRAPHIC_DATA]" at bounding box center [292, 158] width 454 height 14
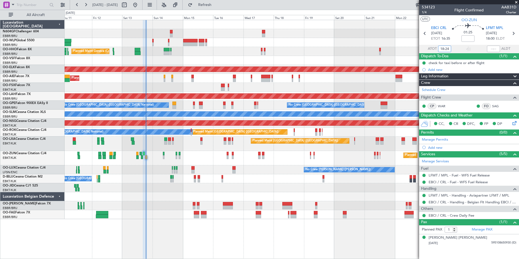
click at [148, 145] on div "Planned Maint Kortrijk-[GEOGRAPHIC_DATA] Planned Maint [GEOGRAPHIC_DATA] ([GEOG…" at bounding box center [292, 144] width 454 height 14
type input "18:24"
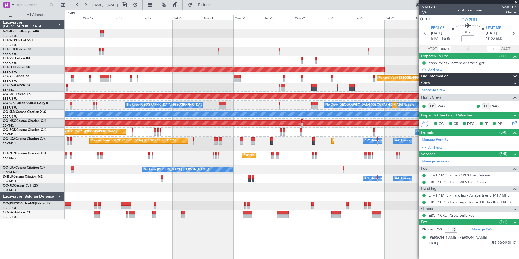
click at [126, 58] on div "Planned Maint Kortrijk-Wevelgem Planned Maint London (Farnborough) Planned Main…" at bounding box center [292, 119] width 454 height 199
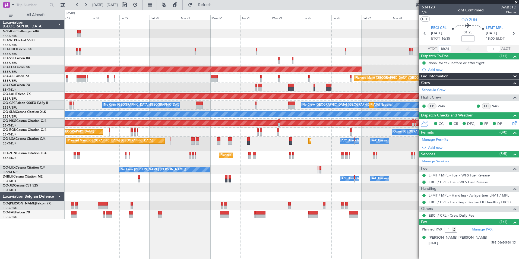
click at [107, 59] on div at bounding box center [292, 60] width 454 height 9
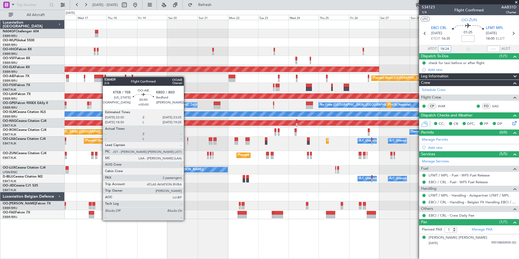
click at [105, 75] on div at bounding box center [105, 77] width 1 height 4
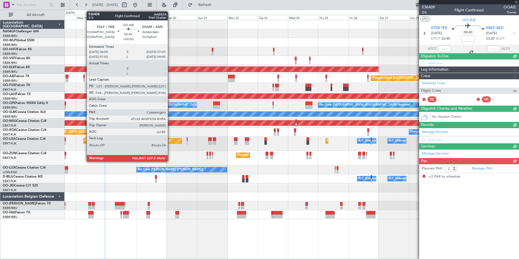
click at [84, 78] on div at bounding box center [83, 80] width 1 height 4
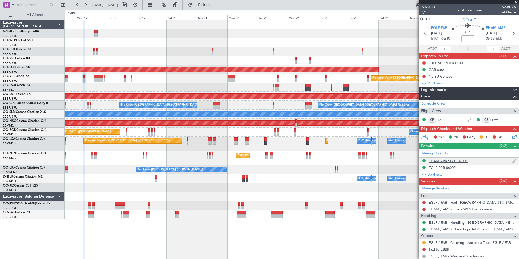
scroll to position [46, 0]
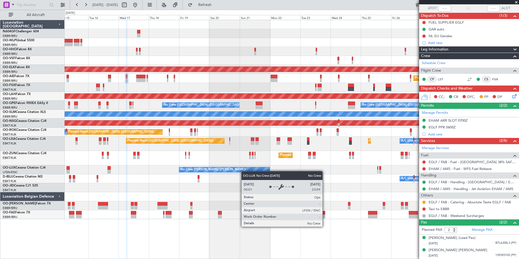
click at [245, 171] on div "Planned Maint Geneva (Cointrin) Planned Maint Kortrijk-Wevelgem Planned Maint L…" at bounding box center [292, 119] width 454 height 199
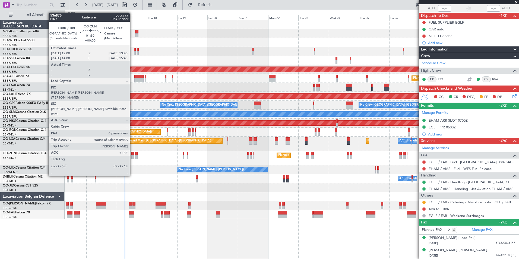
click at [132, 156] on div at bounding box center [132, 157] width 2 height 4
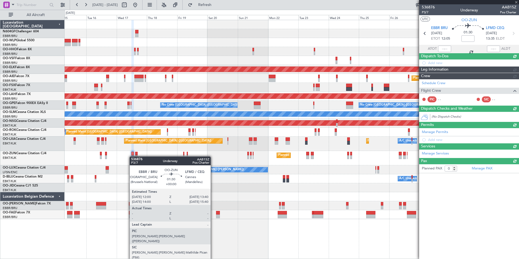
scroll to position [0, 0]
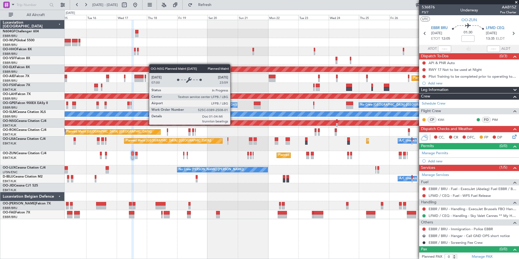
click at [316, 143] on div "Planned Maint Geneva (Cointrin) Planned Maint Kortrijk-Wevelgem Planned Maint L…" at bounding box center [292, 119] width 454 height 199
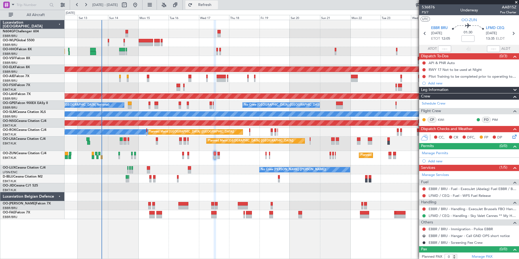
click at [216, 4] on span "Refresh" at bounding box center [205, 5] width 23 height 4
click at [140, 7] on button at bounding box center [135, 5] width 9 height 9
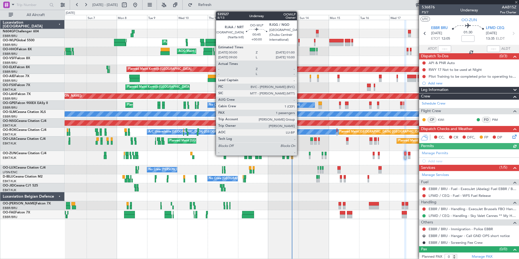
click at [299, 45] on div at bounding box center [298, 44] width 1 height 4
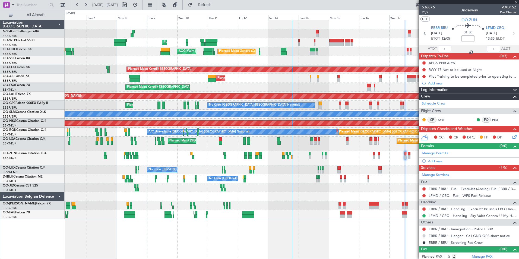
type input "1"
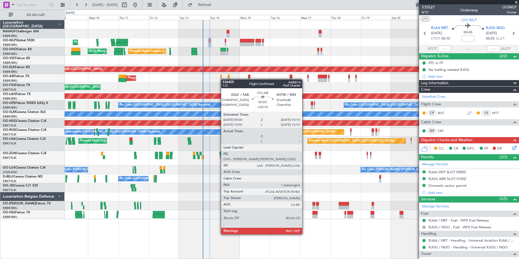
click at [222, 79] on div "Planned Maint London (Farnborough) Planned Maint London (Farnborough)" at bounding box center [292, 78] width 454 height 9
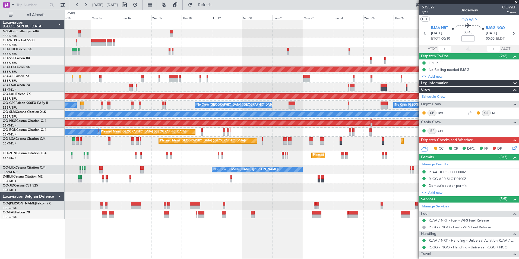
click at [100, 93] on div "Planned Maint Geneva (Cointrin) AOG Maint New York (Teterboro) Planned Maint Ko…" at bounding box center [292, 119] width 454 height 199
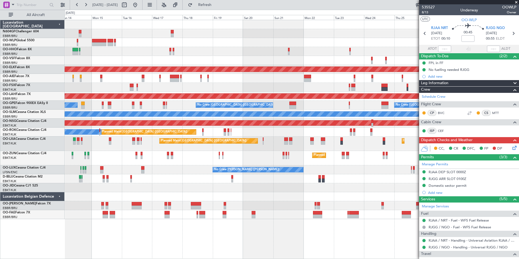
click at [118, 58] on div at bounding box center [292, 60] width 454 height 9
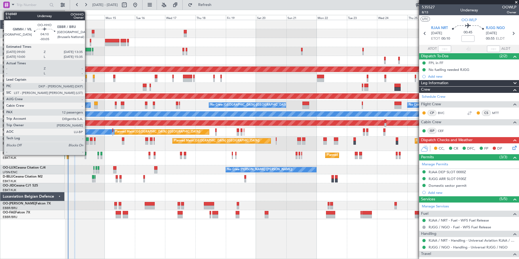
click at [87, 49] on div at bounding box center [89, 50] width 6 height 4
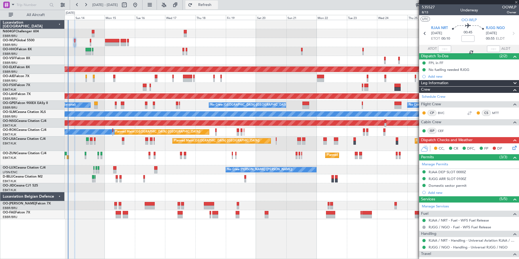
type input "-00:05"
type input "12"
click at [216, 4] on span "Refresh" at bounding box center [205, 5] width 23 height 4
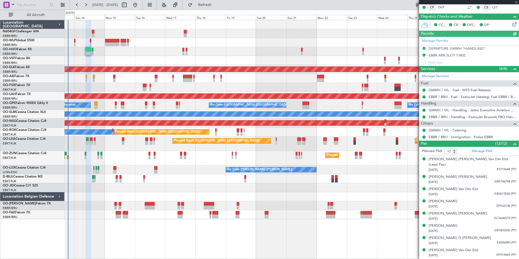
scroll to position [142, 0]
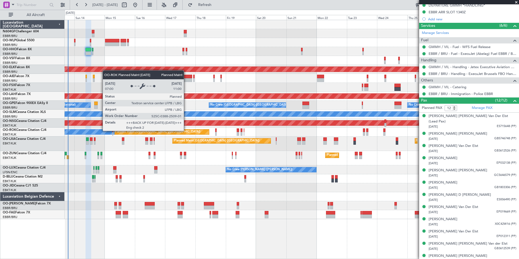
click at [263, 155] on div "Planned Maint Geneva (Cointrin) AOG Maint New York (Teterboro) Planned Maint Ko…" at bounding box center [292, 119] width 454 height 199
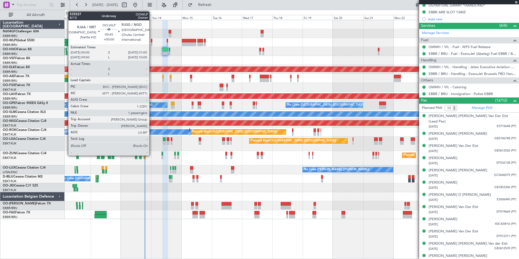
click at [152, 41] on div at bounding box center [151, 41] width 1 height 4
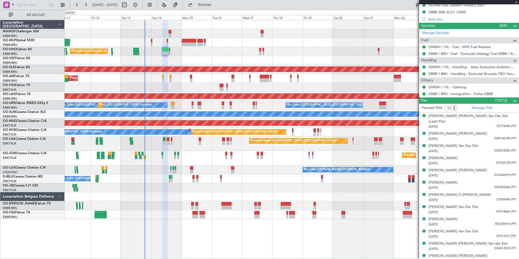
type input "1"
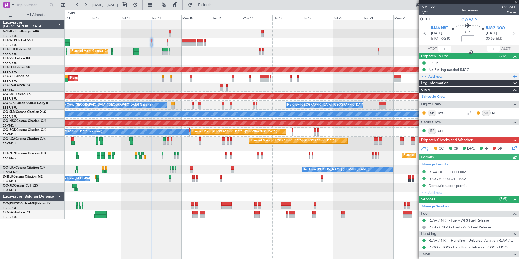
scroll to position [0, 0]
click at [511, 149] on icon at bounding box center [513, 146] width 4 height 4
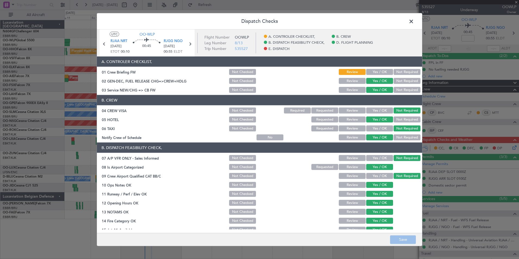
click at [414, 18] on span at bounding box center [414, 22] width 0 height 11
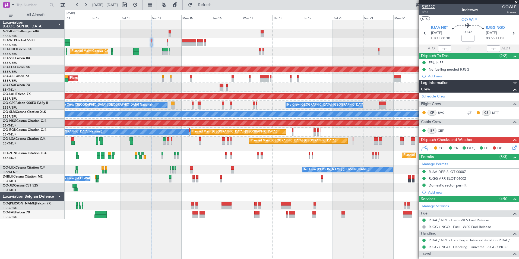
click at [430, 6] on span "535527" at bounding box center [428, 7] width 13 height 6
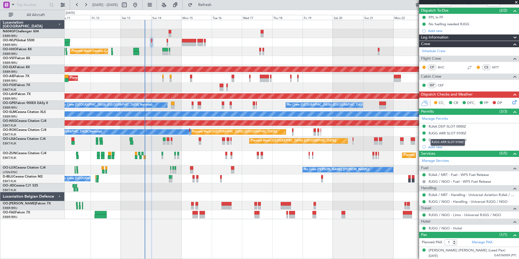
scroll to position [0, 0]
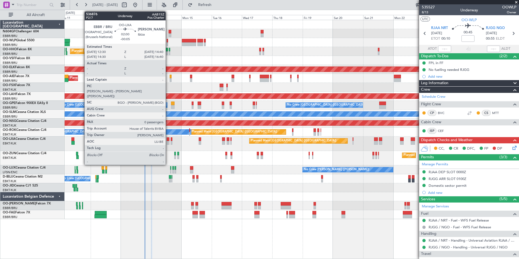
click at [168, 143] on div at bounding box center [168, 143] width 3 height 4
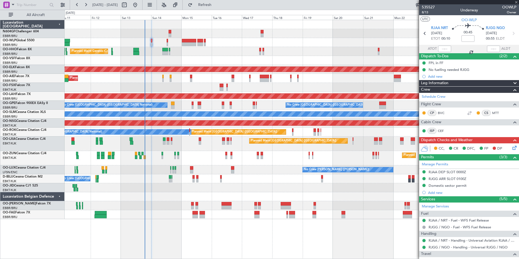
type input "-00:05"
type input "0"
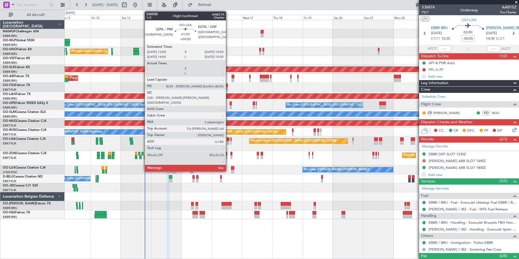
click at [228, 141] on div at bounding box center [228, 143] width 3 height 4
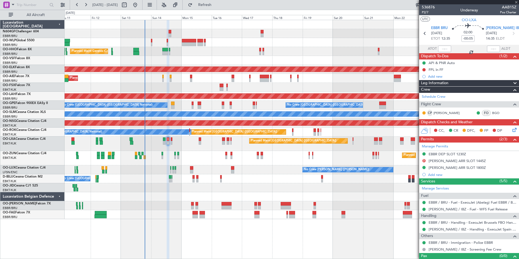
type input "2"
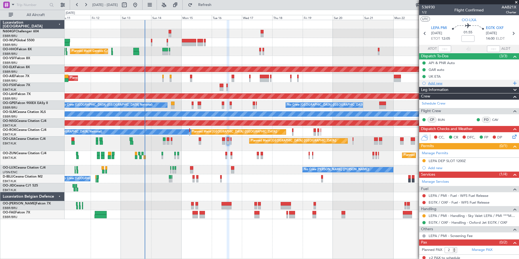
click at [438, 83] on div "Add new" at bounding box center [469, 83] width 83 height 5
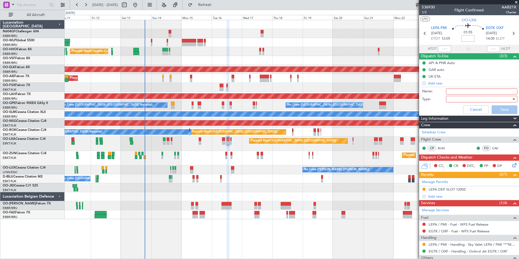
click at [449, 92] on input "Name:" at bounding box center [481, 91] width 71 height 6
type input "Slot mismatch LEPA"
click at [470, 99] on div at bounding box center [479, 99] width 63 height 8
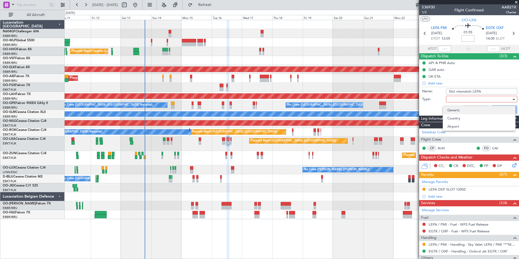
click at [467, 109] on span "Generic" at bounding box center [479, 110] width 64 height 8
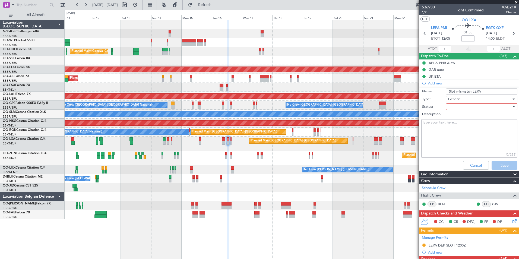
click at [466, 105] on div at bounding box center [479, 107] width 63 height 8
click at [464, 123] on span "In Progress" at bounding box center [479, 126] width 64 height 8
click at [445, 135] on textarea "Description:" at bounding box center [469, 138] width 96 height 39
paste textarea "For departure, no tolerance"
type textarea "For departure, no tolerance"
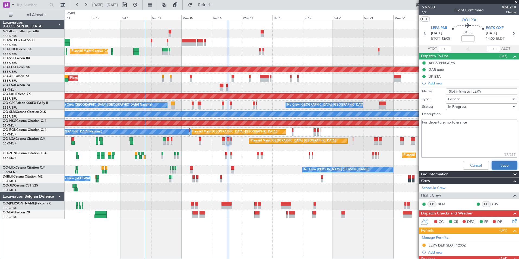
click at [499, 165] on button "Save" at bounding box center [505, 165] width 26 height 9
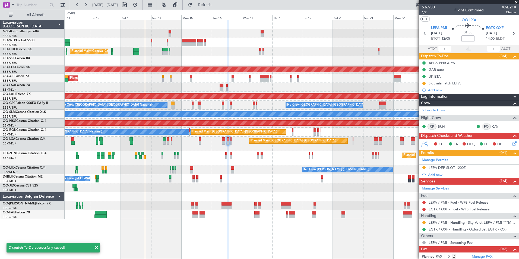
scroll to position [9, 0]
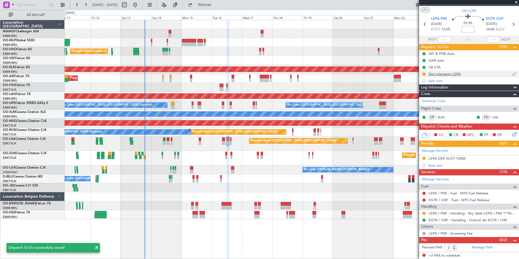
click at [469, 74] on div "Slot mismatch LEPA" at bounding box center [469, 74] width 100 height 7
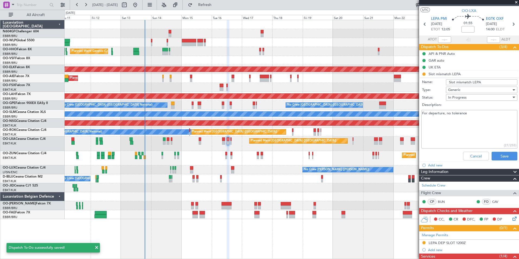
click at [476, 112] on textarea "For departure, no tolerance" at bounding box center [469, 129] width 96 height 39
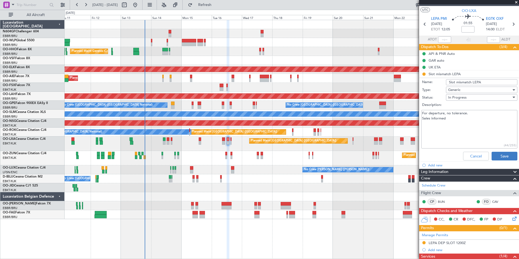
type textarea "For departure, no tolerance. Sales informed"
click at [510, 157] on button "Save" at bounding box center [505, 156] width 26 height 9
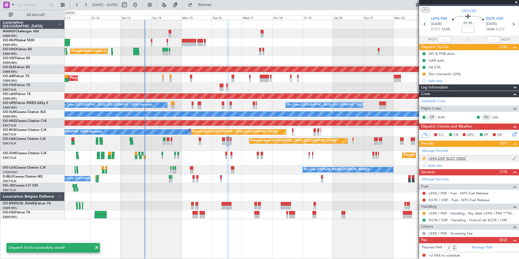
click at [424, 158] on button at bounding box center [423, 158] width 3 height 3
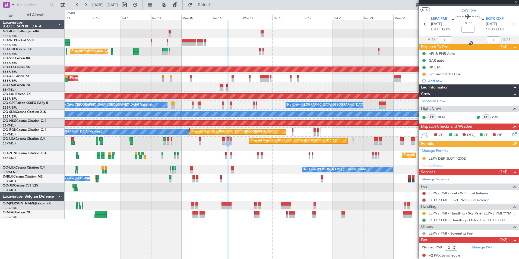
click at [423, 159] on div "Manage Permits LEPA DEP SLOT 1200Z Add new" at bounding box center [469, 158] width 100 height 22
click at [425, 159] on button at bounding box center [423, 158] width 3 height 3
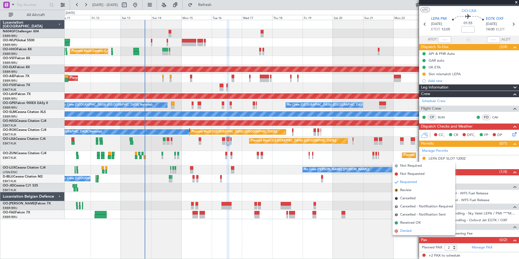
click at [418, 230] on li "D Denied" at bounding box center [424, 231] width 63 height 8
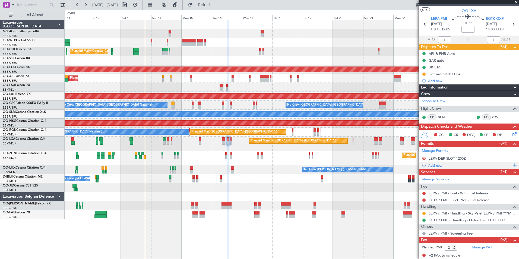
click at [431, 164] on div "Add new" at bounding box center [469, 165] width 83 height 5
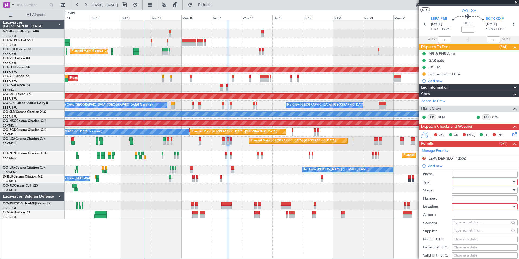
click at [458, 179] on div at bounding box center [483, 182] width 58 height 8
click at [471, 231] on span "Slot" at bounding box center [482, 233] width 57 height 8
click at [476, 191] on div at bounding box center [483, 190] width 58 height 8
click at [481, 230] on span "Received OK" at bounding box center [482, 234] width 57 height 8
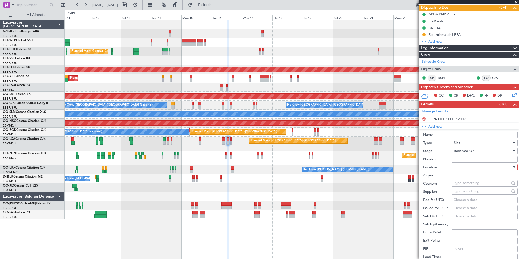
scroll to position [49, 0]
click at [472, 166] on div at bounding box center [483, 167] width 58 height 8
click at [472, 177] on span "Departure" at bounding box center [482, 178] width 57 height 8
type input "LEPA / PMI"
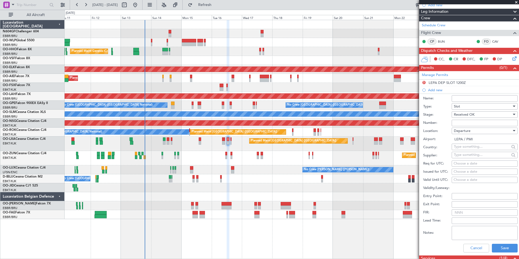
scroll to position [85, 0]
click at [475, 163] on div "Choose a date" at bounding box center [485, 163] width 62 height 5
select select "9"
select select "2025"
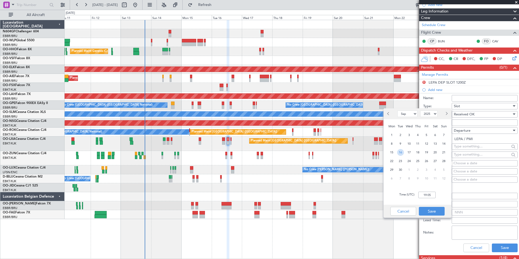
click at [401, 149] on span "16" at bounding box center [400, 152] width 7 height 7
click at [420, 195] on input "00:00" at bounding box center [426, 195] width 17 height 7
type input "0"
type input "12:20"
click at [439, 211] on button "Save" at bounding box center [432, 211] width 26 height 9
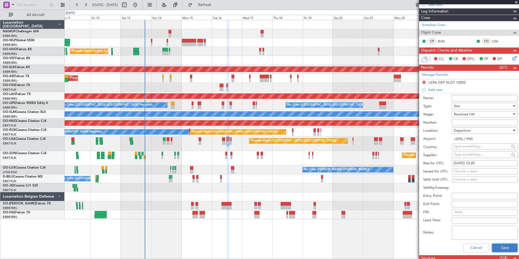
click at [501, 246] on button "Save" at bounding box center [505, 247] width 26 height 9
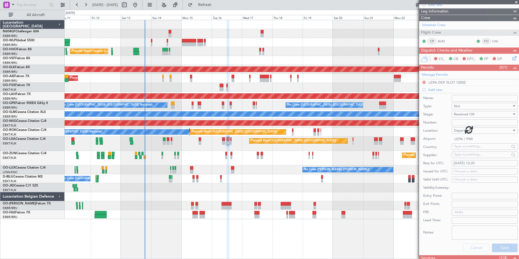
scroll to position [16, 0]
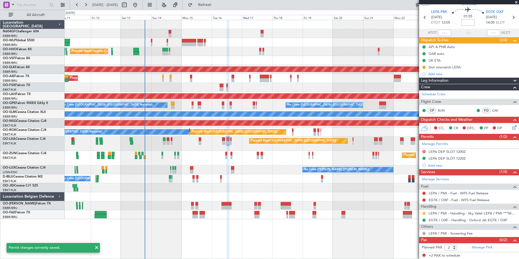
click at [423, 213] on button at bounding box center [423, 213] width 3 height 3
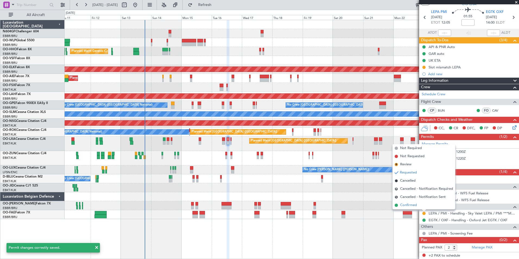
click at [421, 207] on li "Confirmed" at bounding box center [424, 205] width 63 height 8
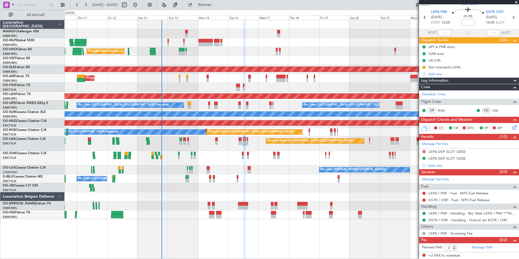
click at [226, 79] on div "Planned Maint London (Farnborough) Planned Maint London (Farnborough)" at bounding box center [292, 78] width 454 height 9
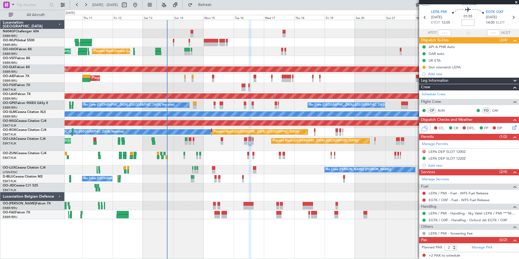
click at [214, 61] on div at bounding box center [292, 60] width 454 height 9
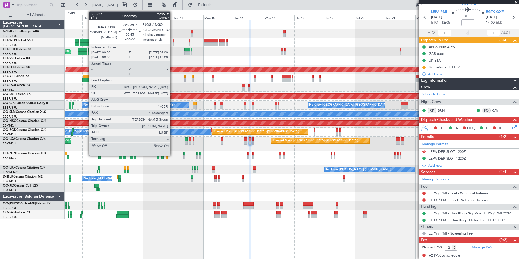
click at [173, 41] on div at bounding box center [173, 41] width 1 height 4
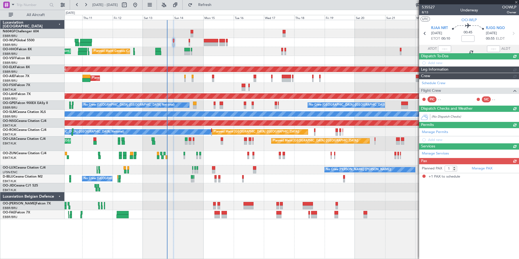
scroll to position [0, 0]
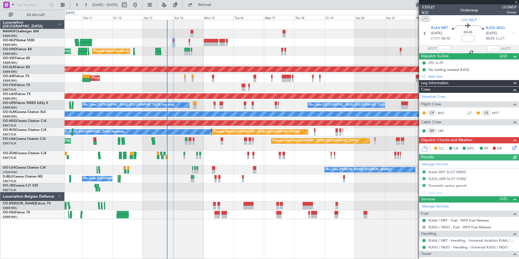
click at [429, 12] on span "8/13" at bounding box center [428, 12] width 13 height 5
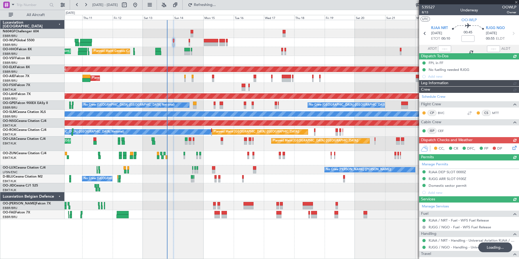
click at [188, 42] on div "Planned Maint Liege" at bounding box center [292, 42] width 454 height 9
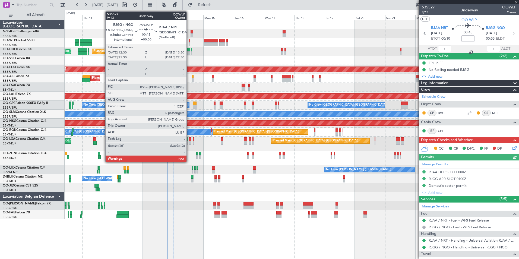
click at [189, 43] on div at bounding box center [189, 44] width 1 height 4
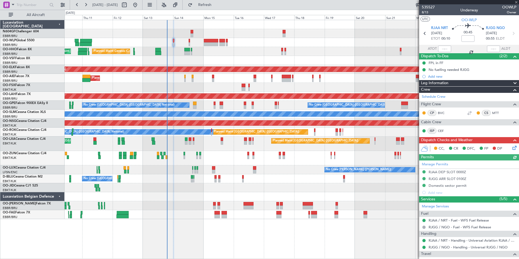
type input "9"
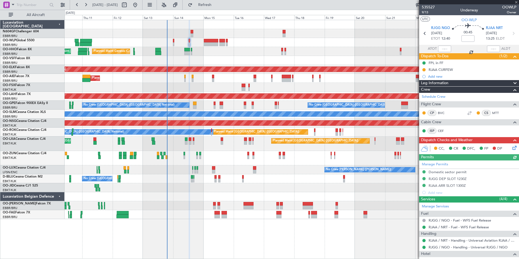
scroll to position [88, 0]
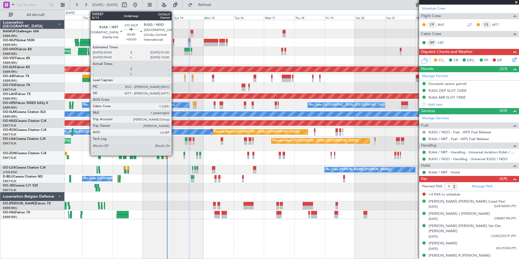
click at [174, 42] on div at bounding box center [173, 44] width 1 height 4
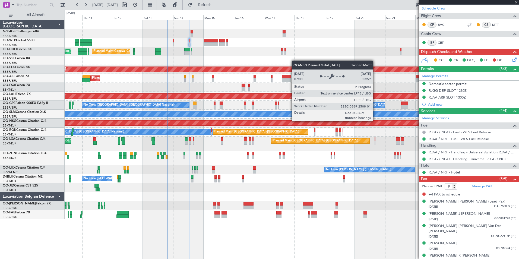
type input "1"
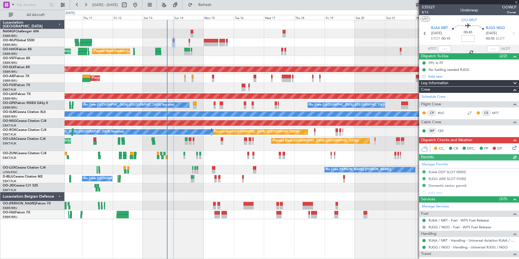
click at [511, 149] on icon at bounding box center [513, 147] width 4 height 4
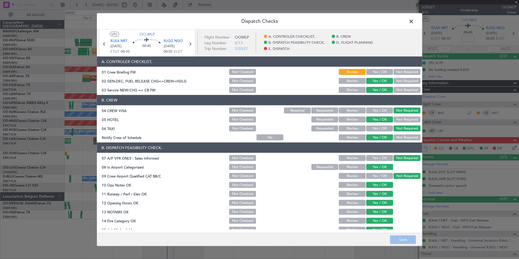
click at [368, 71] on button "Yes / OK" at bounding box center [379, 72] width 27 height 6
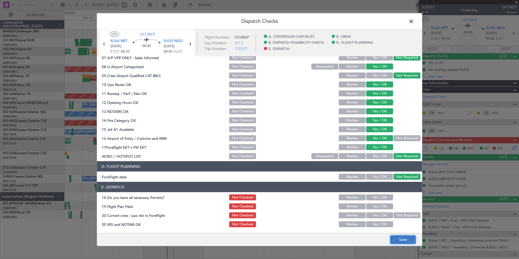
click at [394, 238] on button "Save" at bounding box center [403, 239] width 26 height 9
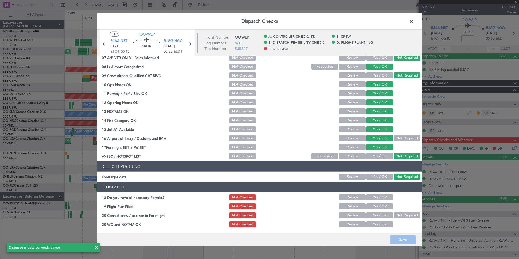
click at [414, 23] on span at bounding box center [414, 22] width 0 height 11
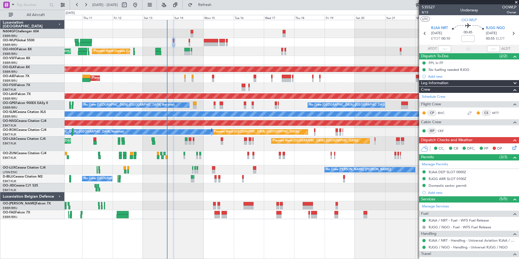
scroll to position [46, 0]
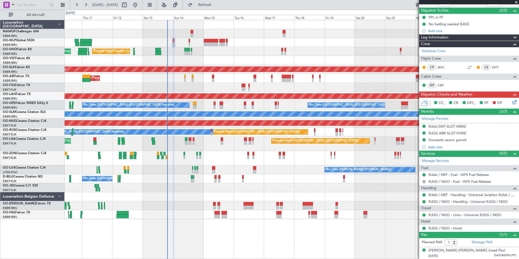
click at [174, 45] on div "Planned Maint Liege" at bounding box center [292, 42] width 454 height 9
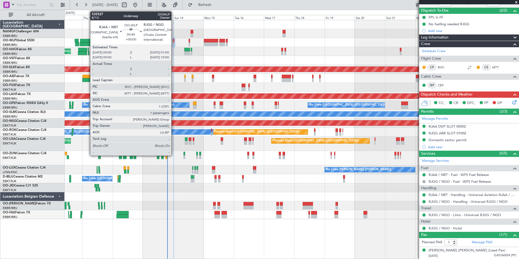
click at [174, 45] on div at bounding box center [173, 44] width 1 height 4
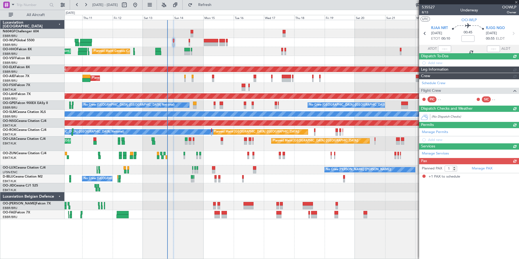
scroll to position [0, 0]
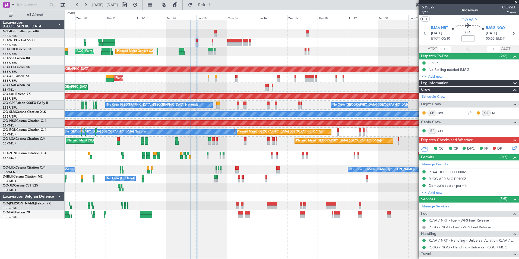
click at [257, 53] on div "Planned Maint Geneva (Cointrin) AOG Maint [US_STATE] ([GEOGRAPHIC_DATA])" at bounding box center [292, 51] width 454 height 9
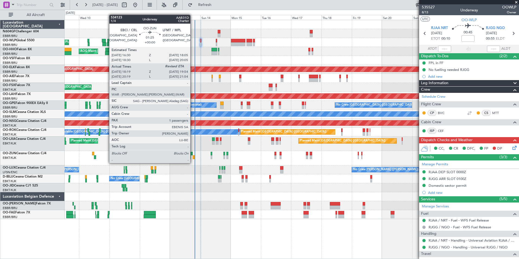
click at [193, 157] on div at bounding box center [194, 157] width 2 height 4
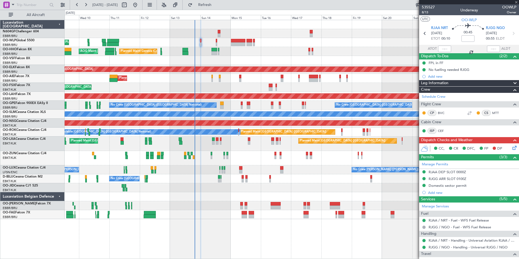
click at [193, 157] on div at bounding box center [194, 157] width 2 height 4
click at [193, 159] on div at bounding box center [194, 157] width 2 height 4
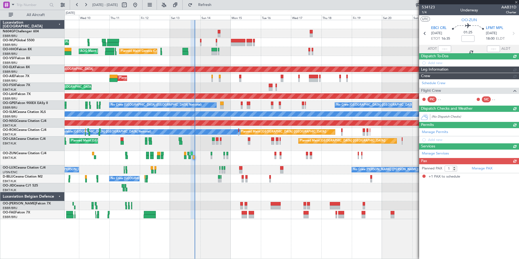
type input "18:24"
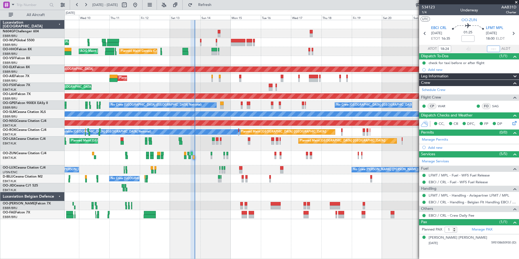
click at [492, 49] on input "text" at bounding box center [493, 49] width 13 height 7
click at [353, 87] on div "Planned Maint Kortrijk-[GEOGRAPHIC_DATA]" at bounding box center [292, 87] width 454 height 9
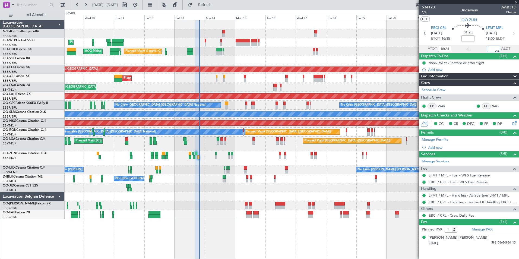
click at [205, 154] on div "Planned Maint Kortrijk-[GEOGRAPHIC_DATA]" at bounding box center [292, 158] width 454 height 14
type input "19:39"
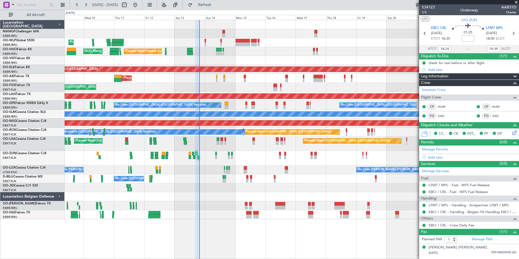
click at [257, 59] on div at bounding box center [292, 60] width 454 height 9
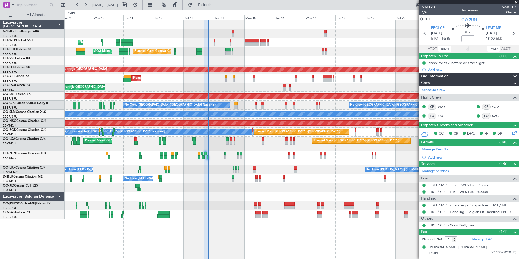
click at [243, 55] on div "Planned Maint Geneva (Cointrin) AOG Maint [US_STATE] ([GEOGRAPHIC_DATA])" at bounding box center [292, 51] width 454 height 9
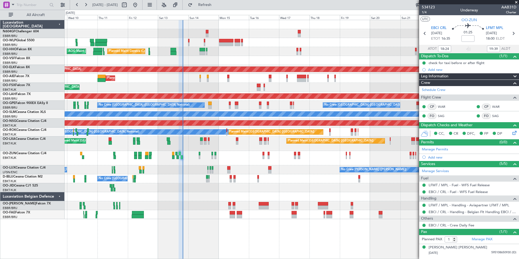
click at [177, 57] on div at bounding box center [292, 60] width 454 height 9
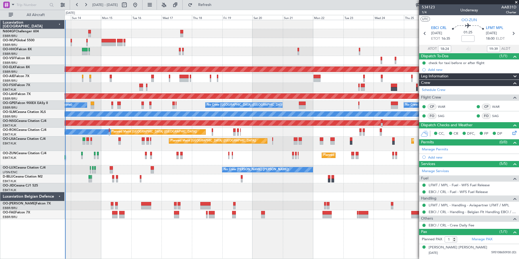
click at [86, 58] on div at bounding box center [292, 60] width 454 height 9
click at [85, 58] on div at bounding box center [292, 60] width 454 height 9
click at [121, 58] on div at bounding box center [292, 60] width 454 height 9
click at [119, 58] on div at bounding box center [292, 60] width 454 height 9
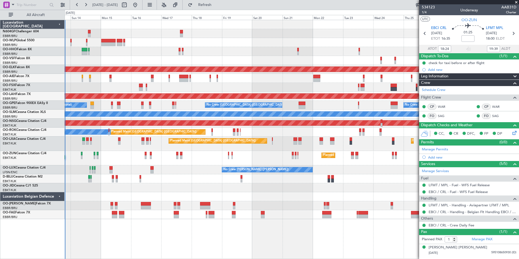
click at [152, 158] on div "Planned Maint Kortrijk-[GEOGRAPHIC_DATA]" at bounding box center [292, 158] width 454 height 14
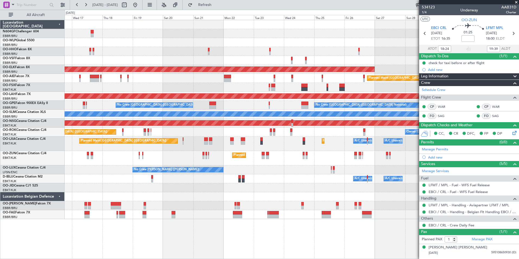
click at [72, 48] on div at bounding box center [292, 51] width 454 height 9
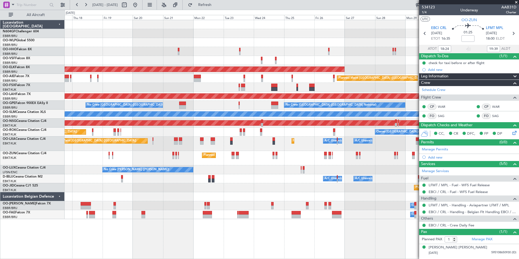
click at [92, 47] on div "Planned Maint Kortrijk-[GEOGRAPHIC_DATA] Planned Maint [GEOGRAPHIC_DATA] ([GEOG…" at bounding box center [292, 119] width 454 height 199
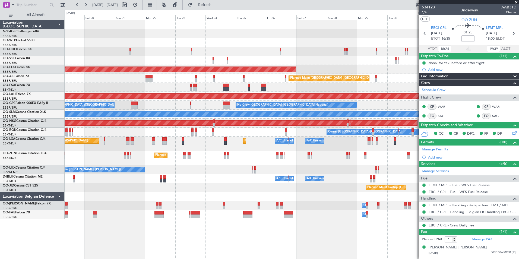
click at [91, 46] on div "Planned Maint Kortrijk-Wevelgem Planned Maint London (Farnborough) Planned Main…" at bounding box center [292, 119] width 454 height 199
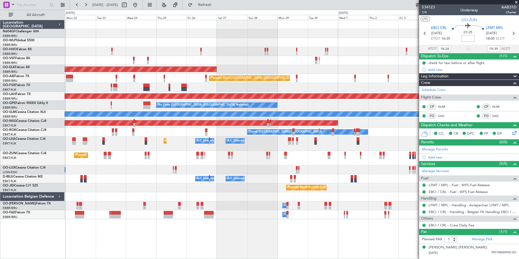
click at [86, 48] on div at bounding box center [292, 51] width 454 height 9
click at [102, 60] on div at bounding box center [292, 60] width 454 height 9
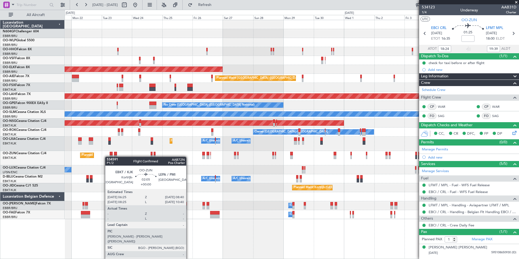
click at [112, 157] on div at bounding box center [111, 157] width 3 height 4
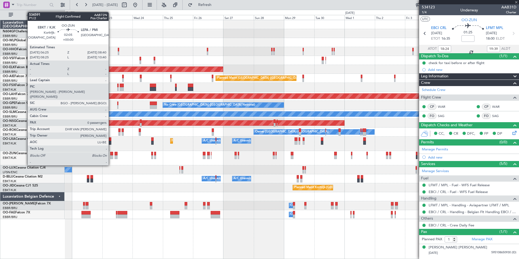
type input "0"
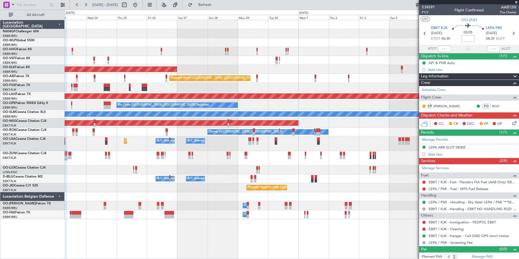
click at [127, 128] on div "Owner [GEOGRAPHIC_DATA]-[GEOGRAPHIC_DATA]" at bounding box center [292, 132] width 454 height 9
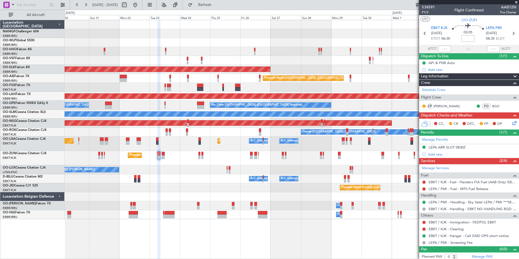
click at [319, 170] on div "No Crew [PERSON_NAME] ([PERSON_NAME])" at bounding box center [292, 169] width 454 height 9
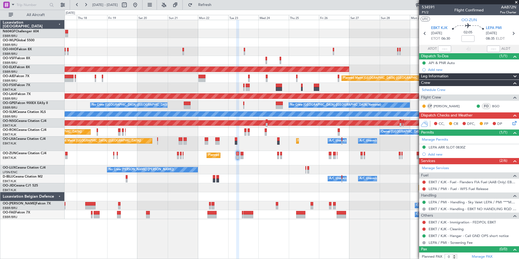
click at [233, 143] on div "A/C Unavailable [GEOGRAPHIC_DATA] ([GEOGRAPHIC_DATA] National) A/C Unavailable …" at bounding box center [292, 144] width 454 height 14
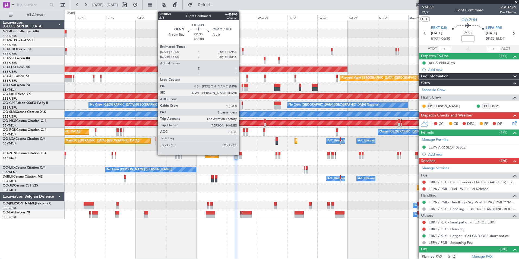
click at [242, 107] on div at bounding box center [242, 107] width 1 height 4
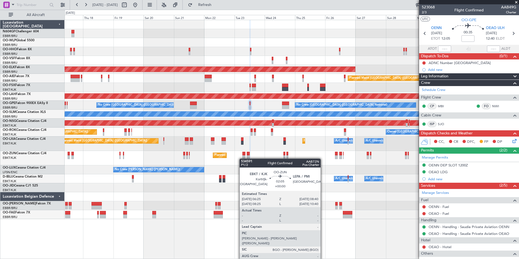
click at [244, 158] on div at bounding box center [243, 157] width 3 height 4
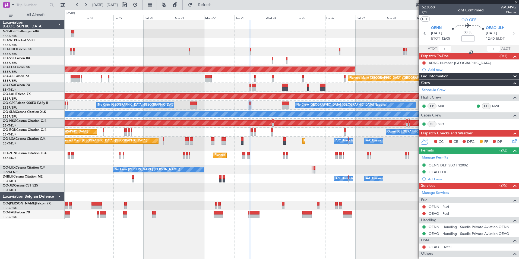
type input "0"
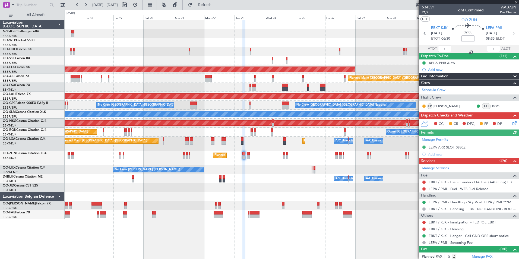
click at [314, 163] on div "Planned Maint Kortrijk-[GEOGRAPHIC_DATA] Planned Maint [GEOGRAPHIC_DATA] ([GEOG…" at bounding box center [292, 119] width 454 height 199
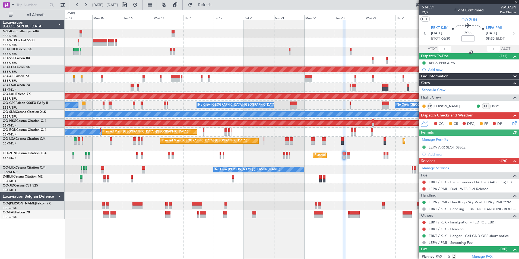
click at [279, 188] on div "Planned Maint Geneva (Cointrin) AOG Maint [US_STATE] ([GEOGRAPHIC_DATA]) Planne…" at bounding box center [292, 119] width 454 height 199
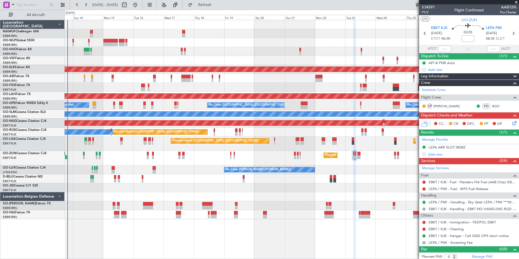
click at [136, 101] on div "No Crew [GEOGRAPHIC_DATA] ([GEOGRAPHIC_DATA] National) No Crew [GEOGRAPHIC_DATA…" at bounding box center [292, 105] width 454 height 9
click at [243, 75] on div "Planned Maint Geneva (Cointrin) AOG Maint [US_STATE] ([GEOGRAPHIC_DATA]) Planne…" at bounding box center [292, 119] width 454 height 199
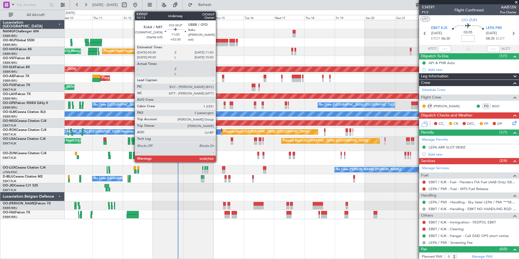
click at [219, 44] on div at bounding box center [221, 44] width 14 height 4
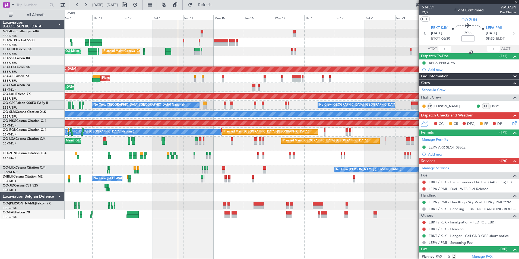
type input "+02:30"
type input "5"
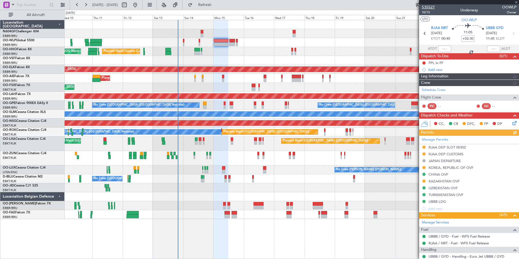
click at [426, 8] on span "535527" at bounding box center [428, 7] width 13 height 6
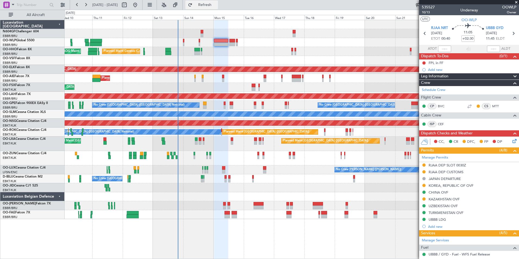
click at [218, 9] on button "Refresh" at bounding box center [201, 5] width 33 height 9
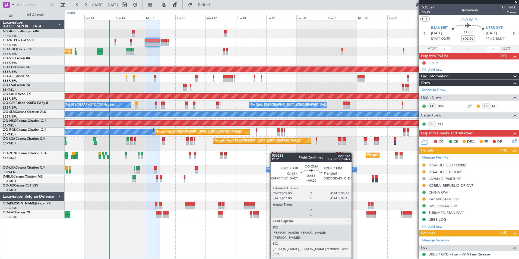
click at [273, 153] on div "Planned Maint Kortrijk-[GEOGRAPHIC_DATA]" at bounding box center [292, 158] width 454 height 14
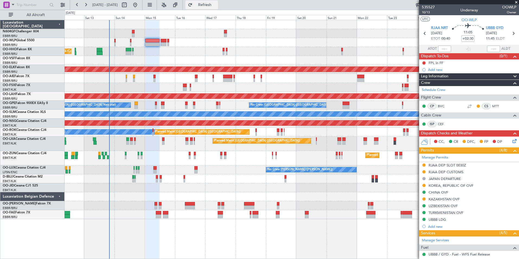
click at [218, 2] on button "Refresh" at bounding box center [201, 5] width 33 height 9
click at [210, 8] on button "Refresh" at bounding box center [201, 5] width 33 height 9
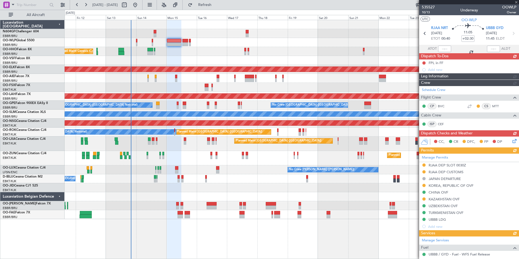
click at [221, 79] on div "Planned Maint Liege Planned Maint Geneva ([GEOGRAPHIC_DATA]) AOG Maint [US_STAT…" at bounding box center [292, 119] width 454 height 199
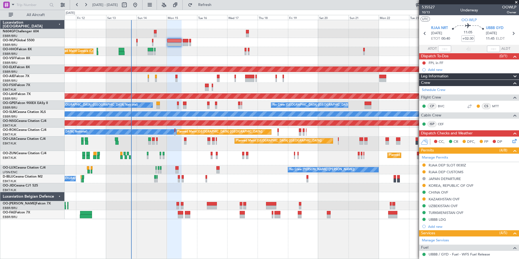
click at [138, 40] on div "Planned Maint Liege" at bounding box center [292, 42] width 454 height 9
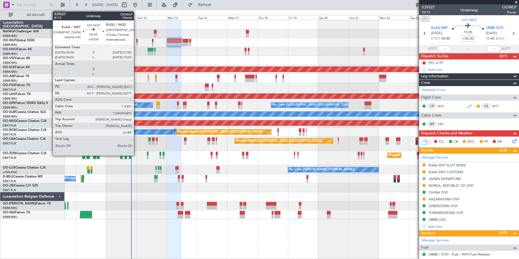
click at [136, 41] on div at bounding box center [136, 41] width 1 height 4
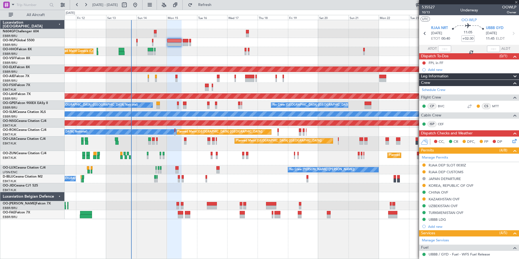
type input "1"
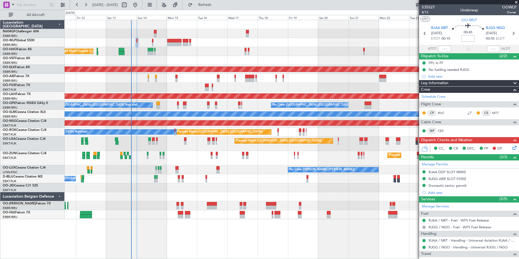
click at [148, 55] on div "Planned Maint Geneva (Cointrin) AOG Maint [US_STATE] ([GEOGRAPHIC_DATA])" at bounding box center [292, 51] width 454 height 9
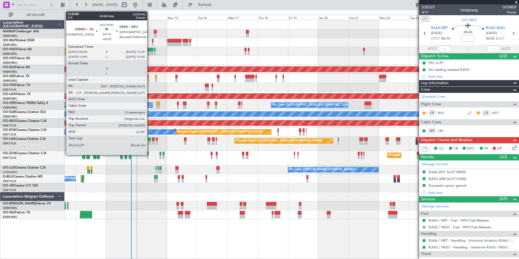
click at [150, 54] on div at bounding box center [151, 53] width 6 height 4
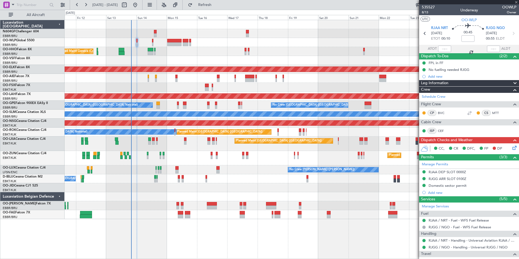
type input "-00:05"
type input "12"
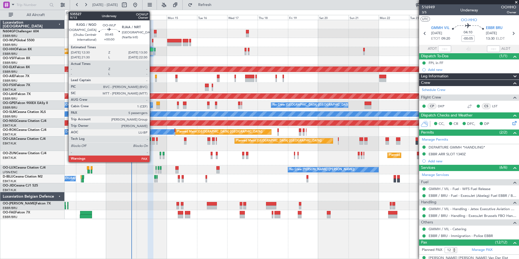
click at [152, 40] on div at bounding box center [152, 41] width 1 height 4
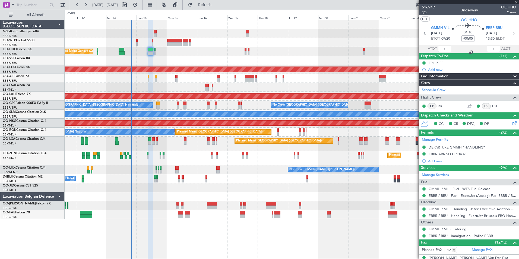
type input "9"
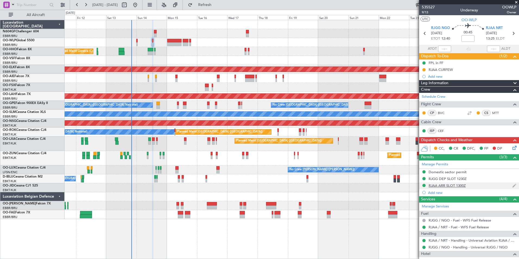
scroll to position [88, 0]
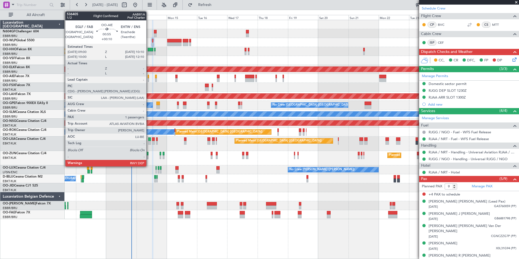
click at [149, 78] on div at bounding box center [149, 77] width 2 height 4
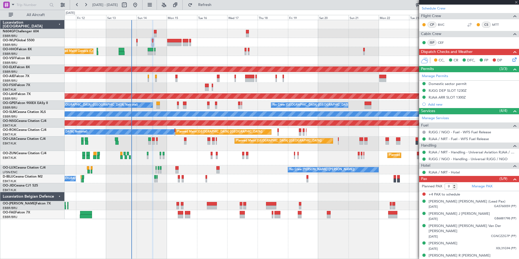
type input "+00:10"
type input "1"
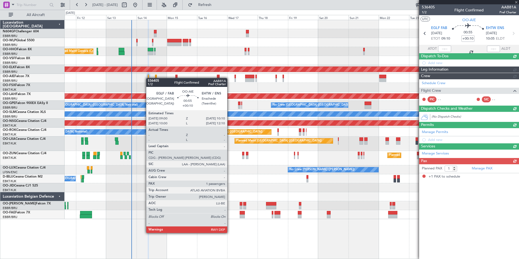
scroll to position [0, 0]
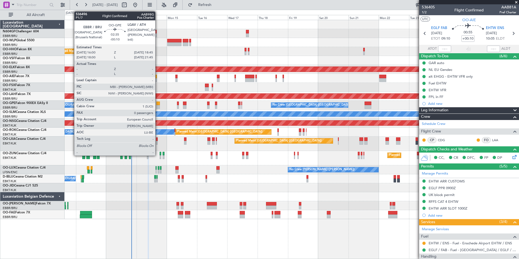
click at [158, 103] on div at bounding box center [158, 104] width 4 height 4
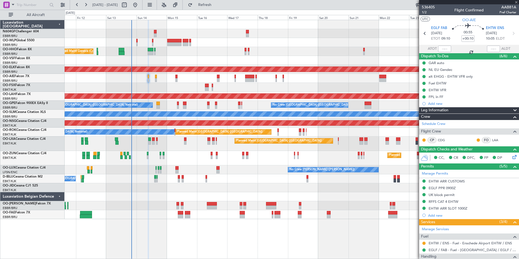
type input "-00:10"
type input "0"
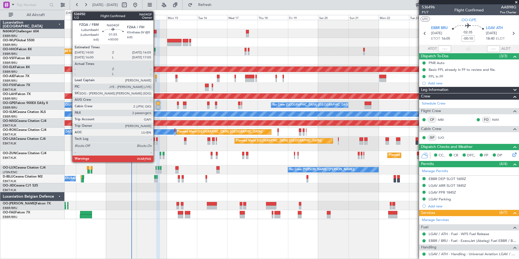
click at [156, 33] on div at bounding box center [155, 32] width 3 height 4
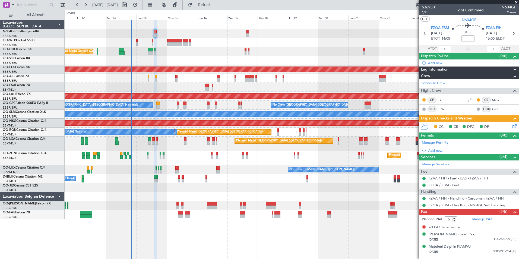
click at [516, 127] on icon at bounding box center [513, 125] width 4 height 4
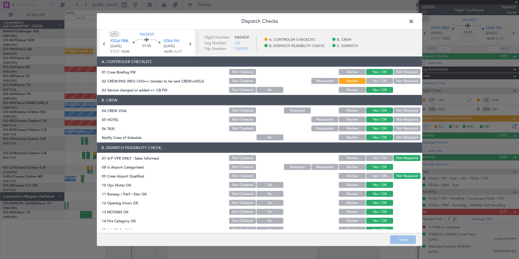
click at [381, 83] on button "Yes / OK" at bounding box center [379, 81] width 27 height 6
click at [404, 239] on button "Save" at bounding box center [403, 239] width 26 height 9
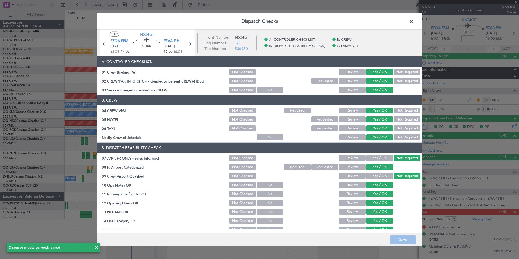
click at [416, 26] on header "Dispatch Checks" at bounding box center [259, 21] width 325 height 16
click at [414, 22] on span at bounding box center [414, 22] width 0 height 11
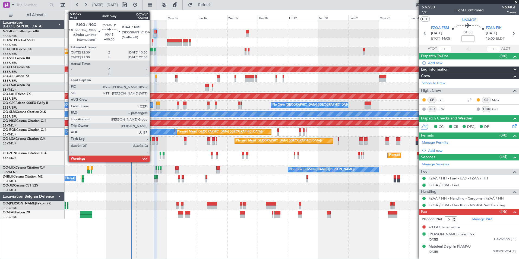
click at [152, 42] on div at bounding box center [152, 41] width 1 height 4
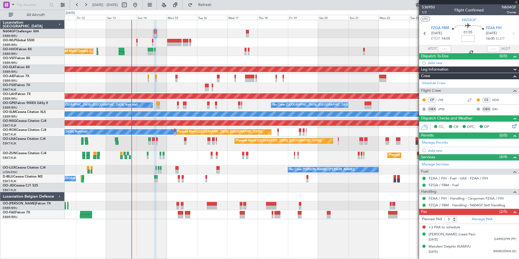
type input "9"
